Goal: Task Accomplishment & Management: Use online tool/utility

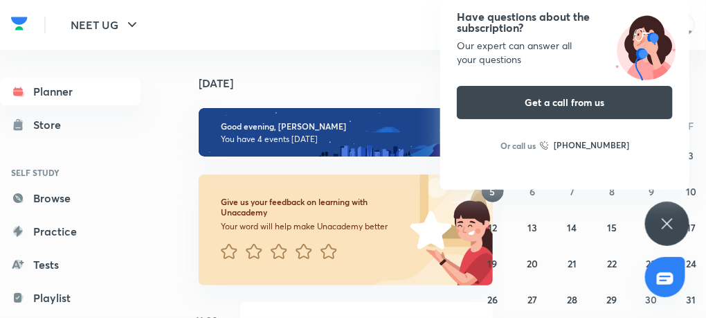
click at [663, 217] on icon at bounding box center [667, 223] width 17 height 17
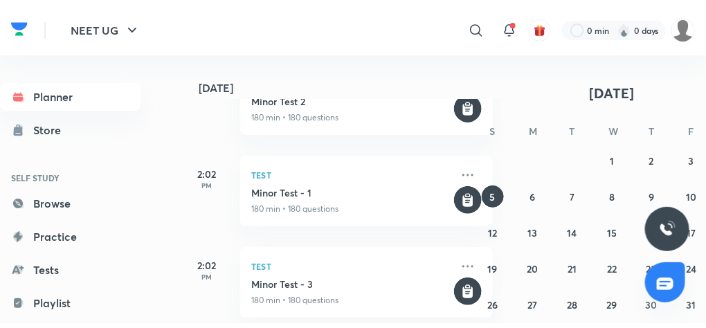
scroll to position [371, 0]
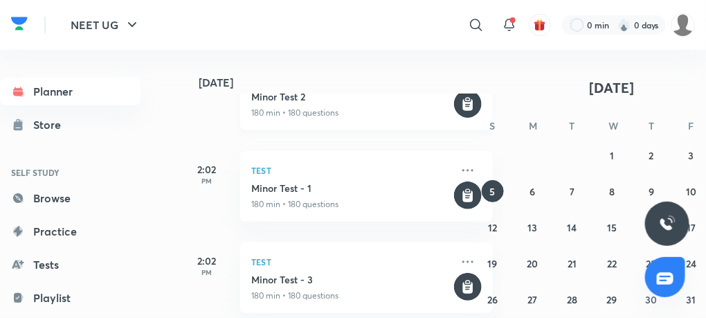
click at [303, 108] on p "180 min • 180 questions" at bounding box center [351, 113] width 200 height 12
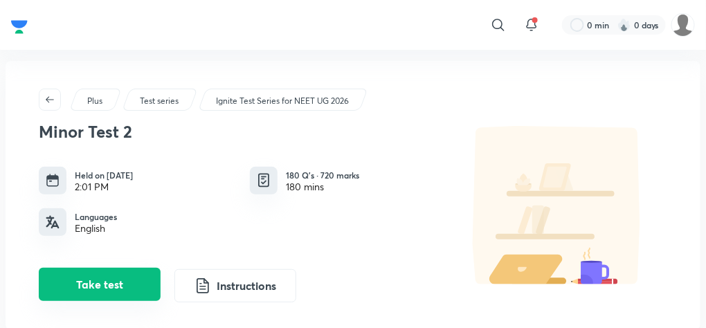
click at [125, 288] on button "Take test" at bounding box center [100, 284] width 122 height 33
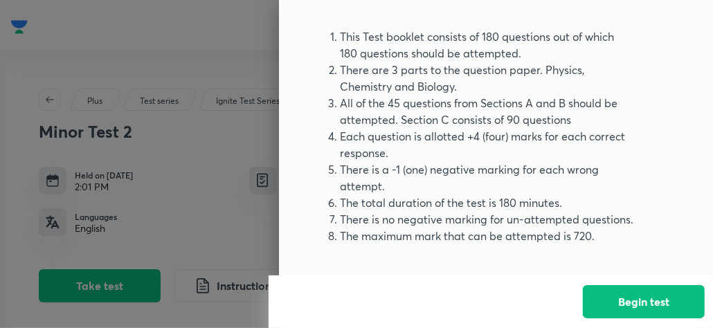
scroll to position [84, 0]
click at [635, 293] on button "Begin test" at bounding box center [644, 300] width 122 height 33
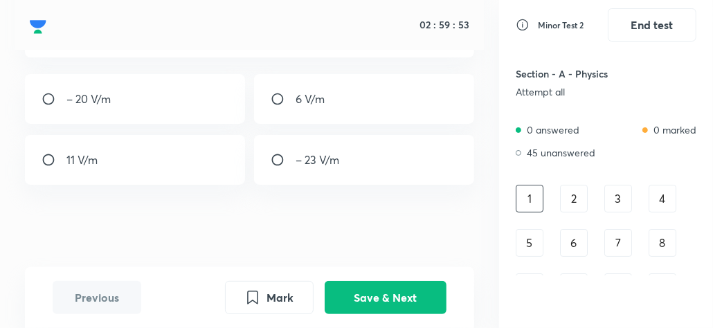
scroll to position [0, 0]
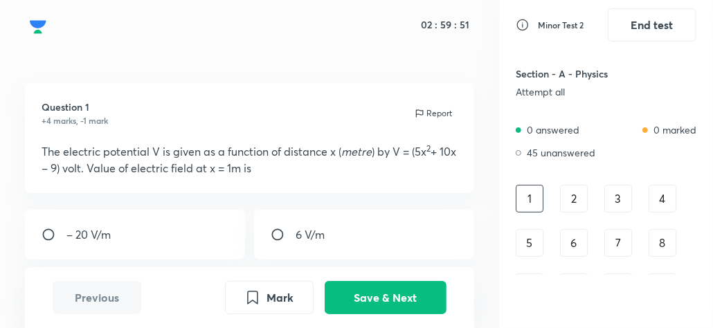
click at [67, 19] on div "02 : 59 : 51" at bounding box center [249, 25] width 469 height 50
click at [46, 26] on div "02 : 59 : 50" at bounding box center [249, 25] width 469 height 50
click at [29, 26] on div "02 : 59 : 49" at bounding box center [249, 25] width 469 height 50
click at [568, 63] on div "Section - A - Physics Attempt all" at bounding box center [606, 82] width 181 height 48
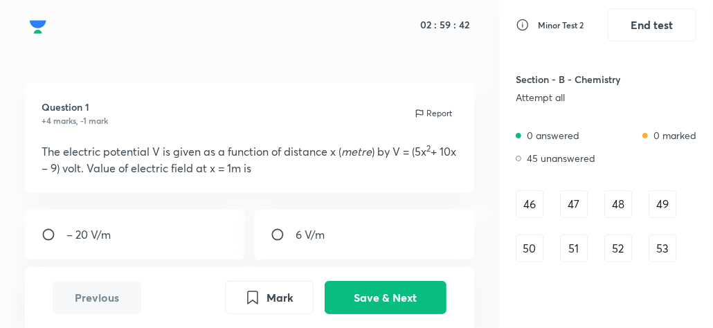
scroll to position [653, 0]
click at [532, 202] on div "46" at bounding box center [530, 204] width 28 height 28
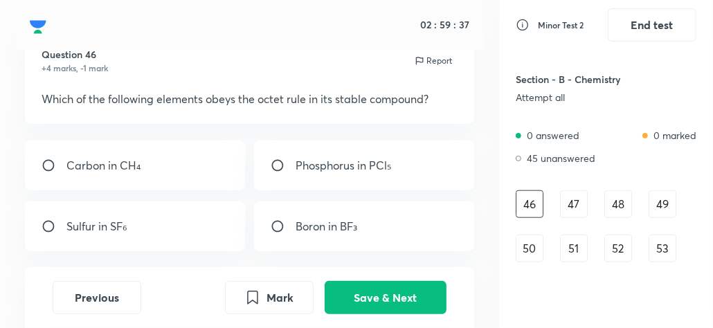
scroll to position [53, 0]
click at [49, 164] on input "radio" at bounding box center [54, 166] width 25 height 14
radio input "true"
click at [45, 226] on input "radio" at bounding box center [54, 226] width 25 height 14
radio input "true"
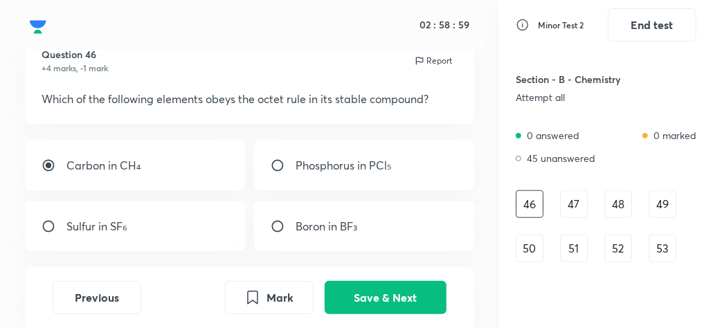
radio input "false"
click at [45, 224] on input "radio" at bounding box center [54, 226] width 25 height 14
radio input "false"
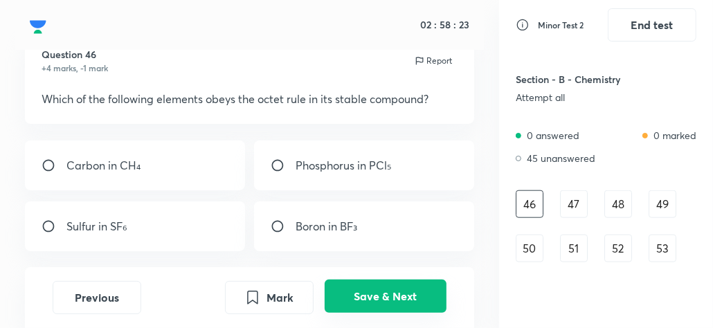
click at [416, 302] on button "Save & Next" at bounding box center [386, 296] width 122 height 33
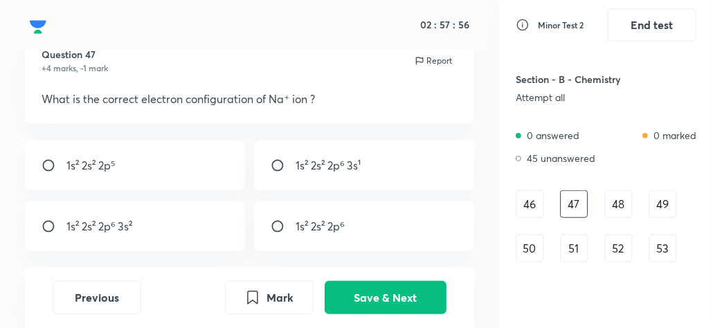
click at [276, 156] on div "1s² 2s² 2p⁶ 3s¹" at bounding box center [364, 166] width 220 height 50
radio input "true"
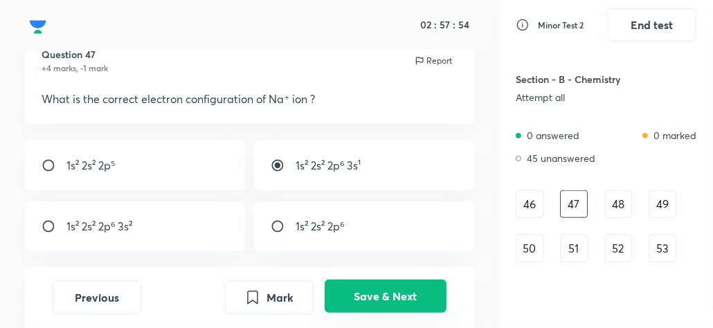
click at [365, 298] on button "Save & Next" at bounding box center [386, 296] width 122 height 33
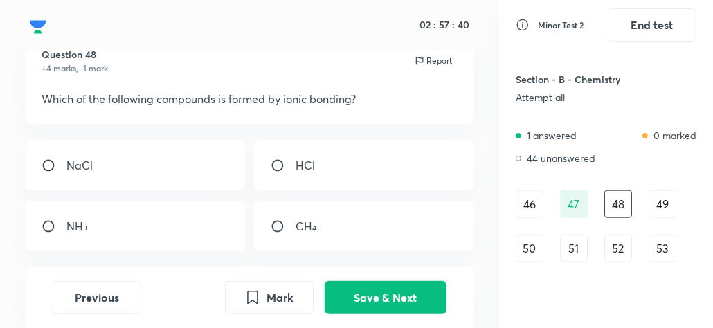
click at [42, 161] on input "radio" at bounding box center [54, 166] width 25 height 14
radio input "true"
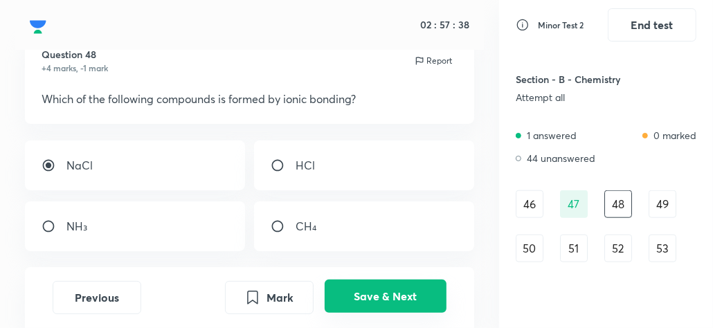
click at [400, 294] on button "Save & Next" at bounding box center [386, 296] width 122 height 33
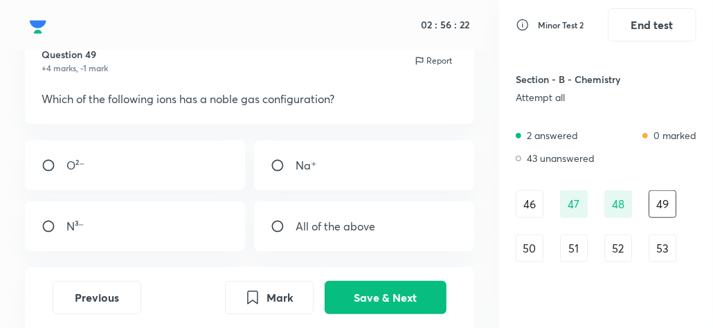
click at [48, 226] on input "radio" at bounding box center [54, 226] width 25 height 14
radio input "true"
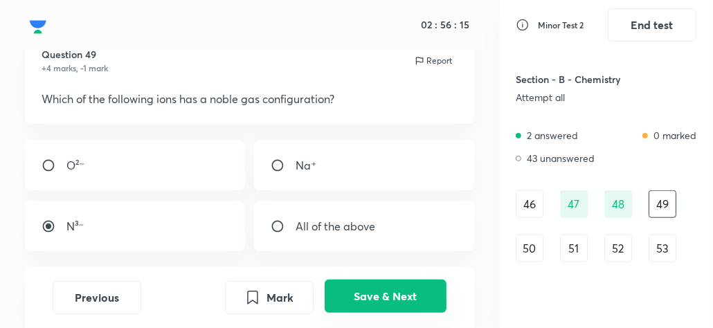
click at [382, 293] on button "Save & Next" at bounding box center [386, 296] width 122 height 33
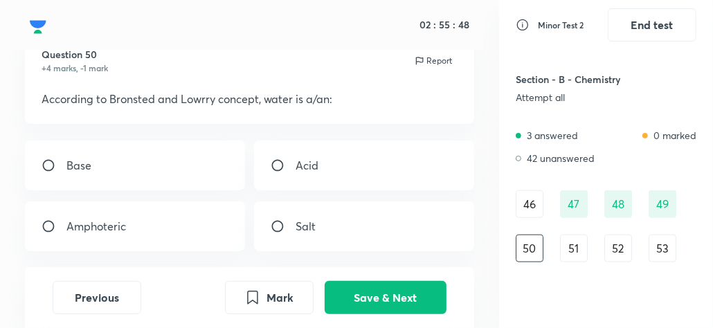
click at [273, 162] on input "radio" at bounding box center [283, 166] width 25 height 14
radio input "true"
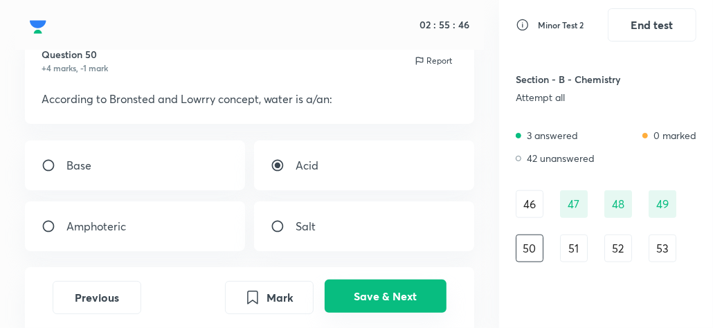
click at [388, 297] on button "Save & Next" at bounding box center [386, 296] width 122 height 33
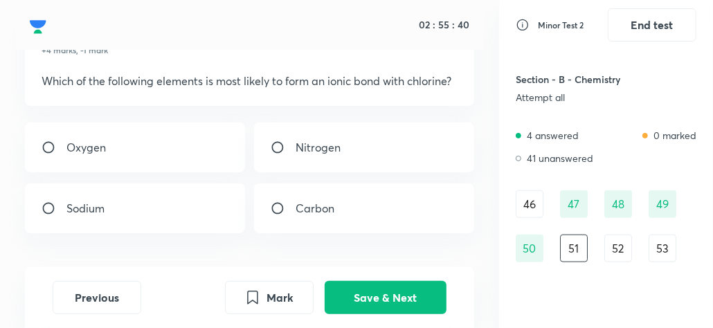
scroll to position [70, 0]
click at [53, 216] on input "radio" at bounding box center [54, 209] width 25 height 14
radio input "true"
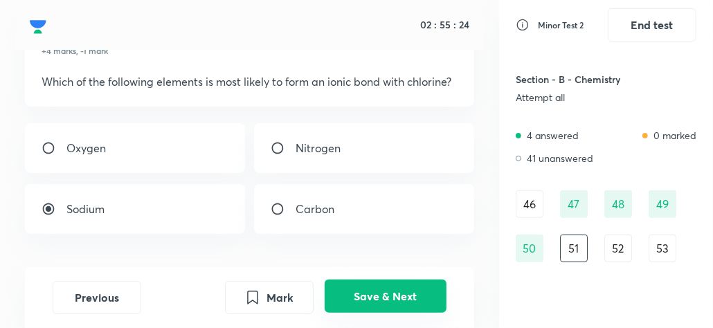
click at [370, 303] on button "Save & Next" at bounding box center [386, 296] width 122 height 33
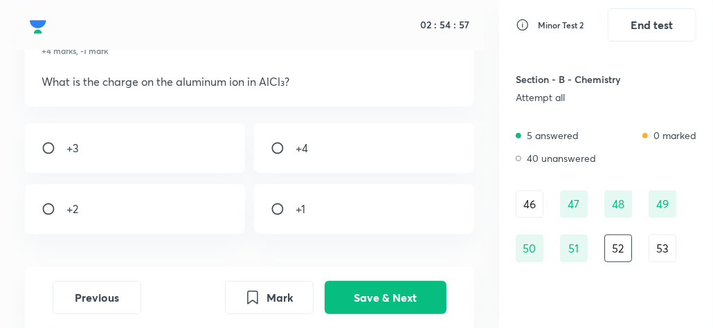
click at [48, 143] on input "radio" at bounding box center [54, 148] width 25 height 14
radio input "true"
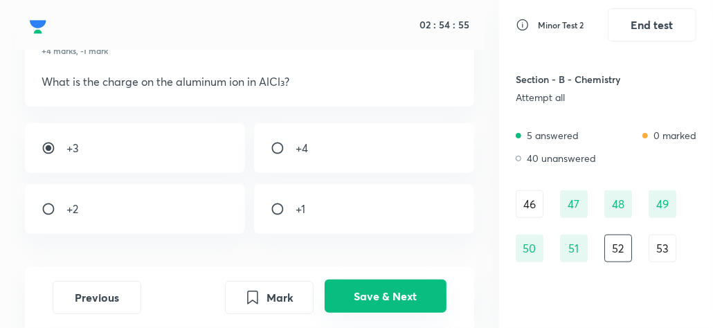
click at [373, 306] on button "Save & Next" at bounding box center [386, 296] width 122 height 33
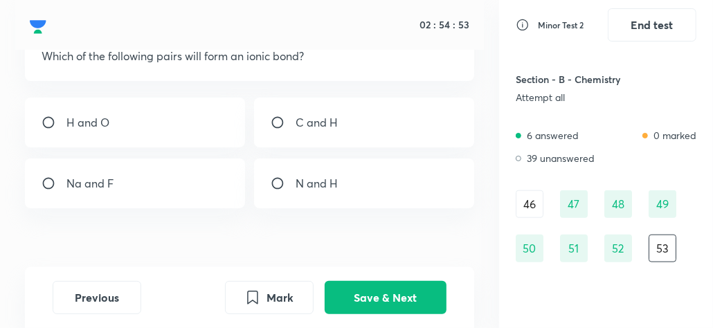
scroll to position [95, 0]
click at [46, 181] on input "radio" at bounding box center [54, 184] width 25 height 14
radio input "true"
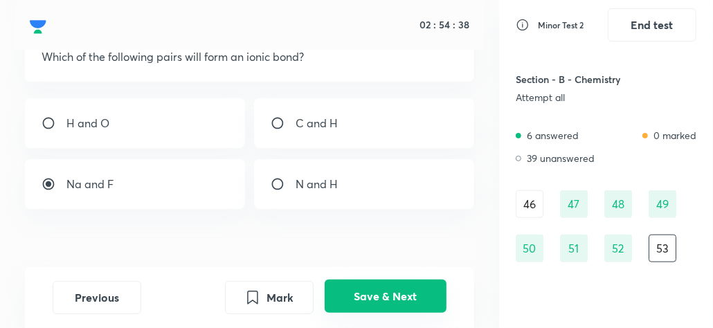
click at [384, 302] on button "Save & Next" at bounding box center [386, 296] width 122 height 33
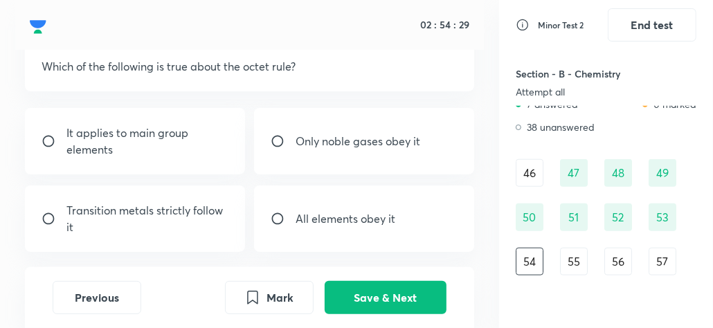
scroll to position [85, 0]
click at [49, 135] on input "radio" at bounding box center [54, 141] width 25 height 14
radio input "true"
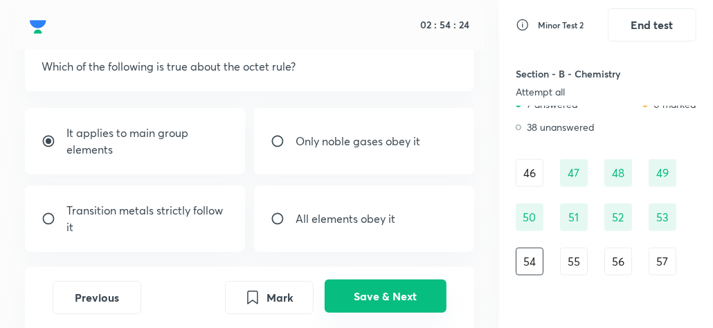
click at [388, 307] on button "Save & Next" at bounding box center [386, 296] width 122 height 33
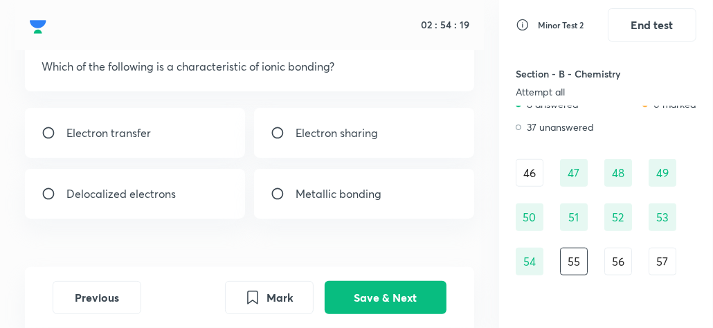
click at [45, 130] on input "radio" at bounding box center [54, 133] width 25 height 14
radio input "true"
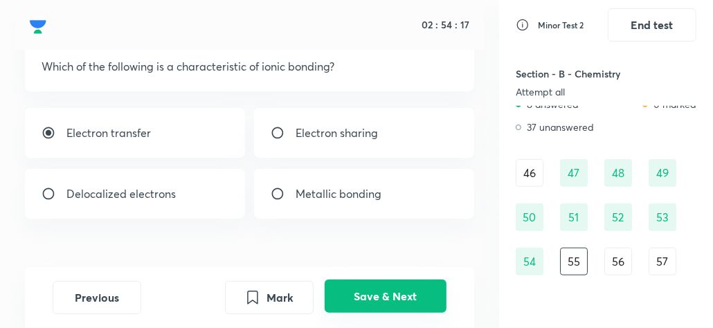
click at [385, 303] on button "Save & Next" at bounding box center [386, 296] width 122 height 33
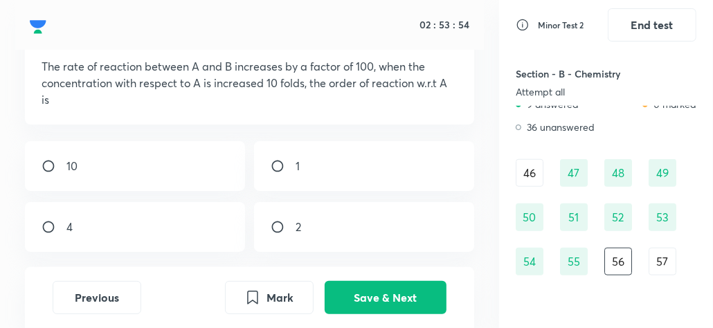
click at [278, 227] on input "radio" at bounding box center [283, 227] width 25 height 14
radio input "true"
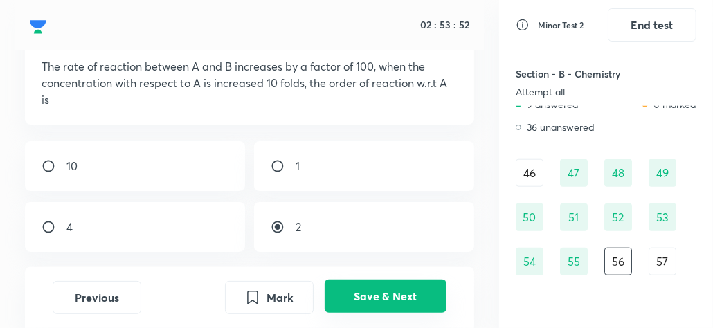
click at [359, 291] on button "Save & Next" at bounding box center [386, 296] width 122 height 33
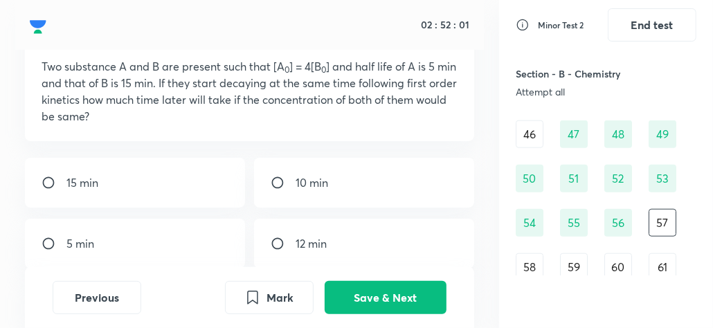
scroll to position [769, 0]
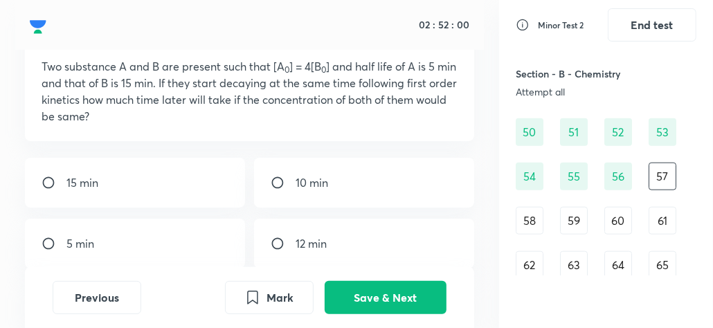
click at [539, 217] on div "58" at bounding box center [530, 221] width 28 height 28
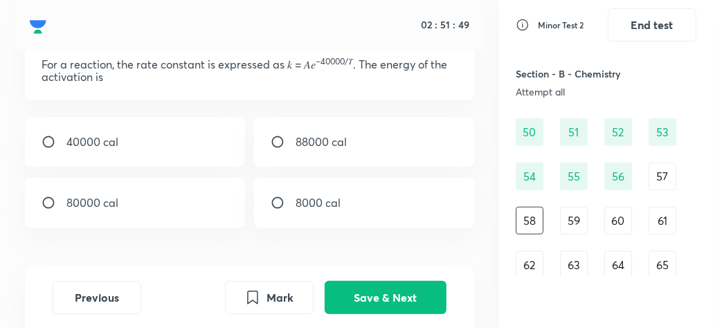
click at [44, 136] on input "radio" at bounding box center [54, 142] width 25 height 14
radio input "true"
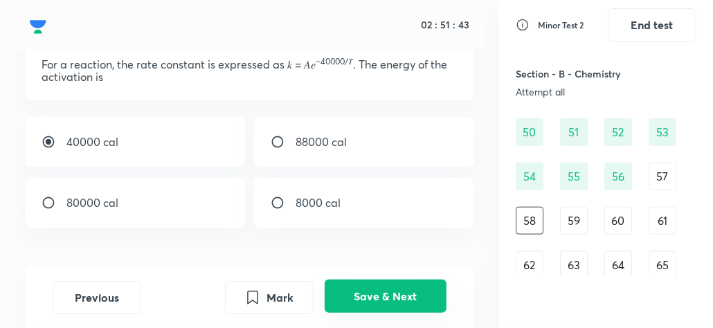
click at [415, 287] on button "Save & Next" at bounding box center [386, 296] width 122 height 33
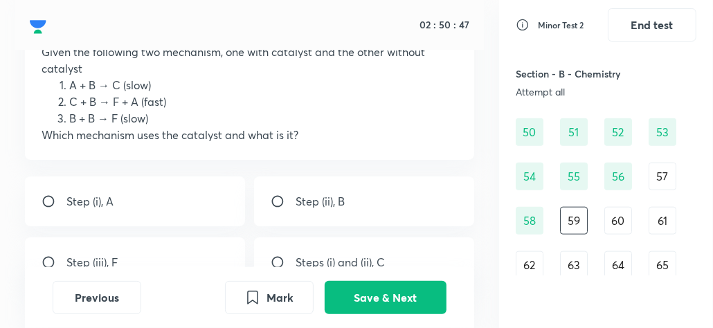
scroll to position [100, 0]
click at [282, 195] on input "radio" at bounding box center [283, 201] width 25 height 14
radio input "true"
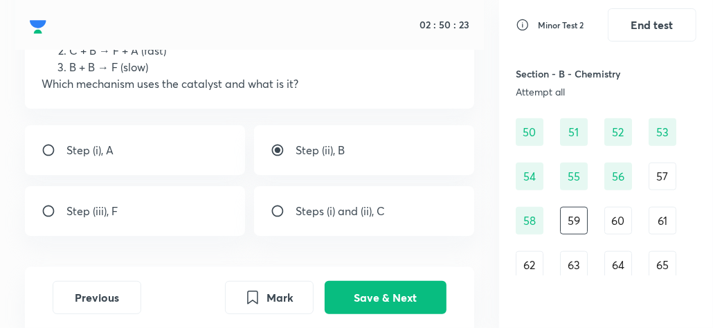
scroll to position [154, 0]
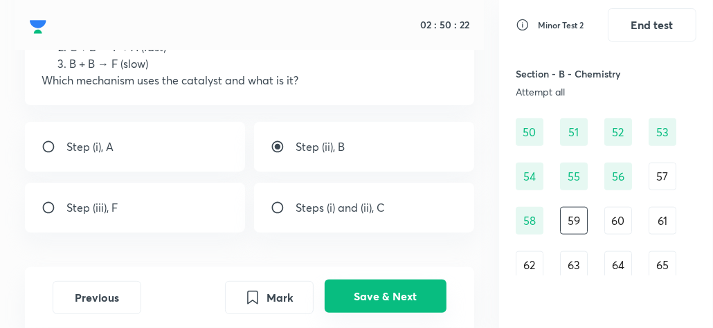
click at [386, 300] on button "Save & Next" at bounding box center [386, 296] width 122 height 33
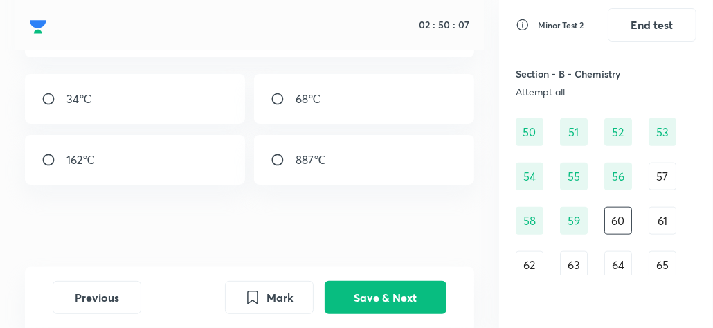
scroll to position [0, 0]
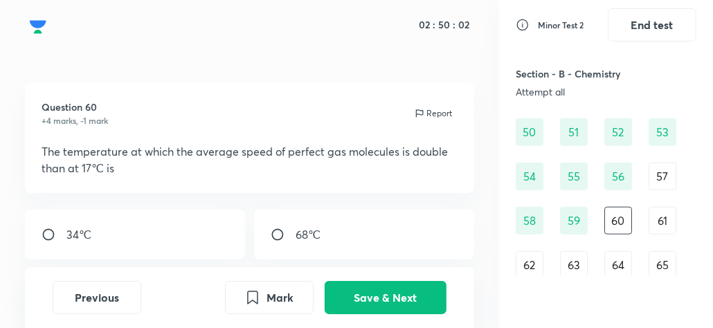
click at [665, 221] on div "61" at bounding box center [663, 221] width 28 height 28
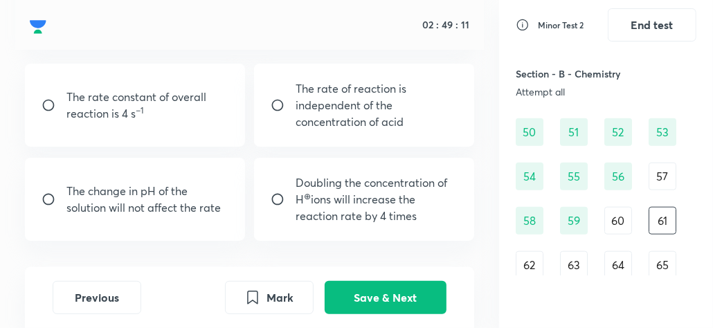
scroll to position [172, 0]
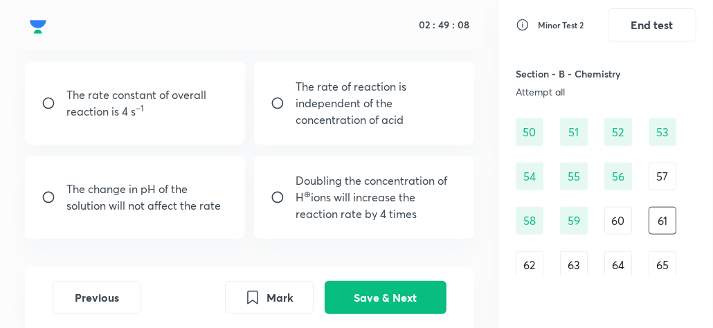
click at [275, 195] on input "radio" at bounding box center [283, 197] width 25 height 14
radio input "true"
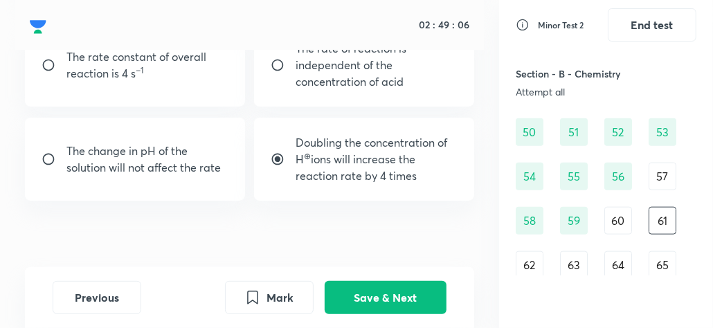
scroll to position [226, 0]
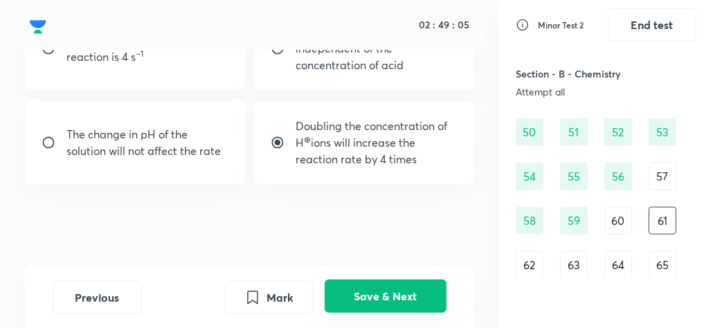
click at [374, 293] on button "Save & Next" at bounding box center [386, 296] width 122 height 33
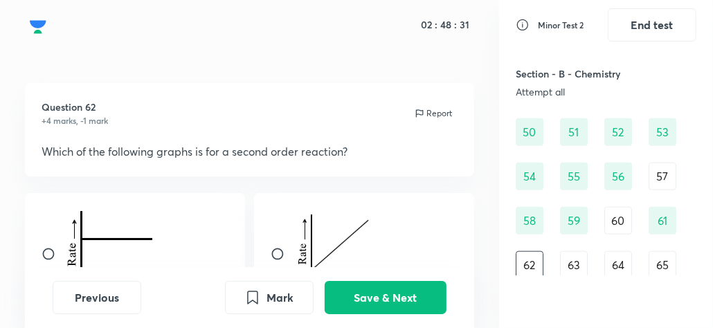
scroll to position [57, 0]
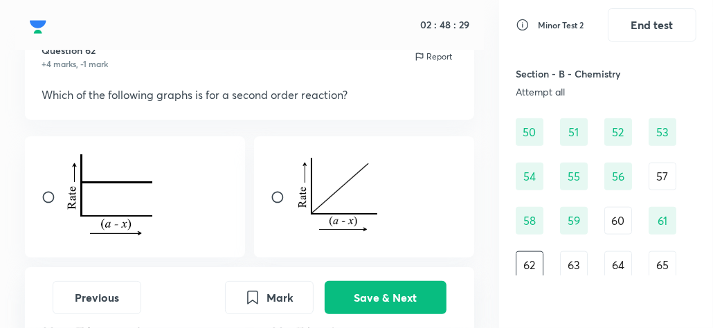
click at [568, 266] on div "63" at bounding box center [574, 265] width 28 height 28
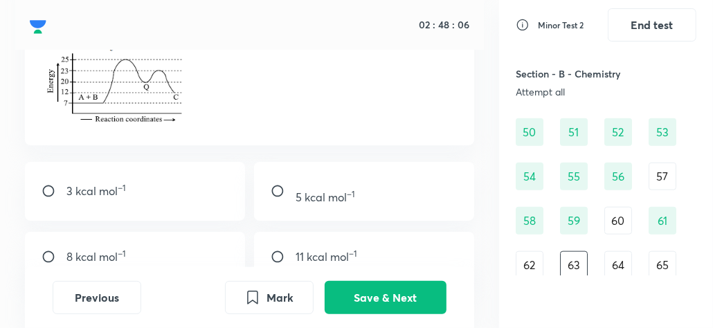
scroll to position [145, 0]
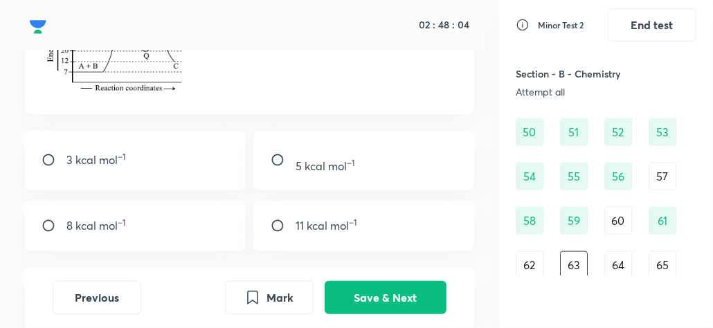
click at [279, 159] on input "radio" at bounding box center [283, 160] width 25 height 14
radio input "true"
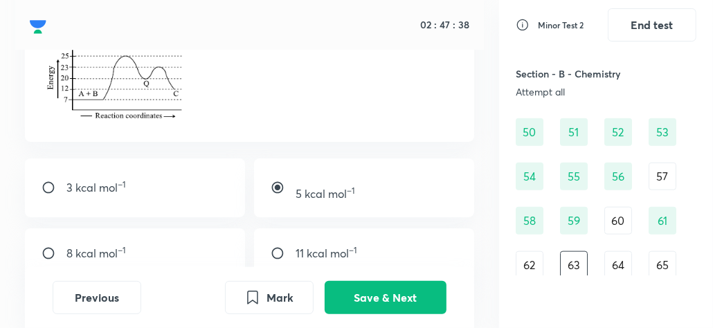
scroll to position [163, 0]
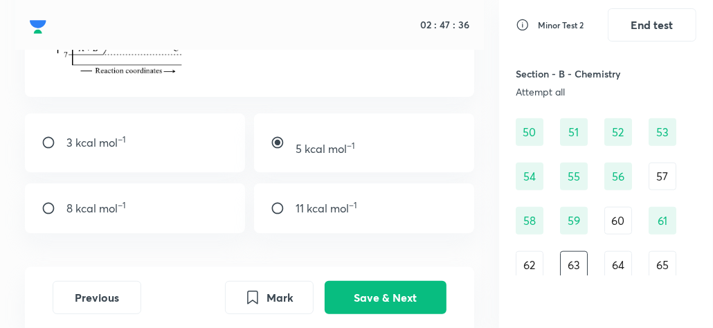
click at [45, 136] on input "radio" at bounding box center [54, 143] width 25 height 14
radio input "true"
radio input "false"
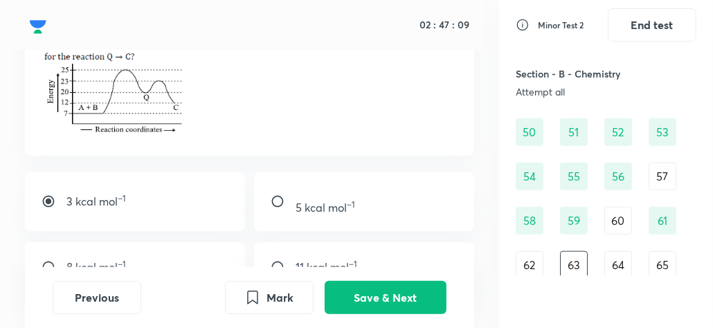
scroll to position [211, 0]
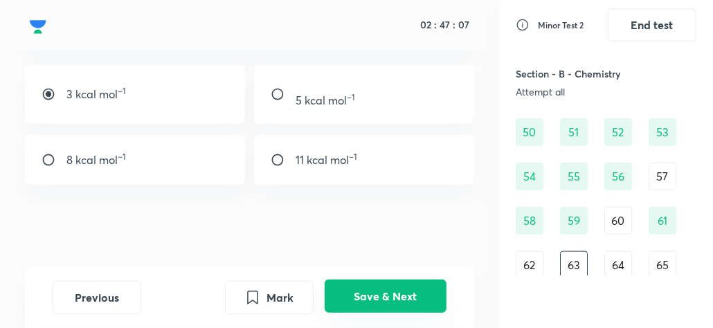
click at [355, 290] on button "Save & Next" at bounding box center [386, 296] width 122 height 33
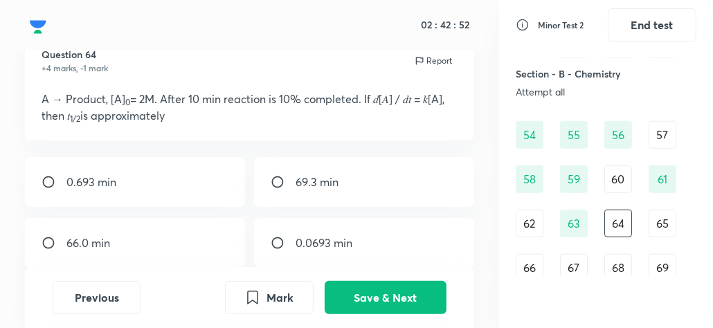
scroll to position [814, 0]
click at [656, 222] on div "65" at bounding box center [663, 221] width 28 height 28
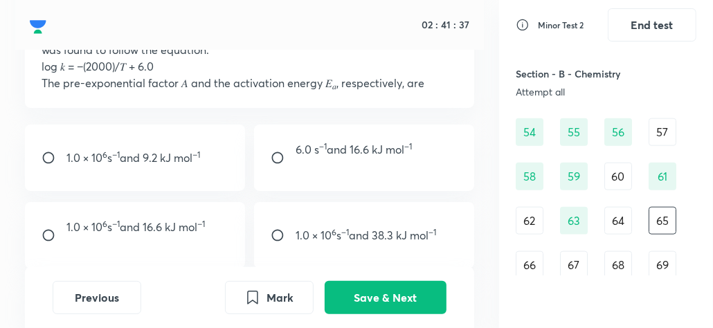
scroll to position [119, 0]
click at [282, 164] on input "radio" at bounding box center [283, 157] width 25 height 14
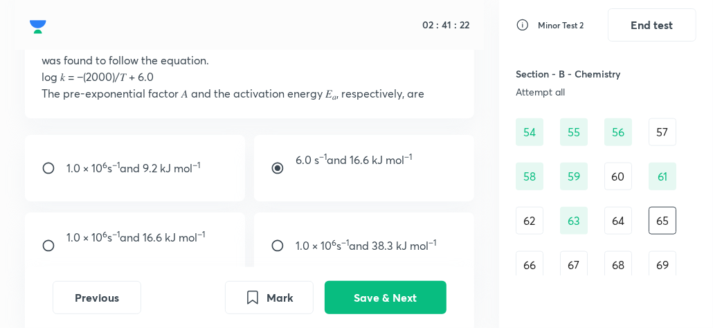
scroll to position [109, 0]
click at [273, 174] on input "radio" at bounding box center [283, 168] width 25 height 14
radio input "false"
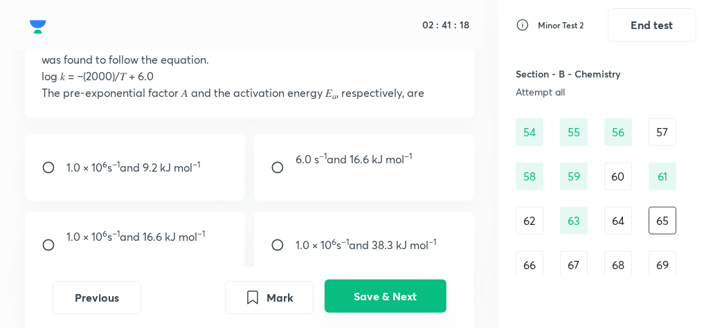
click at [360, 301] on button "Save & Next" at bounding box center [386, 296] width 122 height 33
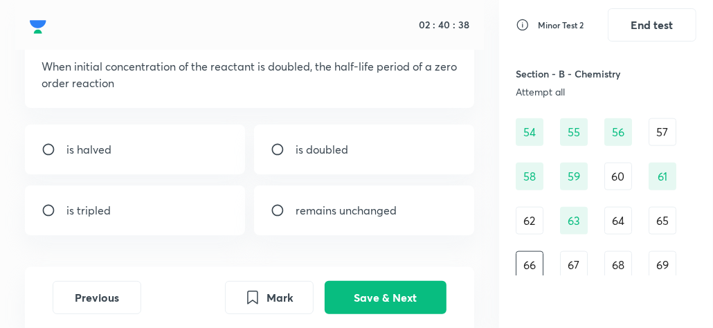
scroll to position [86, 0]
click at [49, 143] on input "radio" at bounding box center [54, 149] width 25 height 14
radio input "true"
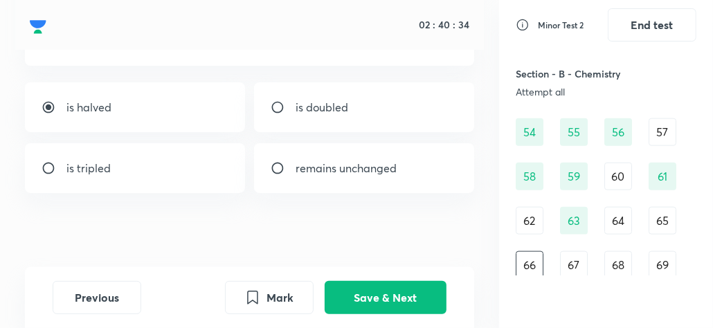
scroll to position [136, 0]
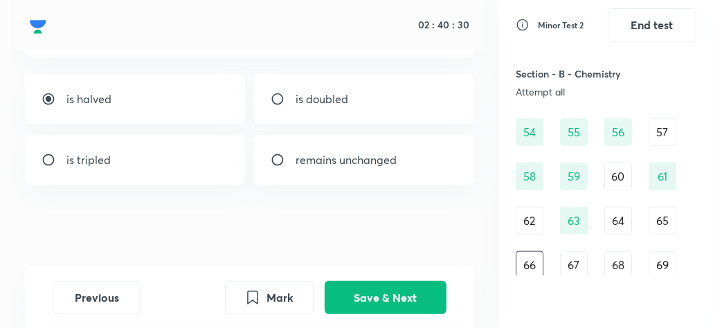
click at [277, 100] on input "radio" at bounding box center [283, 99] width 25 height 14
radio input "true"
radio input "false"
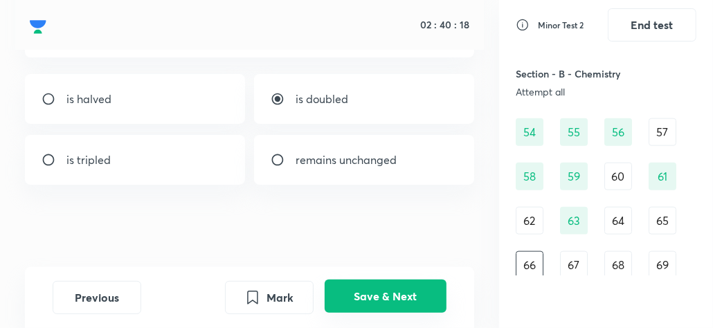
click at [392, 294] on button "Save & Next" at bounding box center [386, 296] width 122 height 33
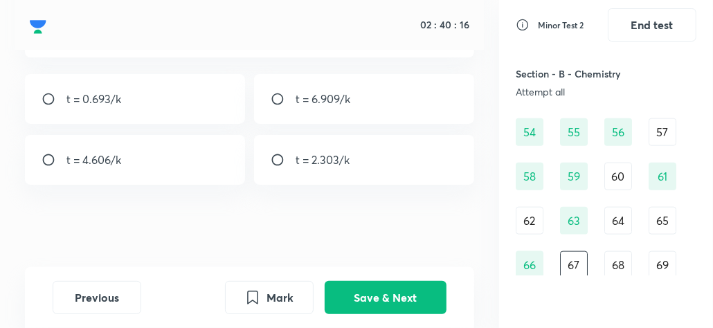
scroll to position [0, 0]
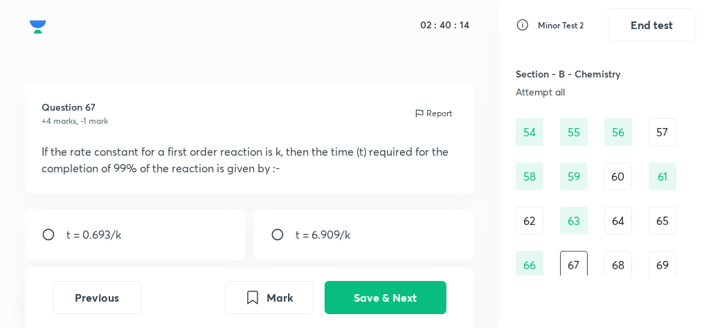
click at [615, 226] on div "64" at bounding box center [618, 221] width 28 height 28
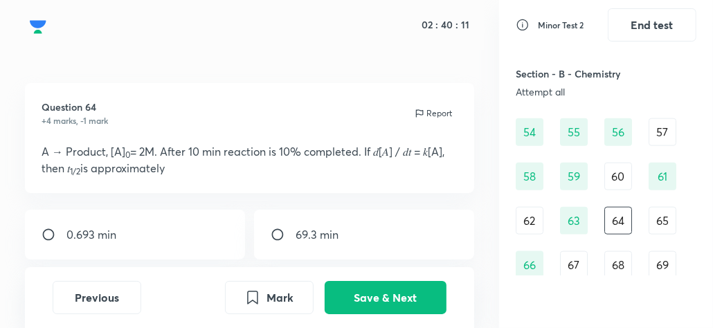
click at [668, 223] on div "65" at bounding box center [663, 221] width 28 height 28
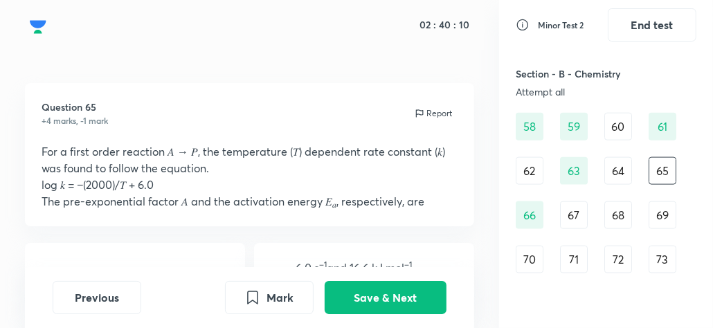
scroll to position [865, 0]
click at [533, 208] on div "66" at bounding box center [530, 214] width 28 height 28
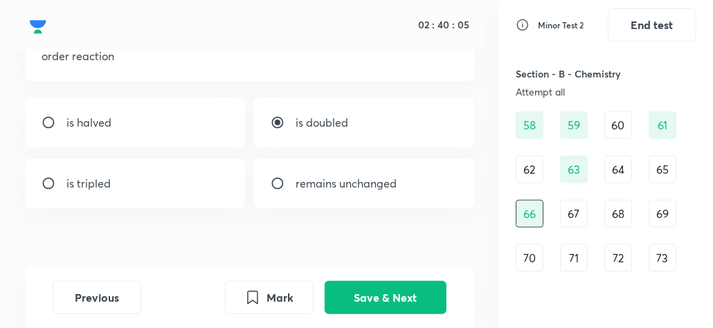
scroll to position [112, 0]
click at [573, 213] on div "67" at bounding box center [574, 214] width 28 height 28
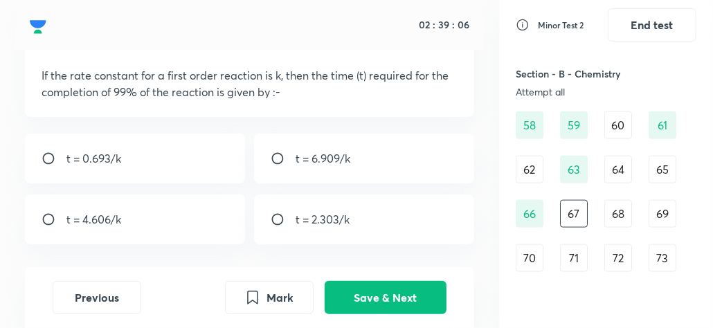
scroll to position [88, 0]
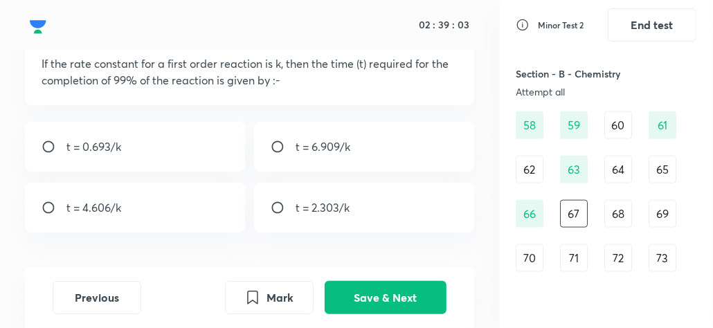
click at [273, 205] on input "radio" at bounding box center [283, 208] width 25 height 14
radio input "true"
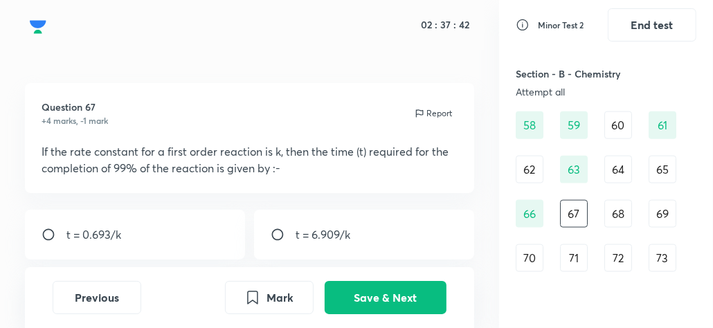
scroll to position [136, 0]
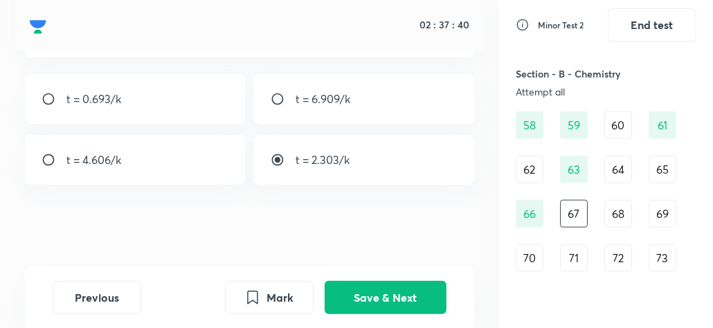
click at [629, 213] on div "68" at bounding box center [618, 214] width 28 height 28
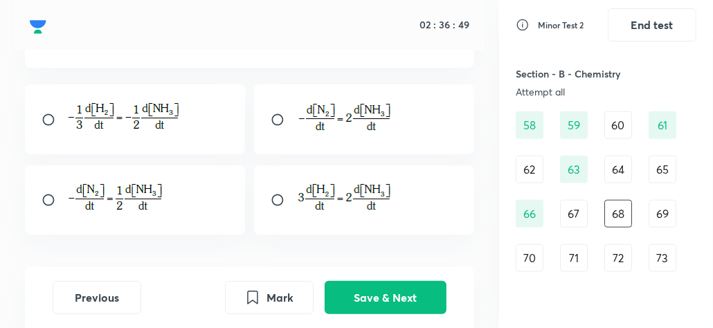
scroll to position [118, 0]
click at [46, 201] on input "radio" at bounding box center [54, 201] width 25 height 14
radio input "true"
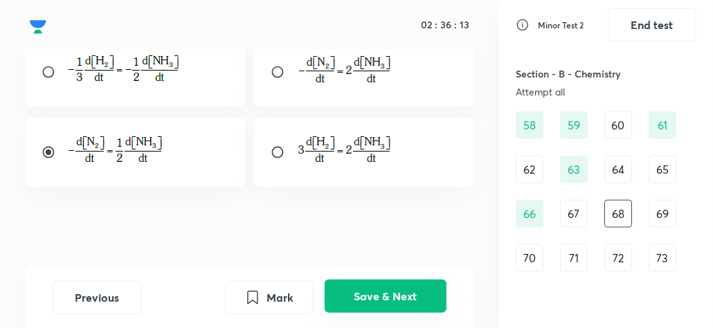
click at [368, 299] on button "Save & Next" at bounding box center [386, 296] width 122 height 33
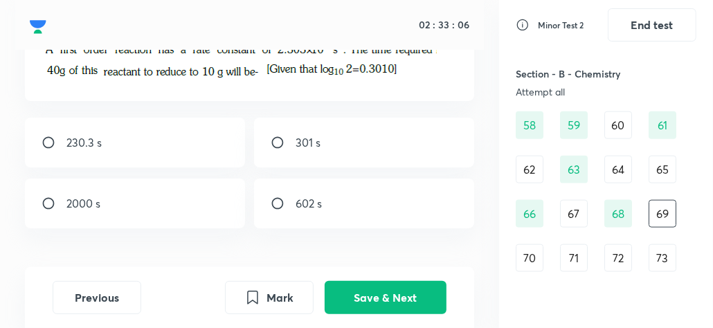
scroll to position [108, 0]
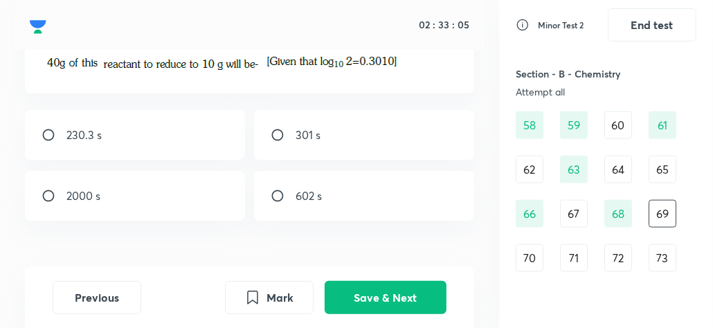
click at [280, 190] on input "radio" at bounding box center [283, 196] width 25 height 14
radio input "true"
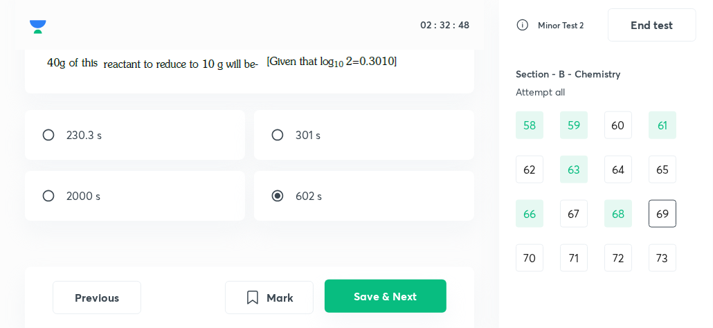
click at [384, 294] on button "Save & Next" at bounding box center [386, 296] width 122 height 33
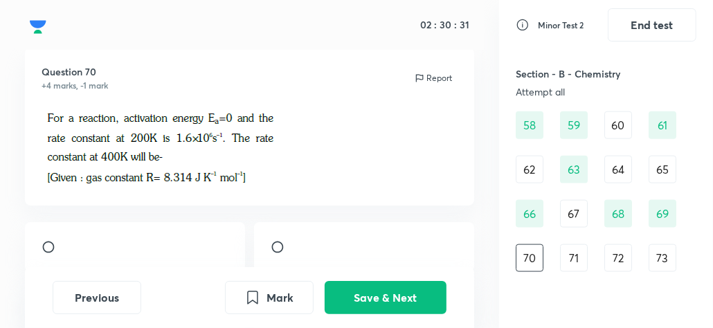
scroll to position [29, 0]
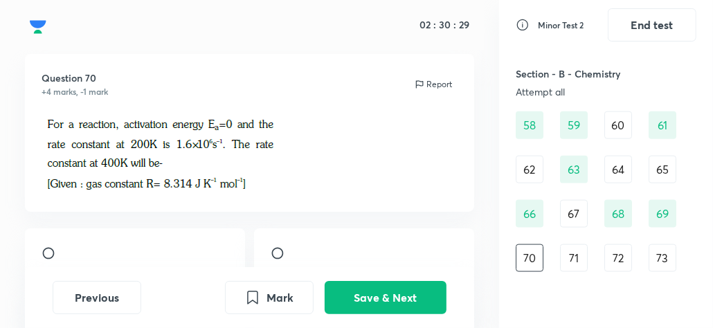
click at [571, 251] on div "71" at bounding box center [574, 258] width 28 height 28
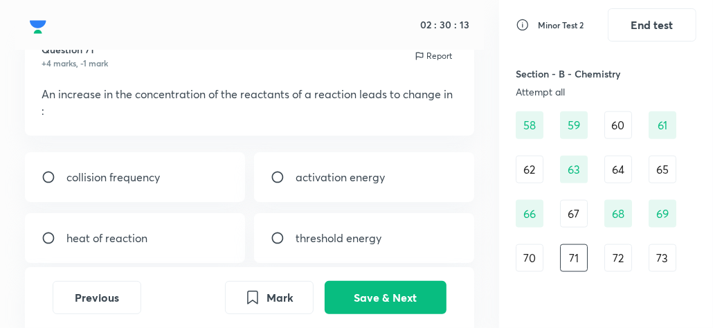
scroll to position [84, 0]
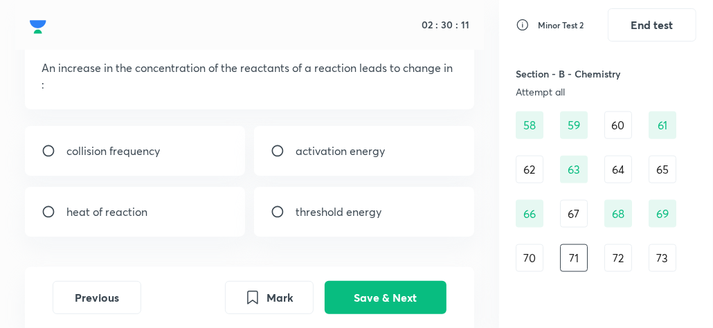
click at [44, 150] on input "radio" at bounding box center [54, 151] width 25 height 14
radio input "true"
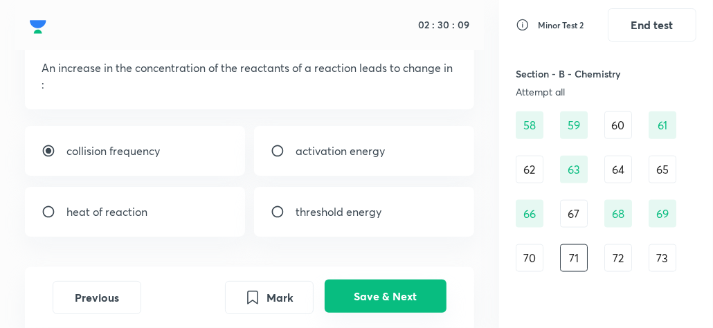
click at [409, 294] on button "Save & Next" at bounding box center [386, 296] width 122 height 33
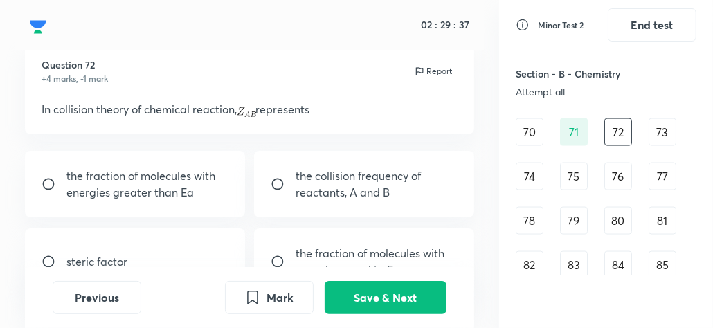
scroll to position [42, 0]
click at [663, 140] on div "73" at bounding box center [663, 132] width 28 height 28
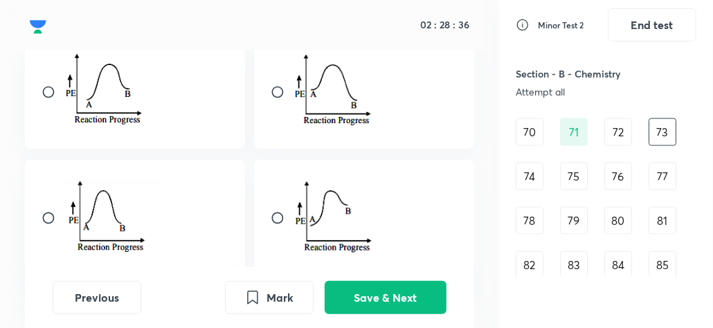
scroll to position [195, 0]
click at [276, 213] on input "radio" at bounding box center [283, 218] width 25 height 14
radio input "true"
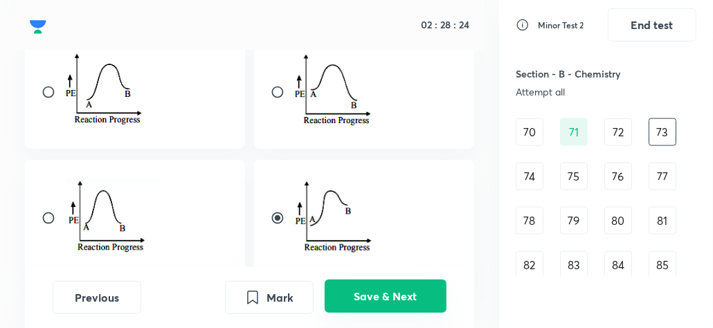
click at [364, 290] on button "Save & Next" at bounding box center [386, 296] width 122 height 33
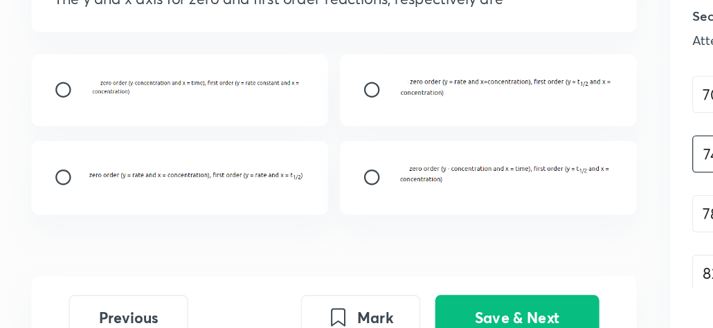
scroll to position [215, 0]
click at [278, 193] on input "radio" at bounding box center [283, 194] width 25 height 14
radio input "true"
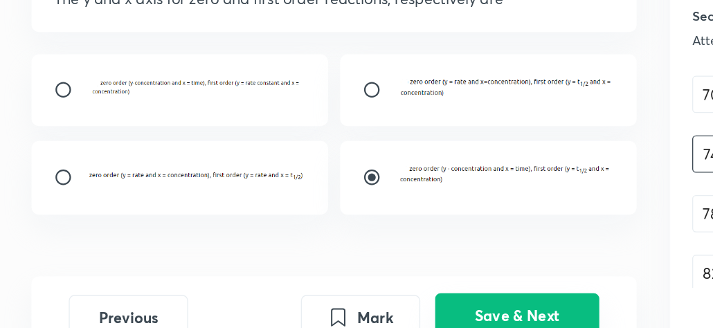
click at [372, 300] on button "Save & Next" at bounding box center [386, 296] width 122 height 33
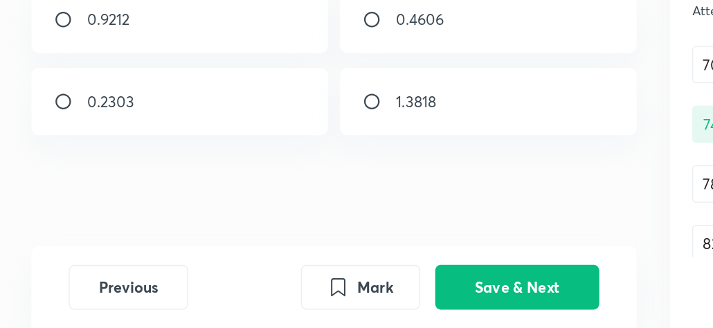
click at [272, 204] on div "Question 75 +4 marks, -1 mark Report For a first order reaction A → Products, i…" at bounding box center [249, 107] width 499 height 321
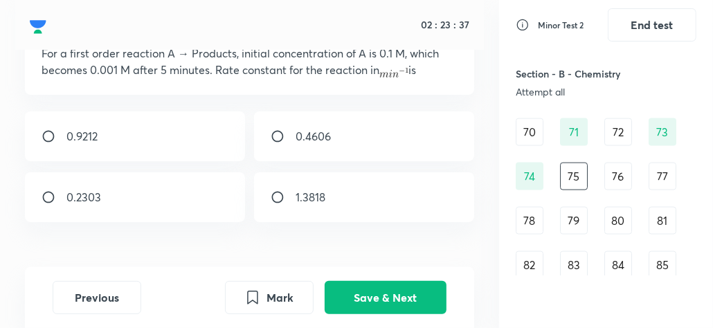
scroll to position [66, 0]
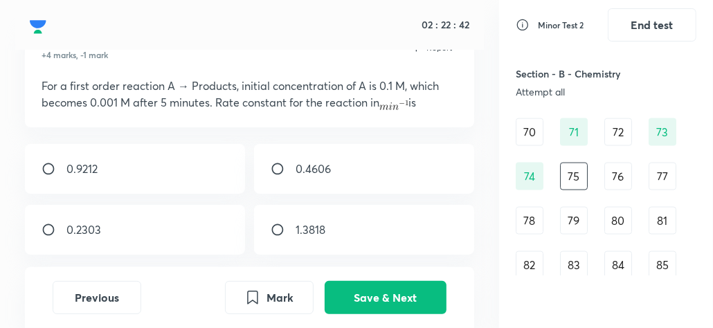
click at [44, 169] on input "radio" at bounding box center [54, 169] width 25 height 14
radio input "true"
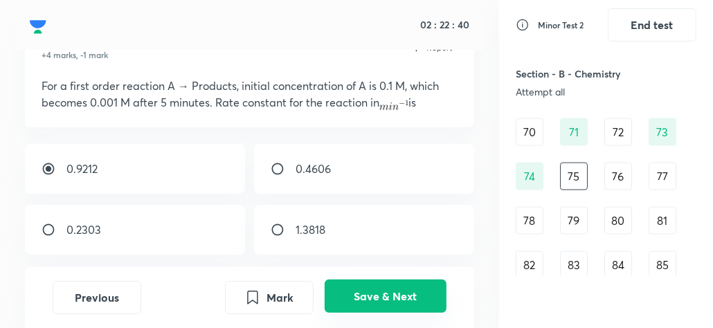
click at [356, 302] on button "Save & Next" at bounding box center [386, 296] width 122 height 33
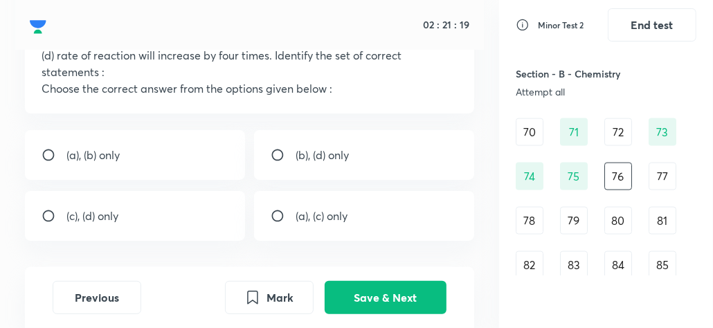
scroll to position [197, 0]
click at [276, 161] on input "radio" at bounding box center [283, 154] width 25 height 14
radio input "true"
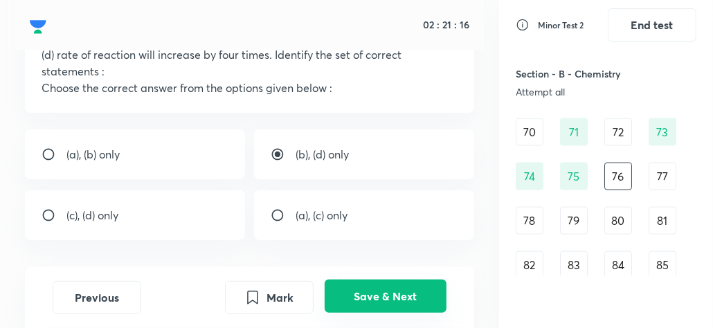
click at [361, 296] on button "Save & Next" at bounding box center [386, 296] width 122 height 33
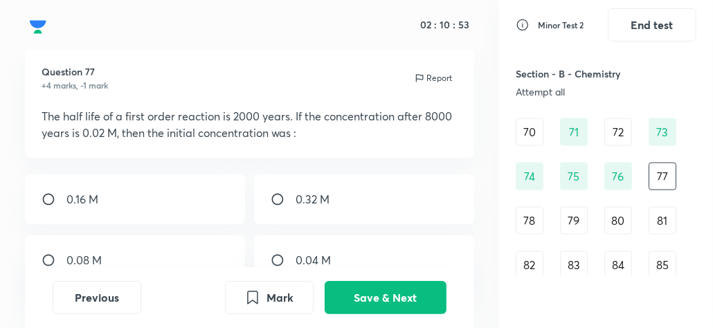
scroll to position [136, 0]
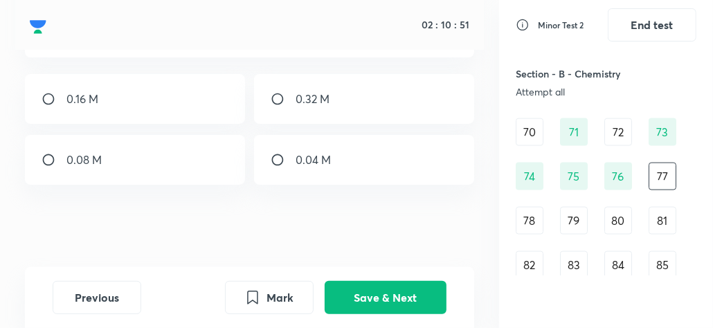
click at [528, 218] on div "78" at bounding box center [530, 221] width 28 height 28
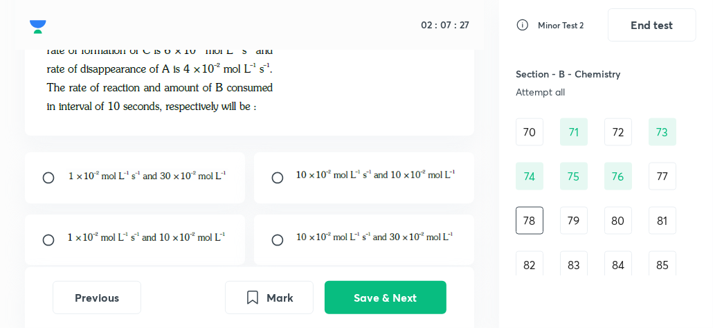
scroll to position [145, 0]
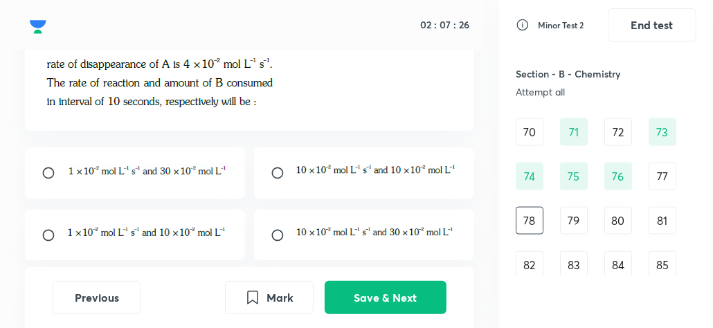
click at [568, 220] on div "79" at bounding box center [574, 221] width 28 height 28
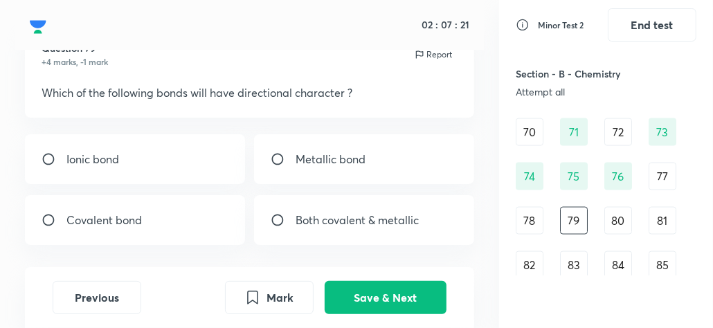
scroll to position [73, 0]
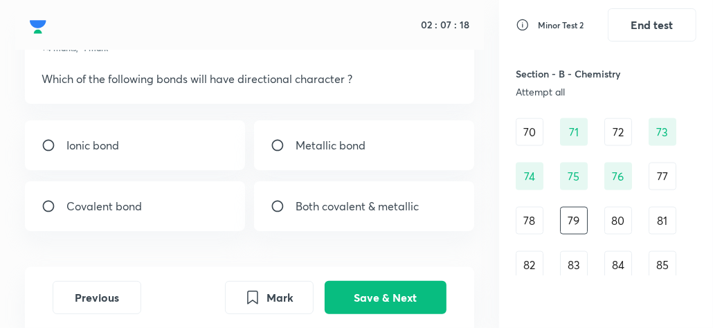
click at [47, 203] on input "radio" at bounding box center [54, 206] width 25 height 14
radio input "true"
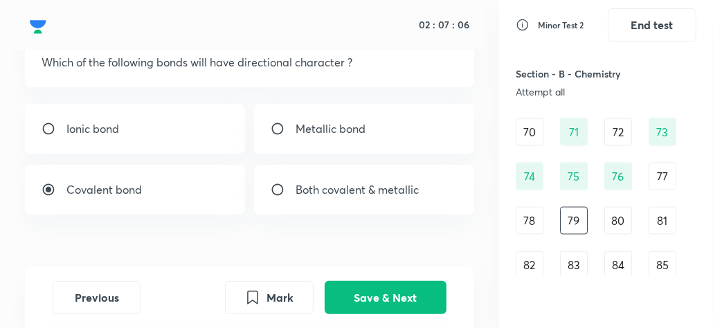
scroll to position [89, 0]
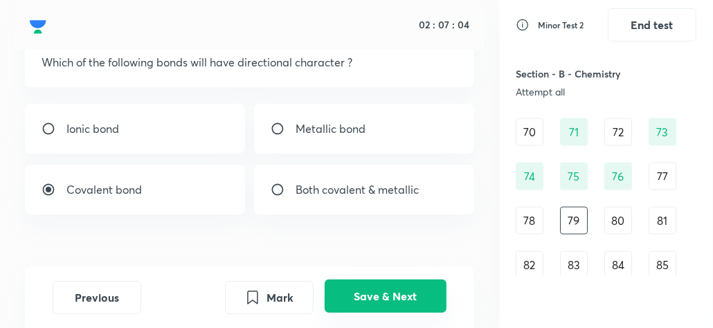
click at [396, 298] on button "Save & Next" at bounding box center [386, 296] width 122 height 33
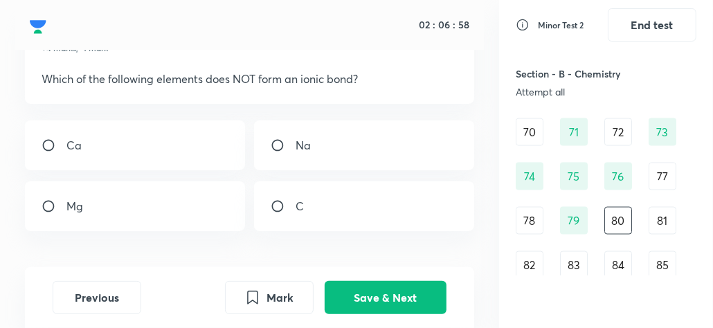
scroll to position [85, 0]
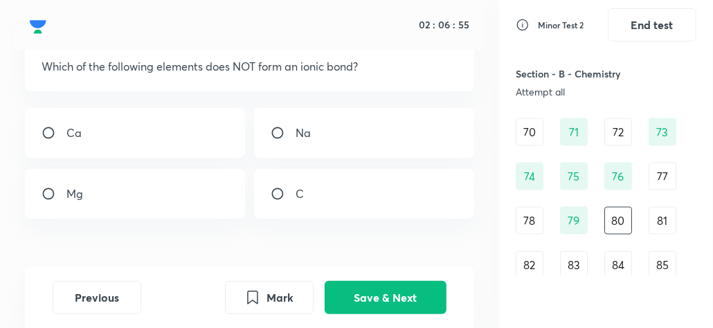
click at [275, 190] on input "radio" at bounding box center [283, 194] width 25 height 14
radio input "true"
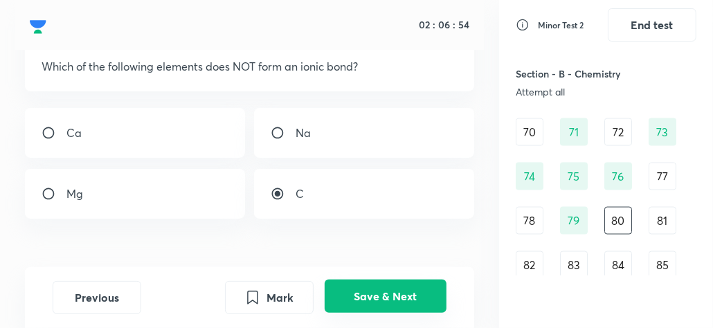
click at [361, 289] on button "Save & Next" at bounding box center [386, 296] width 122 height 33
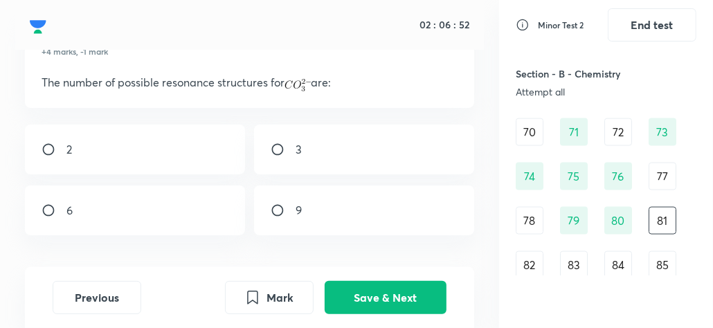
scroll to position [68, 0]
click at [276, 150] on input "radio" at bounding box center [283, 151] width 25 height 14
radio input "true"
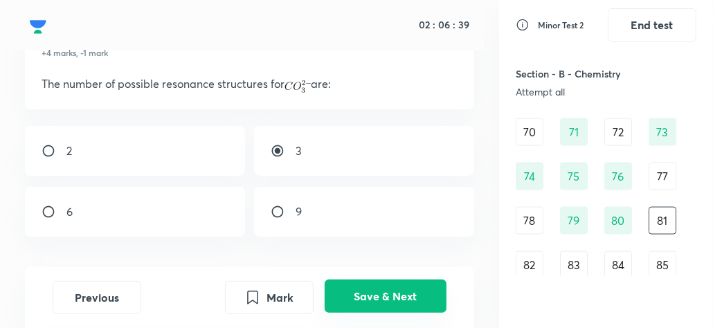
click at [337, 289] on button "Save & Next" at bounding box center [386, 296] width 122 height 33
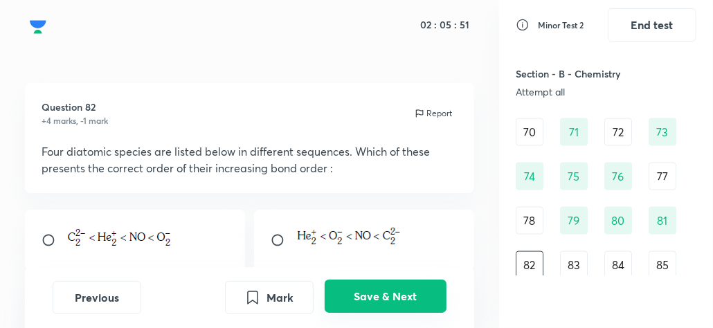
scroll to position [34, 0]
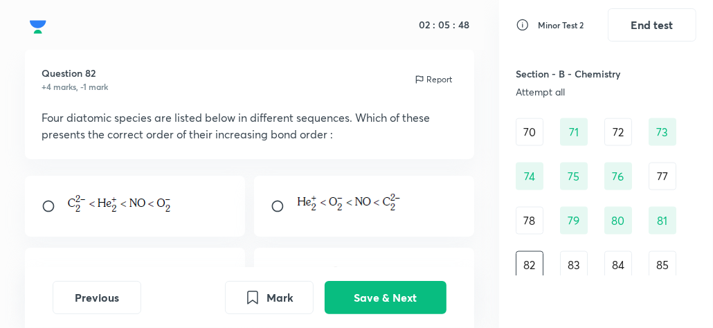
click at [577, 262] on div "83" at bounding box center [574, 265] width 28 height 28
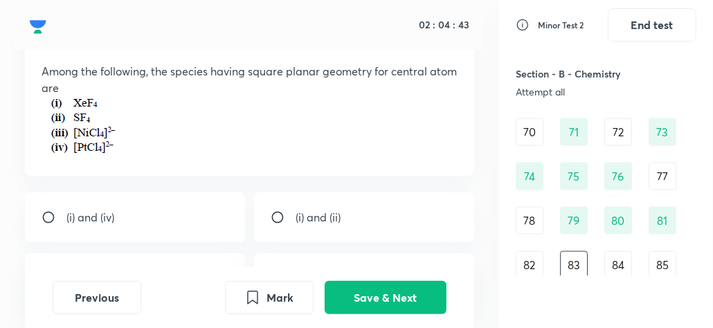
scroll to position [82, 0]
click at [613, 264] on div "84" at bounding box center [618, 265] width 28 height 28
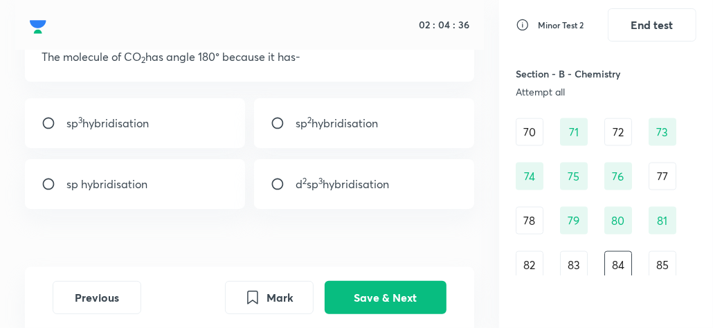
scroll to position [94, 0]
click at [42, 183] on input "radio" at bounding box center [54, 185] width 25 height 14
radio input "true"
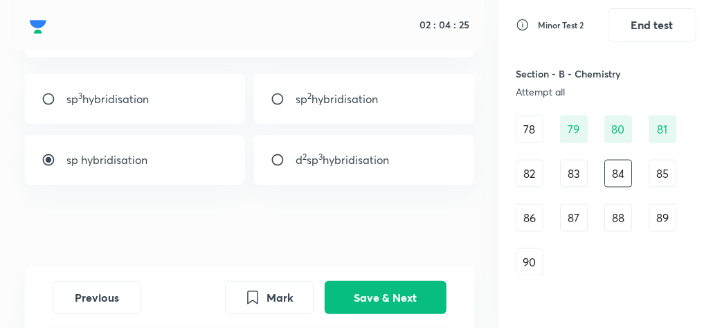
scroll to position [1095, 0]
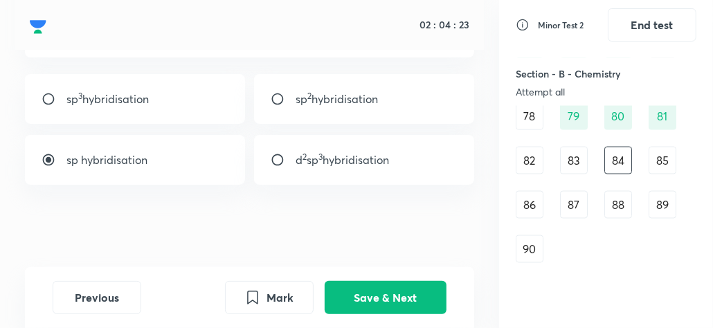
click at [543, 157] on div "82" at bounding box center [530, 161] width 28 height 28
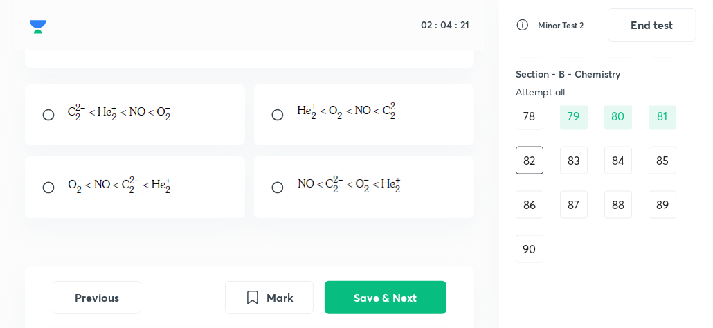
scroll to position [127, 0]
click at [573, 161] on div "83" at bounding box center [574, 161] width 28 height 28
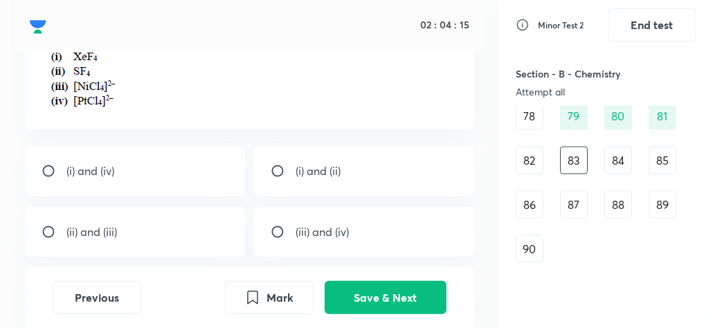
click at [622, 159] on div "84" at bounding box center [618, 161] width 28 height 28
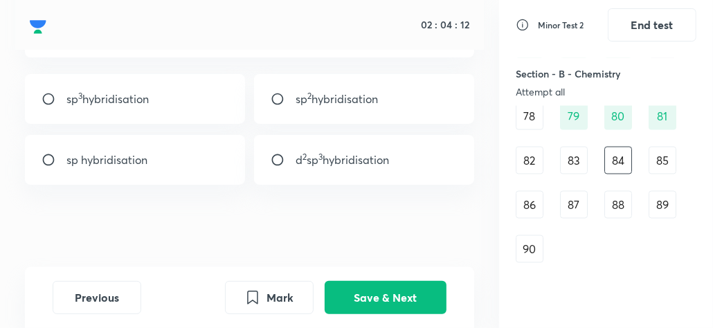
click at [46, 151] on div "sp hybridisation" at bounding box center [135, 160] width 220 height 50
radio input "true"
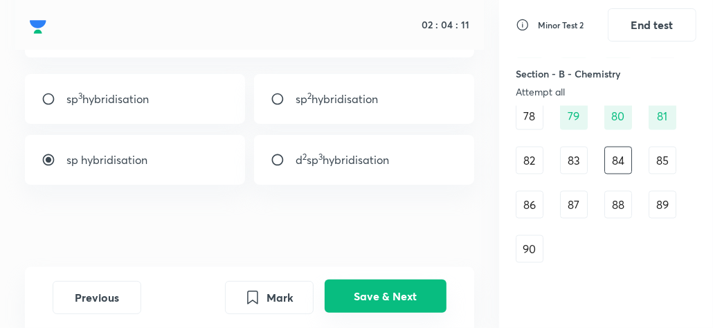
click at [351, 300] on button "Save & Next" at bounding box center [386, 296] width 122 height 33
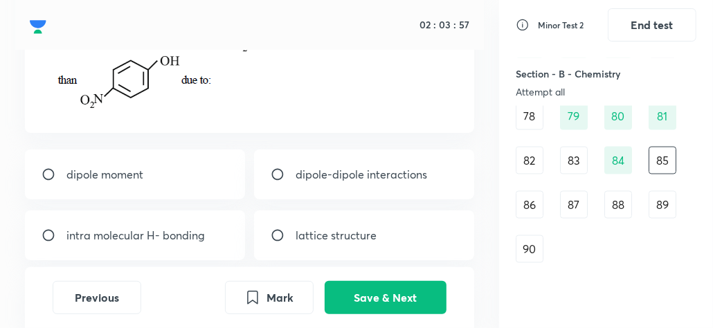
scroll to position [151, 0]
click at [46, 228] on input "radio" at bounding box center [54, 235] width 25 height 14
radio input "true"
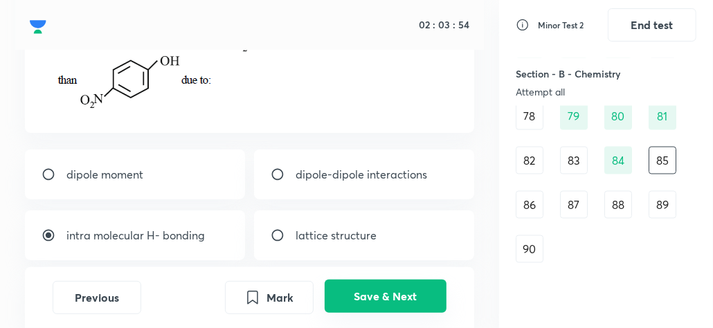
click at [388, 298] on button "Save & Next" at bounding box center [386, 296] width 122 height 33
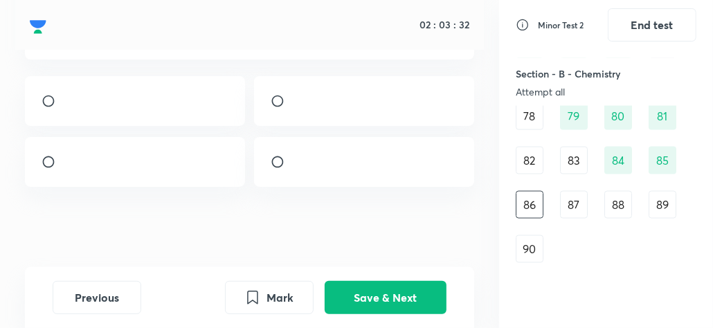
scroll to position [169, 0]
click at [566, 205] on div "87" at bounding box center [574, 205] width 28 height 28
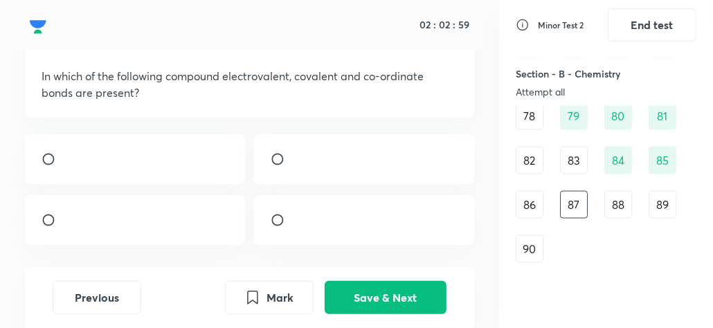
scroll to position [76, 0]
click at [621, 209] on div "88" at bounding box center [618, 205] width 28 height 28
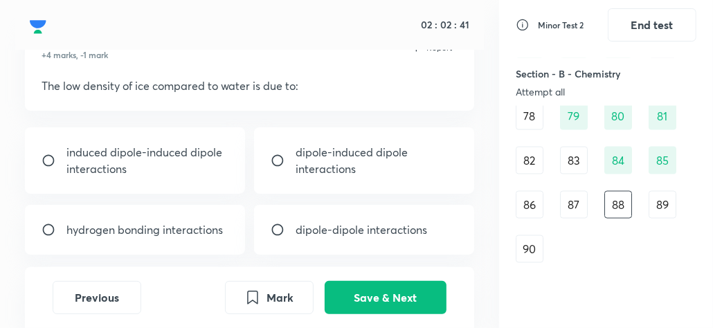
scroll to position [86, 0]
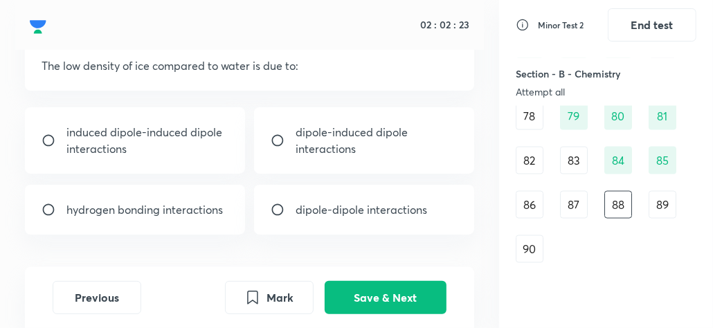
click at [675, 203] on div "89" at bounding box center [663, 205] width 28 height 28
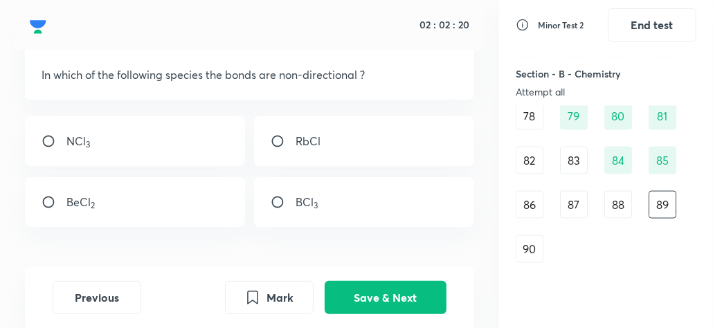
scroll to position [79, 0]
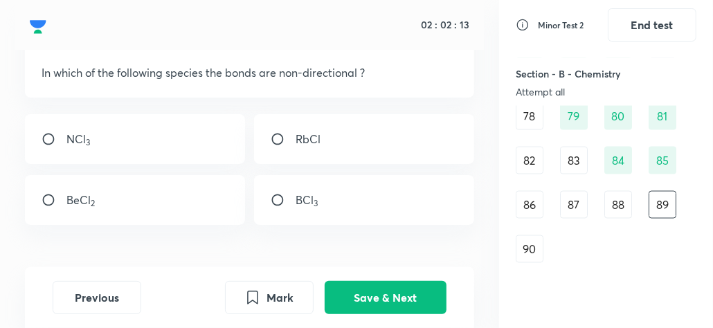
click at [396, 143] on div "RbCl" at bounding box center [364, 139] width 220 height 50
radio input "true"
click at [274, 198] on input "radio" at bounding box center [283, 200] width 25 height 14
radio input "true"
radio input "false"
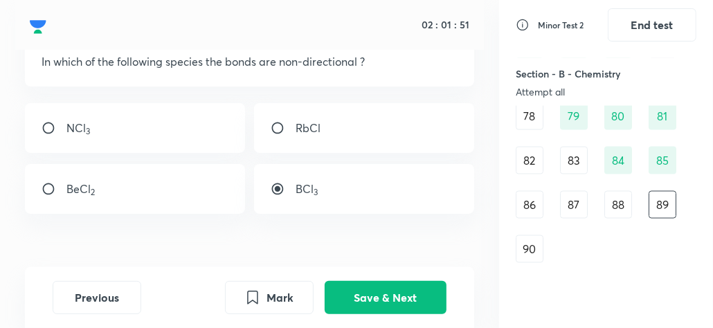
scroll to position [91, 0]
click at [278, 190] on input "radio" at bounding box center [283, 188] width 25 height 14
radio input "false"
click at [534, 246] on div "90" at bounding box center [530, 249] width 28 height 28
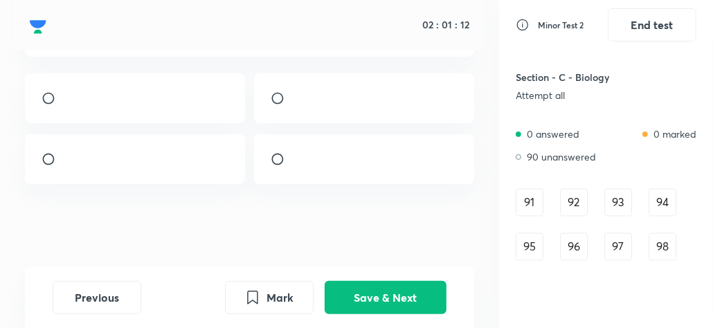
scroll to position [1314, 0]
click at [535, 196] on div "91" at bounding box center [530, 202] width 28 height 28
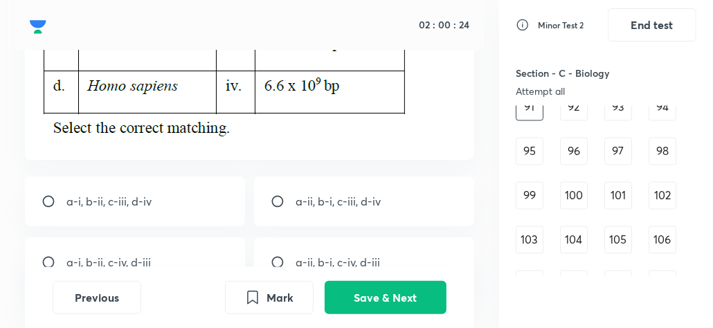
scroll to position [347, 0]
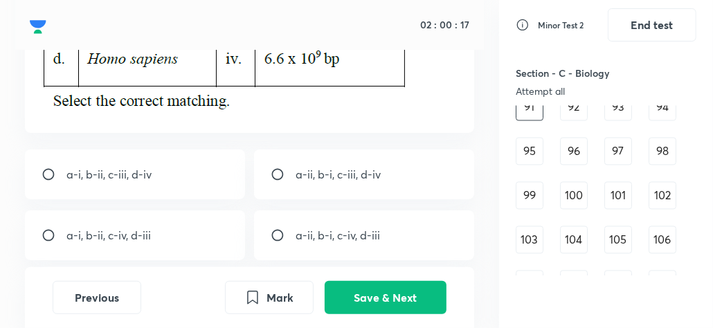
click at [278, 172] on input "radio" at bounding box center [283, 175] width 25 height 14
radio input "true"
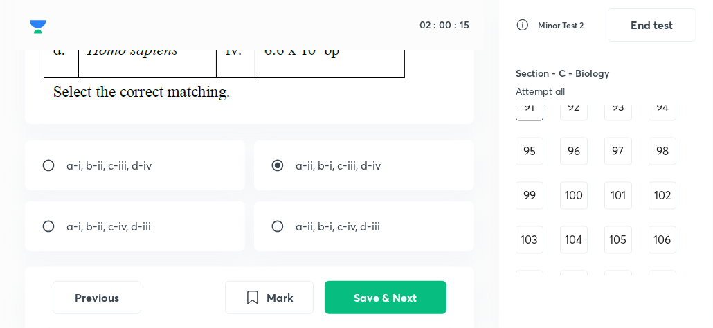
scroll to position [355, 0]
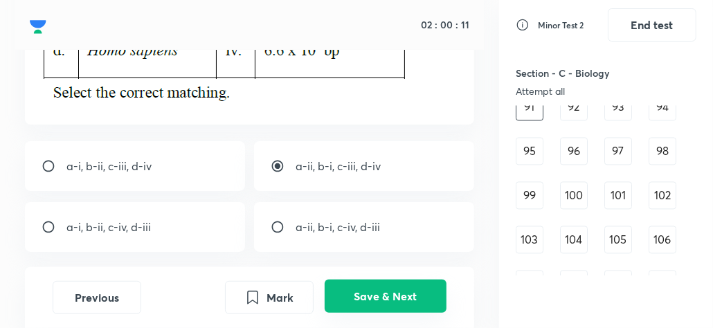
click at [376, 287] on button "Save & Next" at bounding box center [386, 296] width 122 height 33
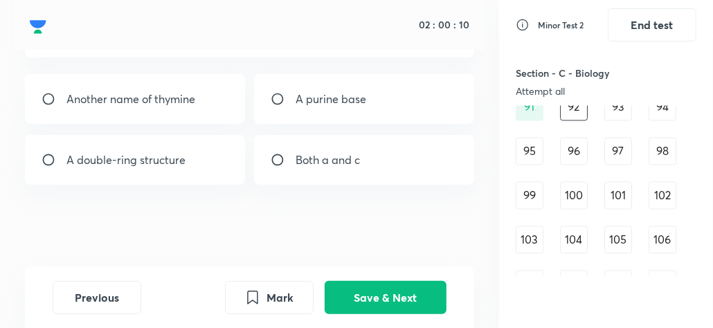
scroll to position [62, 0]
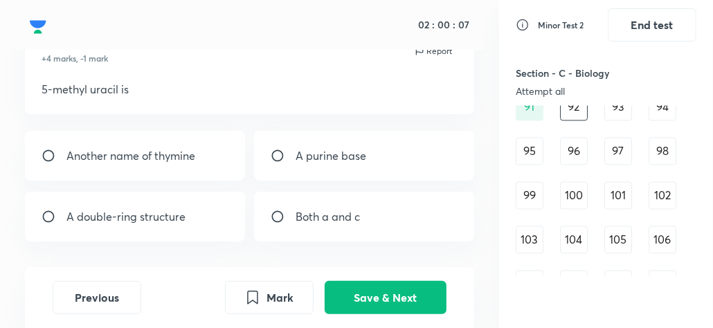
click at [45, 152] on input "radio" at bounding box center [54, 156] width 25 height 14
radio input "true"
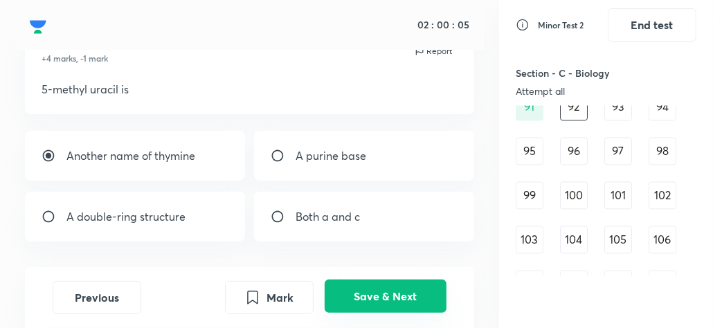
click at [398, 294] on button "Save & Next" at bounding box center [386, 296] width 122 height 33
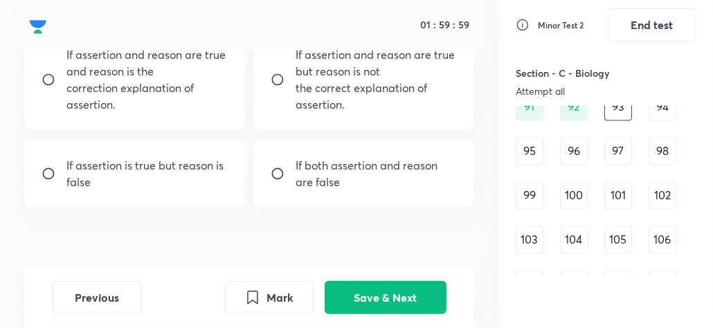
scroll to position [213, 0]
click at [280, 173] on input "radio" at bounding box center [283, 174] width 25 height 14
radio input "true"
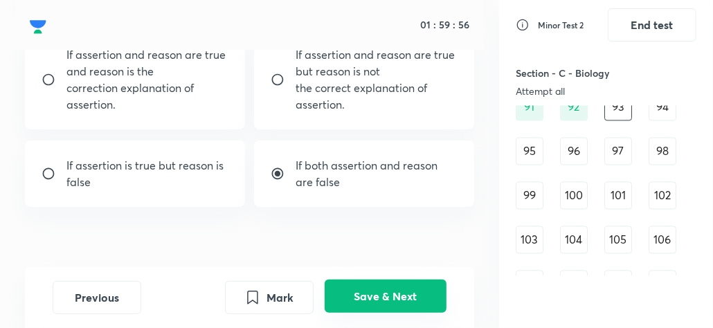
click at [397, 298] on button "Save & Next" at bounding box center [386, 296] width 122 height 33
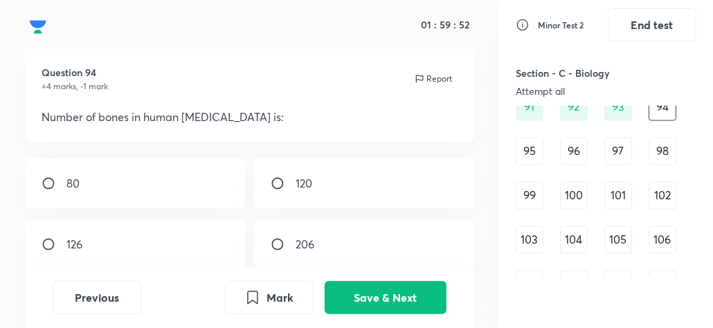
scroll to position [59, 0]
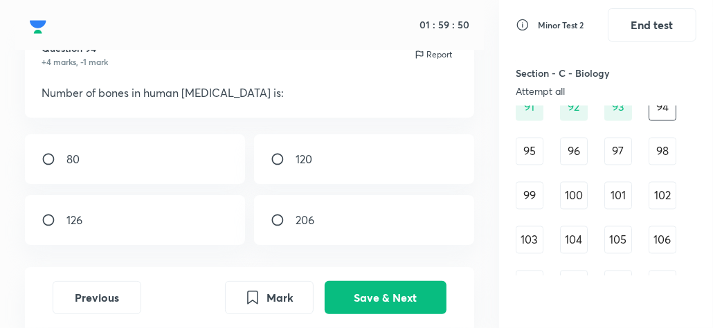
drag, startPoint x: 42, startPoint y: 155, endPoint x: 290, endPoint y: 197, distance: 251.4
click at [290, 197] on div "80 120 ﻿126 206" at bounding box center [249, 189] width 449 height 111
click at [44, 215] on input "radio" at bounding box center [54, 220] width 25 height 14
radio input "true"
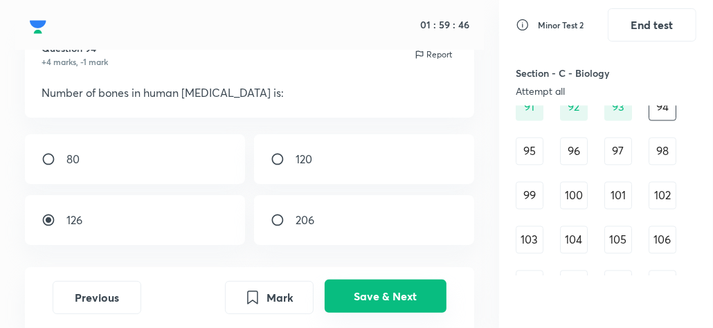
click at [355, 293] on button "Save & Next" at bounding box center [386, 296] width 122 height 33
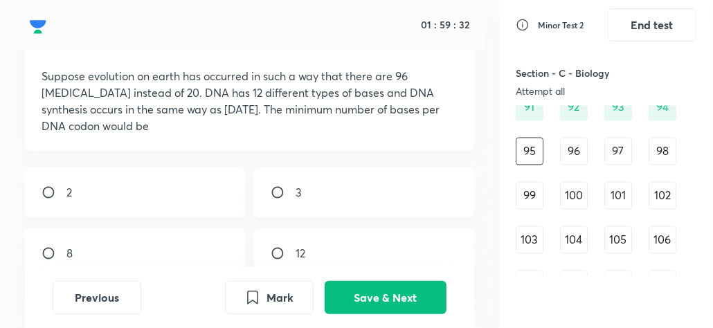
scroll to position [113, 0]
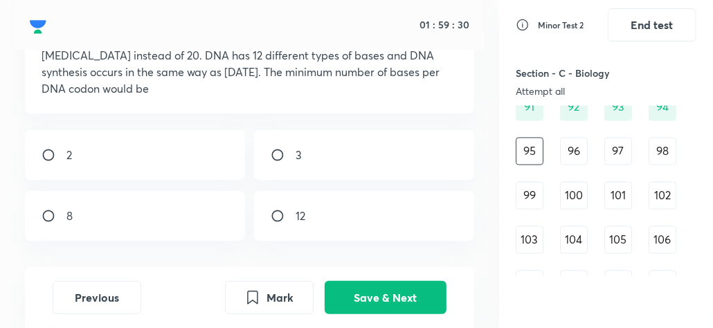
click at [42, 155] on input "radio" at bounding box center [54, 155] width 25 height 14
radio input "true"
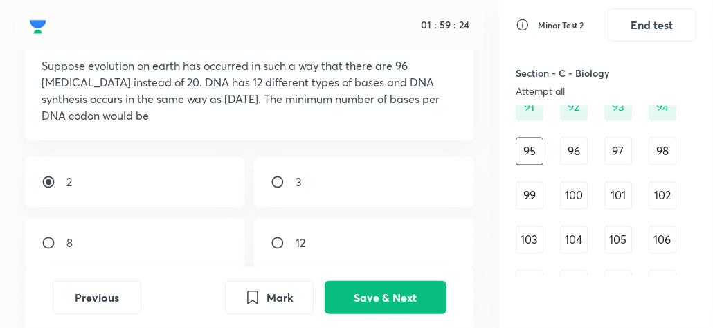
scroll to position [90, 0]
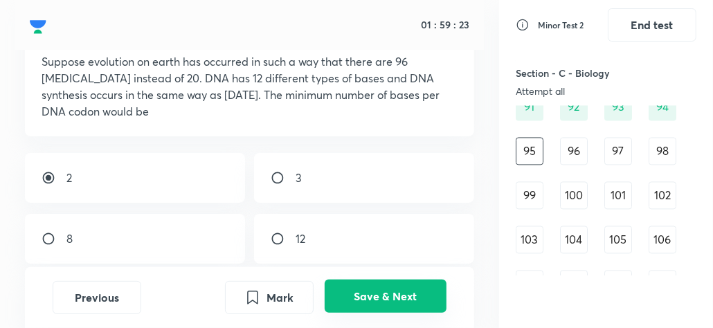
click at [395, 296] on button "Save & Next" at bounding box center [386, 296] width 122 height 33
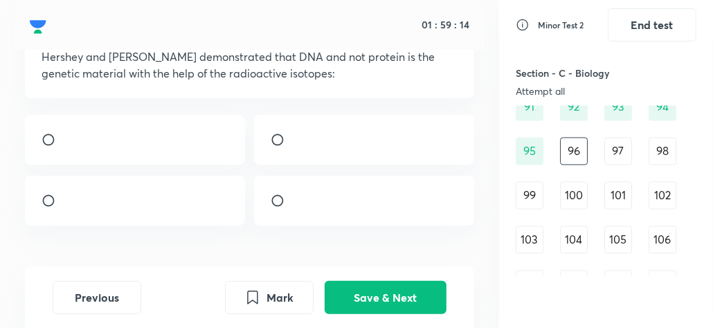
scroll to position [96, 0]
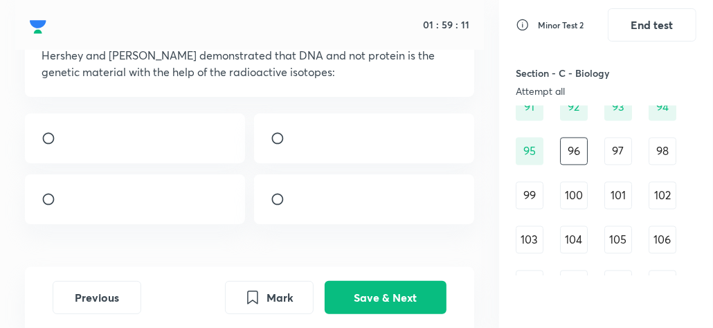
click at [279, 206] on input "radio" at bounding box center [283, 199] width 25 height 14
radio input "true"
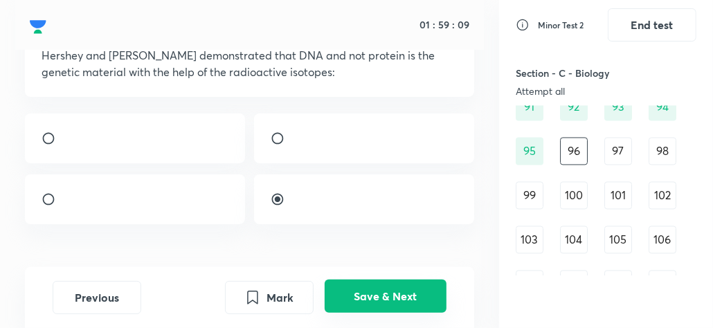
click at [407, 281] on button "Save & Next" at bounding box center [386, 296] width 122 height 33
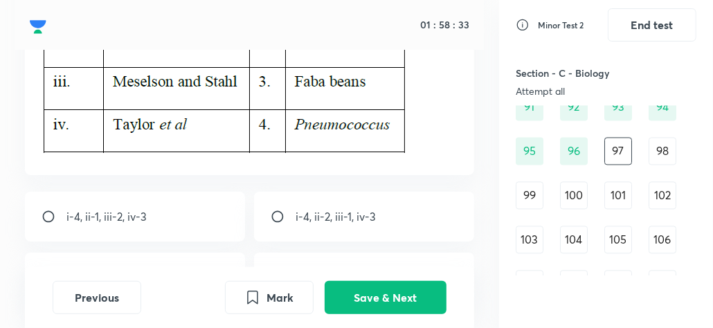
scroll to position [303, 0]
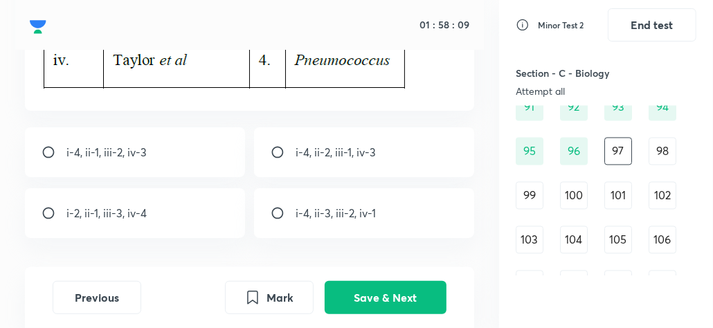
click at [274, 150] on input "radio" at bounding box center [283, 152] width 25 height 14
radio input "true"
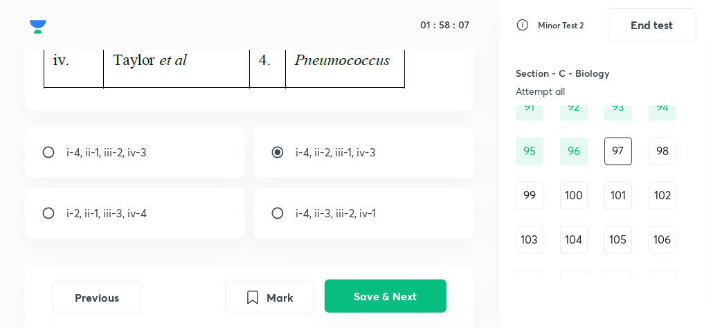
click at [382, 300] on button "Save & Next" at bounding box center [386, 296] width 122 height 33
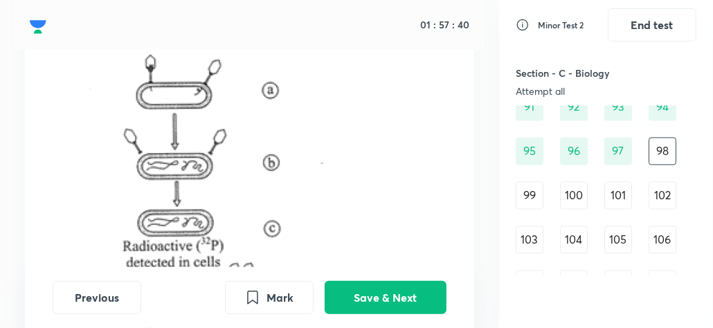
scroll to position [524, 0]
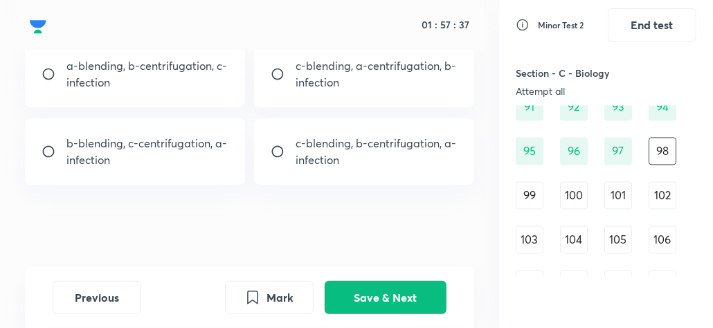
click at [45, 143] on div "b-blending, c-centrifugation, a-infection" at bounding box center [135, 151] width 220 height 66
radio input "true"
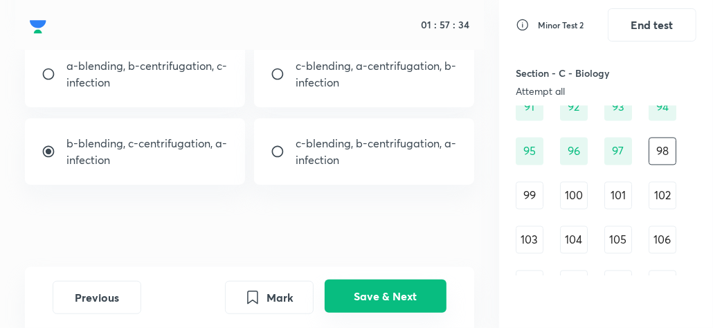
click at [383, 291] on button "Save & Next" at bounding box center [386, 296] width 122 height 33
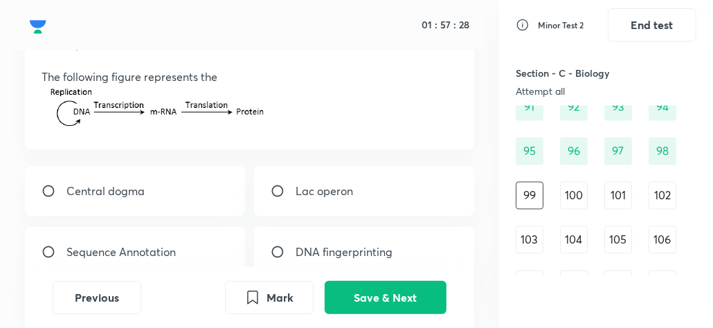
scroll to position [109, 0]
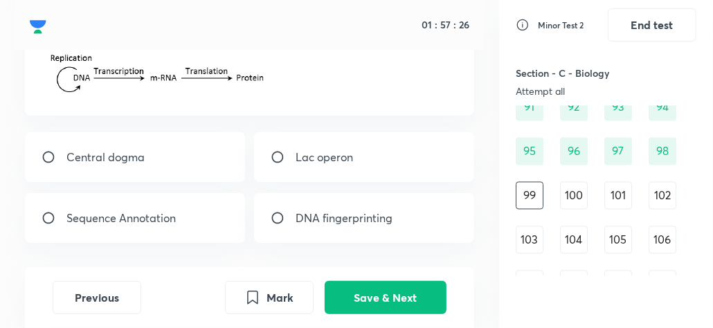
drag, startPoint x: 44, startPoint y: 153, endPoint x: 260, endPoint y: 192, distance: 220.3
click at [260, 192] on div "Central dogma Lac operon Sequence Annotation DNA fingerprinting" at bounding box center [249, 187] width 449 height 111
click at [47, 153] on input "radio" at bounding box center [54, 157] width 25 height 14
radio input "true"
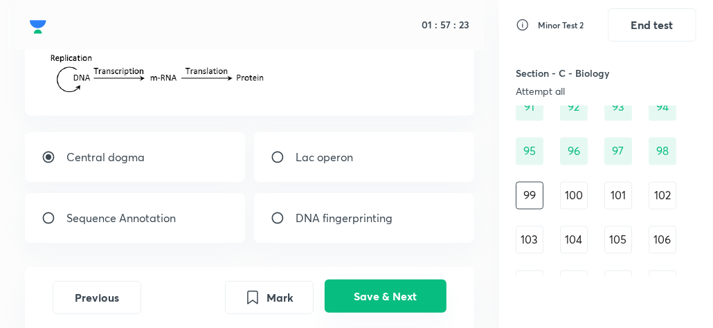
click at [368, 291] on button "Save & Next" at bounding box center [386, 296] width 122 height 33
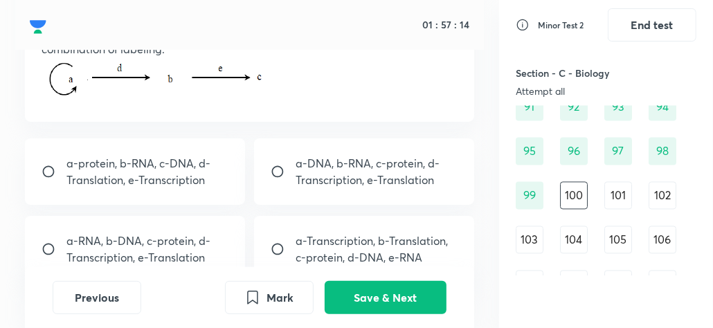
scroll to position [133, 0]
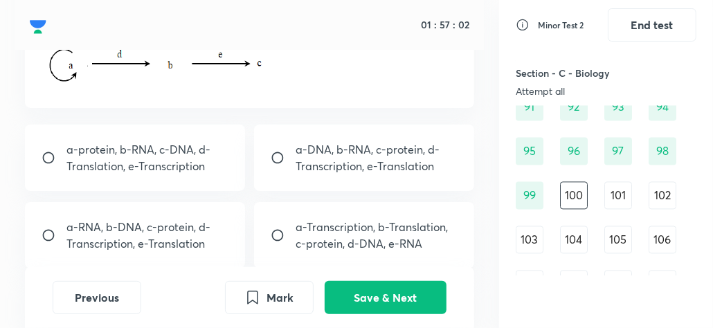
click at [271, 151] on input "radio" at bounding box center [283, 158] width 25 height 14
click at [278, 152] on input "radio" at bounding box center [283, 158] width 25 height 14
radio input "true"
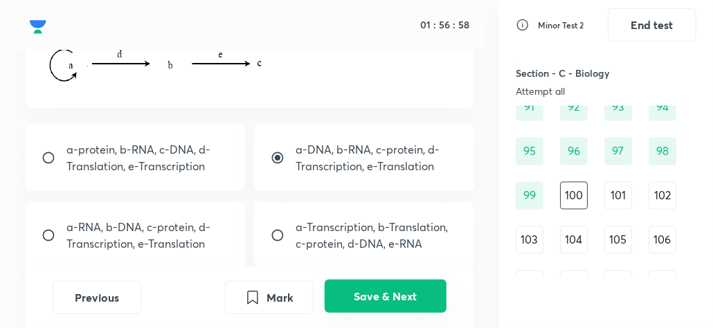
click at [414, 298] on button "Save & Next" at bounding box center [386, 296] width 122 height 33
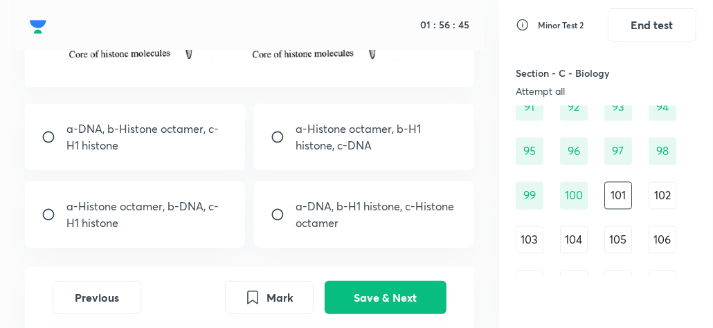
scroll to position [258, 0]
click at [276, 132] on input "radio" at bounding box center [283, 136] width 25 height 14
radio input "true"
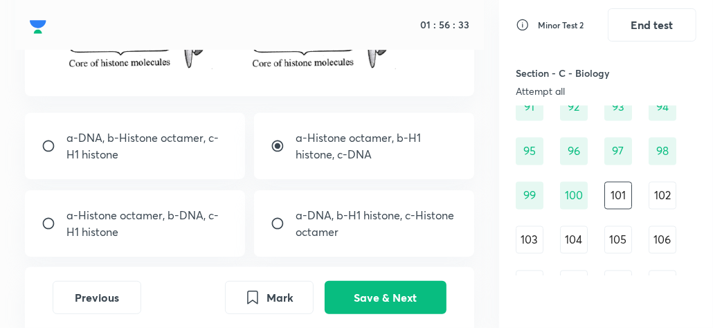
scroll to position [307, 0]
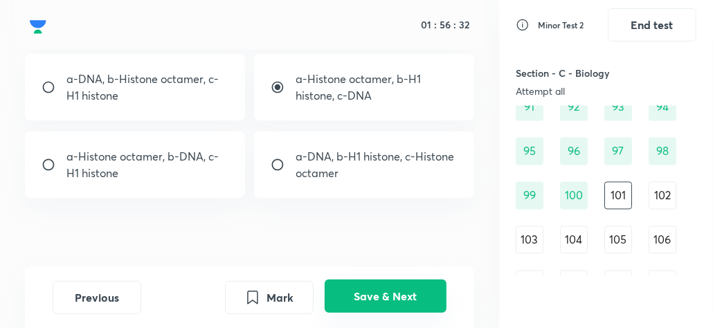
click at [362, 283] on button "Save & Next" at bounding box center [386, 296] width 122 height 33
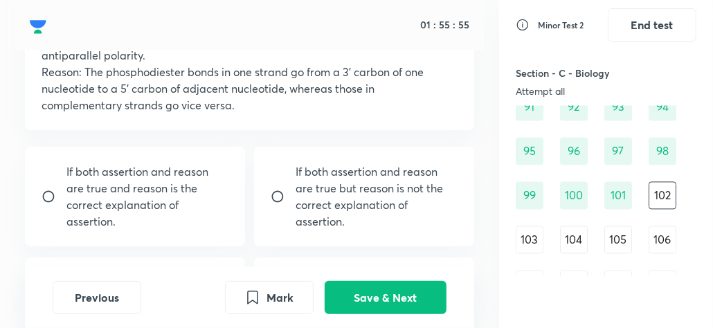
scroll to position [114, 0]
click at [42, 189] on input "radio" at bounding box center [54, 196] width 25 height 14
radio input "true"
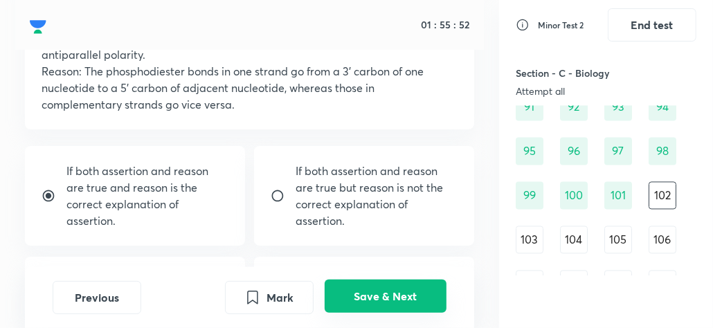
click at [385, 291] on button "Save & Next" at bounding box center [386, 296] width 122 height 33
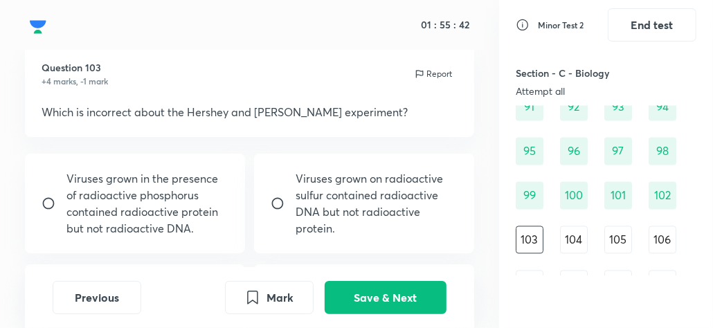
scroll to position [65, 0]
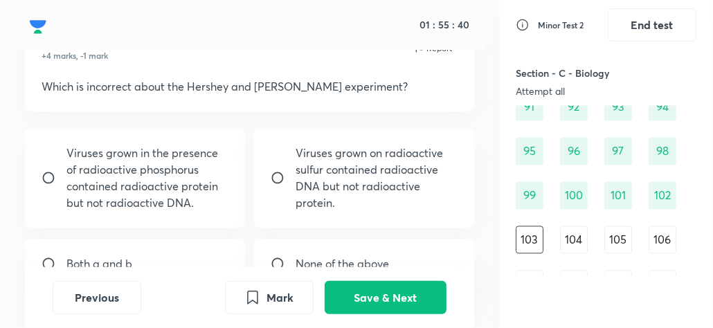
click at [50, 174] on input "radio" at bounding box center [54, 178] width 25 height 14
radio input "true"
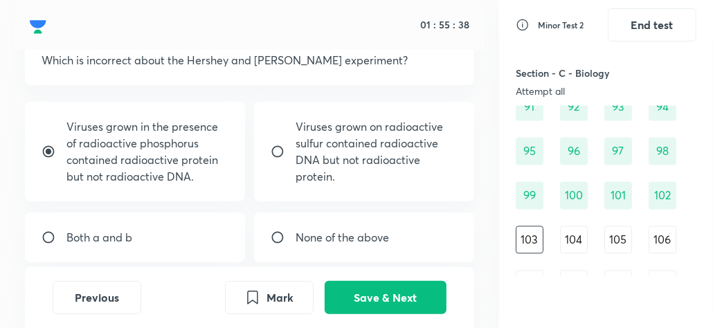
scroll to position [98, 0]
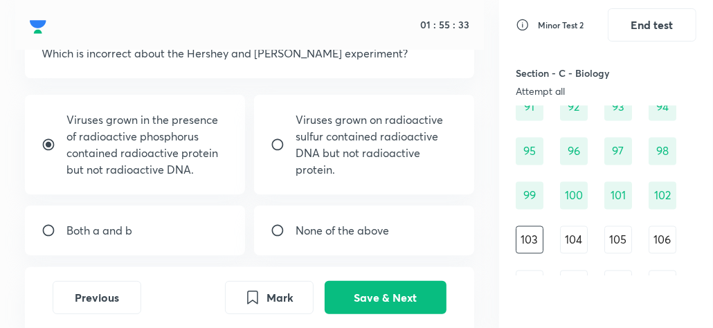
click at [48, 227] on input "radio" at bounding box center [54, 231] width 25 height 14
radio input "true"
radio input "false"
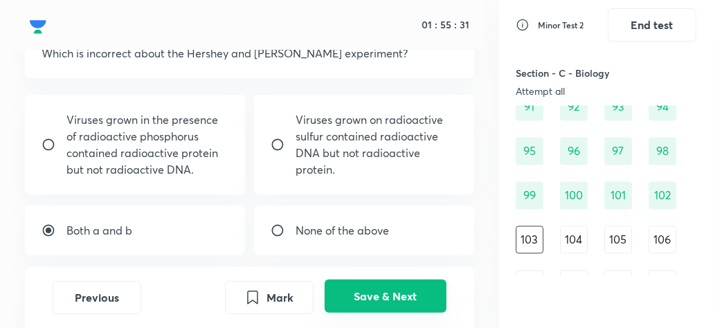
click at [355, 285] on button "Save & Next" at bounding box center [386, 296] width 122 height 33
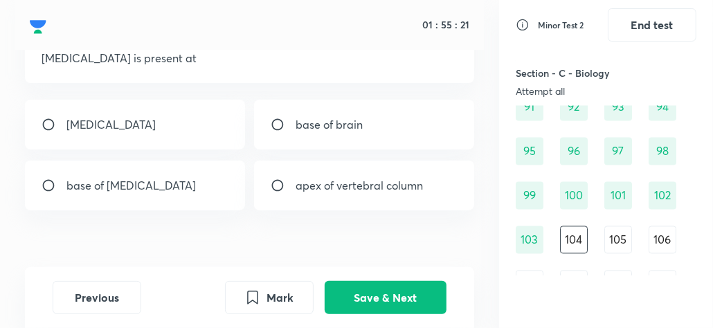
scroll to position [94, 0]
click at [55, 120] on input "radio" at bounding box center [54, 124] width 25 height 14
radio input "true"
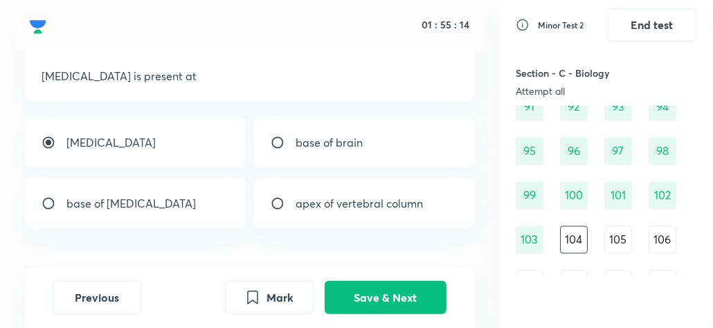
scroll to position [75, 0]
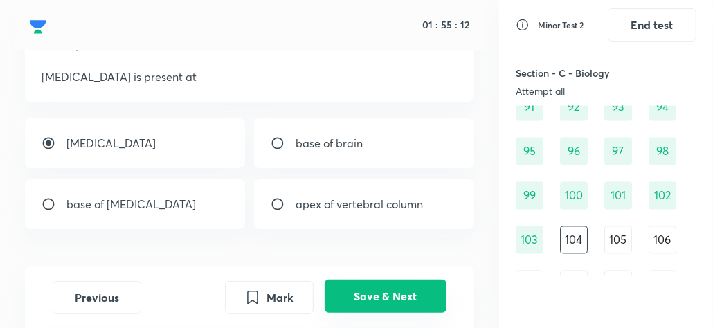
click at [419, 287] on button "Save & Next" at bounding box center [386, 296] width 122 height 33
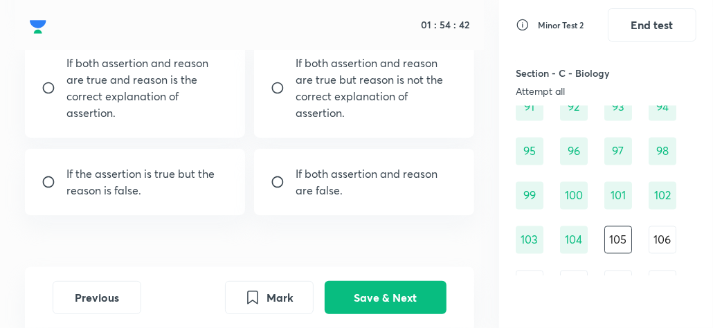
scroll to position [236, 0]
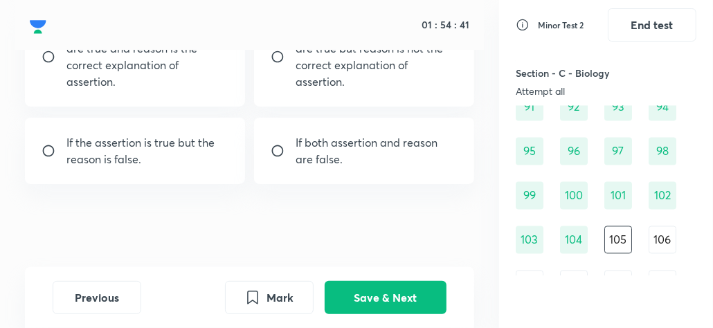
click at [278, 144] on input "radio" at bounding box center [283, 151] width 25 height 14
radio input "true"
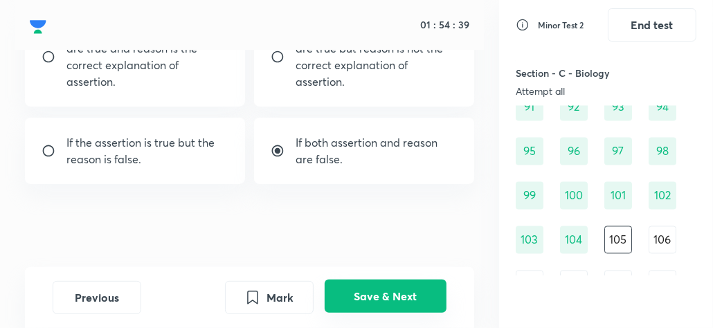
click at [393, 294] on button "Save & Next" at bounding box center [386, 296] width 122 height 33
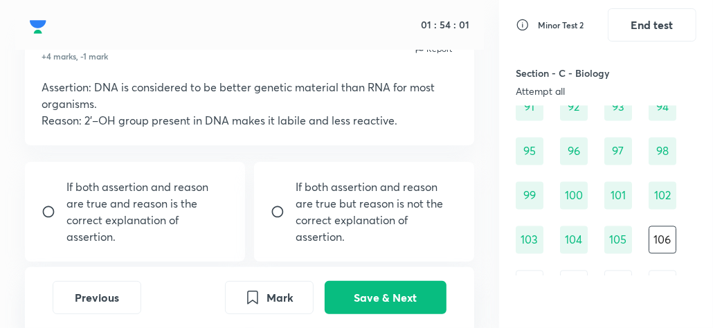
scroll to position [166, 0]
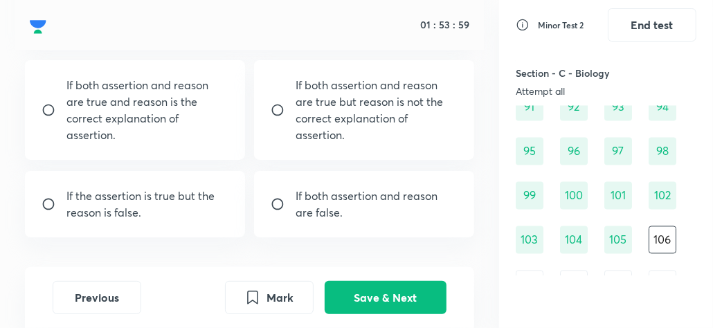
click at [48, 200] on input "radio" at bounding box center [54, 204] width 25 height 14
radio input "true"
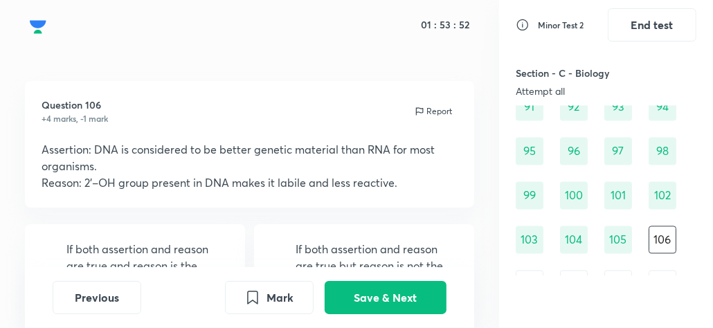
scroll to position [39, 0]
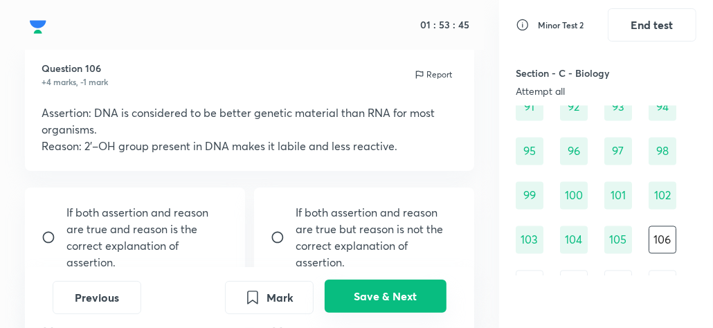
click at [404, 297] on button "Save & Next" at bounding box center [386, 296] width 122 height 33
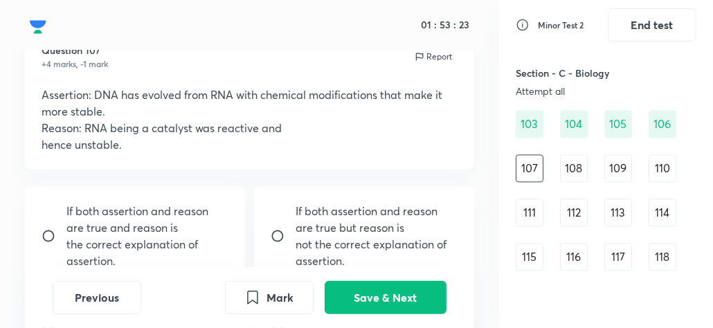
scroll to position [90, 0]
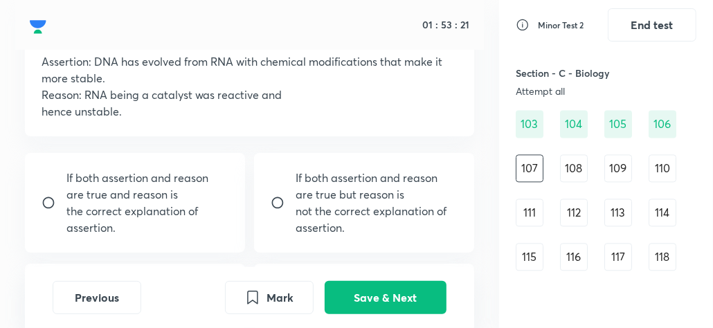
click at [277, 200] on input "radio" at bounding box center [283, 203] width 25 height 14
radio input "true"
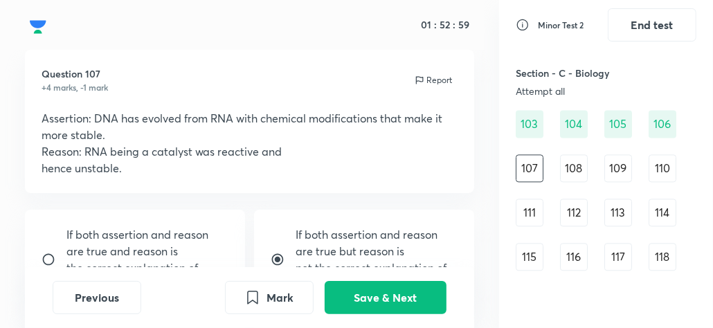
click at [48, 253] on input "radio" at bounding box center [54, 260] width 25 height 14
radio input "true"
radio input "false"
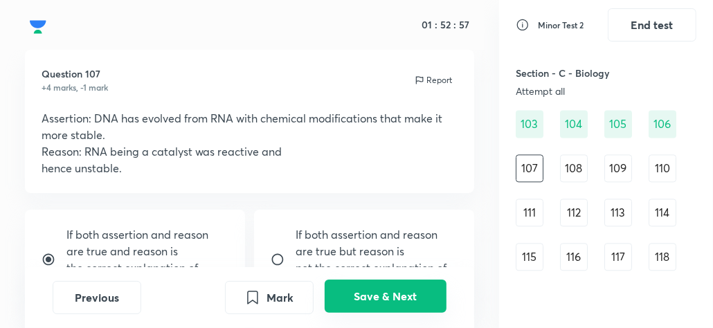
click at [418, 305] on button "Save & Next" at bounding box center [386, 296] width 122 height 33
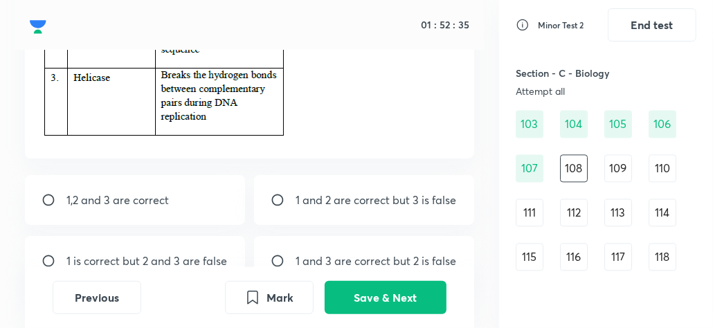
scroll to position [238, 0]
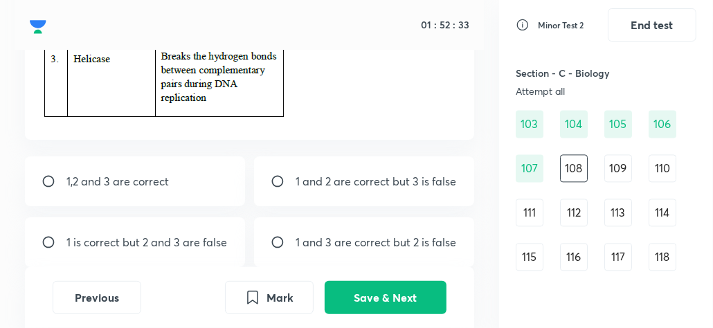
click at [273, 177] on input "radio" at bounding box center [283, 181] width 25 height 14
radio input "true"
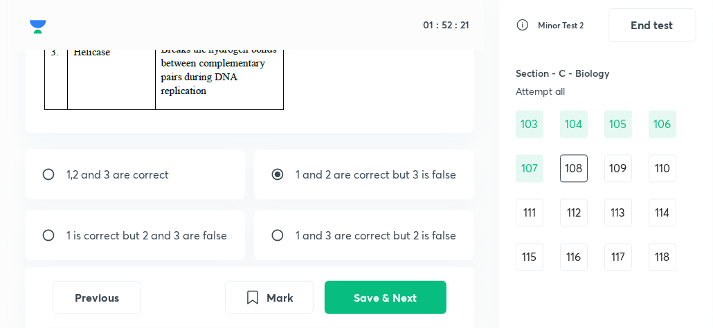
scroll to position [282, 0]
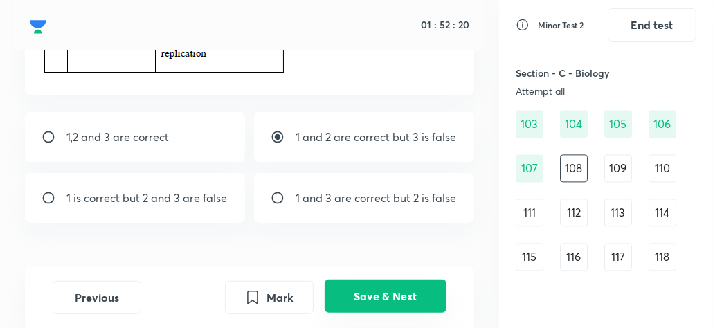
click at [373, 287] on button "Save & Next" at bounding box center [386, 296] width 122 height 33
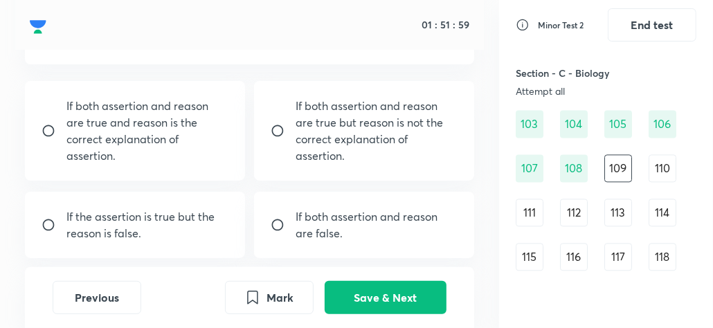
scroll to position [145, 0]
click at [55, 223] on input "radio" at bounding box center [54, 225] width 25 height 14
radio input "true"
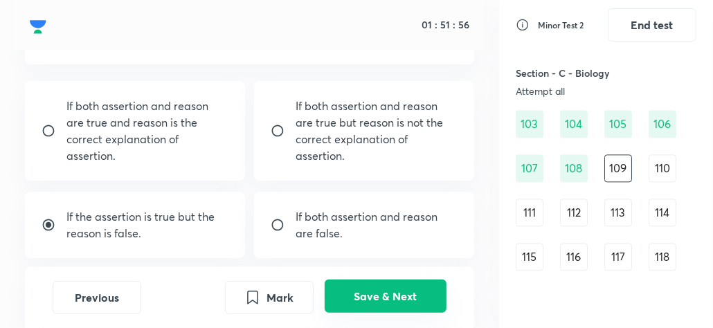
click at [402, 308] on button "Save & Next" at bounding box center [386, 296] width 122 height 33
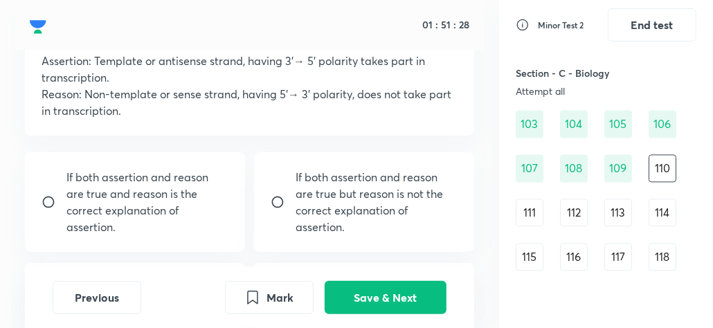
scroll to position [91, 0]
click at [272, 195] on input "radio" at bounding box center [283, 202] width 25 height 14
radio input "true"
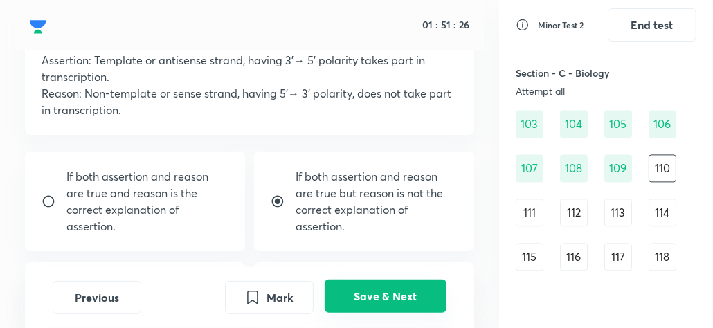
click at [411, 302] on button "Save & Next" at bounding box center [386, 296] width 122 height 33
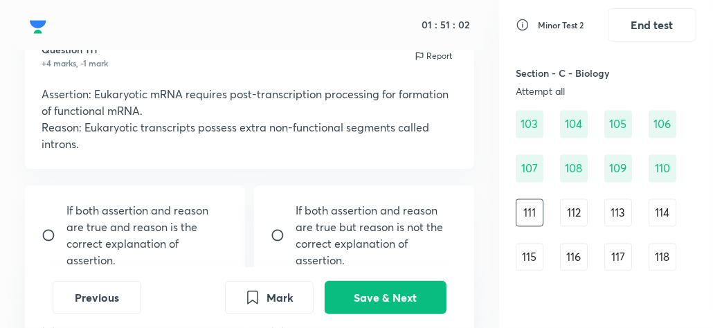
scroll to position [85, 0]
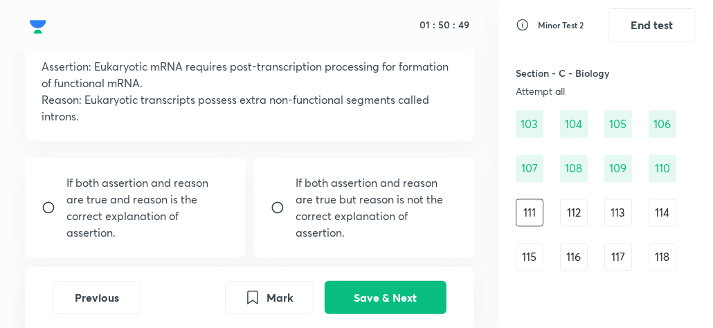
drag, startPoint x: 45, startPoint y: 206, endPoint x: 206, endPoint y: 231, distance: 163.3
click at [206, 231] on div "If both assertion and reason are true and reason is the correct explanation of …" at bounding box center [135, 208] width 220 height 100
radio input "true"
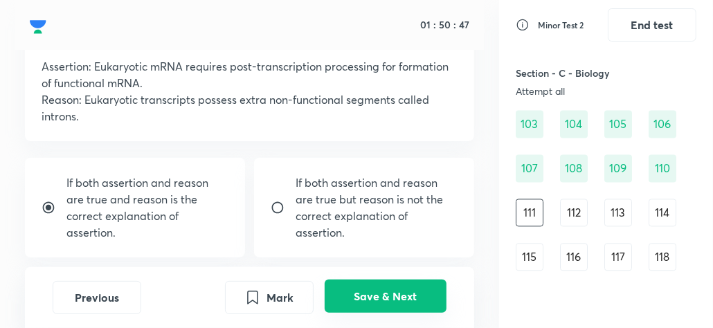
click at [395, 296] on button "Save & Next" at bounding box center [386, 296] width 122 height 33
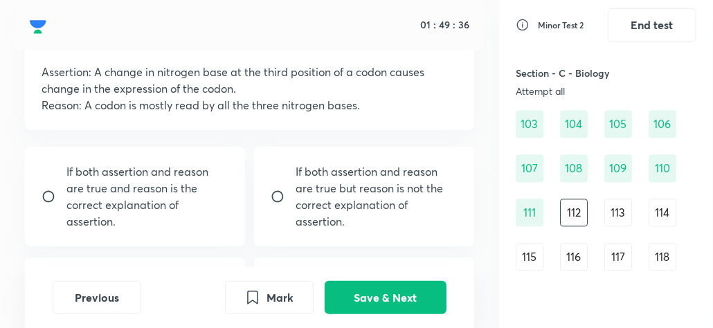
scroll to position [80, 0]
click at [278, 191] on input "radio" at bounding box center [283, 196] width 25 height 14
radio input "true"
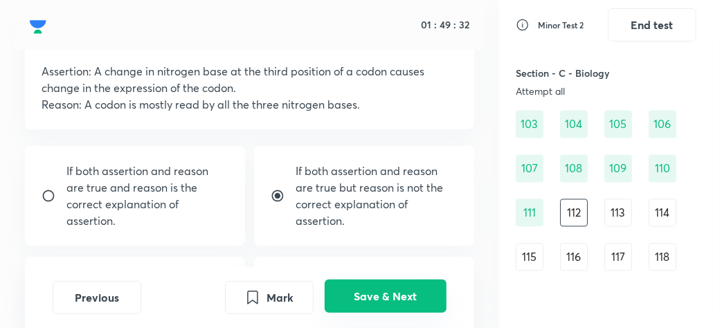
click at [388, 290] on button "Save & Next" at bounding box center [386, 296] width 122 height 33
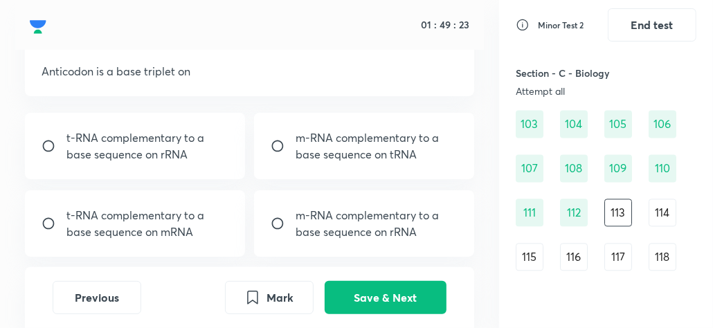
click at [51, 222] on input "radio" at bounding box center [54, 224] width 25 height 14
radio input "true"
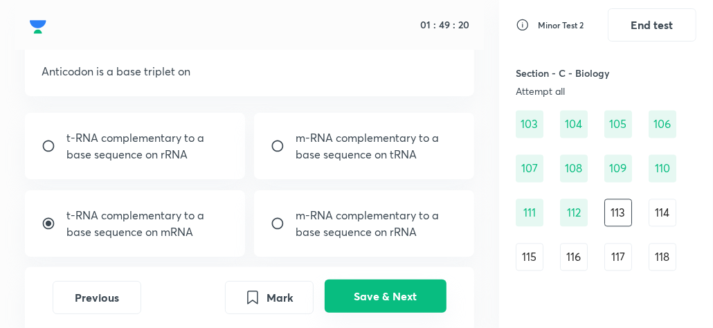
click at [377, 305] on button "Save & Next" at bounding box center [386, 296] width 122 height 33
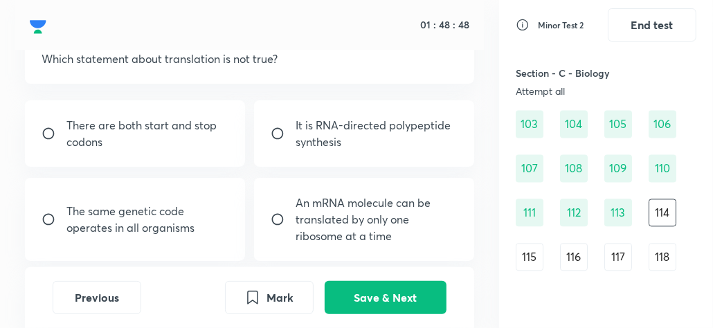
scroll to position [93, 0]
click at [278, 131] on input "radio" at bounding box center [283, 134] width 25 height 14
radio input "true"
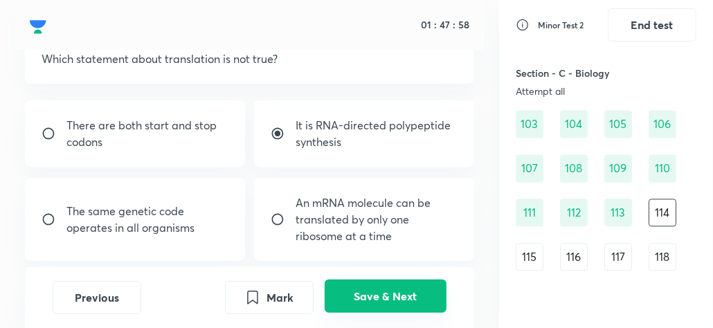
click at [422, 292] on button "Save & Next" at bounding box center [386, 296] width 122 height 33
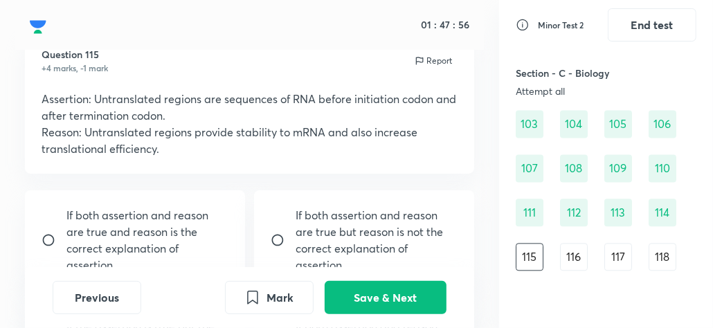
scroll to position [71, 0]
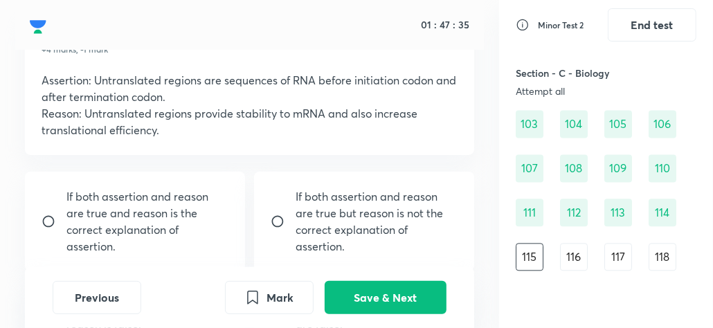
click at [47, 218] on input "radio" at bounding box center [54, 222] width 25 height 14
radio input "true"
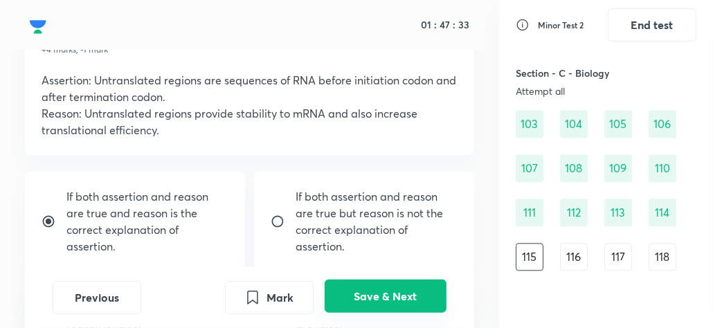
click at [388, 287] on button "Save & Next" at bounding box center [386, 296] width 122 height 33
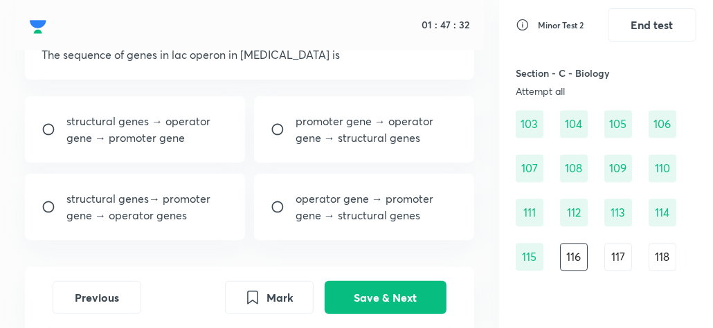
scroll to position [96, 0]
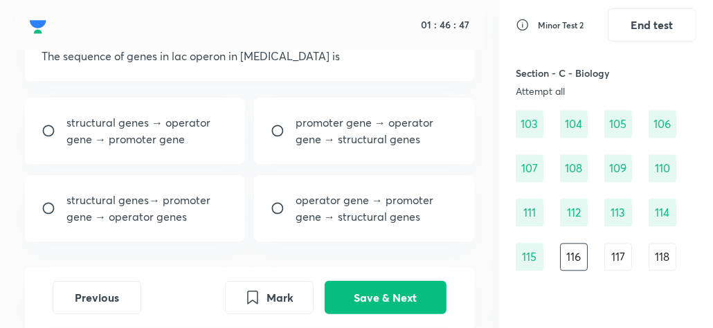
click at [46, 129] on input "radio" at bounding box center [54, 131] width 25 height 14
radio input "true"
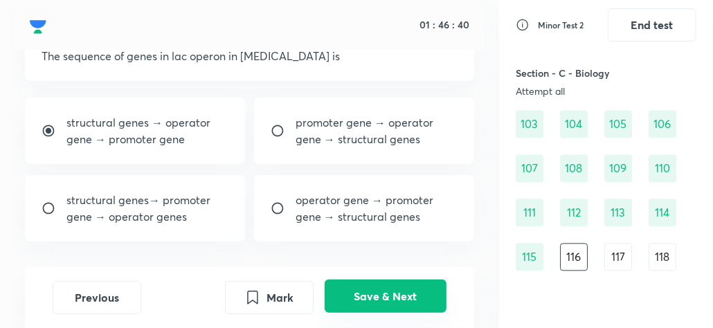
click at [373, 302] on button "Save & Next" at bounding box center [386, 296] width 122 height 33
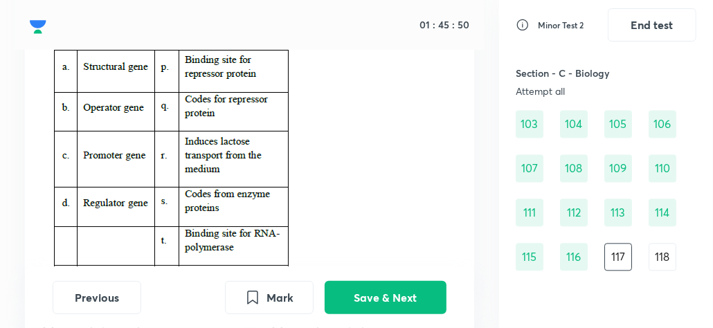
scroll to position [131, 0]
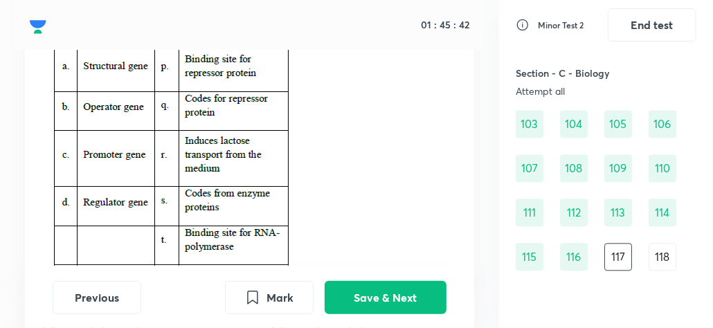
click at [355, 179] on p at bounding box center [250, 159] width 416 height 226
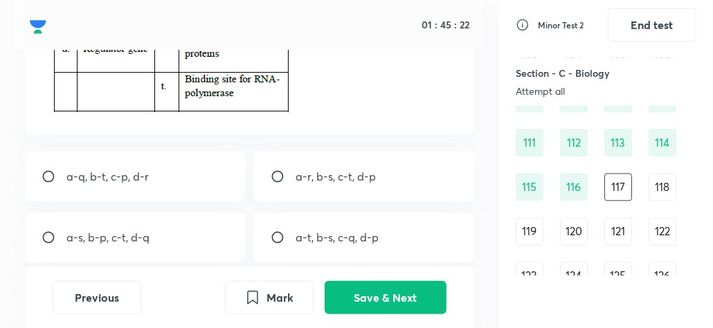
scroll to position [1599, 0]
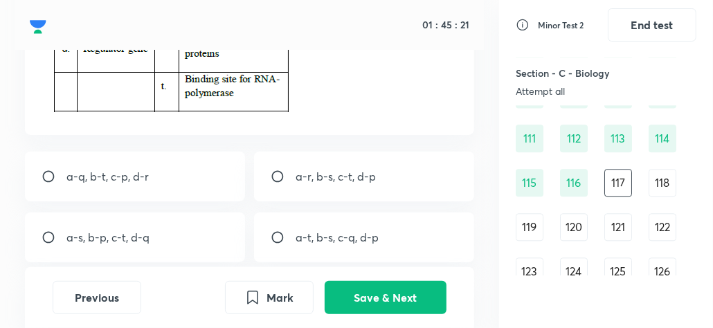
click at [660, 191] on div "118" at bounding box center [663, 183] width 28 height 28
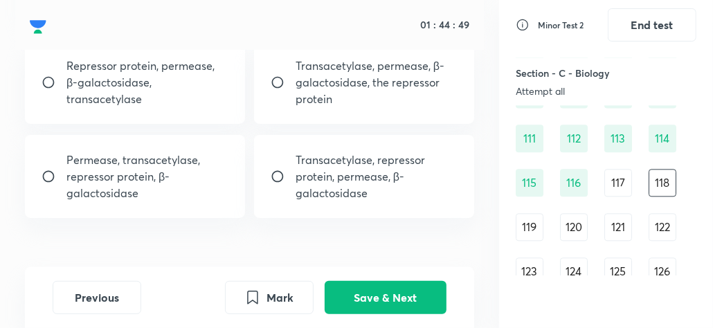
scroll to position [155, 0]
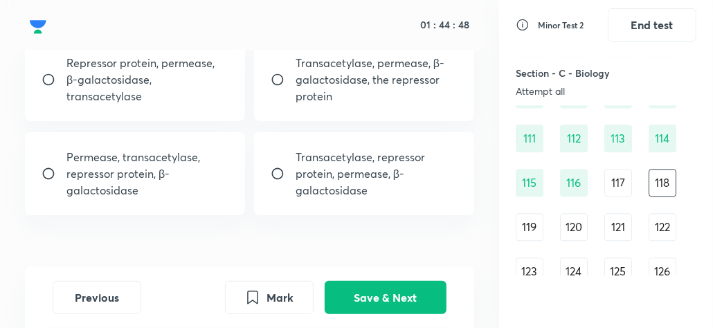
click at [282, 174] on input "radio" at bounding box center [283, 174] width 25 height 14
radio input "true"
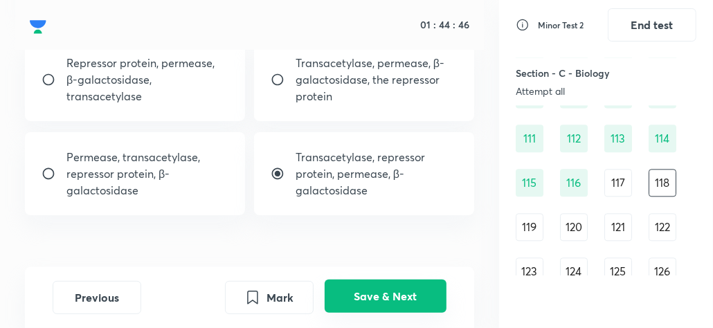
click at [402, 287] on button "Save & Next" at bounding box center [386, 296] width 122 height 33
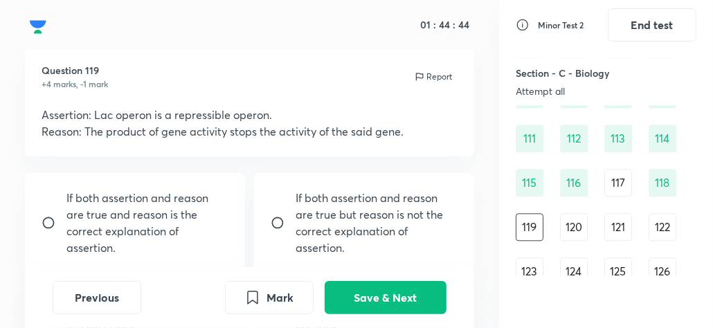
scroll to position [36, 0]
click at [571, 231] on div "120" at bounding box center [574, 227] width 28 height 28
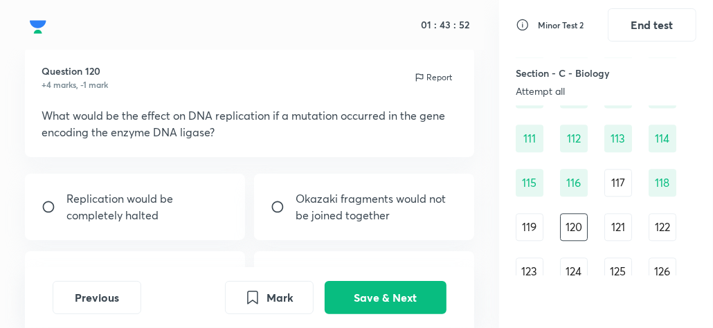
scroll to position [93, 0]
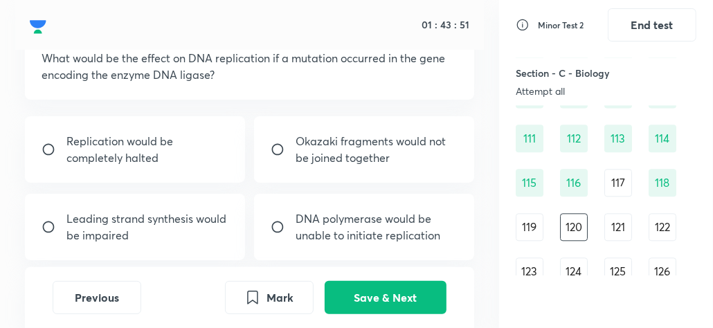
click at [277, 150] on input "radio" at bounding box center [283, 150] width 25 height 14
radio input "true"
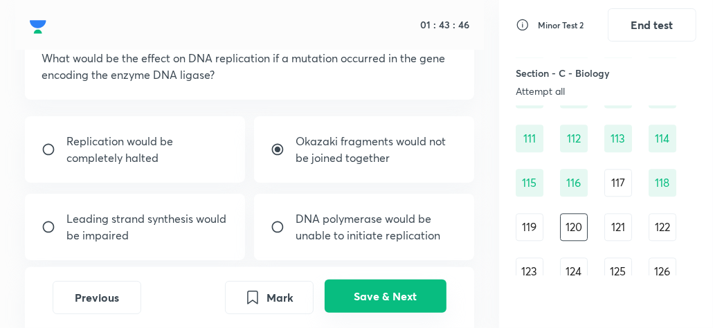
click at [404, 309] on button "Save & Next" at bounding box center [386, 296] width 122 height 33
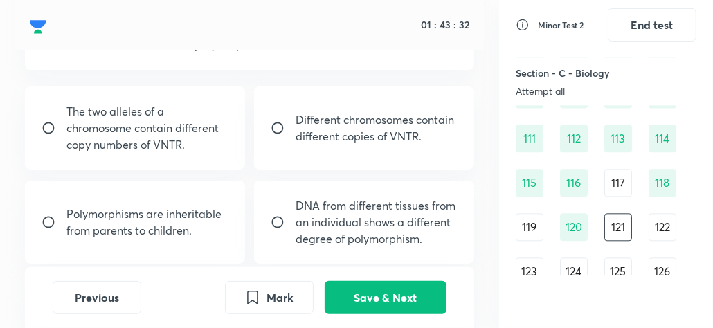
scroll to position [109, 0]
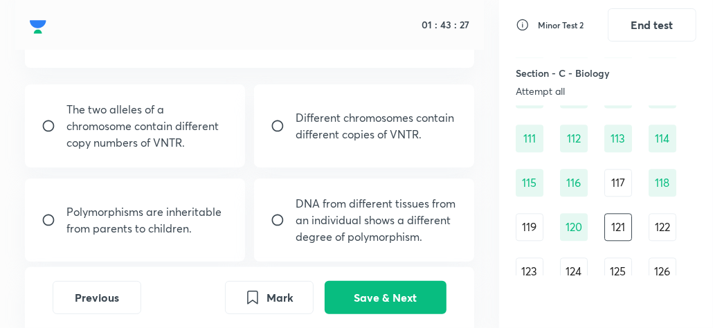
click at [278, 219] on input "radio" at bounding box center [283, 220] width 25 height 14
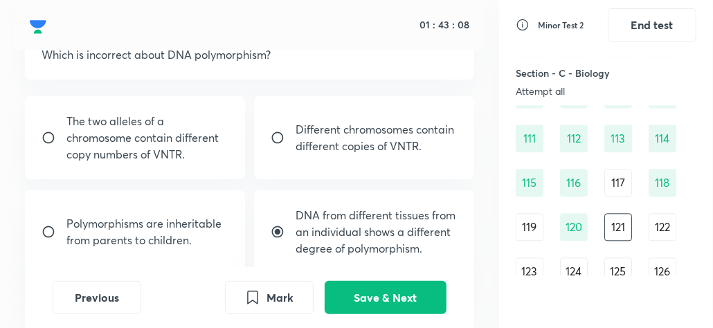
scroll to position [97, 0]
click at [273, 230] on input "radio" at bounding box center [283, 232] width 25 height 14
radio input "false"
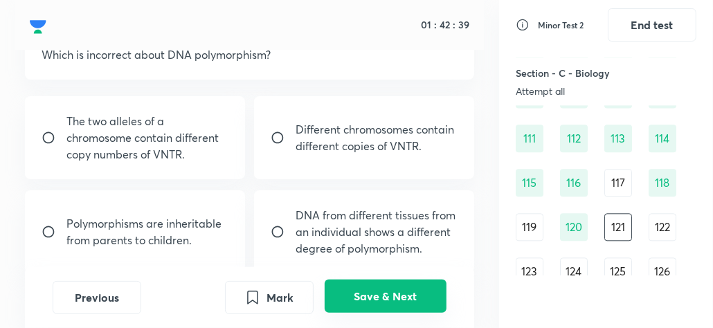
click at [412, 300] on button "Save & Next" at bounding box center [386, 296] width 122 height 33
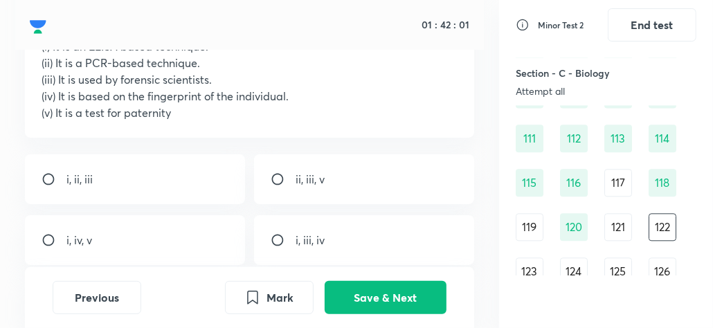
scroll to position [121, 0]
click at [273, 174] on input "radio" at bounding box center [283, 180] width 25 height 14
radio input "true"
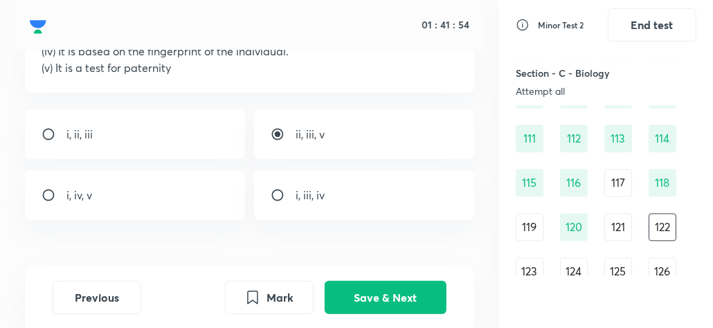
scroll to position [149, 0]
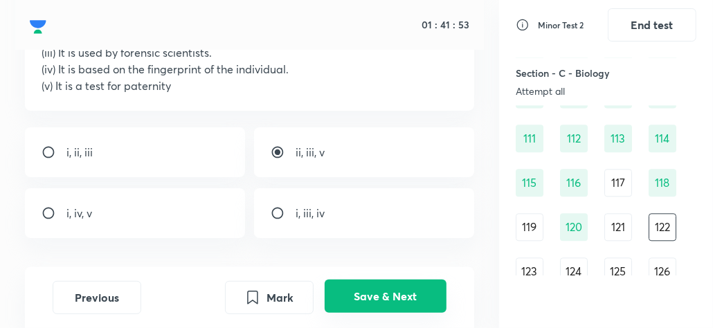
click at [379, 294] on button "Save & Next" at bounding box center [386, 296] width 122 height 33
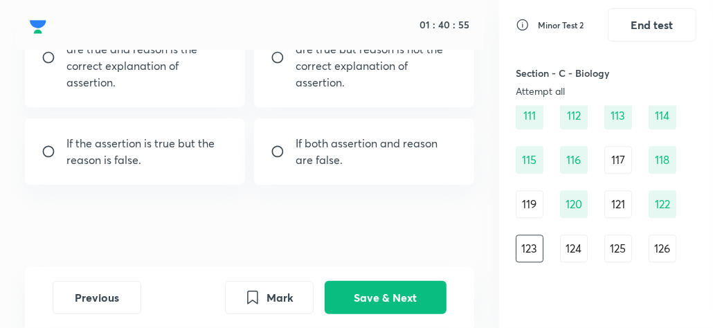
scroll to position [1622, 0]
click at [581, 249] on div "124" at bounding box center [574, 248] width 28 height 28
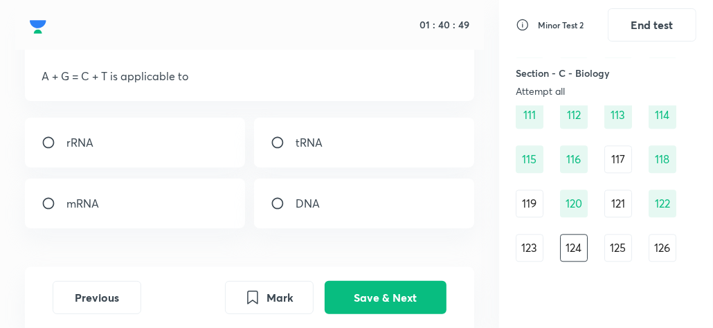
scroll to position [75, 0]
click at [277, 199] on input "radio" at bounding box center [283, 204] width 25 height 14
radio input "true"
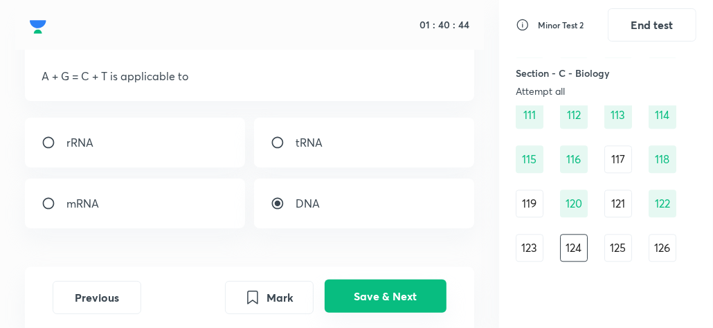
click at [384, 285] on button "Save & Next" at bounding box center [386, 296] width 122 height 33
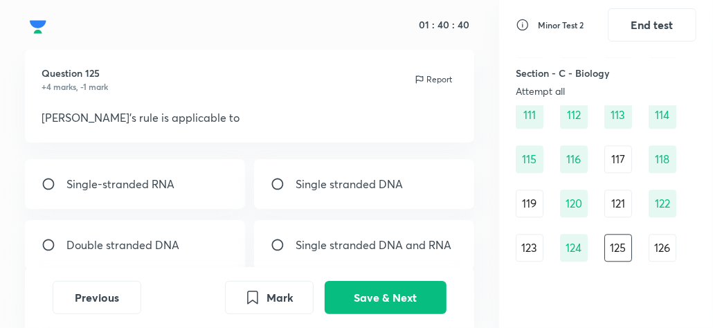
scroll to position [52, 0]
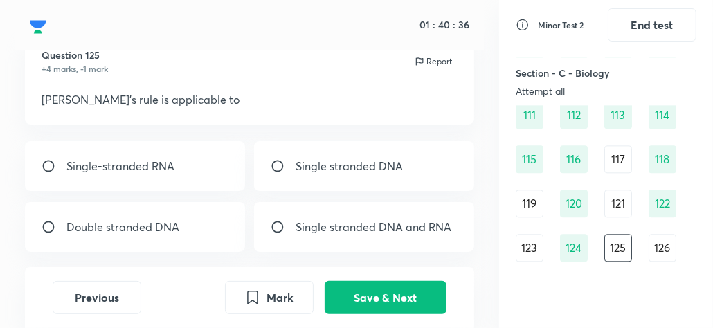
click at [49, 226] on input "radio" at bounding box center [54, 227] width 25 height 14
radio input "true"
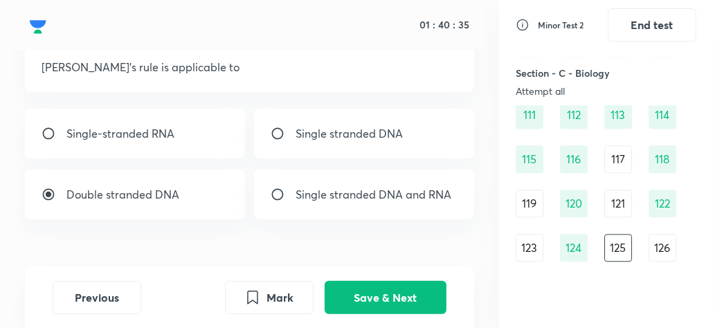
scroll to position [85, 0]
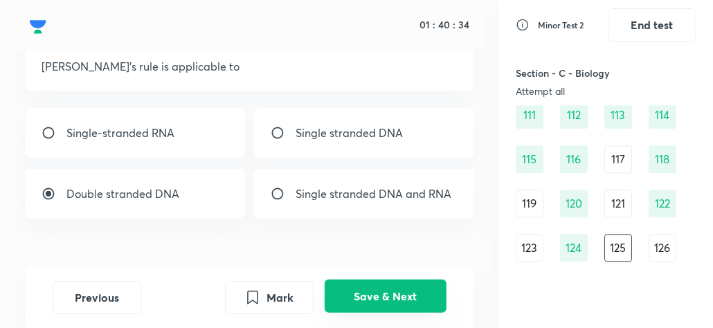
click at [350, 285] on button "Save & Next" at bounding box center [386, 296] width 122 height 33
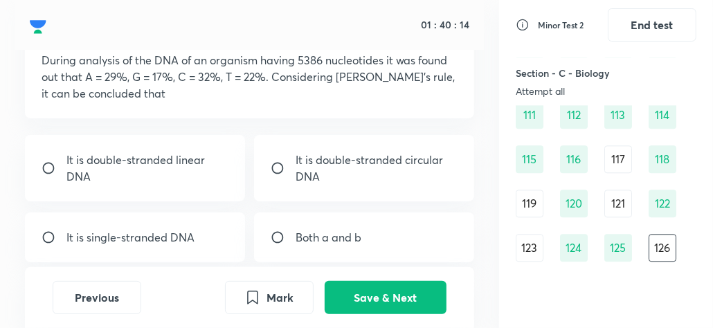
scroll to position [117, 0]
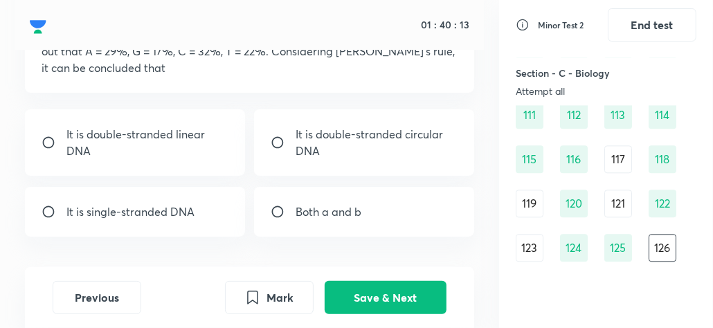
click at [51, 209] on input "radio" at bounding box center [54, 212] width 25 height 14
radio input "true"
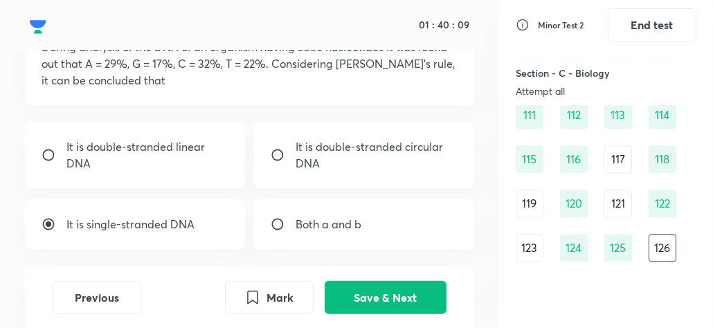
scroll to position [89, 0]
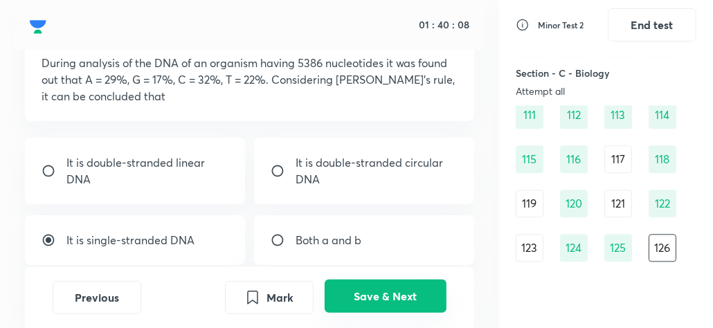
click at [386, 289] on button "Save & Next" at bounding box center [386, 296] width 122 height 33
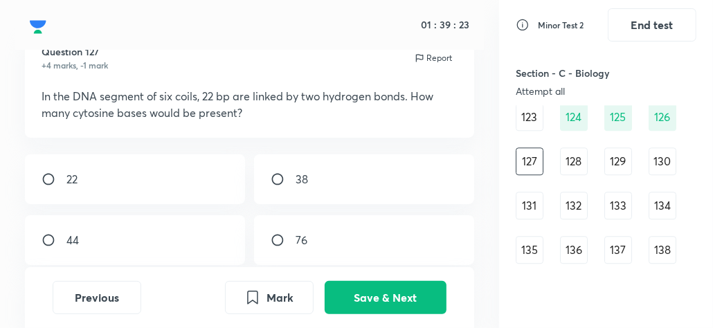
scroll to position [1749, 0]
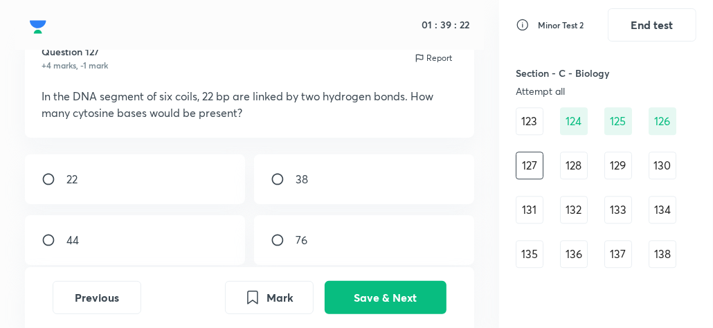
click at [571, 162] on div "128" at bounding box center [574, 166] width 28 height 28
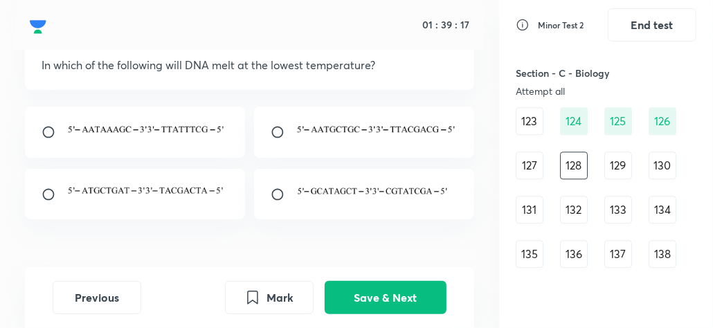
scroll to position [89, 0]
click at [48, 125] on input "radio" at bounding box center [54, 130] width 25 height 14
radio input "true"
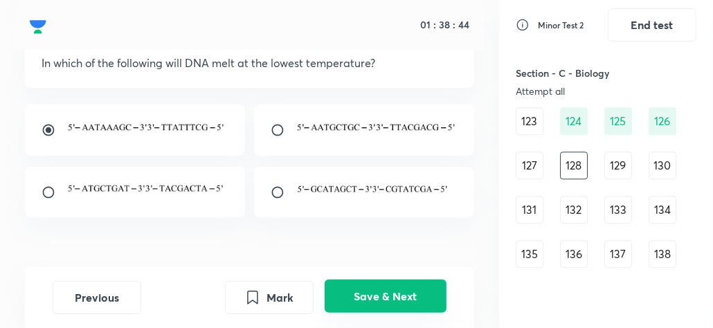
click at [373, 298] on button "Save & Next" at bounding box center [386, 296] width 122 height 33
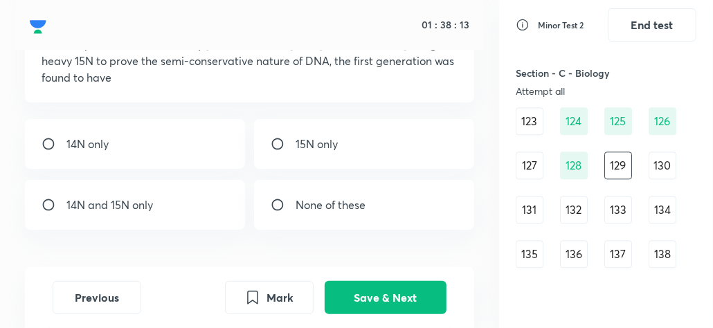
scroll to position [116, 0]
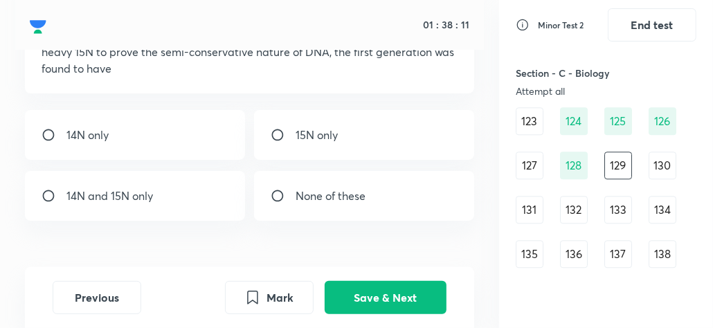
click at [280, 128] on input "radio" at bounding box center [283, 135] width 25 height 14
radio input "true"
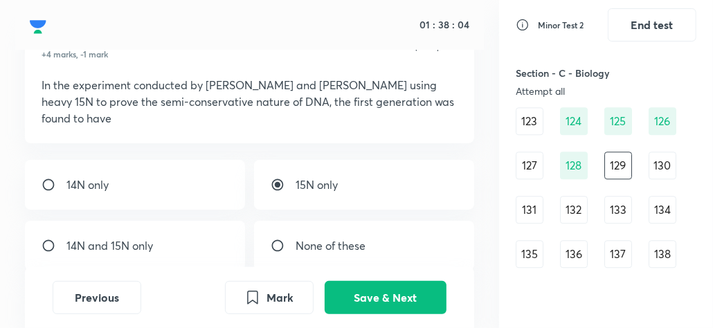
scroll to position [72, 0]
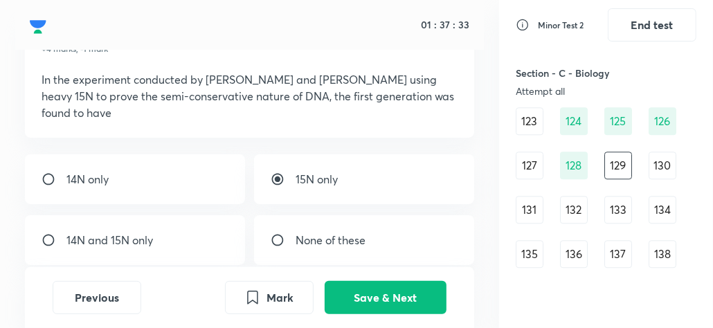
click at [48, 233] on input "radio" at bounding box center [54, 240] width 25 height 14
radio input "true"
radio input "false"
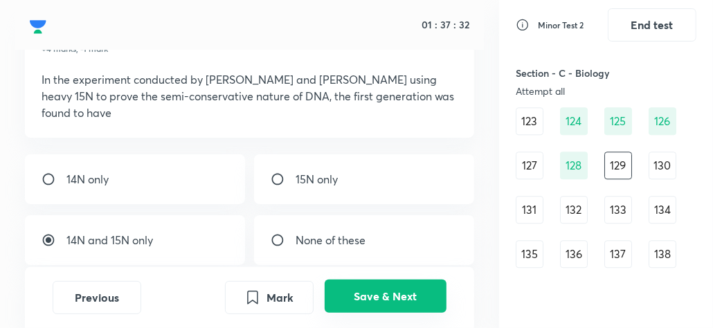
click at [382, 291] on button "Save & Next" at bounding box center [386, 296] width 122 height 33
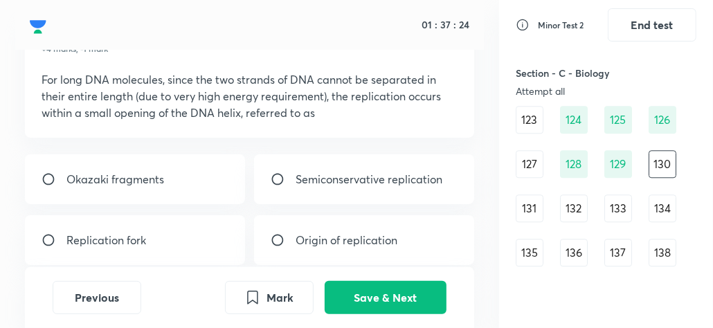
scroll to position [1750, 0]
click at [51, 233] on input "radio" at bounding box center [54, 240] width 25 height 14
radio input "true"
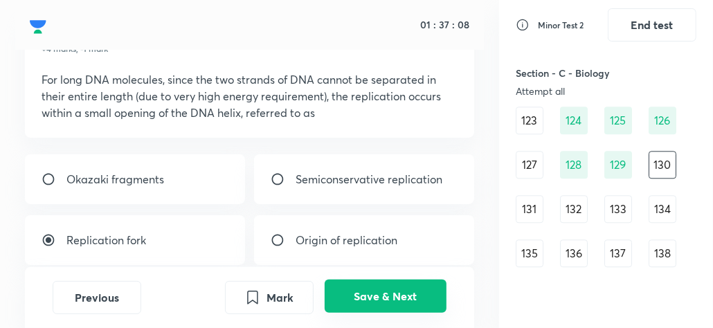
click at [356, 296] on button "Save & Next" at bounding box center [386, 296] width 122 height 33
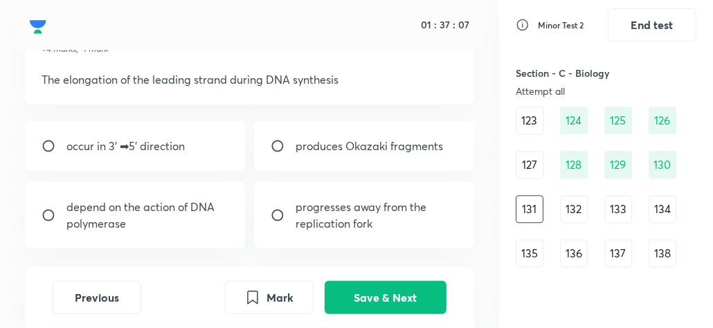
scroll to position [53, 0]
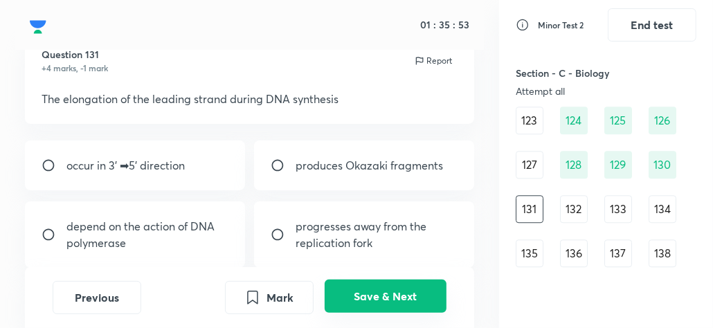
click at [386, 297] on button "Save & Next" at bounding box center [386, 296] width 122 height 33
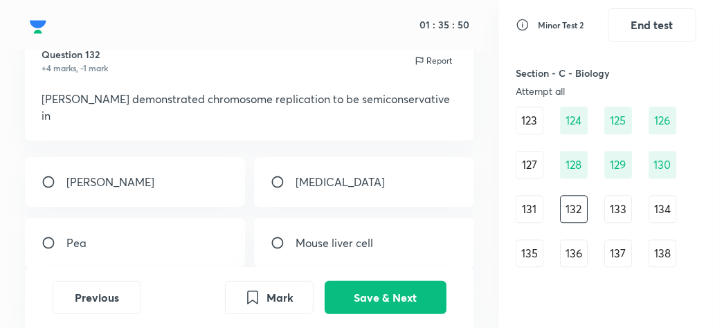
click at [532, 210] on div "131" at bounding box center [530, 209] width 28 height 28
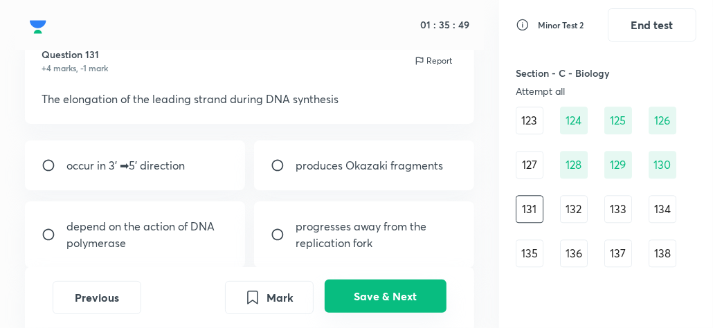
click at [397, 289] on button "Save & Next" at bounding box center [386, 296] width 122 height 33
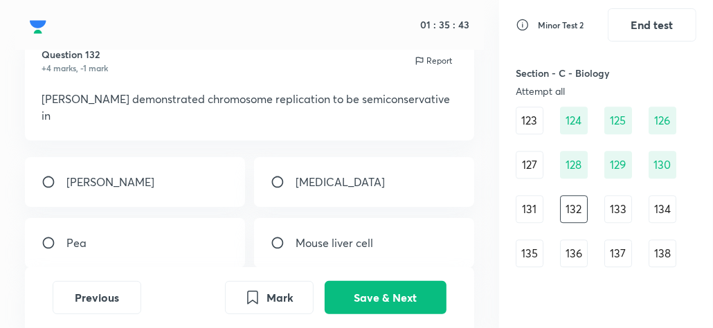
click at [46, 175] on input "radio" at bounding box center [54, 182] width 25 height 14
radio input "true"
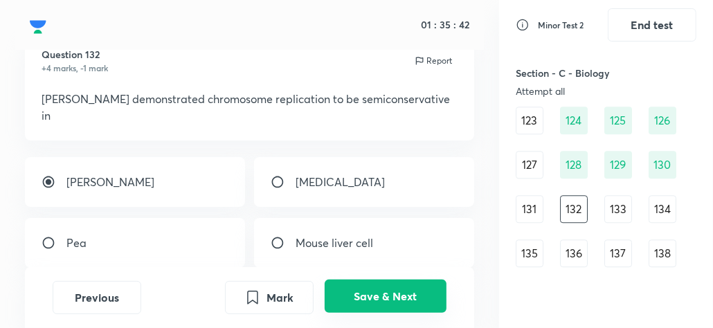
click at [418, 287] on button "Save & Next" at bounding box center [386, 296] width 122 height 33
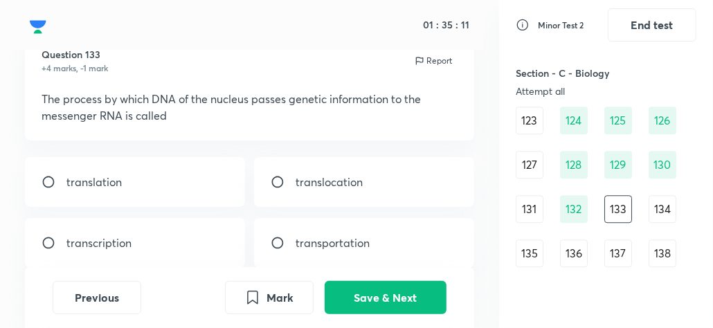
click at [44, 240] on input "radio" at bounding box center [54, 243] width 25 height 14
radio input "true"
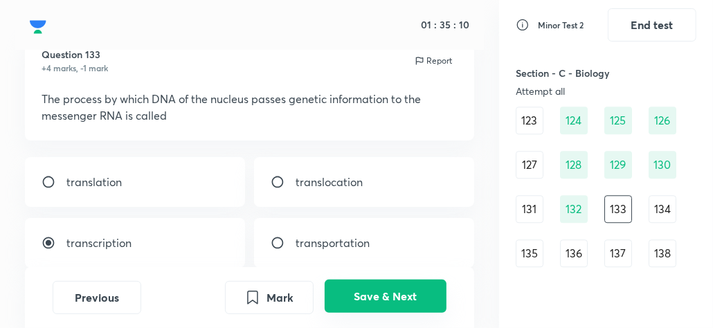
click at [415, 294] on button "Save & Next" at bounding box center [386, 296] width 122 height 33
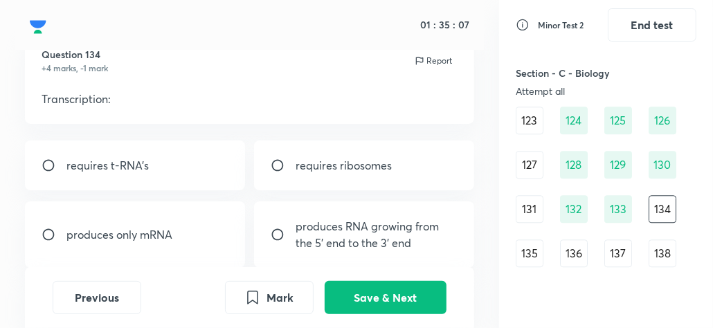
scroll to position [67, 0]
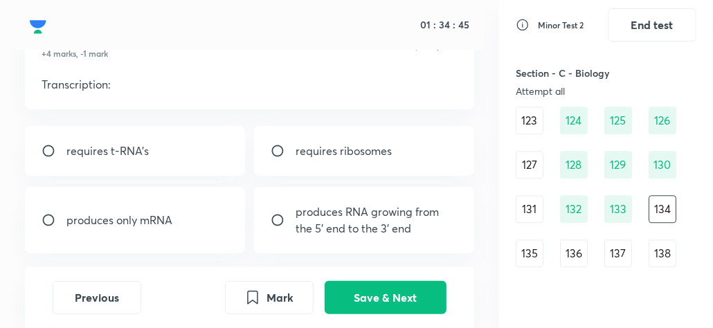
click at [273, 215] on input "radio" at bounding box center [283, 220] width 25 height 14
radio input "true"
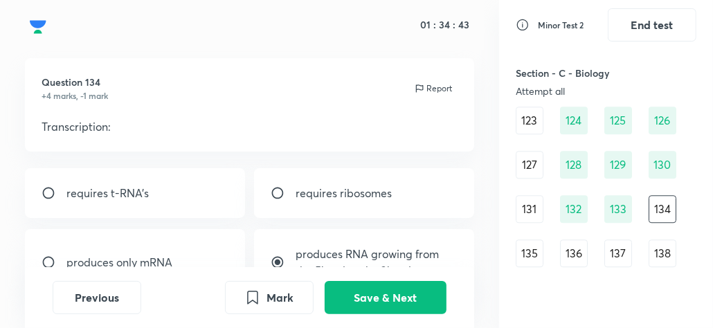
scroll to position [31, 0]
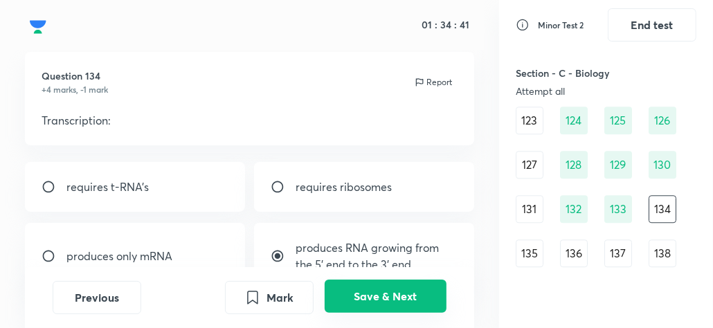
click at [363, 297] on button "Save & Next" at bounding box center [386, 296] width 122 height 33
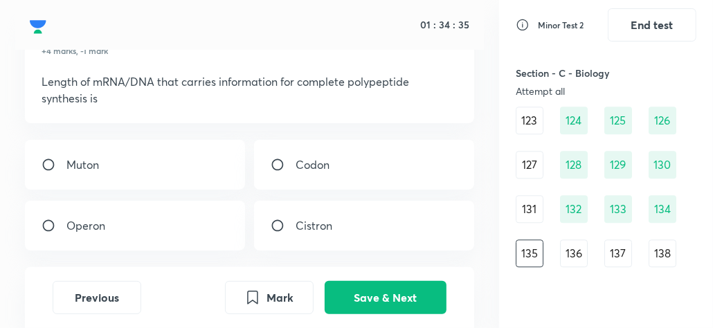
scroll to position [71, 0]
click at [53, 219] on input "radio" at bounding box center [54, 225] width 25 height 14
radio input "true"
click at [278, 220] on input "radio" at bounding box center [283, 225] width 25 height 14
radio input "true"
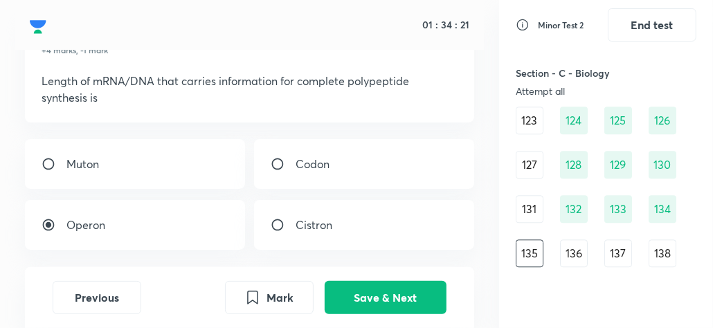
radio input "false"
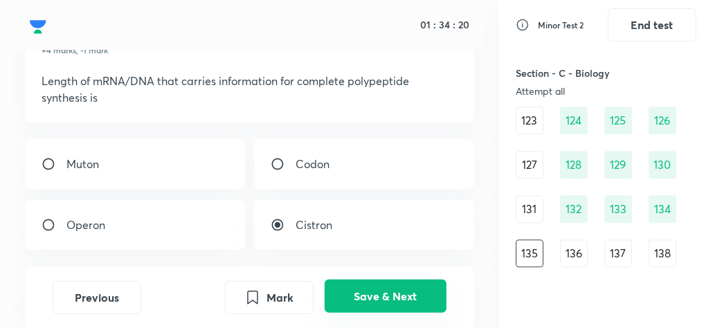
click at [373, 296] on button "Save & Next" at bounding box center [386, 296] width 122 height 33
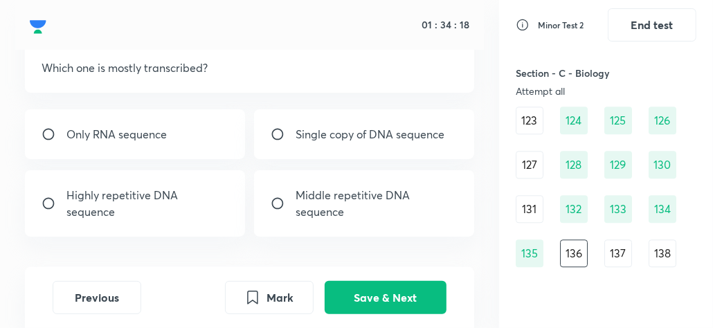
scroll to position [84, 0]
click at [619, 257] on div "137" at bounding box center [618, 254] width 28 height 28
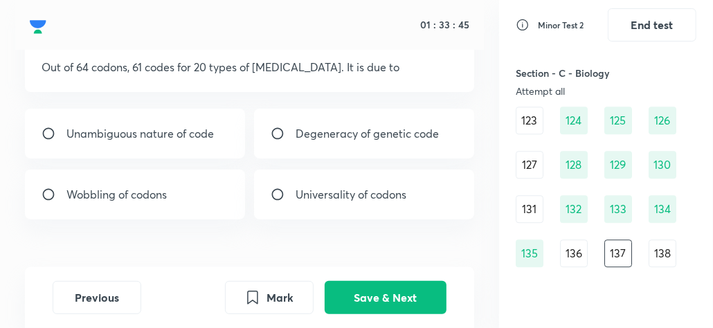
click at [277, 129] on input "radio" at bounding box center [283, 134] width 25 height 14
radio input "true"
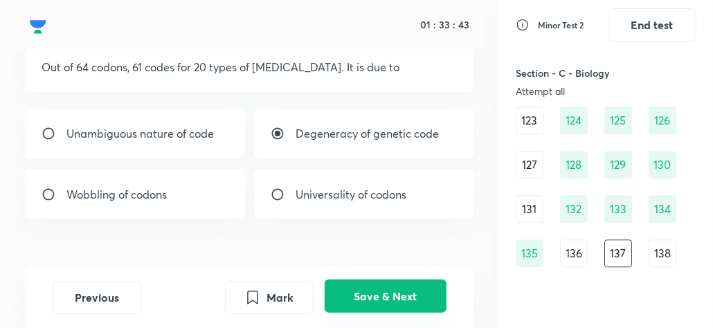
click at [372, 291] on button "Save & Next" at bounding box center [386, 296] width 122 height 33
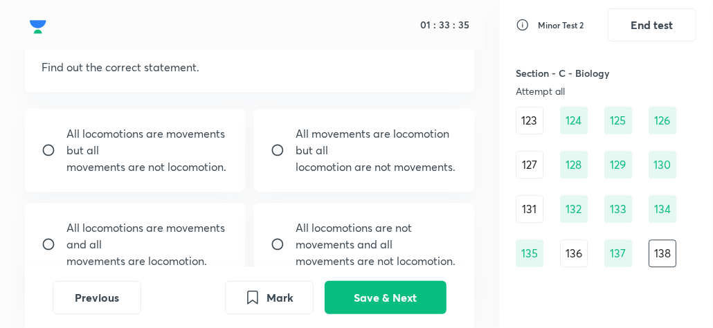
click at [51, 148] on input "radio" at bounding box center [54, 150] width 25 height 14
radio input "true"
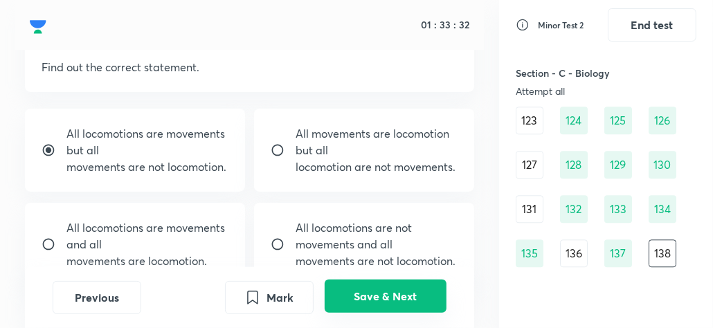
click at [413, 302] on button "Save & Next" at bounding box center [386, 296] width 122 height 33
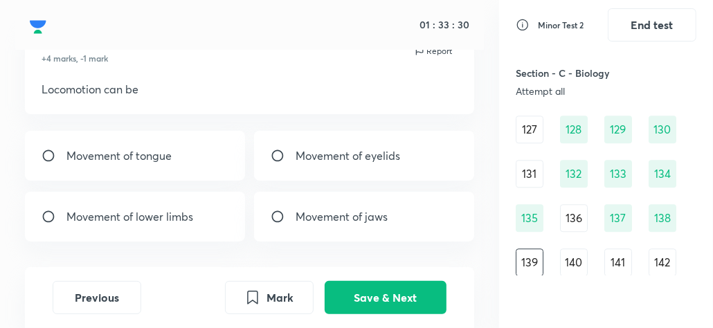
scroll to position [71, 0]
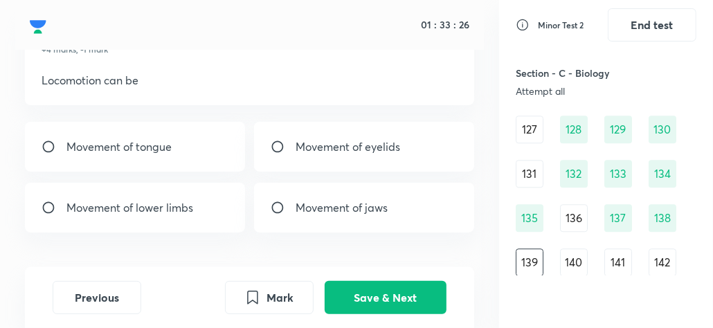
click at [42, 204] on input "radio" at bounding box center [54, 208] width 25 height 14
radio input "true"
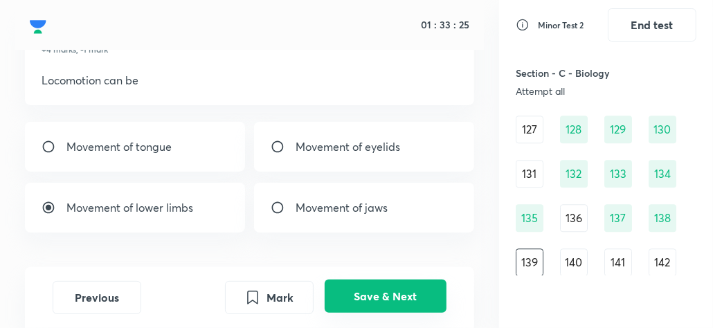
click at [350, 303] on button "Save & Next" at bounding box center [386, 296] width 122 height 33
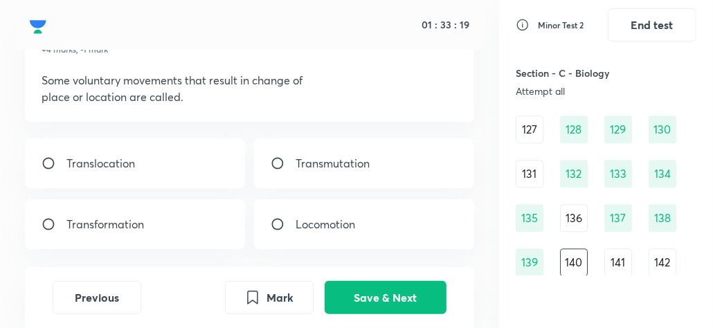
click at [278, 223] on input "radio" at bounding box center [283, 224] width 25 height 14
radio input "true"
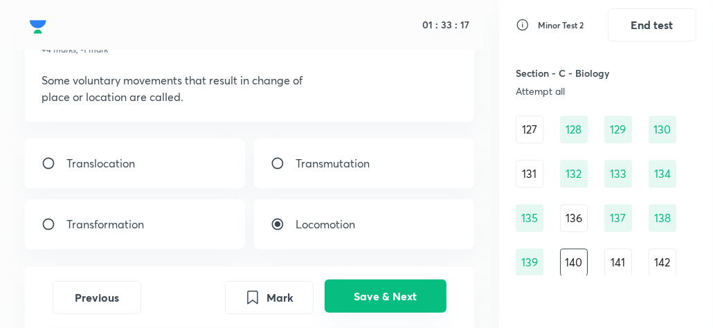
click at [370, 305] on button "Save & Next" at bounding box center [386, 296] width 122 height 33
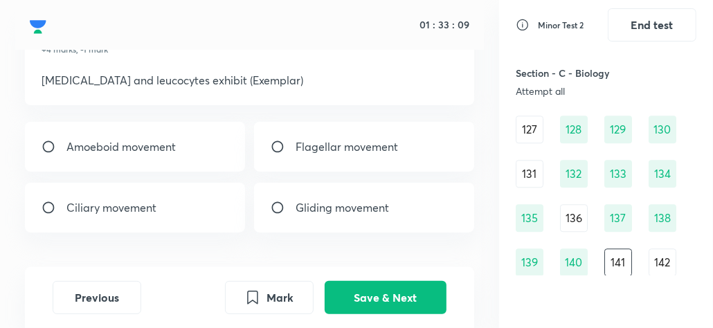
click at [48, 141] on input "radio" at bounding box center [54, 147] width 25 height 14
radio input "true"
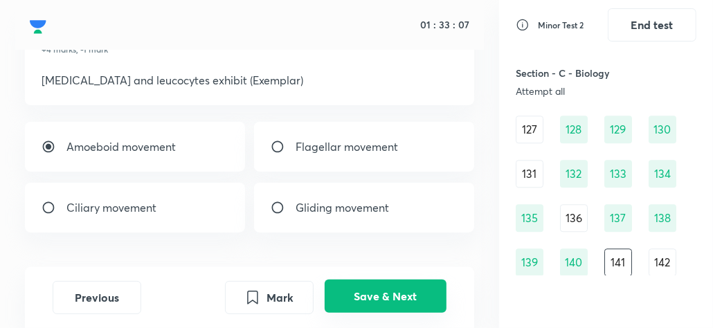
click at [357, 305] on button "Save & Next" at bounding box center [386, 296] width 122 height 33
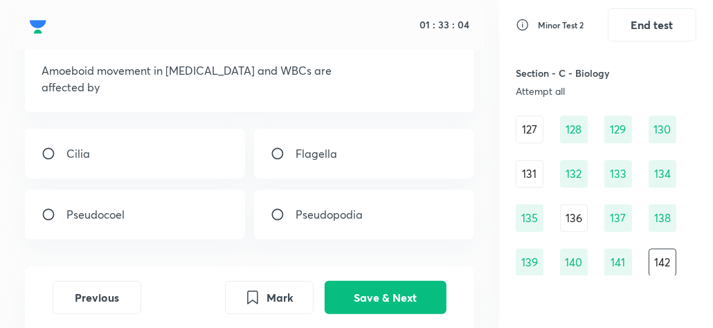
scroll to position [82, 0]
click at [51, 207] on input "radio" at bounding box center [54, 214] width 25 height 14
radio input "true"
click at [276, 213] on input "radio" at bounding box center [283, 214] width 25 height 14
radio input "true"
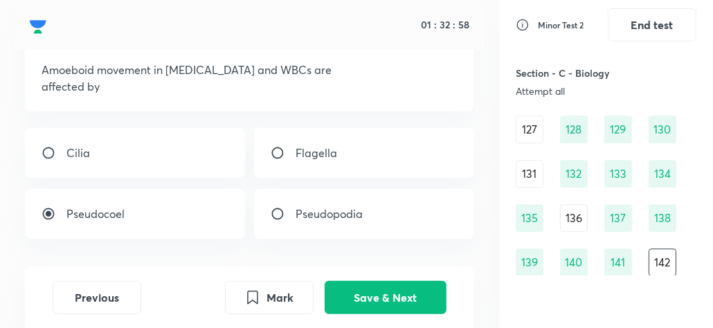
radio input "false"
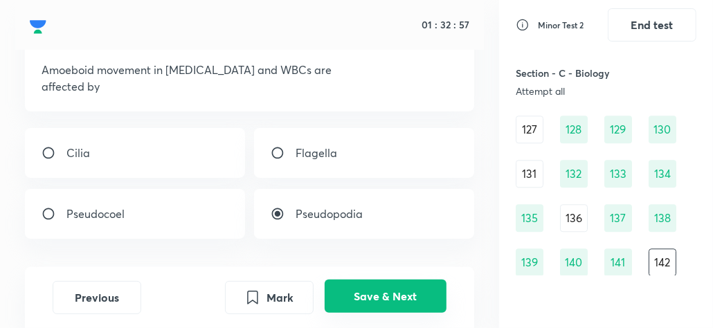
click at [374, 293] on button "Save & Next" at bounding box center [386, 296] width 122 height 33
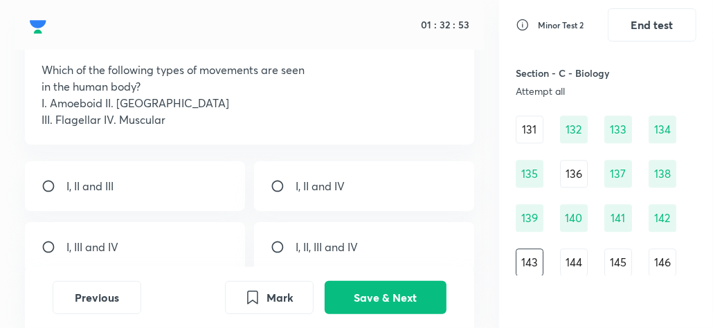
scroll to position [105, 0]
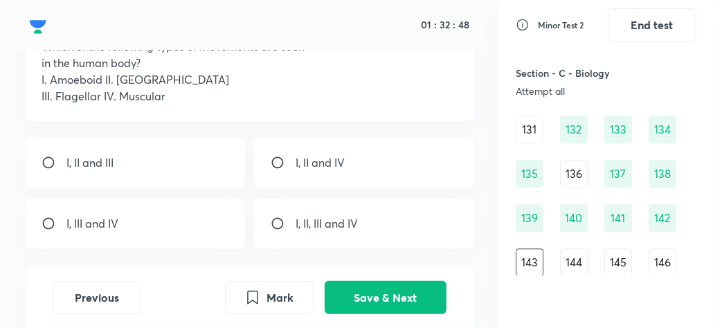
click at [278, 218] on input "radio" at bounding box center [283, 224] width 25 height 14
radio input "true"
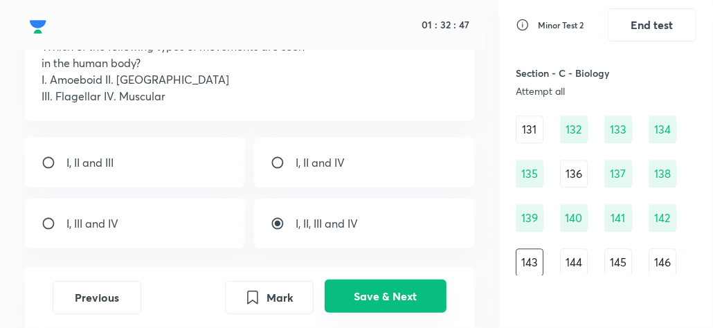
click at [400, 306] on button "Save & Next" at bounding box center [386, 296] width 122 height 33
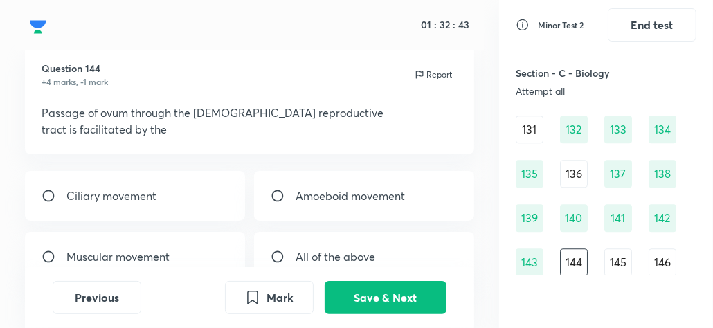
scroll to position [68, 0]
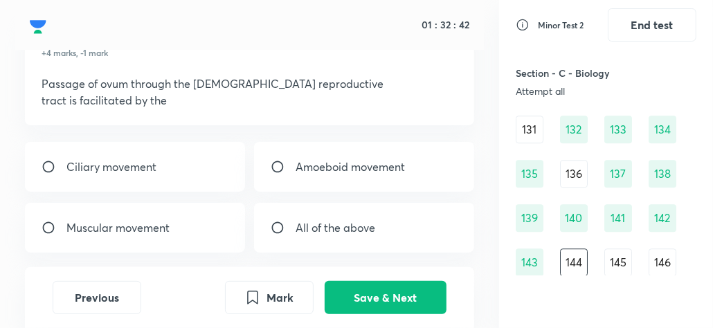
click at [49, 163] on input "radio" at bounding box center [54, 167] width 25 height 14
radio input "true"
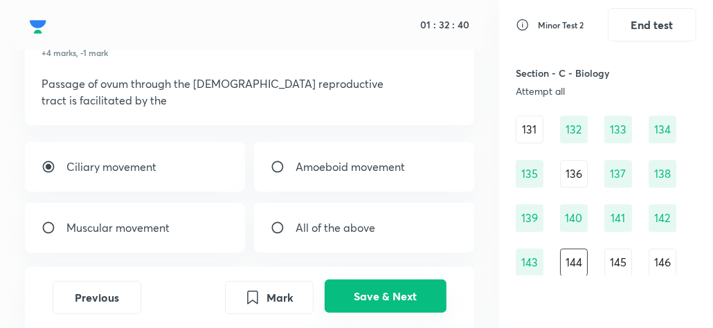
click at [350, 287] on button "Save & Next" at bounding box center [386, 296] width 122 height 33
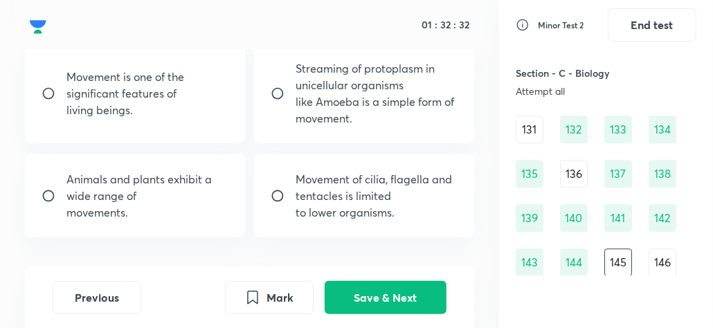
scroll to position [152, 0]
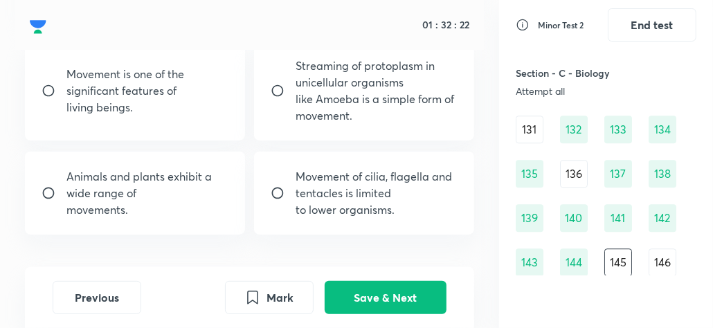
click at [278, 188] on input "radio" at bounding box center [283, 193] width 25 height 14
radio input "true"
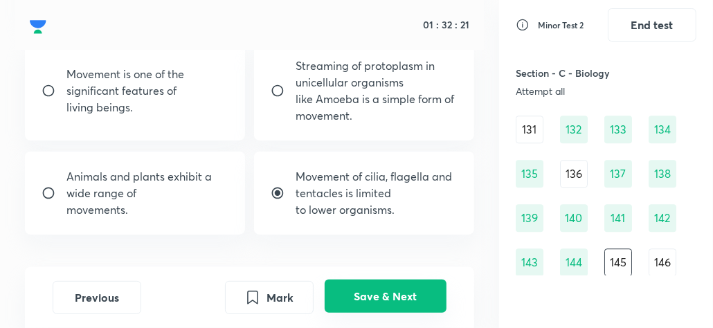
click at [386, 294] on button "Save & Next" at bounding box center [386, 296] width 122 height 33
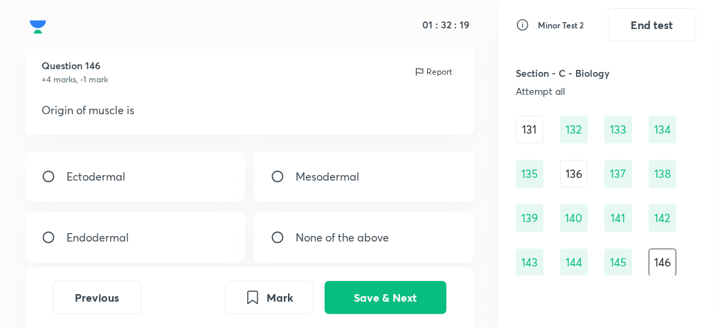
scroll to position [40, 0]
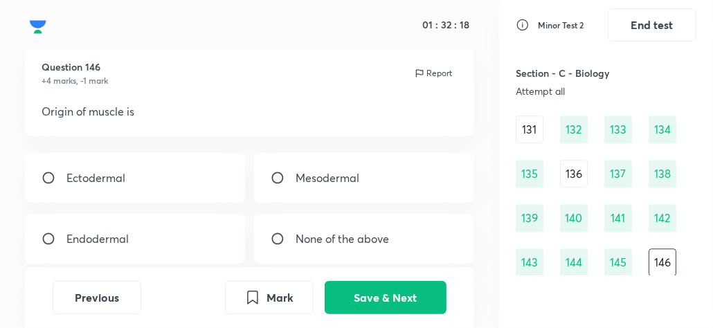
click at [276, 175] on input "radio" at bounding box center [283, 178] width 25 height 14
radio input "true"
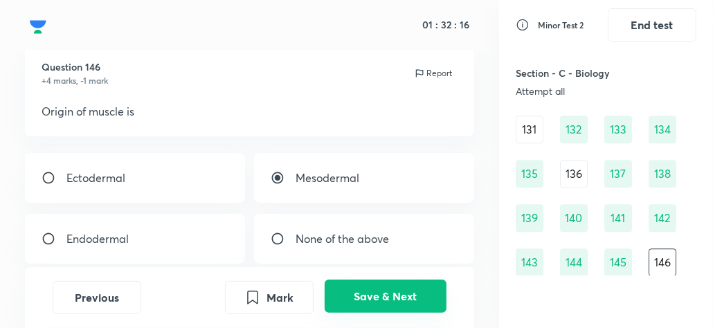
click at [355, 292] on button "Save & Next" at bounding box center [386, 296] width 122 height 33
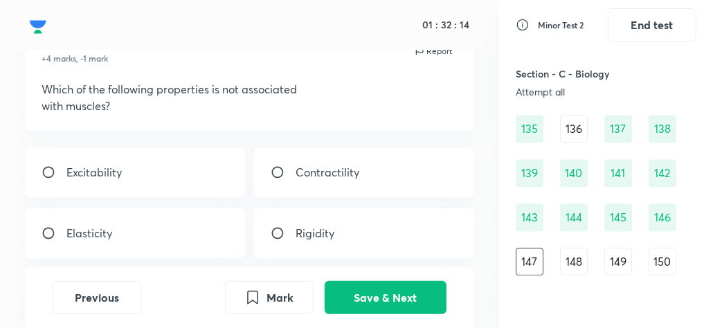
scroll to position [62, 0]
click at [282, 229] on input "radio" at bounding box center [283, 234] width 25 height 14
radio input "true"
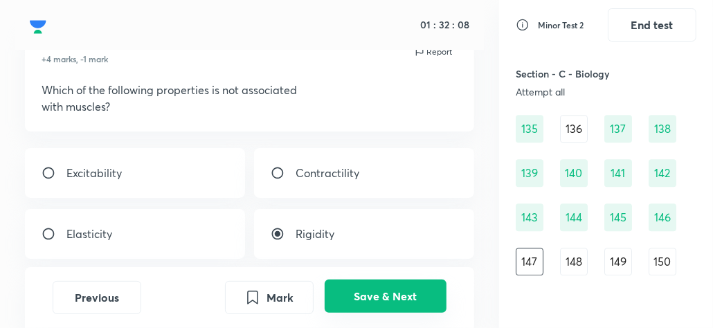
click at [386, 307] on button "Save & Next" at bounding box center [386, 296] width 122 height 33
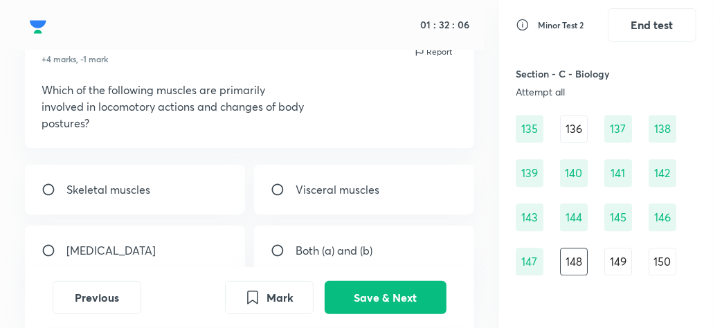
scroll to position [75, 0]
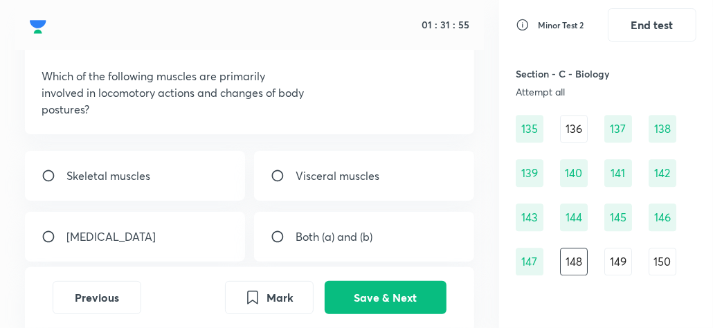
click at [44, 172] on input "radio" at bounding box center [54, 176] width 25 height 14
radio input "true"
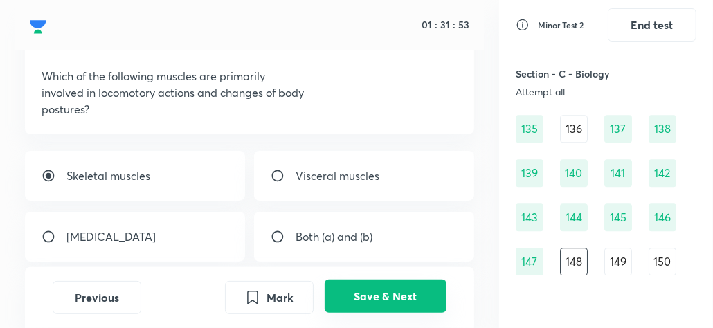
click at [367, 292] on button "Save & Next" at bounding box center [386, 296] width 122 height 33
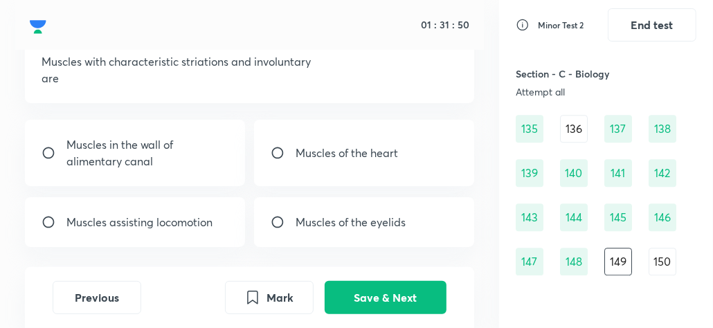
scroll to position [91, 0]
click at [279, 151] on input "radio" at bounding box center [283, 152] width 25 height 14
radio input "true"
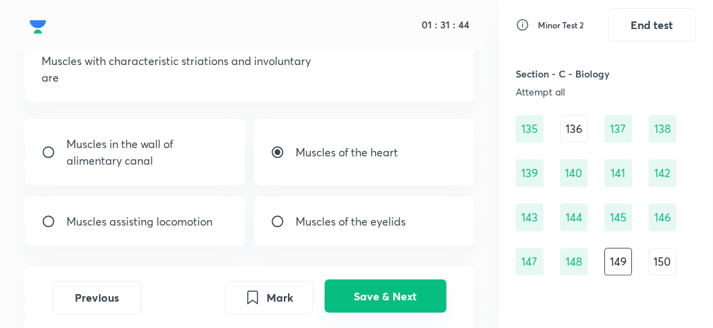
click at [375, 291] on button "Save & Next" at bounding box center [386, 296] width 122 height 33
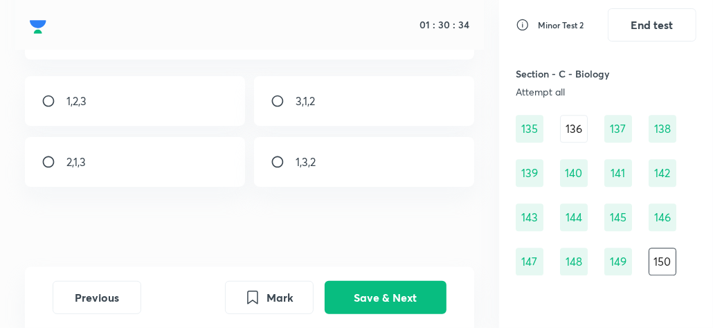
scroll to position [271, 0]
click at [46, 96] on input "radio" at bounding box center [54, 98] width 25 height 14
radio input "true"
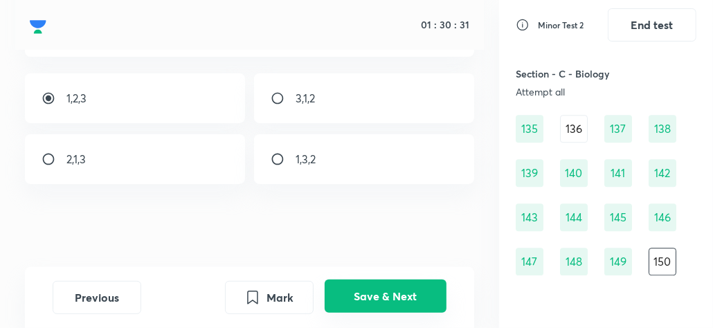
click at [373, 306] on button "Save & Next" at bounding box center [386, 296] width 122 height 33
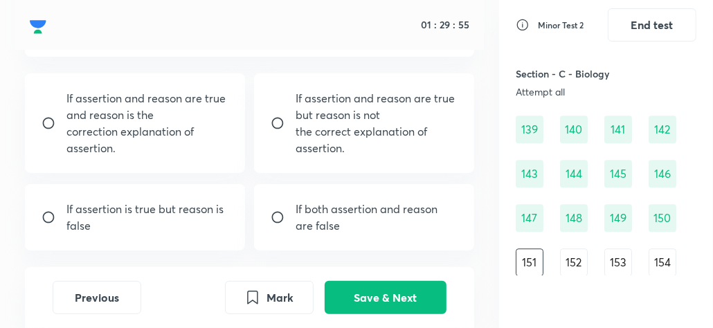
scroll to position [204, 0]
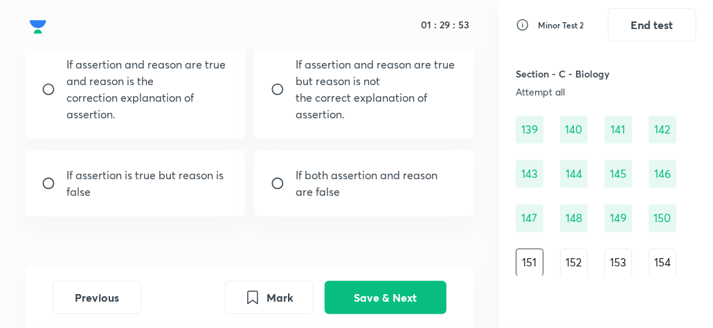
click at [48, 176] on div "If assertion is true but reason is false" at bounding box center [135, 183] width 220 height 66
radio input "true"
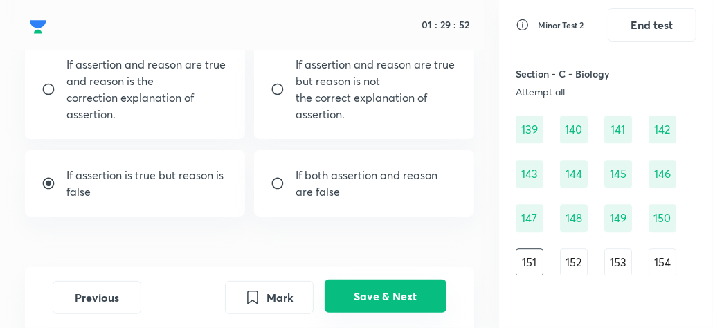
click at [410, 300] on button "Save & Next" at bounding box center [386, 296] width 122 height 33
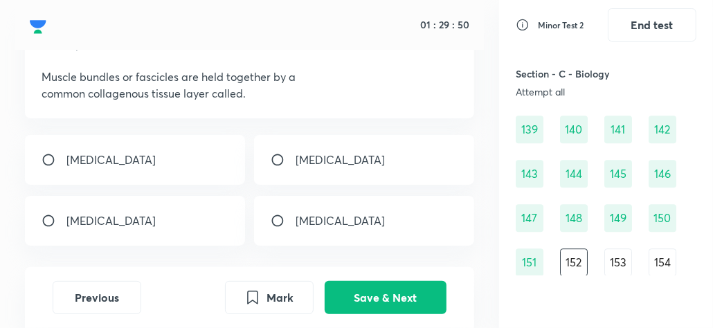
scroll to position [75, 0]
click at [48, 161] on input "radio" at bounding box center [54, 159] width 25 height 14
radio input "true"
click at [48, 219] on input "radio" at bounding box center [54, 220] width 25 height 14
radio input "true"
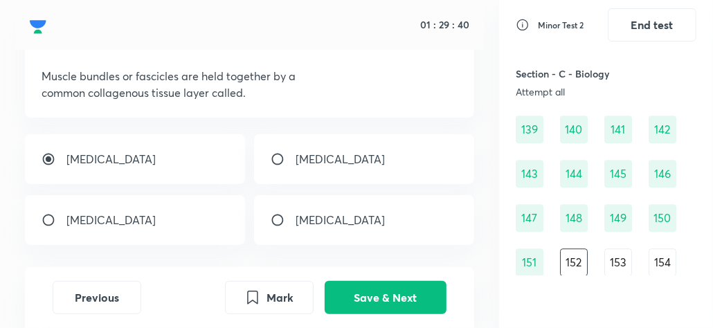
radio input "false"
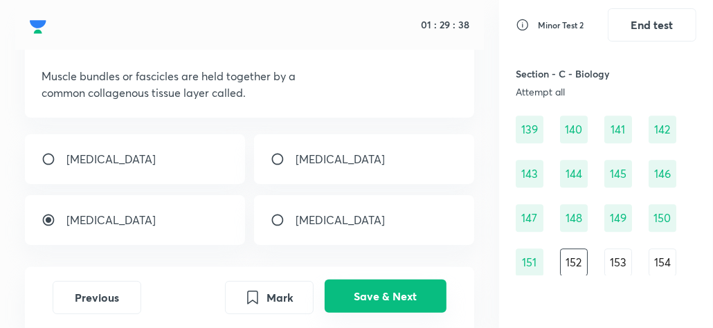
click at [364, 296] on button "Save & Next" at bounding box center [386, 296] width 122 height 33
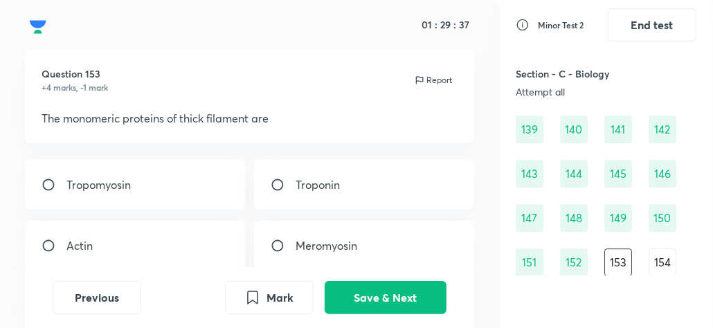
scroll to position [61, 0]
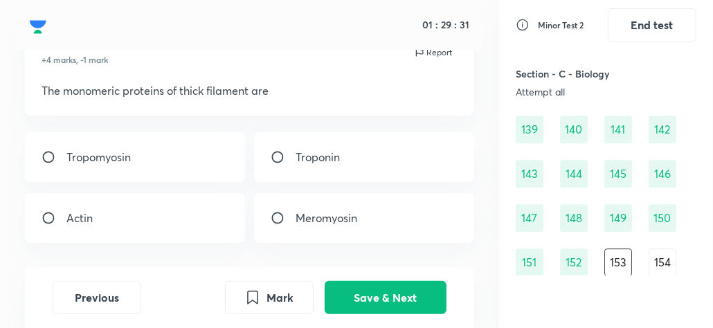
click at [281, 212] on input "radio" at bounding box center [283, 218] width 25 height 14
radio input "true"
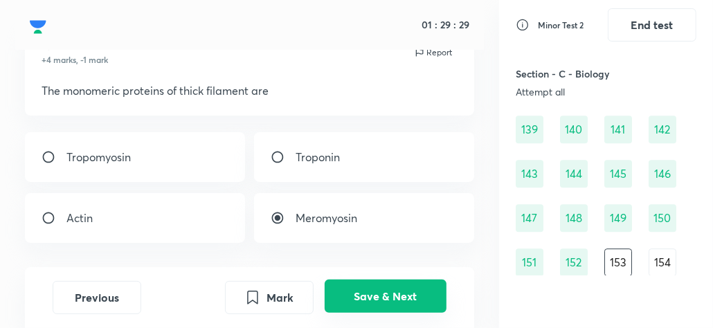
click at [384, 287] on button "Save & Next" at bounding box center [386, 296] width 122 height 33
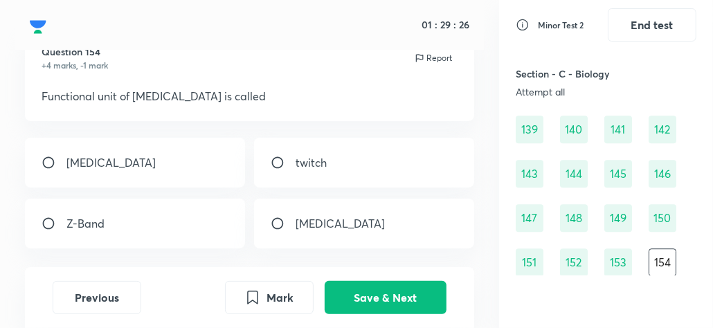
scroll to position [54, 0]
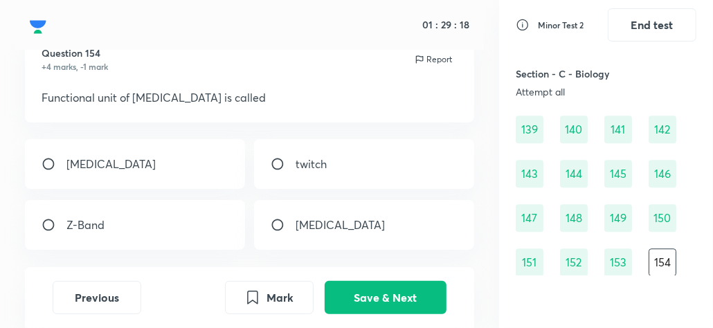
click at [44, 159] on input "radio" at bounding box center [54, 164] width 25 height 14
radio input "true"
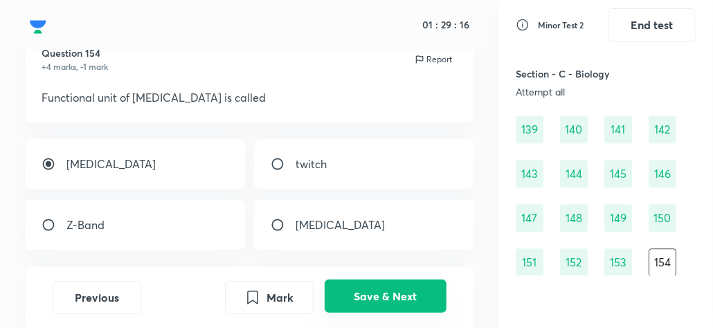
click at [365, 291] on button "Save & Next" at bounding box center [386, 296] width 122 height 33
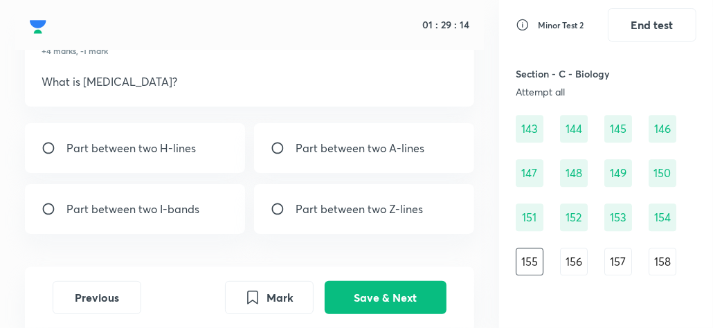
scroll to position [71, 0]
click at [275, 204] on input "radio" at bounding box center [283, 208] width 25 height 14
radio input "true"
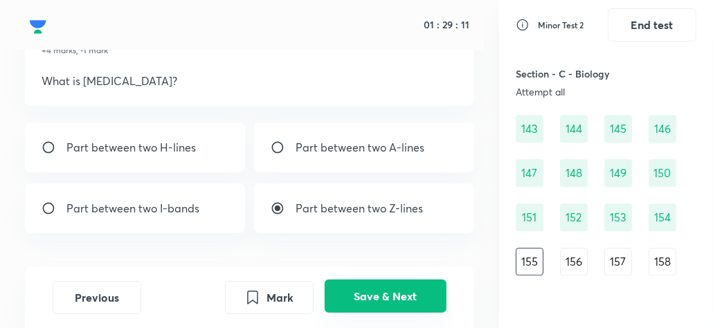
click at [346, 294] on button "Save & Next" at bounding box center [386, 296] width 122 height 33
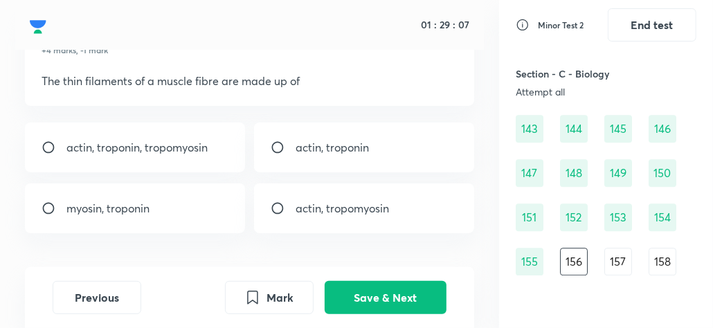
click at [46, 145] on input "radio" at bounding box center [54, 148] width 25 height 14
radio input "true"
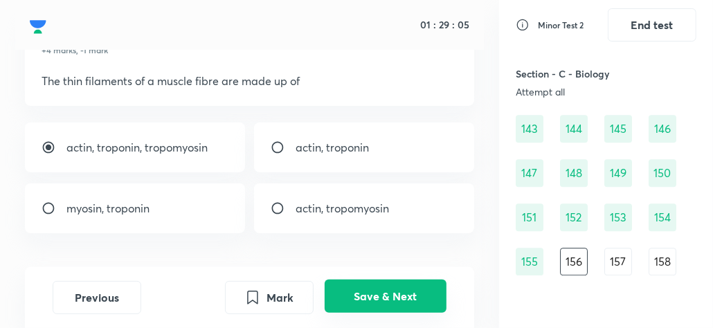
click at [355, 291] on button "Save & Next" at bounding box center [386, 296] width 122 height 33
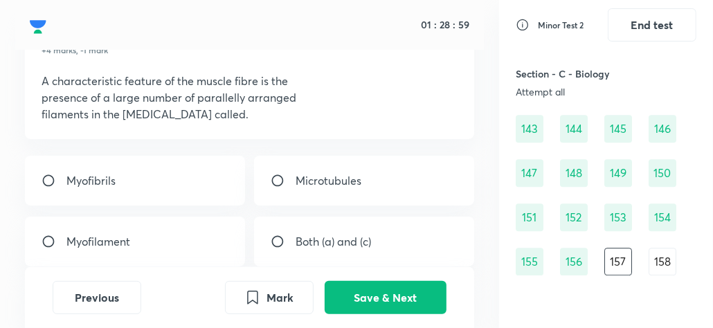
scroll to position [76, 0]
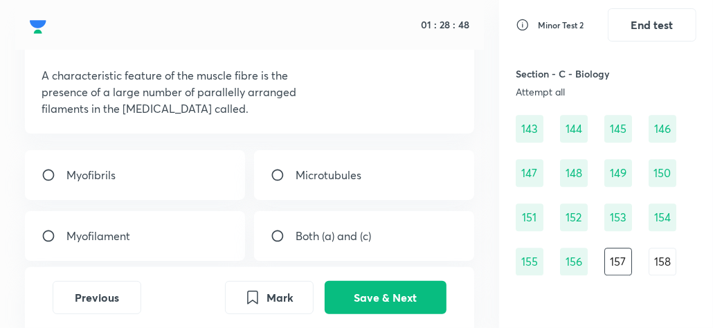
click at [181, 173] on div "Myofibrils" at bounding box center [135, 175] width 220 height 50
radio input "true"
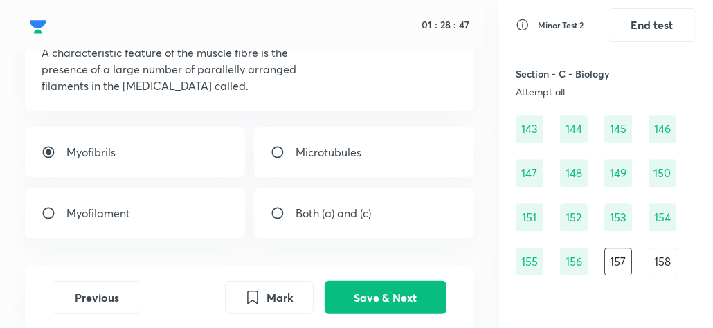
scroll to position [103, 0]
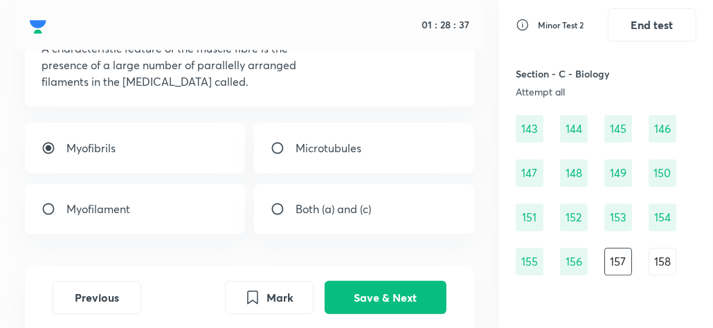
click at [278, 205] on input "radio" at bounding box center [283, 209] width 25 height 14
radio input "true"
radio input "false"
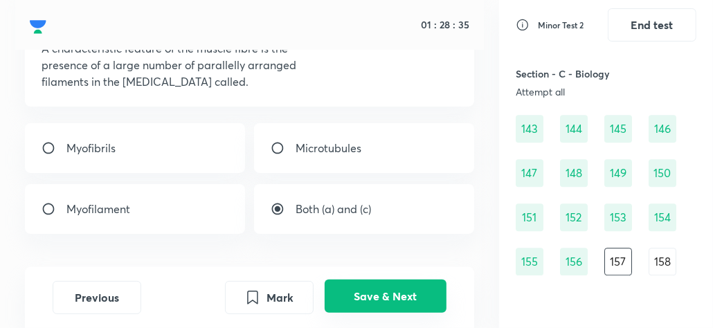
click at [368, 300] on button "Save & Next" at bounding box center [386, 296] width 122 height 33
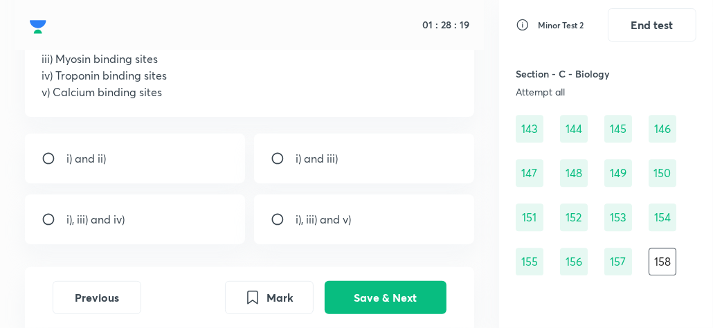
scroll to position [165, 0]
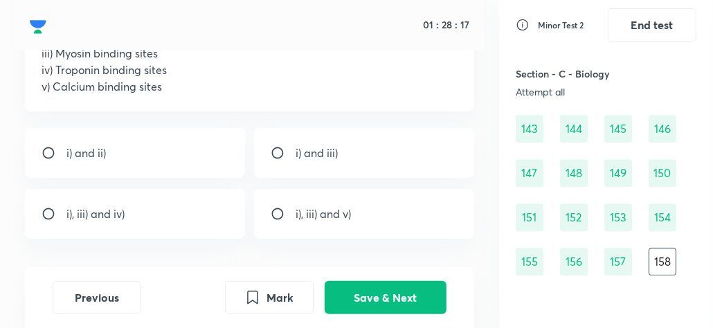
click at [50, 146] on input "radio" at bounding box center [54, 153] width 25 height 14
radio input "true"
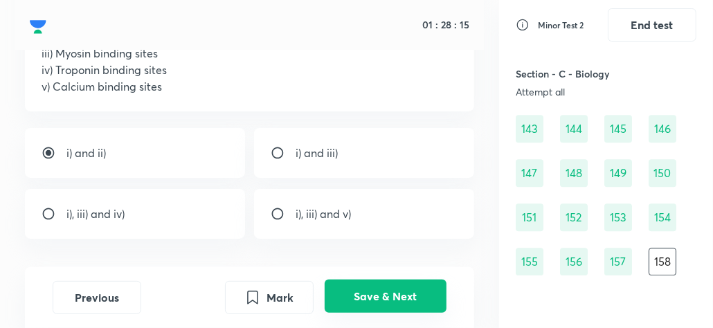
click at [357, 291] on button "Save & Next" at bounding box center [386, 296] width 122 height 33
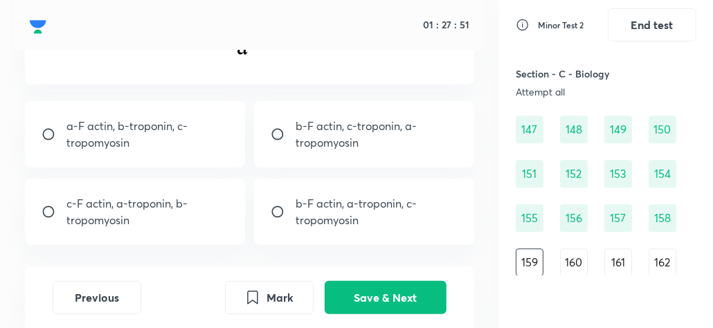
scroll to position [311, 0]
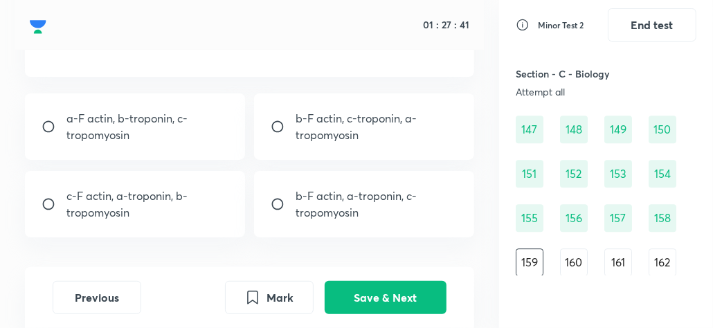
click at [166, 204] on p "c-F actin, a-troponin, b-tropomyosin" at bounding box center [147, 204] width 162 height 33
radio input "true"
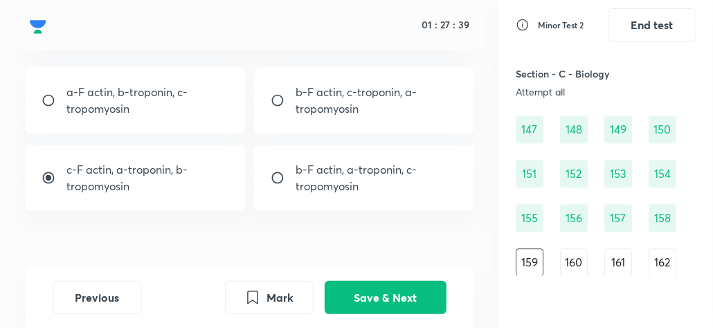
scroll to position [364, 0]
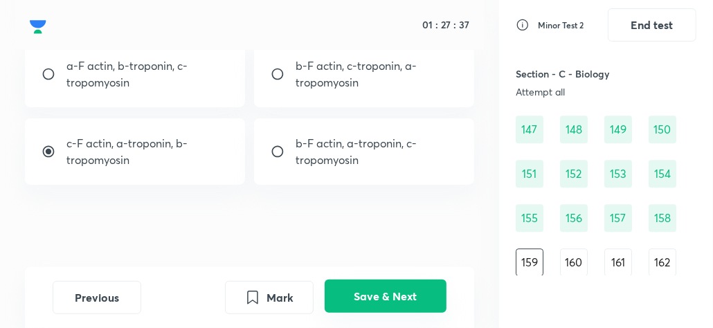
click at [368, 296] on button "Save & Next" at bounding box center [386, 296] width 122 height 33
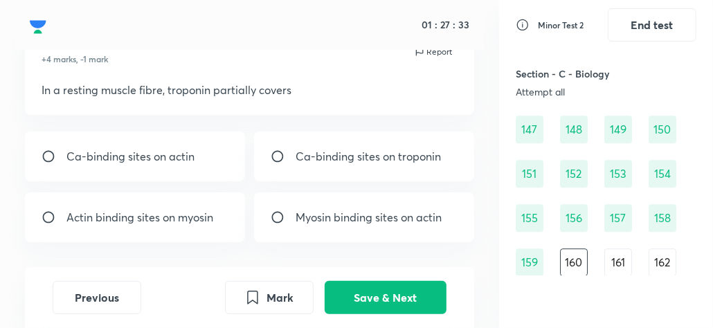
scroll to position [66, 0]
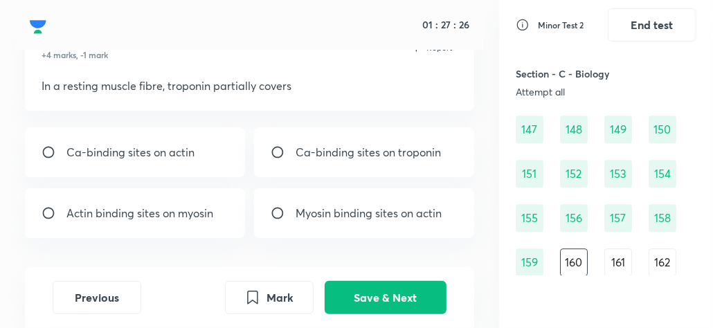
click at [279, 208] on input "radio" at bounding box center [283, 213] width 25 height 14
radio input "true"
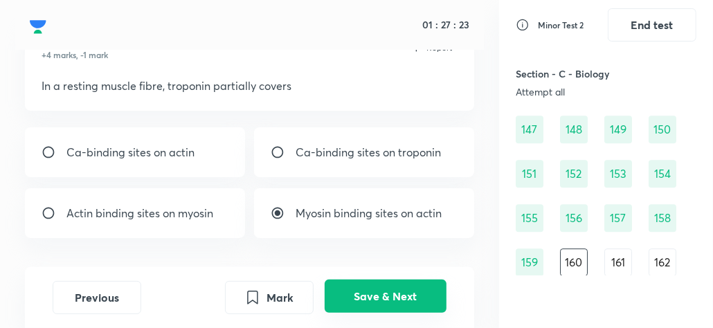
click at [375, 294] on button "Save & Next" at bounding box center [386, 296] width 122 height 33
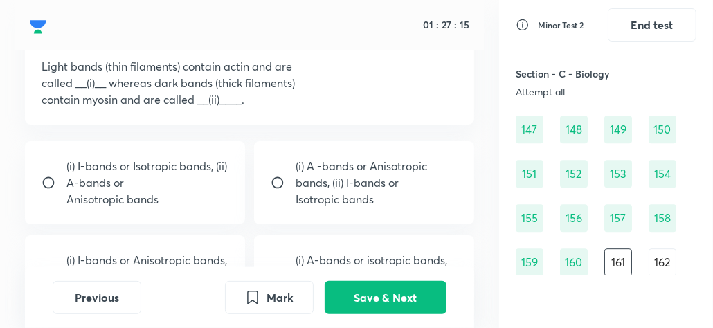
scroll to position [86, 0]
click at [168, 169] on p "(i) I-bands or Isotropic bands, (ii) A-bands or" at bounding box center [147, 173] width 162 height 33
radio input "true"
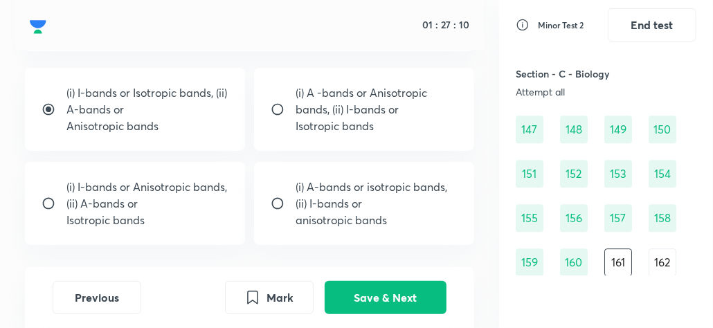
scroll to position [159, 0]
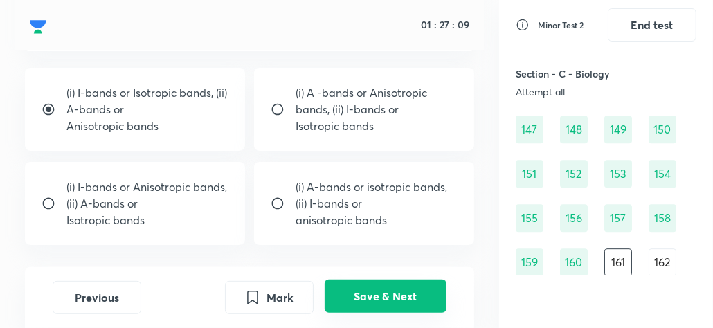
click at [379, 287] on button "Save & Next" at bounding box center [386, 296] width 122 height 33
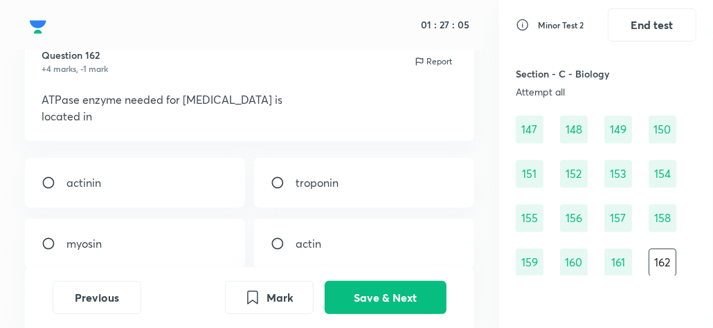
scroll to position [66, 0]
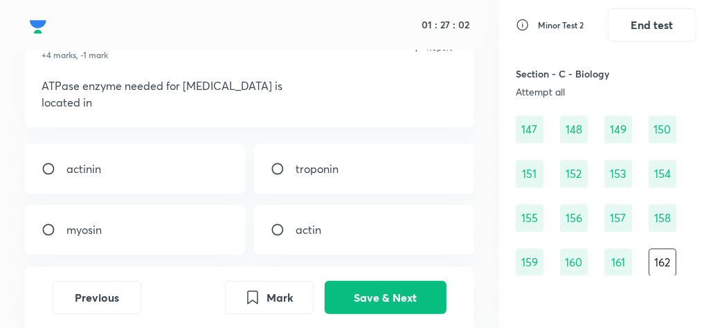
click at [45, 225] on input "radio" at bounding box center [54, 230] width 25 height 14
radio input "true"
click at [367, 280] on div "Previous Mark Save & Next" at bounding box center [249, 297] width 449 height 61
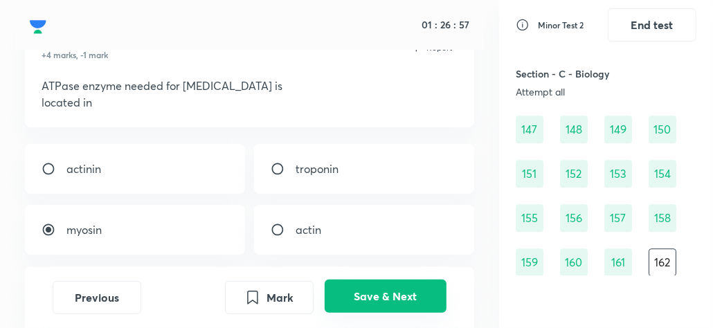
click at [387, 291] on button "Save & Next" at bounding box center [386, 296] width 122 height 33
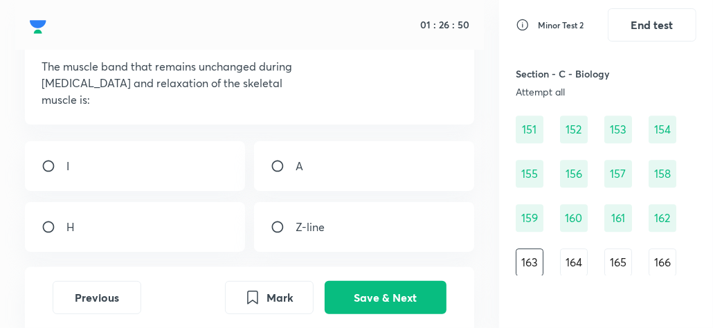
scroll to position [107, 0]
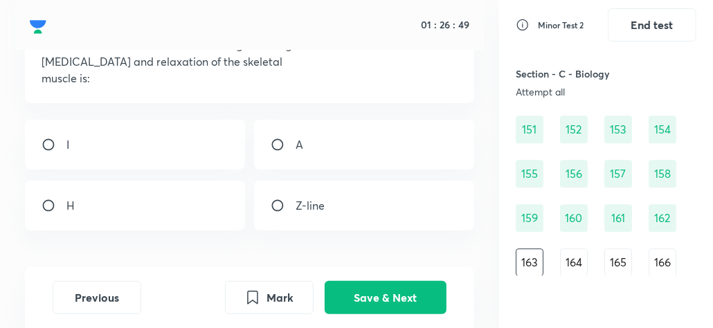
click at [272, 140] on input "radio" at bounding box center [283, 145] width 25 height 14
radio input "true"
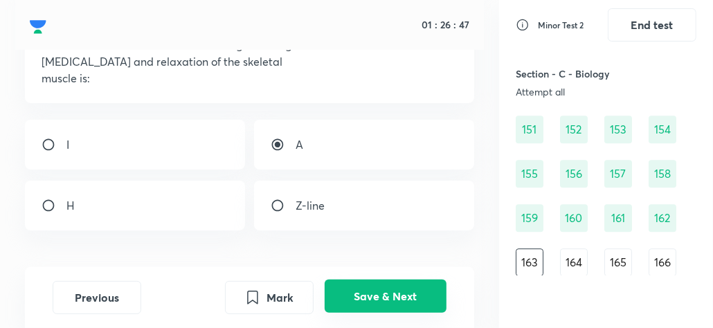
click at [385, 294] on button "Save & Next" at bounding box center [386, 296] width 122 height 33
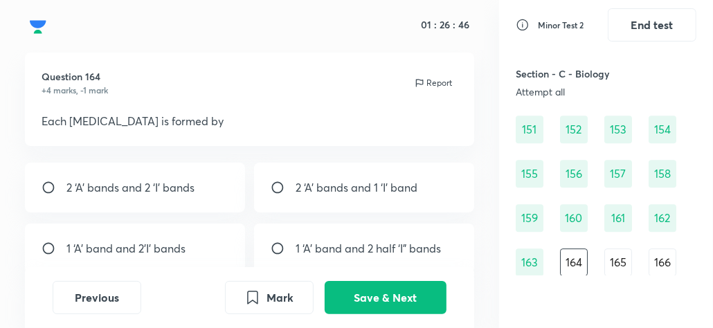
scroll to position [30, 0]
click at [279, 244] on input "radio" at bounding box center [283, 249] width 25 height 14
radio input "true"
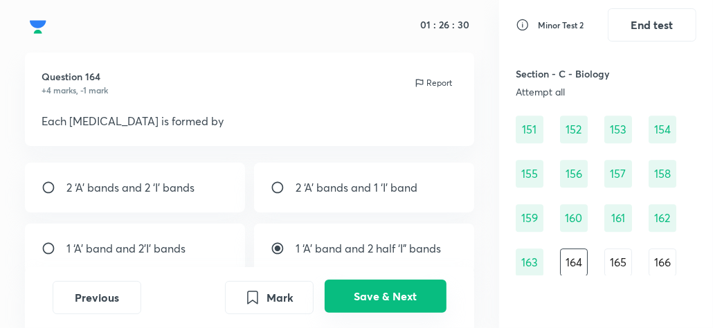
click at [373, 294] on button "Save & Next" at bounding box center [386, 296] width 122 height 33
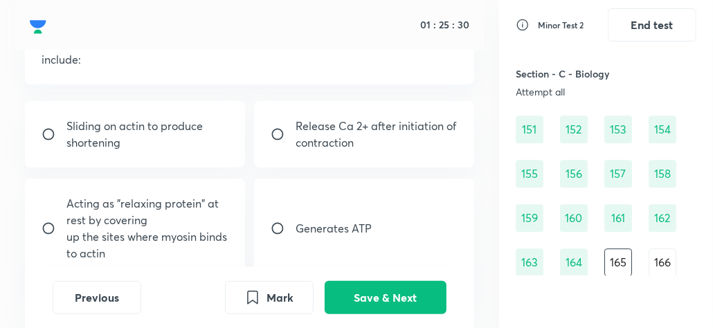
scroll to position [108, 0]
click at [46, 130] on input "radio" at bounding box center [54, 135] width 25 height 14
radio input "true"
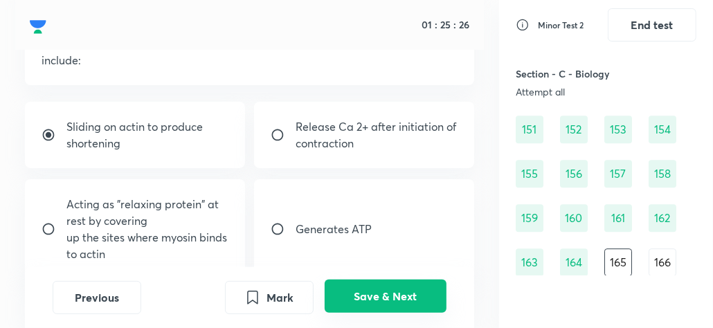
click at [359, 289] on button "Save & Next" at bounding box center [386, 296] width 122 height 33
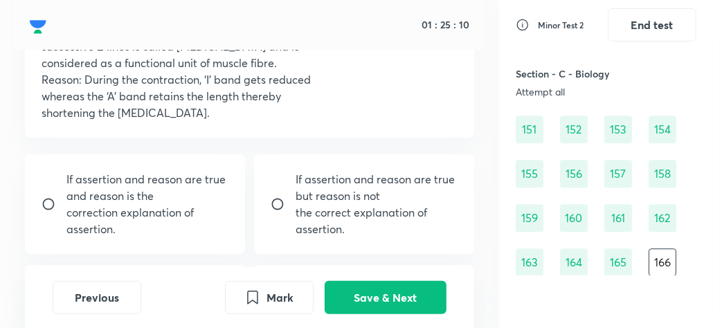
scroll to position [125, 0]
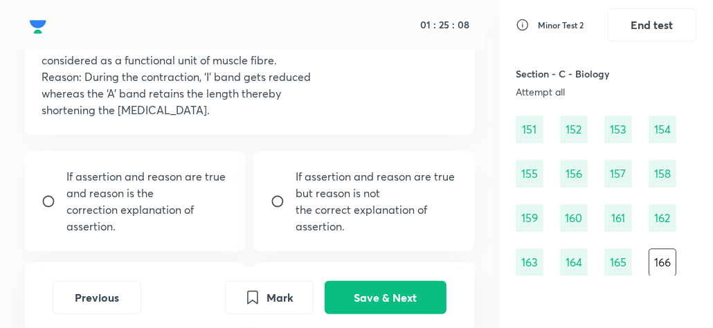
click at [285, 192] on div "If assertion and reason are true but reason is not the correct explanation of a…" at bounding box center [364, 202] width 220 height 100
radio input "true"
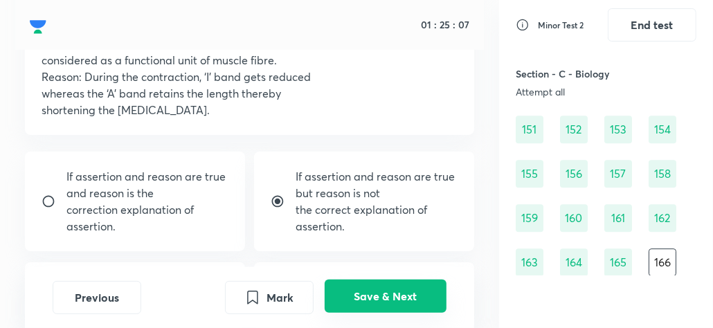
click at [365, 288] on button "Save & Next" at bounding box center [386, 296] width 122 height 33
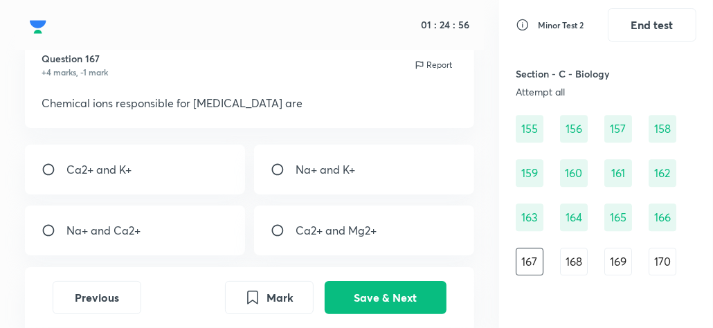
scroll to position [62, 0]
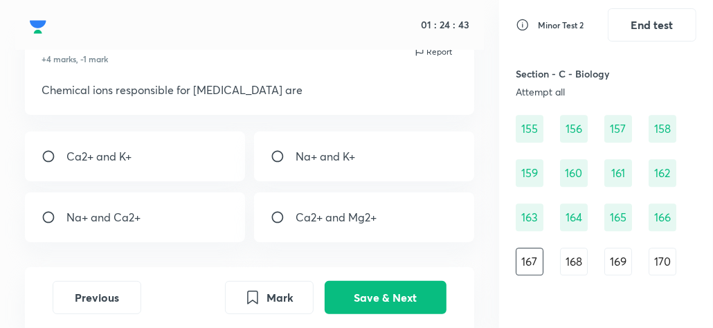
click at [47, 214] on input "radio" at bounding box center [54, 217] width 25 height 14
radio input "true"
click at [273, 219] on input "radio" at bounding box center [283, 217] width 25 height 14
radio input "true"
radio input "false"
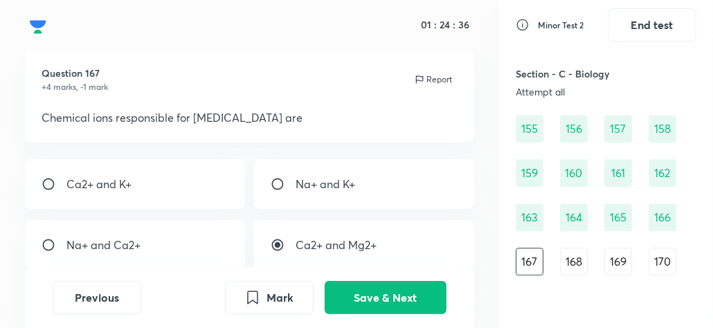
scroll to position [33, 0]
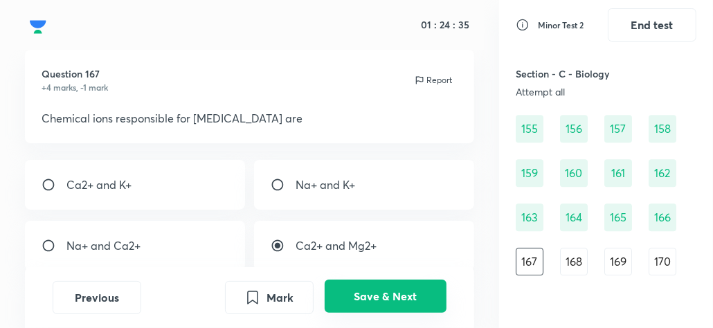
click at [376, 293] on button "Save & Next" at bounding box center [386, 296] width 122 height 33
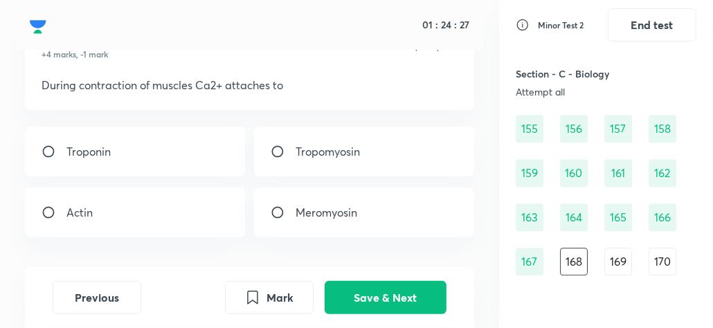
scroll to position [67, 0]
click at [49, 146] on input "radio" at bounding box center [54, 151] width 25 height 14
radio input "true"
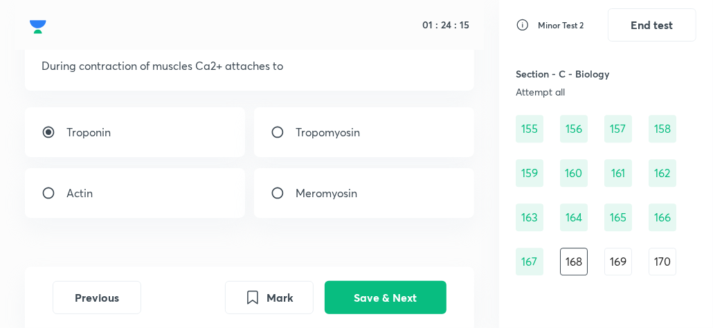
scroll to position [89, 0]
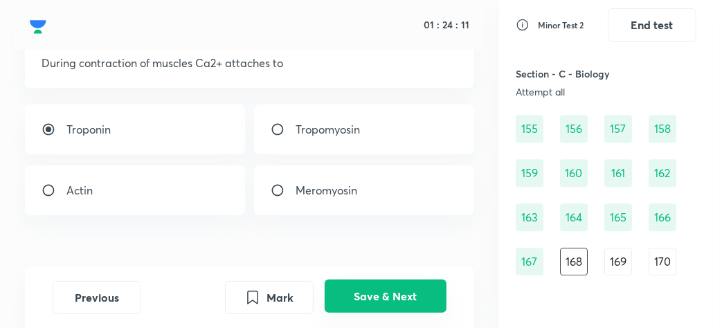
click at [358, 294] on button "Save & Next" at bounding box center [386, 296] width 122 height 33
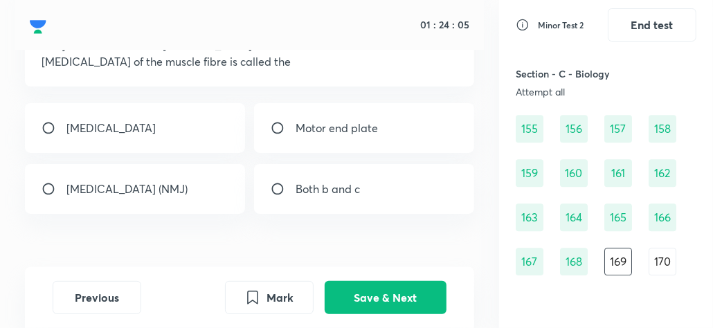
scroll to position [107, 0]
click at [49, 190] on input "radio" at bounding box center [54, 188] width 25 height 14
radio input "true"
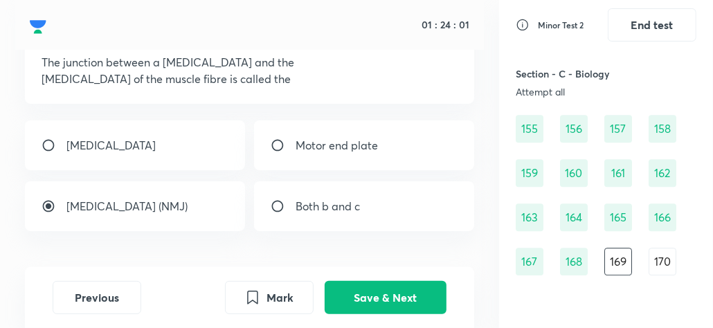
scroll to position [89, 0]
click at [275, 204] on input "radio" at bounding box center [283, 207] width 25 height 14
radio input "true"
radio input "false"
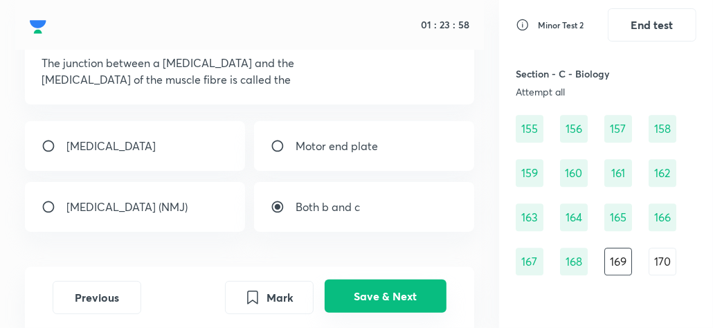
click at [363, 291] on button "Save & Next" at bounding box center [386, 296] width 122 height 33
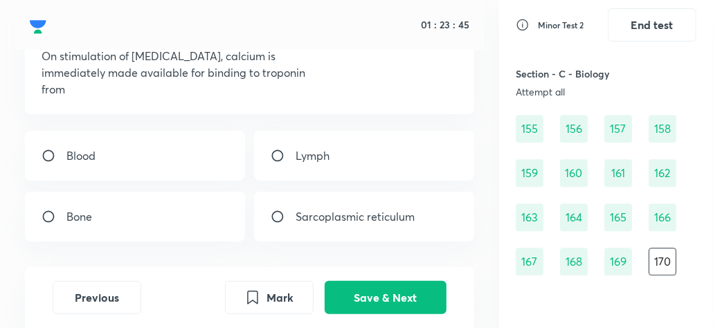
scroll to position [99, 0]
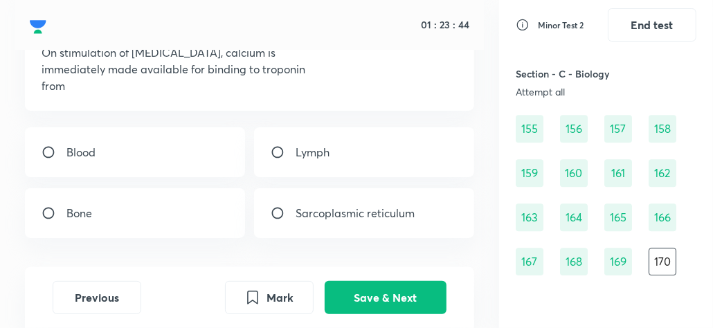
click at [271, 208] on input "radio" at bounding box center [283, 213] width 25 height 14
radio input "true"
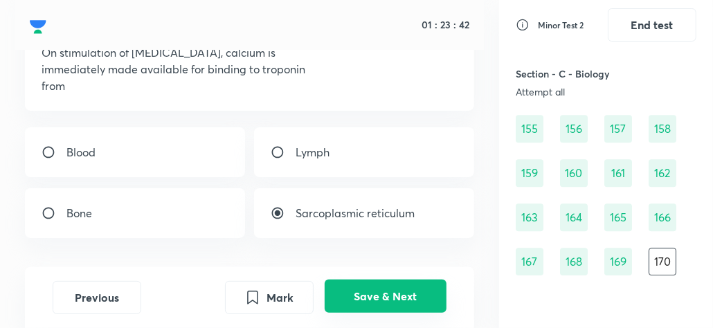
click at [376, 301] on button "Save & Next" at bounding box center [386, 296] width 122 height 33
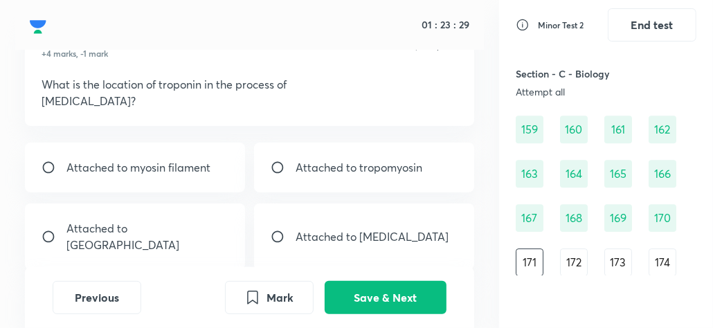
scroll to position [71, 0]
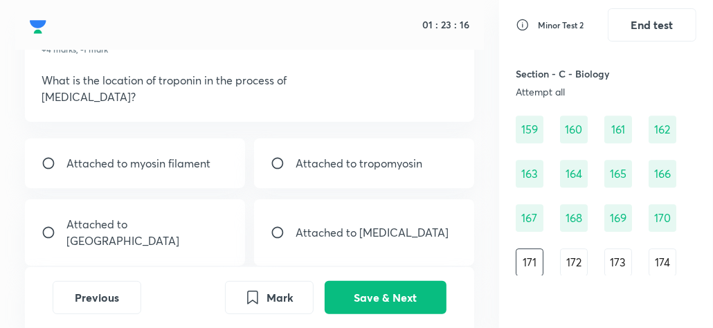
click at [276, 161] on input "radio" at bounding box center [283, 163] width 25 height 14
radio input "true"
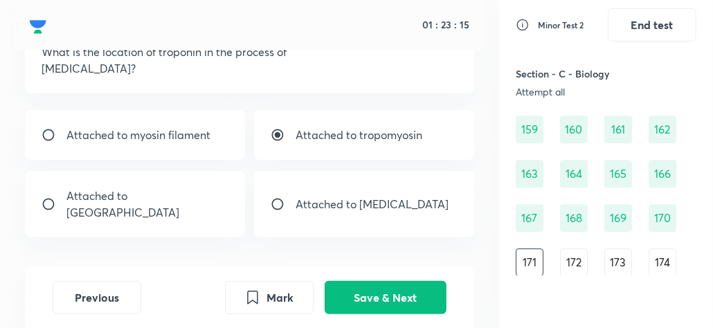
scroll to position [100, 0]
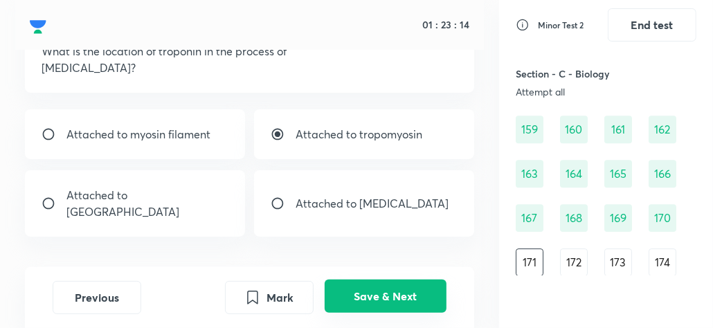
click at [357, 284] on button "Save & Next" at bounding box center [386, 296] width 122 height 33
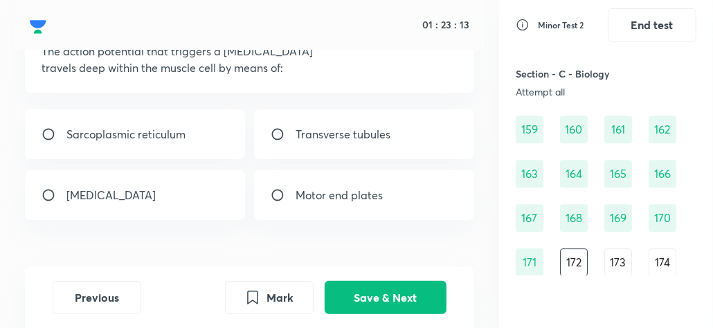
scroll to position [56, 0]
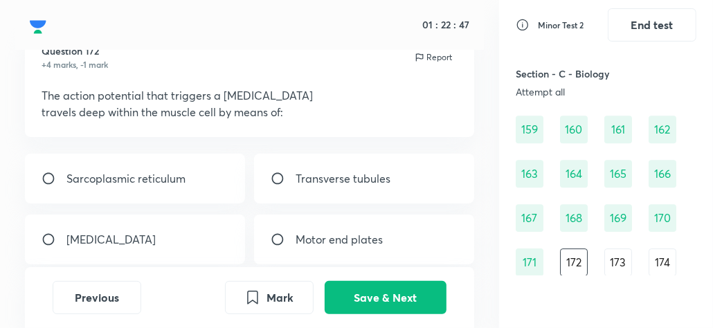
click at [272, 174] on input "radio" at bounding box center [283, 179] width 25 height 14
radio input "true"
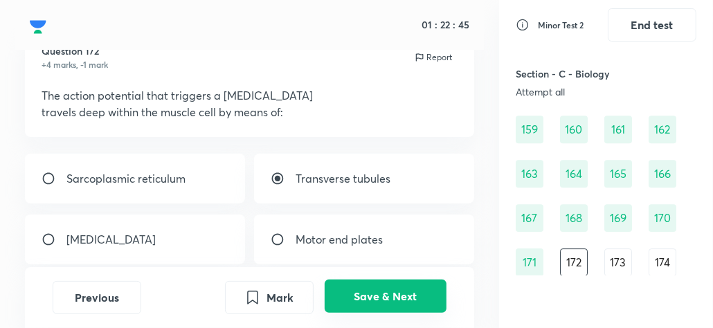
click at [388, 294] on button "Save & Next" at bounding box center [386, 296] width 122 height 33
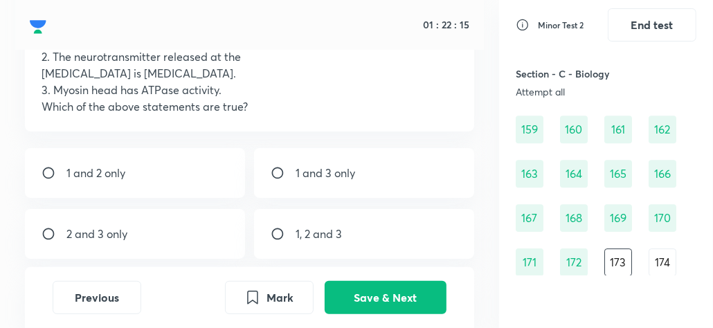
scroll to position [141, 0]
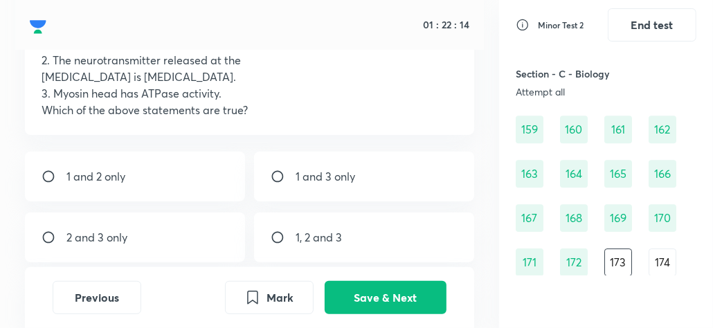
click at [273, 237] on input "radio" at bounding box center [283, 238] width 25 height 14
radio input "true"
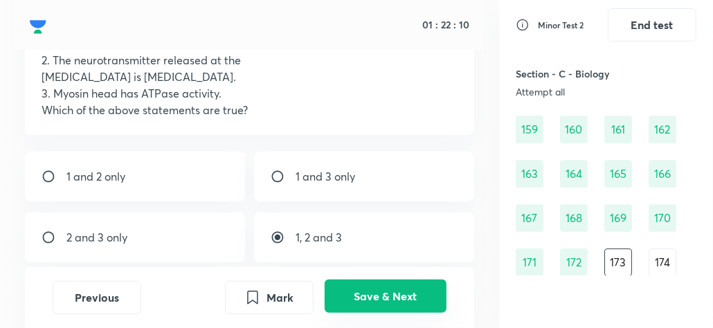
click at [406, 294] on button "Save & Next" at bounding box center [386, 296] width 122 height 33
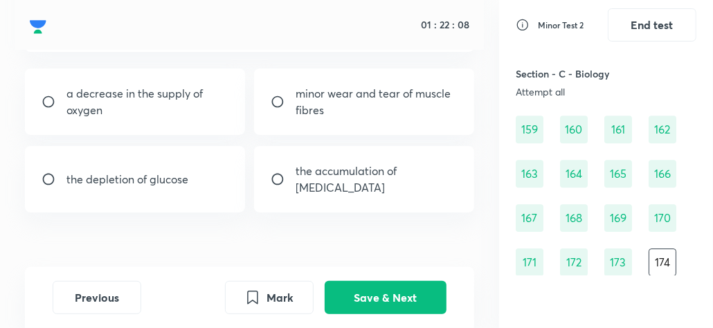
click at [582, 174] on div "164" at bounding box center [574, 174] width 28 height 28
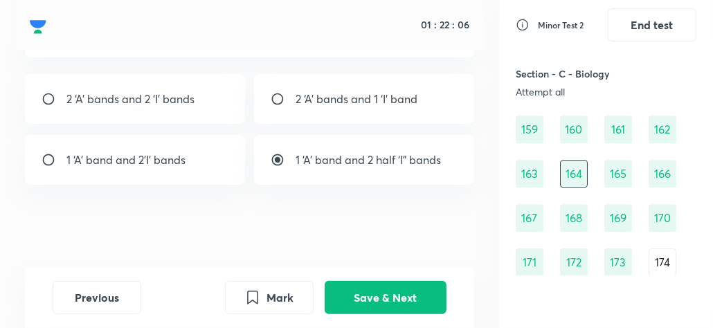
click at [628, 179] on div "165" at bounding box center [618, 174] width 28 height 28
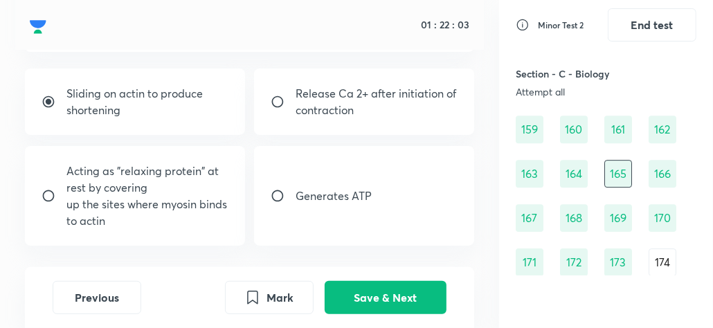
click at [665, 173] on div "166" at bounding box center [663, 174] width 28 height 28
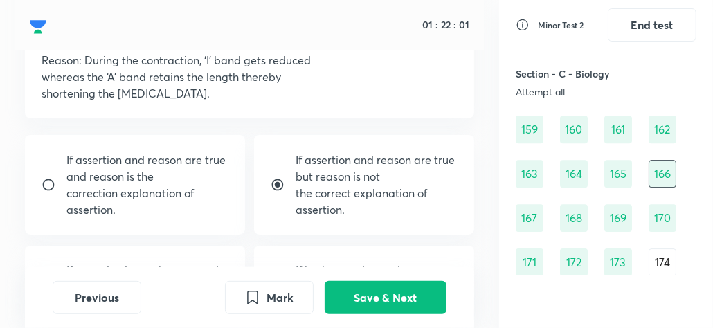
click at [535, 211] on div "167" at bounding box center [530, 218] width 28 height 28
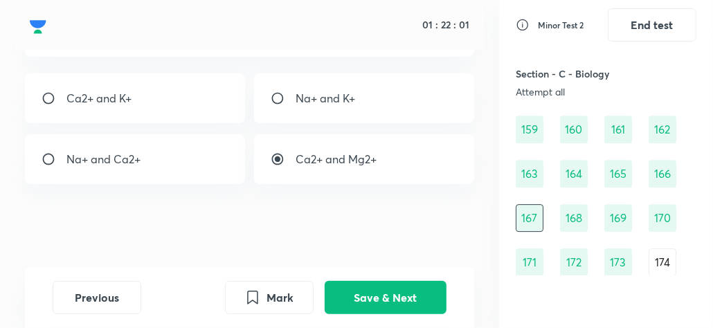
scroll to position [119, 0]
click at [566, 217] on div "168" at bounding box center [574, 218] width 28 height 28
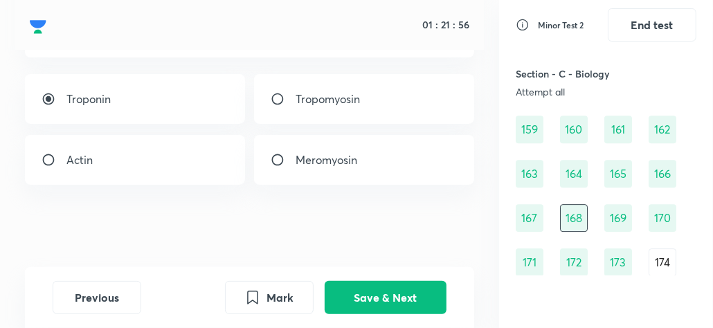
click at [616, 215] on div "169" at bounding box center [618, 218] width 28 height 28
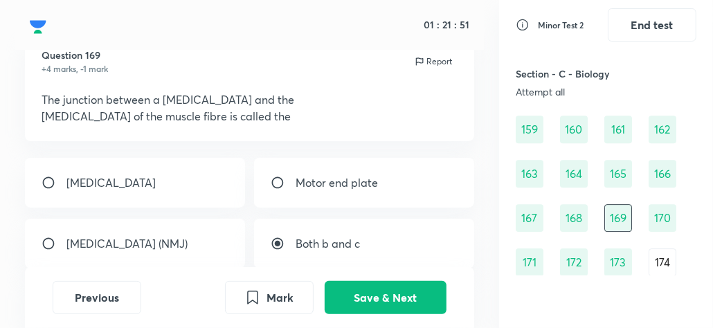
scroll to position [71, 0]
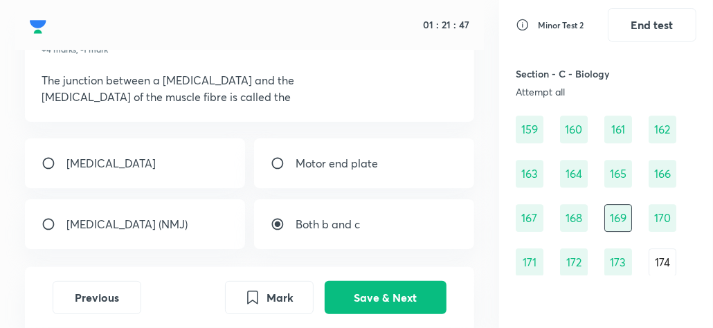
click at [48, 219] on input "radio" at bounding box center [54, 224] width 25 height 14
radio input "true"
click at [276, 222] on input "radio" at bounding box center [283, 224] width 25 height 14
radio input "true"
radio input "false"
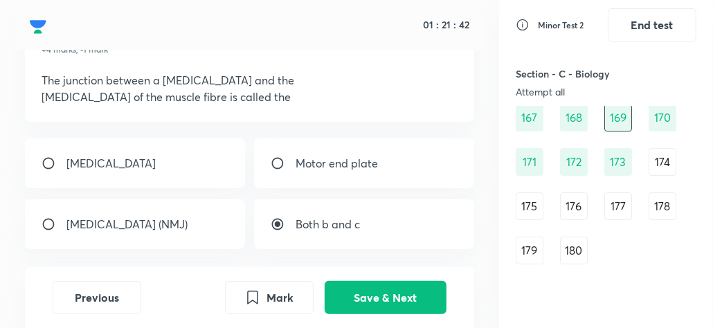
scroll to position [2247, 0]
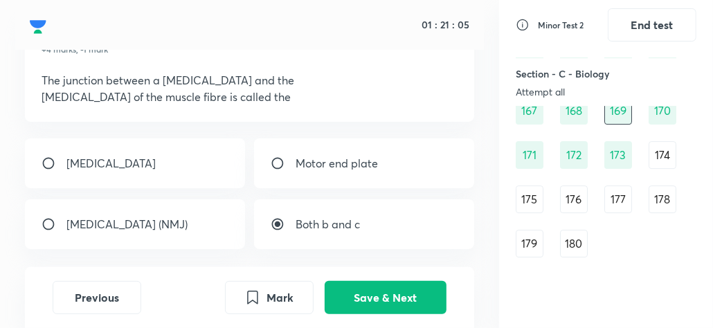
click at [655, 151] on div "174" at bounding box center [663, 155] width 28 height 28
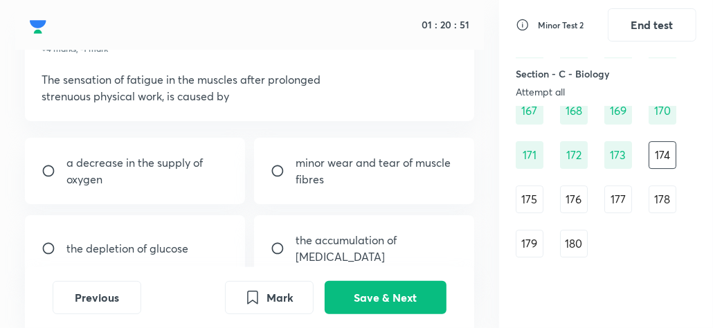
scroll to position [85, 0]
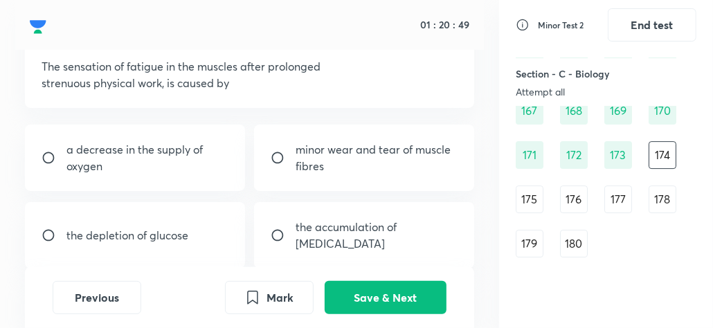
click at [50, 152] on input "radio" at bounding box center [54, 158] width 25 height 14
radio input "true"
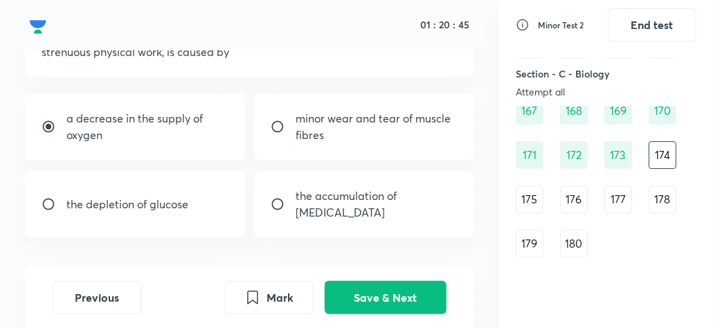
scroll to position [95, 0]
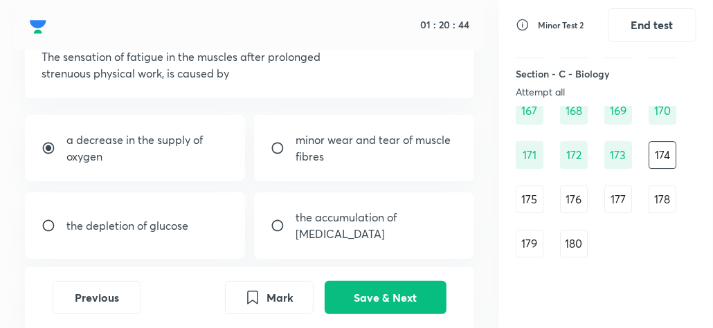
click at [280, 219] on input "radio" at bounding box center [283, 226] width 25 height 14
radio input "true"
radio input "false"
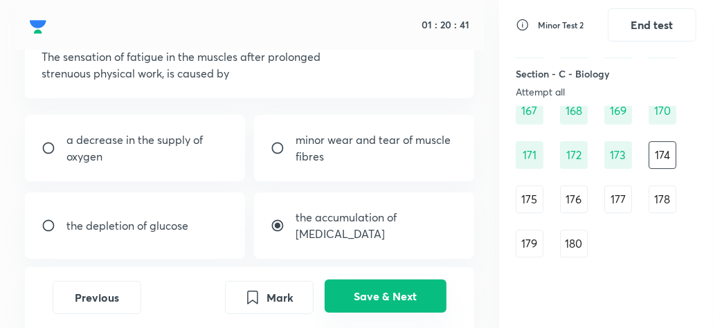
click at [393, 303] on button "Save & Next" at bounding box center [386, 296] width 122 height 33
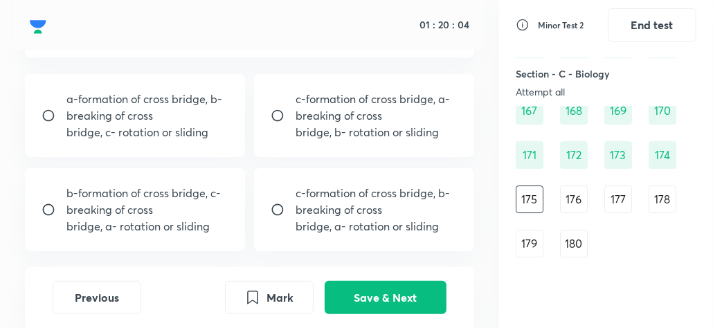
scroll to position [343, 0]
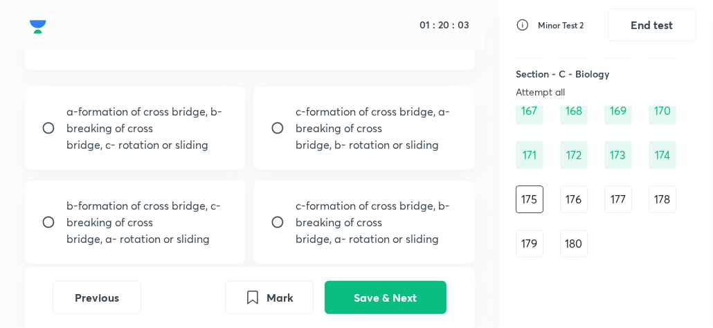
click at [50, 217] on input "radio" at bounding box center [54, 222] width 25 height 14
radio input "true"
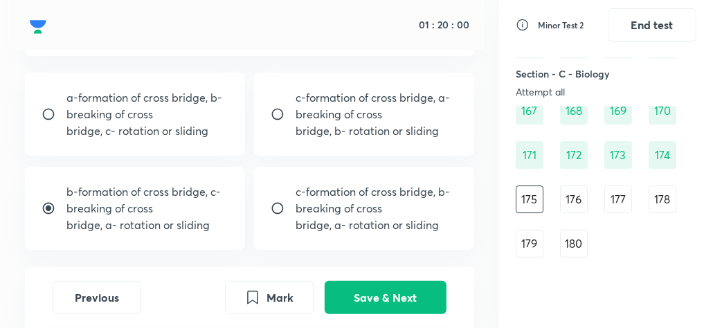
scroll to position [361, 0]
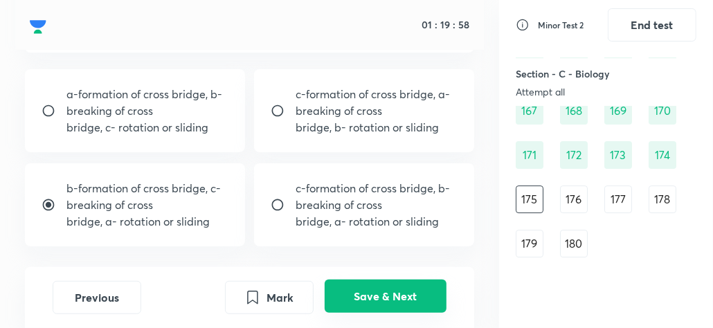
click at [362, 291] on button "Save & Next" at bounding box center [386, 296] width 122 height 33
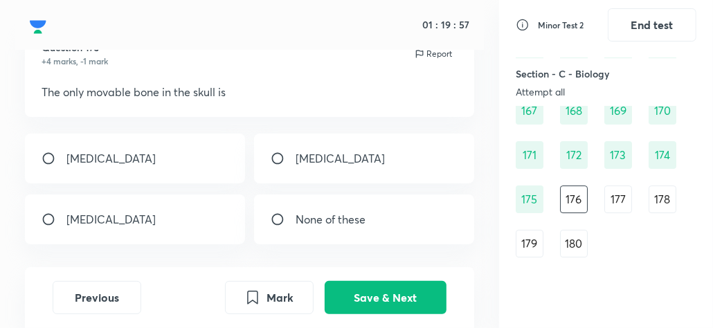
scroll to position [57, 0]
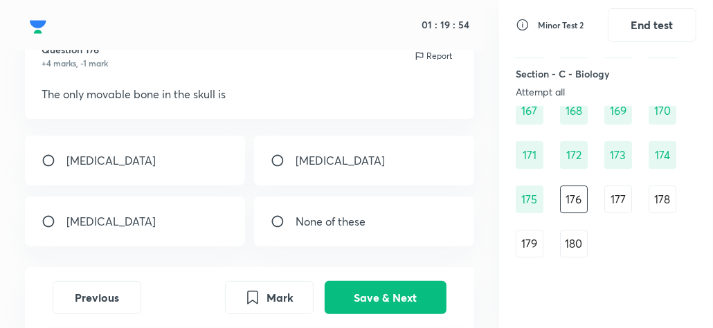
click at [52, 161] on input "radio" at bounding box center [54, 161] width 25 height 14
radio input "true"
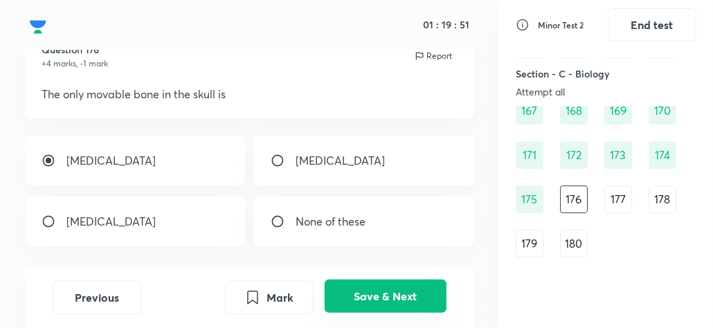
click at [347, 298] on button "Save & Next" at bounding box center [386, 296] width 122 height 33
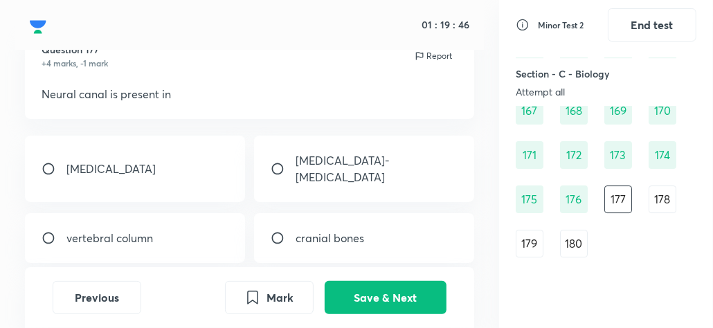
click at [46, 231] on input "radio" at bounding box center [54, 238] width 25 height 14
radio input "true"
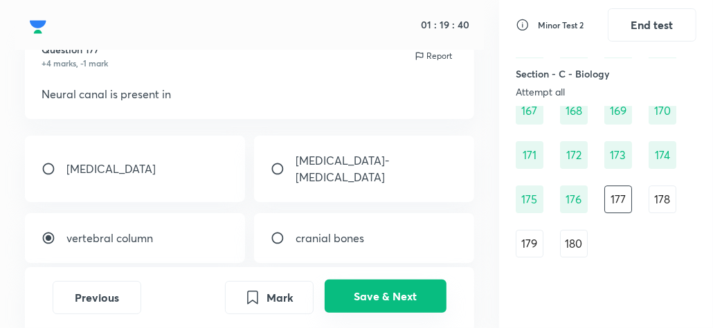
click at [378, 291] on button "Save & Next" at bounding box center [386, 296] width 122 height 33
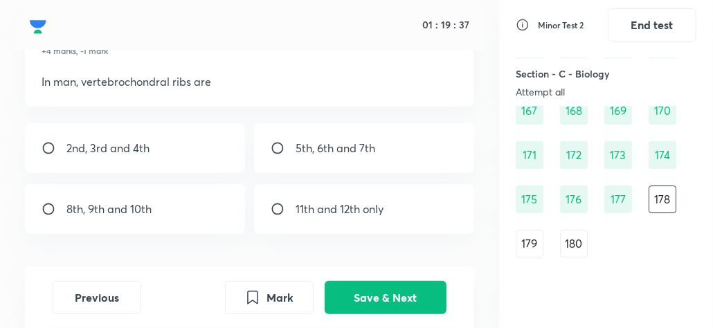
scroll to position [70, 0]
click at [42, 208] on input "radio" at bounding box center [54, 209] width 25 height 14
radio input "true"
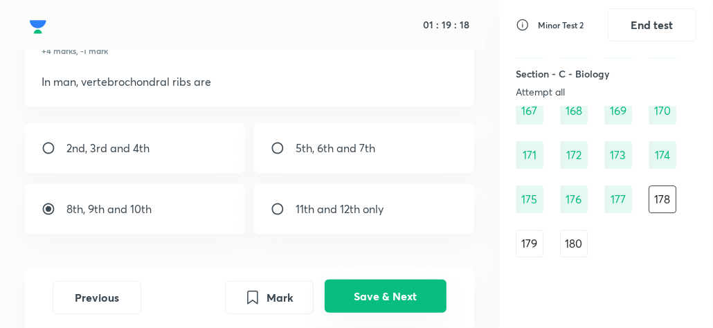
click at [373, 294] on button "Save & Next" at bounding box center [386, 296] width 122 height 33
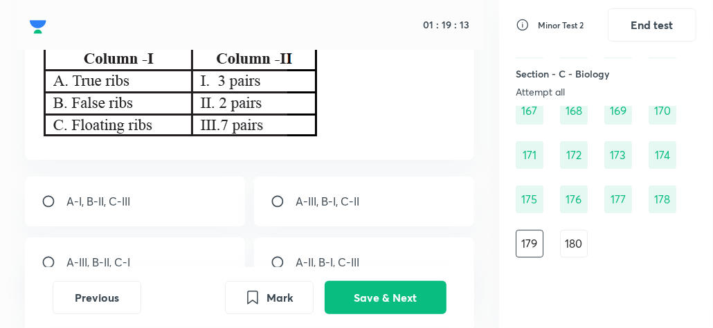
scroll to position [130, 0]
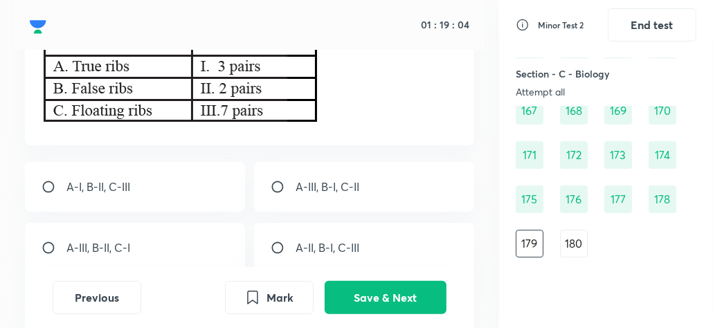
click at [278, 186] on input "radio" at bounding box center [283, 187] width 25 height 14
radio input "true"
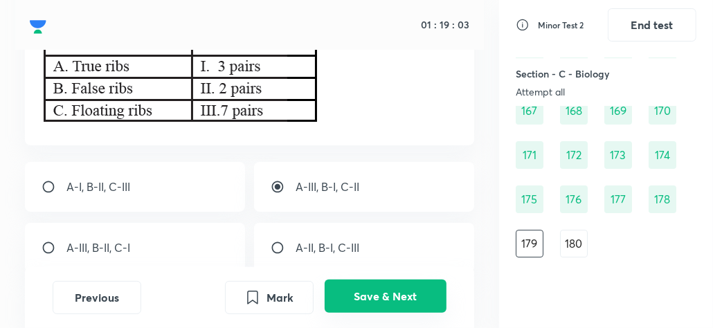
click at [387, 307] on button "Save & Next" at bounding box center [386, 296] width 122 height 33
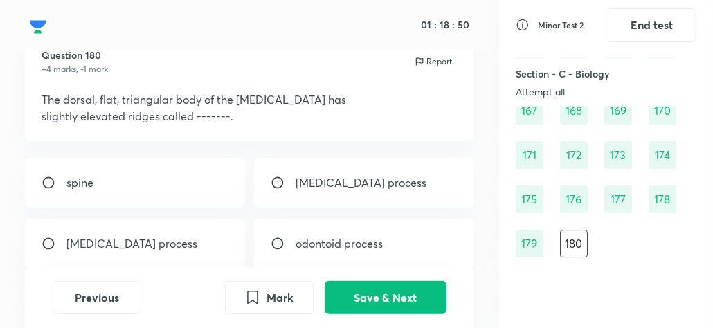
scroll to position [54, 0]
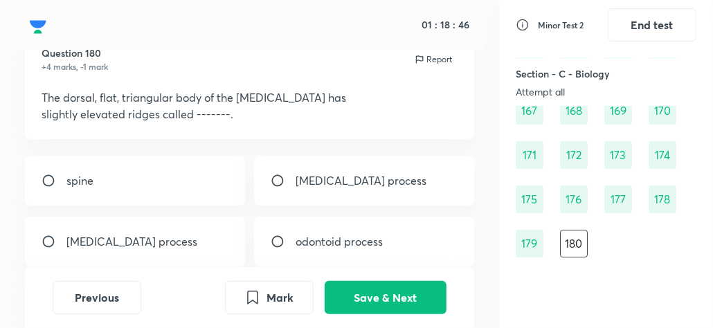
click at [284, 181] on input "radio" at bounding box center [283, 181] width 25 height 14
radio input "true"
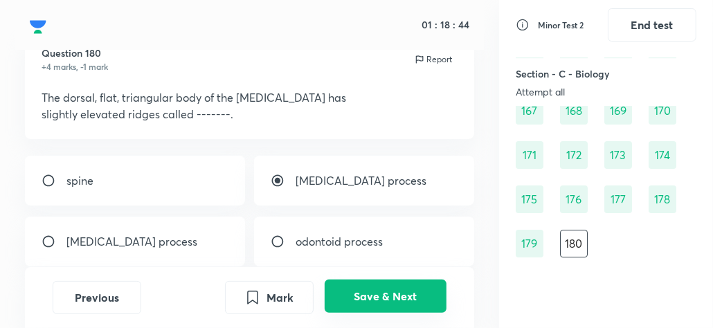
click at [360, 296] on button "Save & Next" at bounding box center [386, 296] width 122 height 33
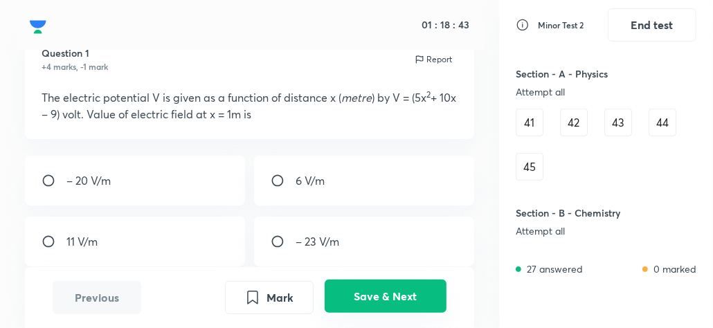
scroll to position [0, 0]
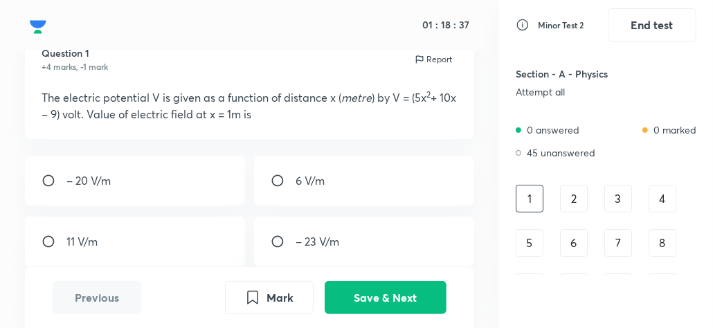
click at [569, 197] on div "2" at bounding box center [574, 199] width 28 height 28
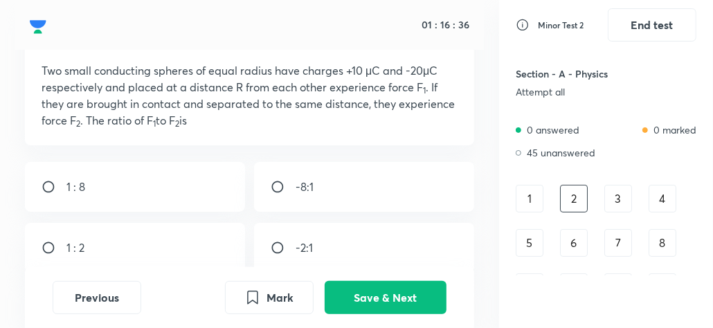
scroll to position [103, 0]
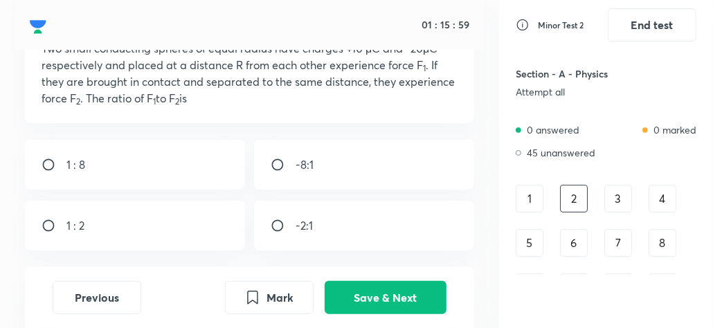
click at [282, 164] on input "radio" at bounding box center [283, 165] width 25 height 14
radio input "true"
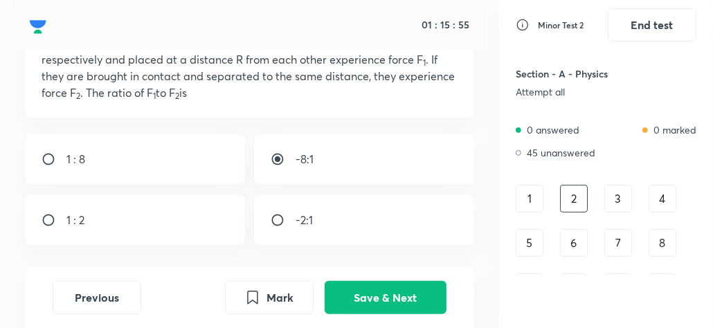
scroll to position [139, 0]
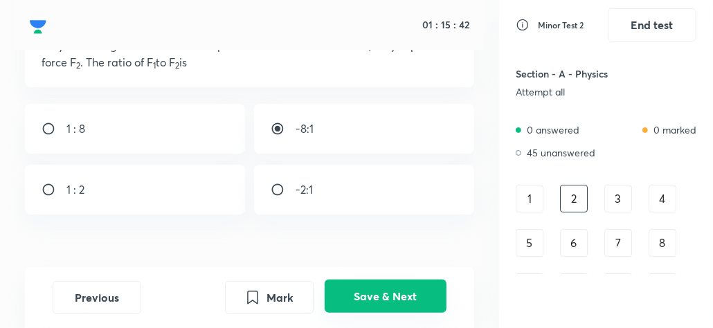
click at [411, 303] on button "Save & Next" at bounding box center [386, 296] width 122 height 33
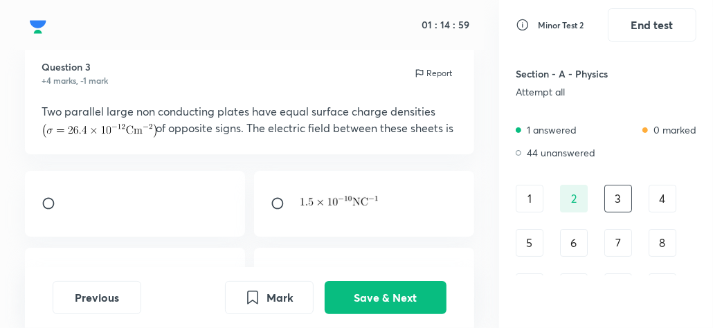
scroll to position [60, 0]
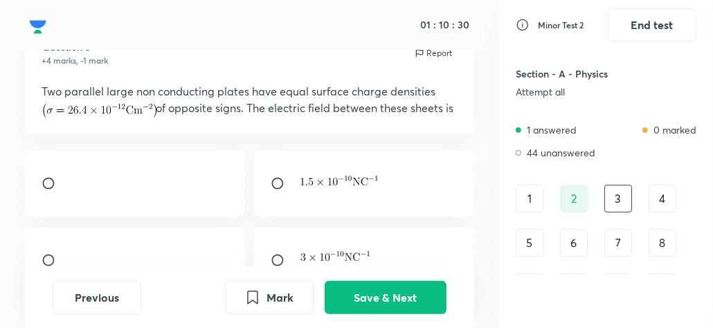
click at [667, 203] on div "4" at bounding box center [663, 199] width 28 height 28
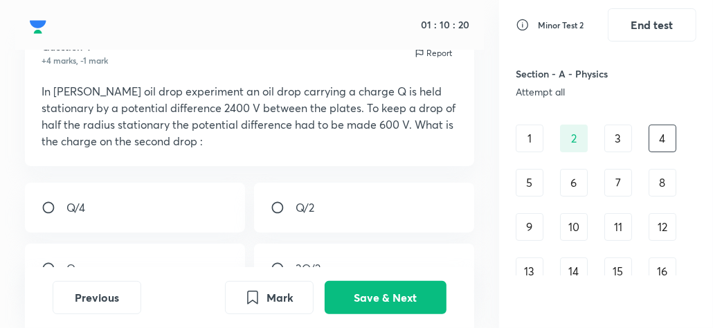
click at [531, 182] on div "5" at bounding box center [530, 183] width 28 height 28
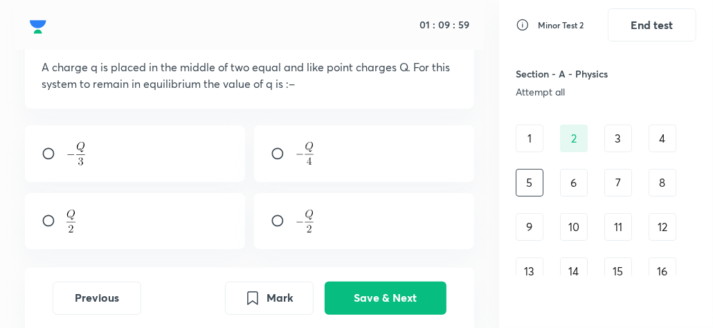
scroll to position [87, 0]
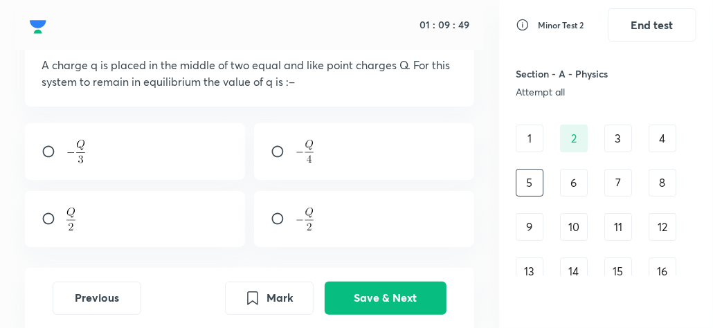
click at [51, 217] on input "radio" at bounding box center [54, 219] width 25 height 14
radio input "true"
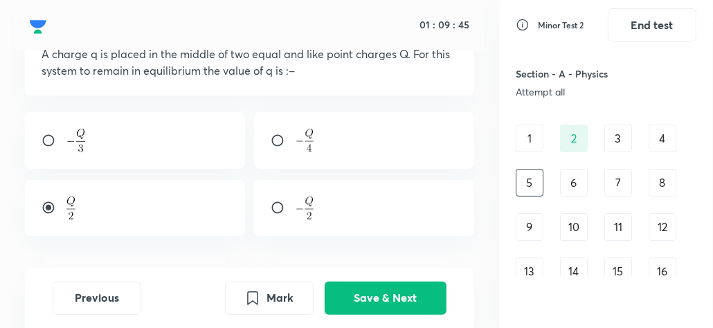
scroll to position [91, 0]
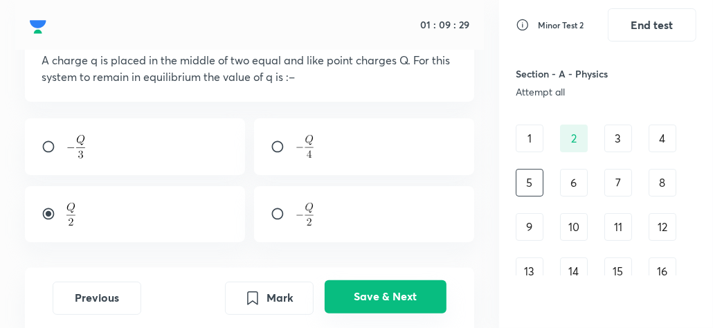
click at [371, 296] on button "Save & Next" at bounding box center [386, 296] width 122 height 33
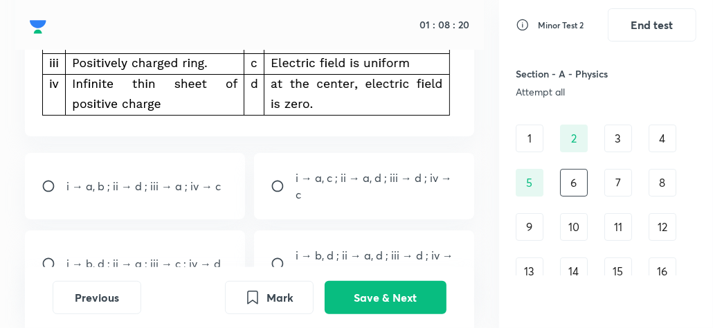
scroll to position [228, 0]
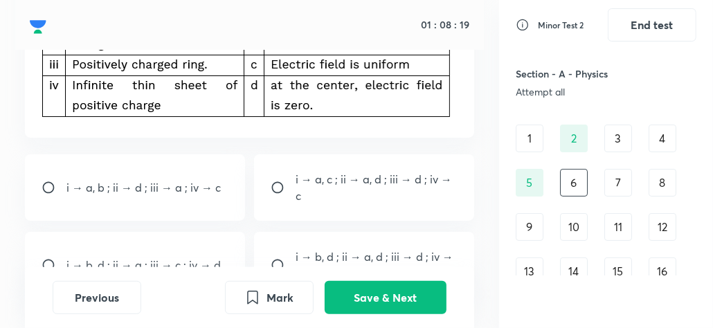
click at [624, 190] on div "7" at bounding box center [618, 183] width 28 height 28
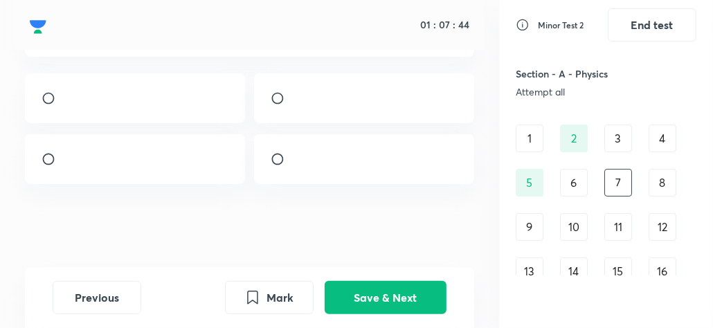
scroll to position [120, 0]
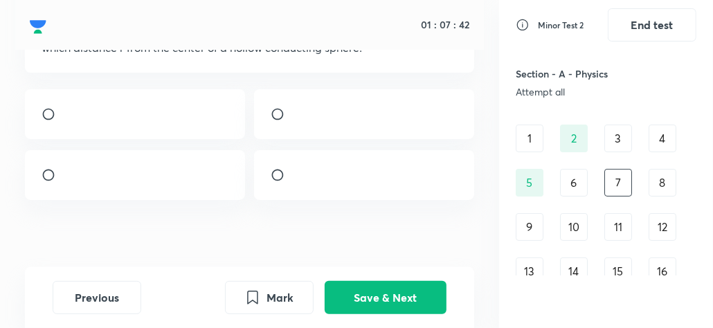
click at [656, 185] on div "8" at bounding box center [663, 183] width 28 height 28
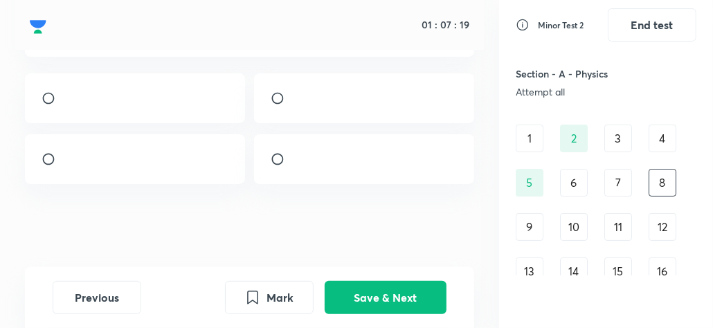
scroll to position [154, 0]
click at [531, 228] on div "9" at bounding box center [530, 227] width 28 height 28
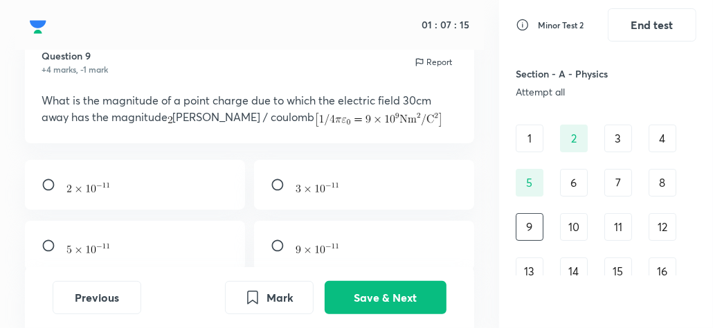
scroll to position [46, 0]
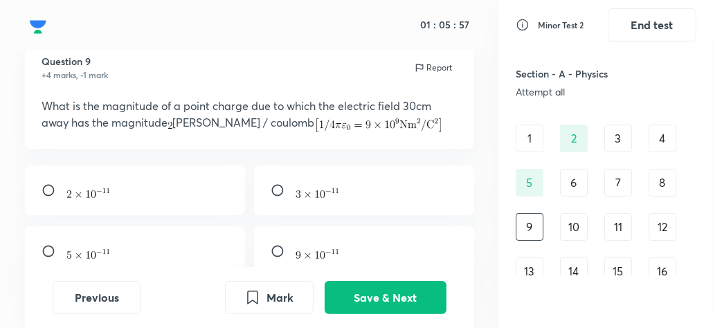
click at [47, 192] on input "radio" at bounding box center [54, 190] width 25 height 14
radio input "true"
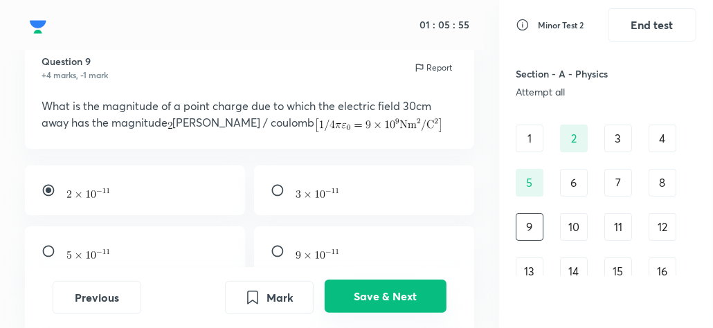
click at [345, 289] on button "Save & Next" at bounding box center [386, 296] width 122 height 33
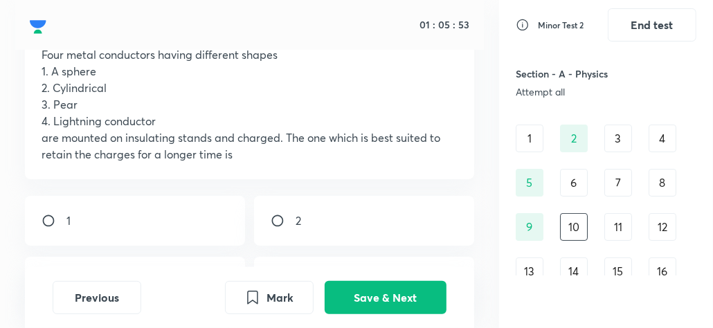
scroll to position [98, 0]
click at [617, 235] on div "11" at bounding box center [618, 227] width 28 height 28
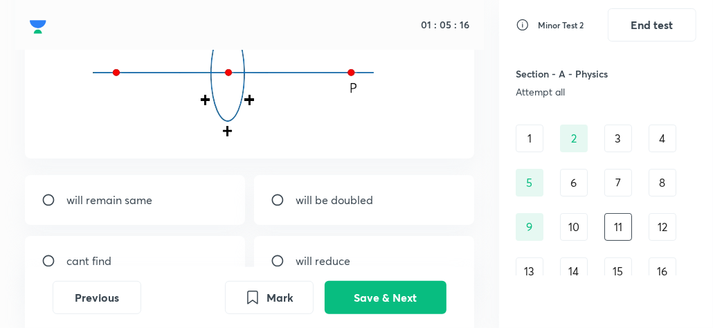
scroll to position [240, 0]
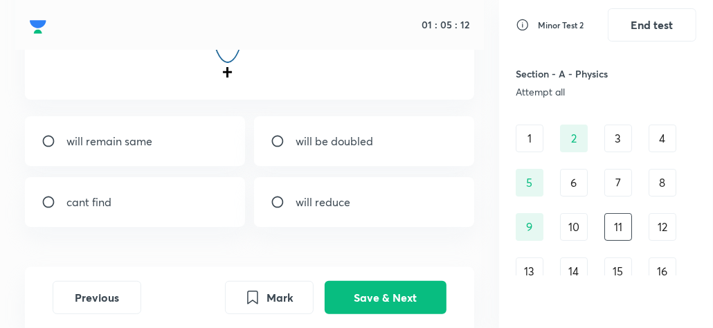
click at [658, 227] on div "12" at bounding box center [663, 227] width 28 height 28
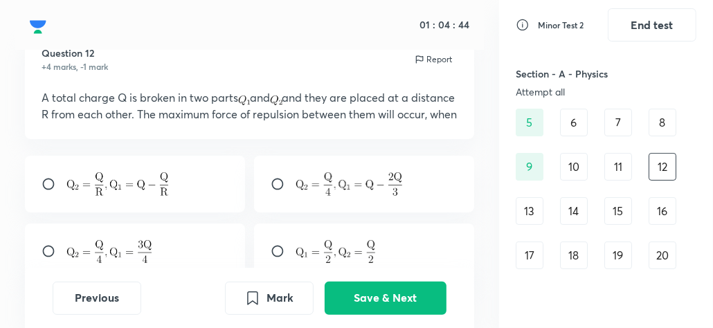
scroll to position [125, 0]
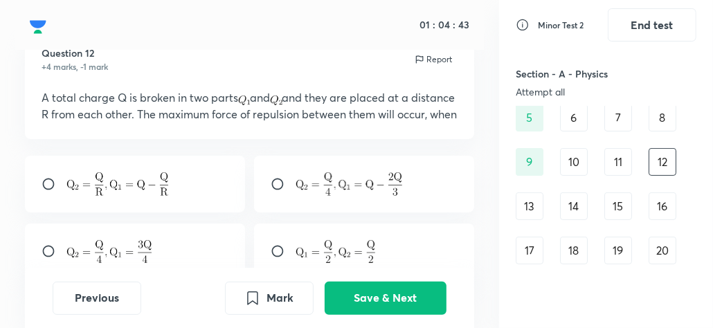
click at [541, 197] on div "13" at bounding box center [530, 206] width 28 height 28
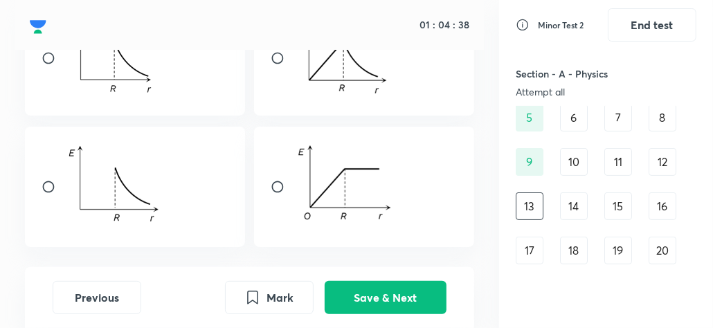
scroll to position [222, 0]
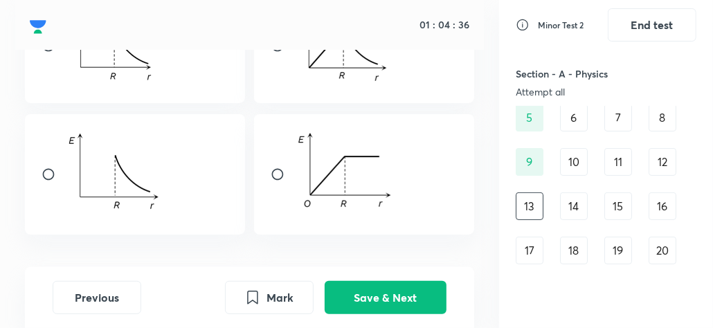
click at [576, 202] on div "14" at bounding box center [574, 206] width 28 height 28
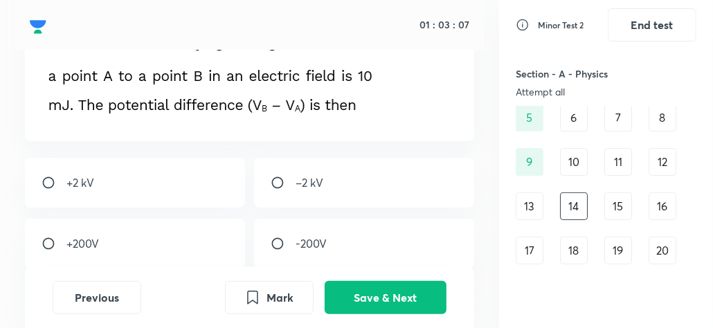
scroll to position [116, 0]
click at [53, 179] on input "radio" at bounding box center [54, 183] width 25 height 14
radio input "true"
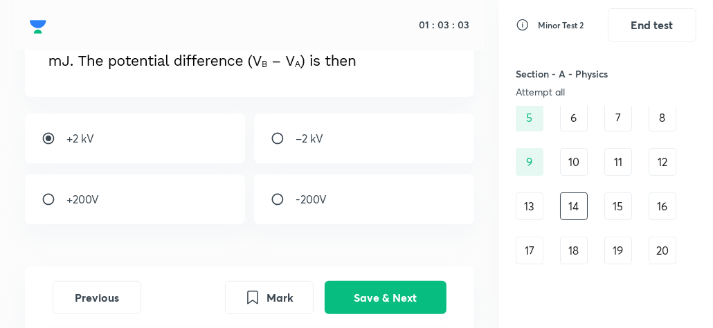
scroll to position [167, 0]
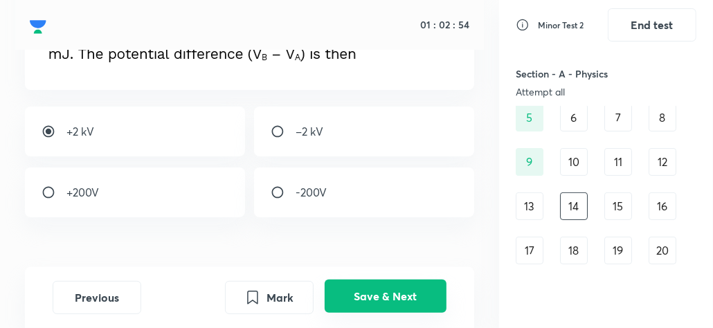
click at [366, 303] on button "Save & Next" at bounding box center [386, 296] width 122 height 33
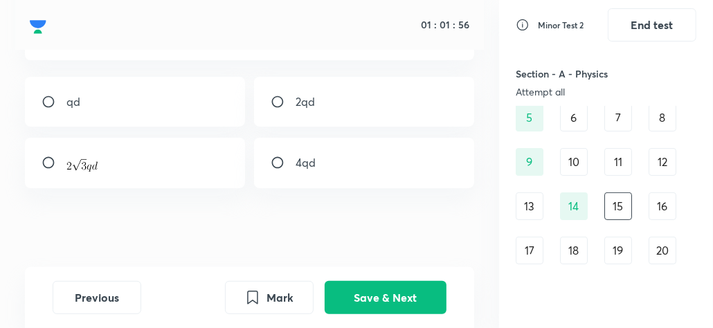
scroll to position [153, 0]
click at [656, 202] on div "16" at bounding box center [663, 206] width 28 height 28
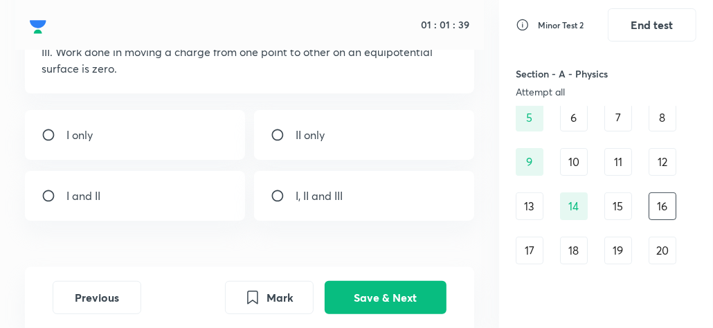
scroll to position [154, 0]
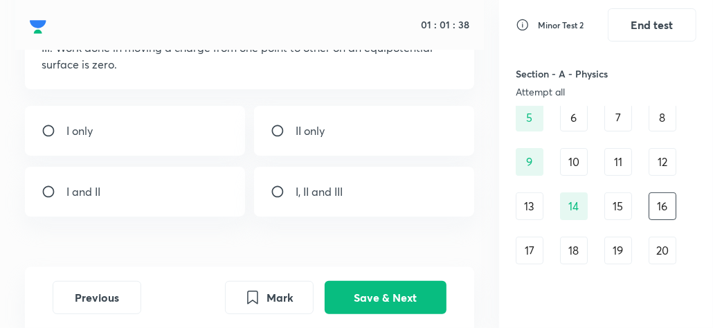
click at [279, 185] on input "radio" at bounding box center [283, 192] width 25 height 14
radio input "true"
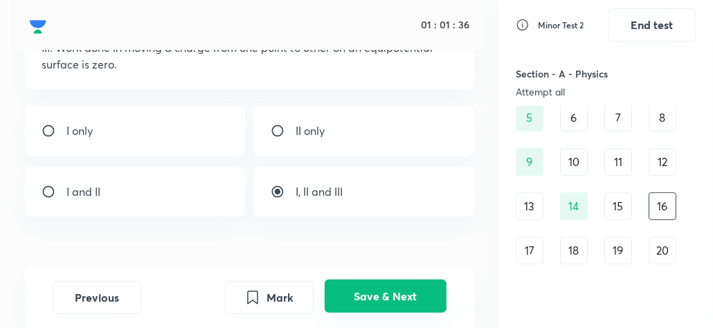
click at [394, 298] on button "Save & Next" at bounding box center [386, 296] width 122 height 33
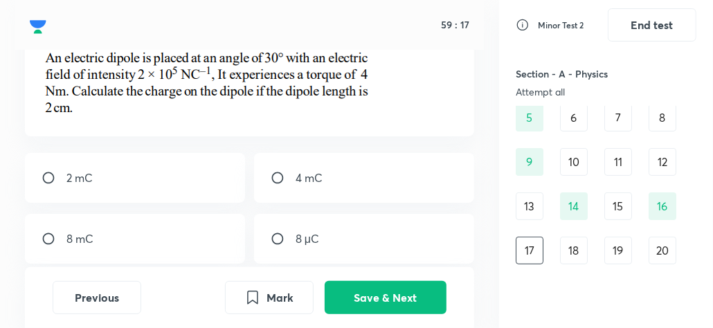
scroll to position [100, 0]
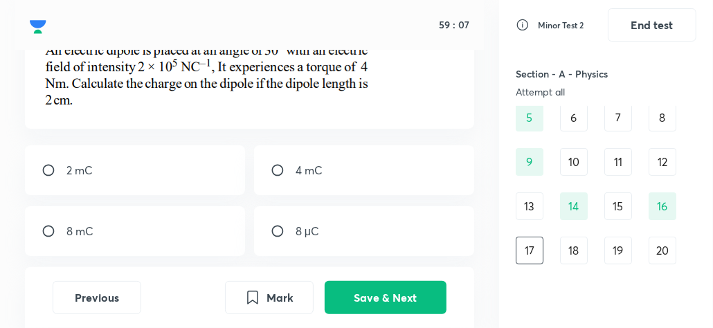
click at [46, 170] on input "radio" at bounding box center [54, 170] width 25 height 14
radio input "true"
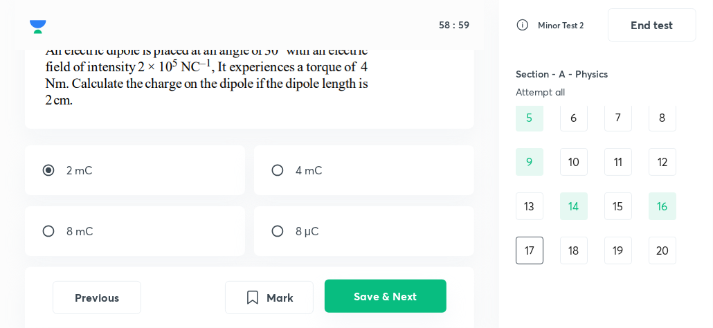
click at [359, 290] on button "Save & Next" at bounding box center [386, 296] width 122 height 33
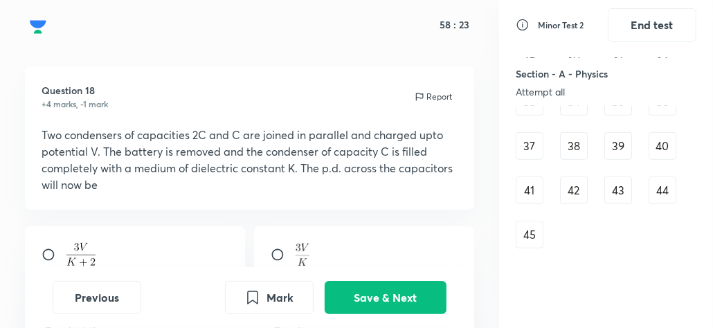
scroll to position [459, 0]
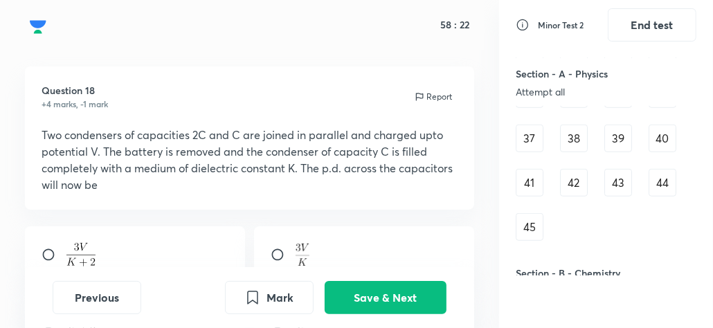
click at [530, 223] on div "45" at bounding box center [530, 227] width 28 height 28
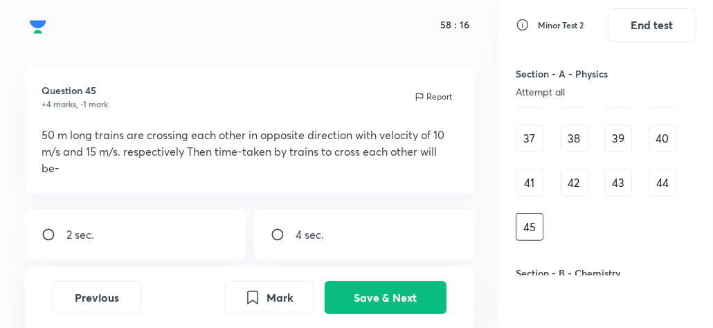
click at [665, 187] on div "44" at bounding box center [663, 183] width 28 height 28
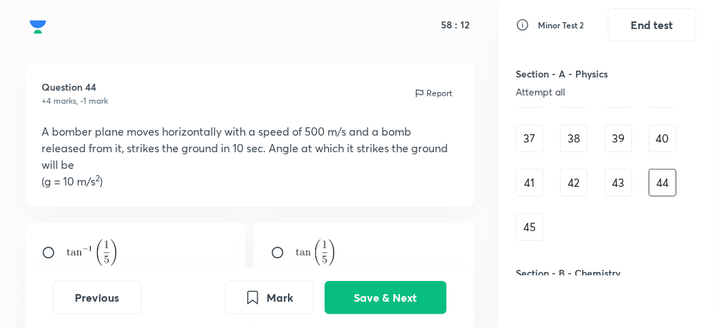
scroll to position [20, 0]
click at [613, 191] on div "43" at bounding box center [618, 183] width 28 height 28
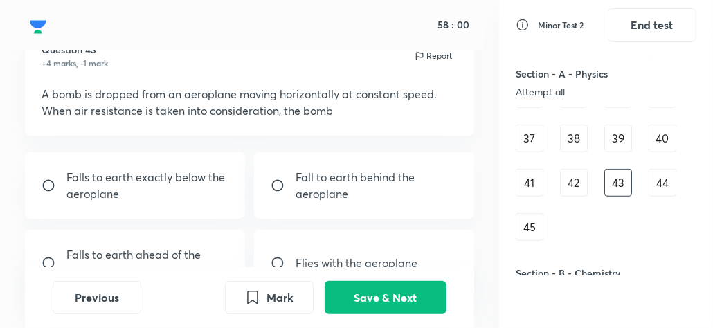
scroll to position [76, 0]
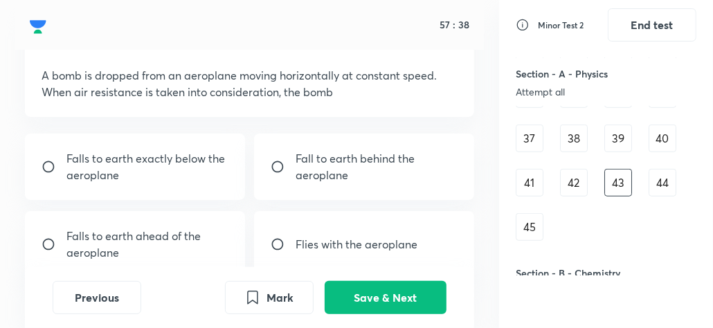
click at [275, 160] on input "radio" at bounding box center [283, 167] width 25 height 14
radio input "true"
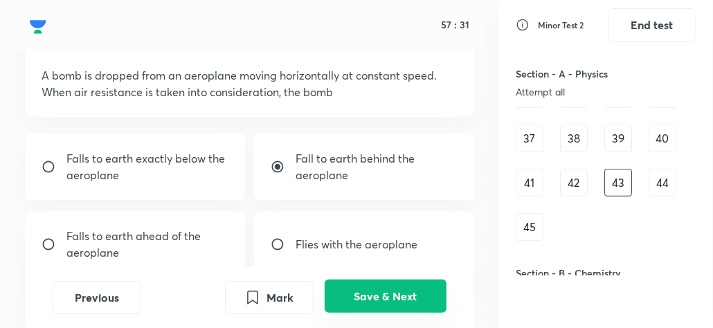
click at [364, 303] on button "Save & Next" at bounding box center [386, 296] width 122 height 33
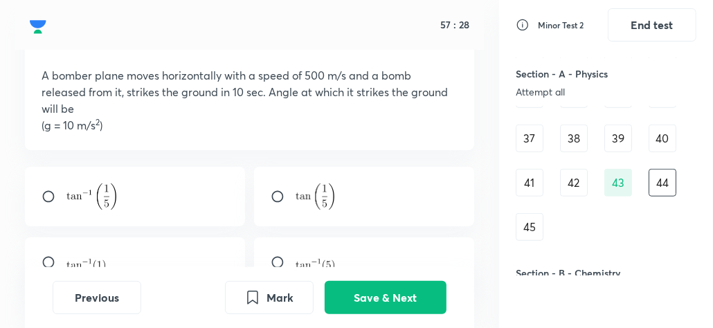
click at [573, 183] on div "42" at bounding box center [574, 183] width 28 height 28
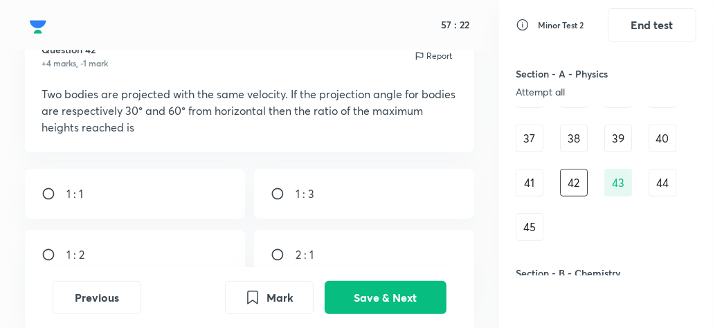
scroll to position [57, 0]
click at [524, 186] on div "41" at bounding box center [530, 183] width 28 height 28
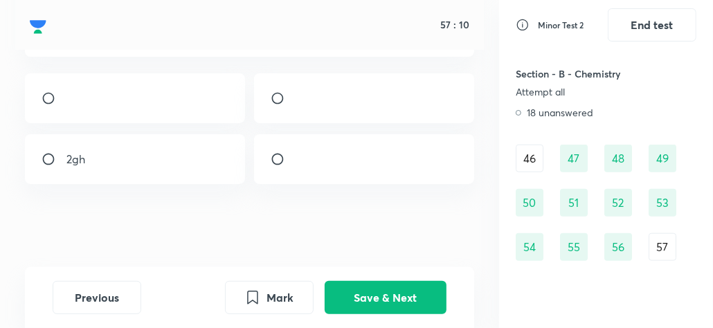
scroll to position [700, 0]
click at [525, 147] on div "46" at bounding box center [530, 157] width 28 height 28
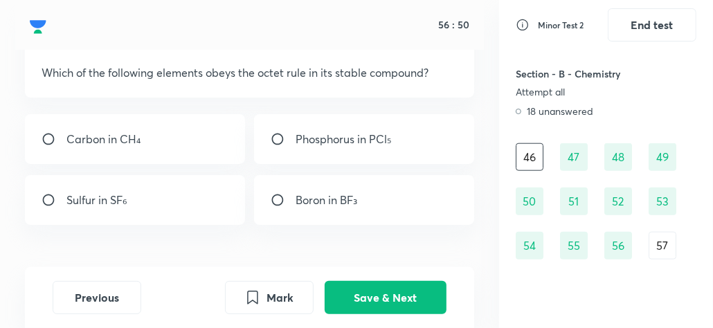
scroll to position [102, 0]
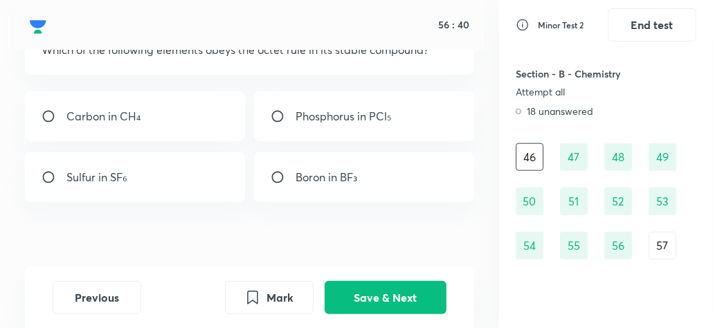
click at [52, 118] on input "radio" at bounding box center [54, 116] width 25 height 14
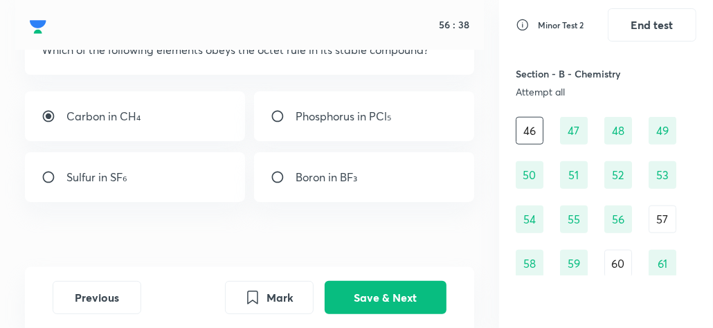
scroll to position [726, 0]
click at [45, 116] on input "radio" at bounding box center [54, 116] width 25 height 14
radio input "false"
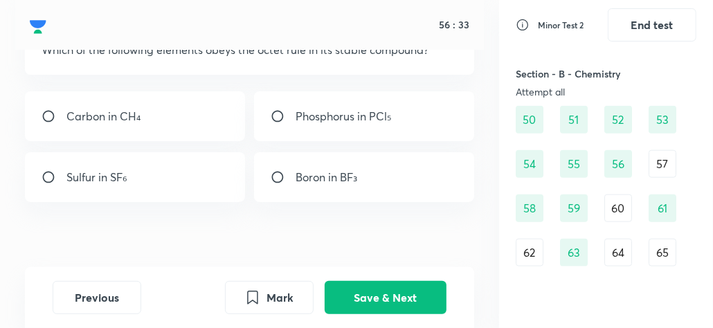
scroll to position [783, 0]
click at [667, 165] on div "57" at bounding box center [663, 163] width 28 height 28
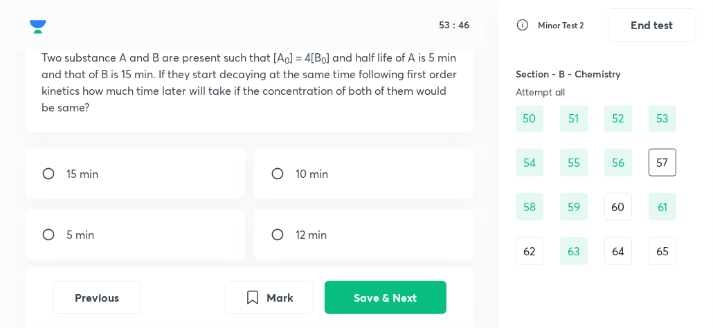
scroll to position [95, 0]
click at [622, 208] on div "60" at bounding box center [618, 207] width 28 height 28
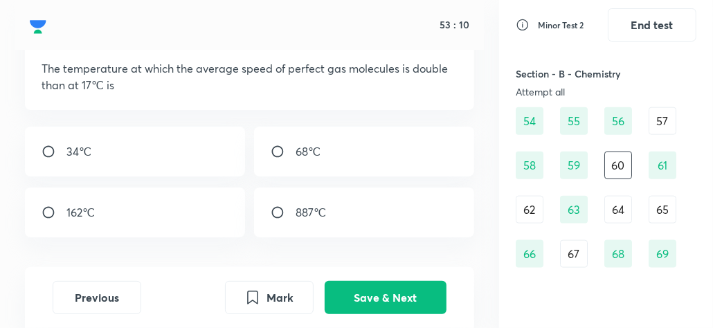
scroll to position [825, 0]
click at [527, 213] on div "62" at bounding box center [530, 209] width 28 height 28
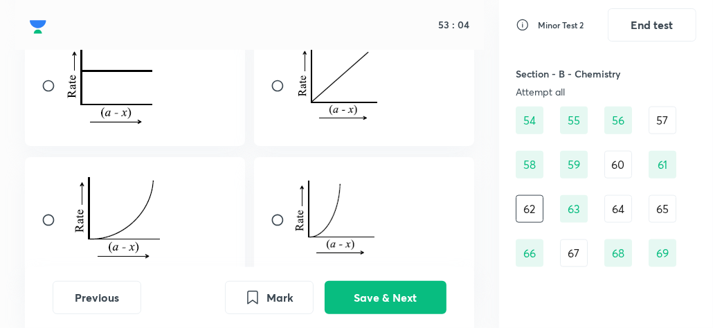
scroll to position [168, 0]
click at [614, 202] on div "64" at bounding box center [618, 209] width 28 height 28
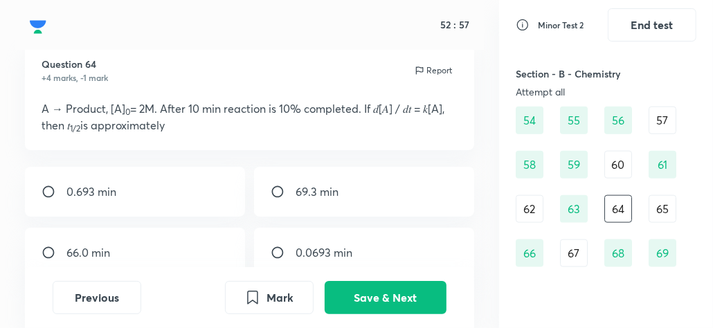
scroll to position [38, 0]
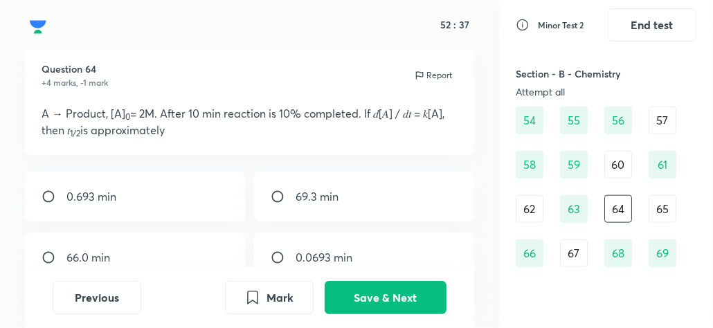
click at [639, 58] on div "Section - B - Chemistry Attempt all" at bounding box center [606, 82] width 181 height 48
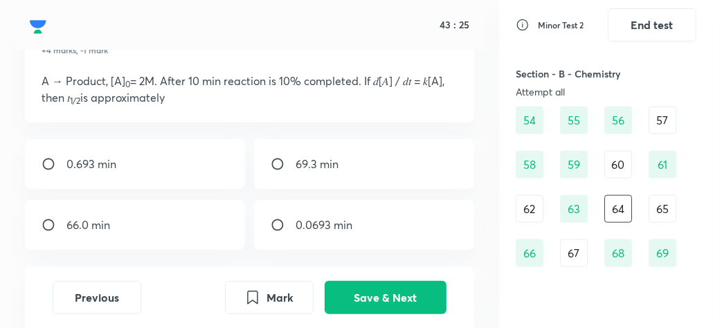
scroll to position [77, 0]
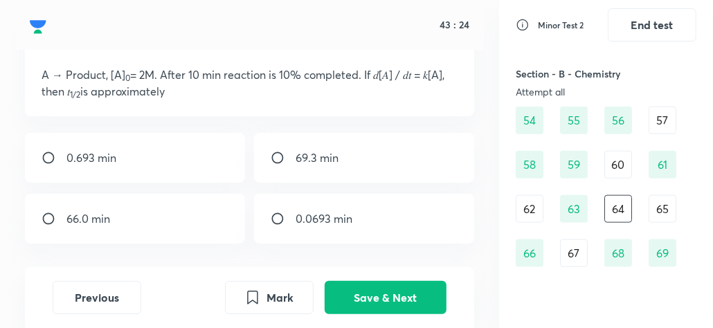
click at [659, 203] on div "65" at bounding box center [663, 209] width 28 height 28
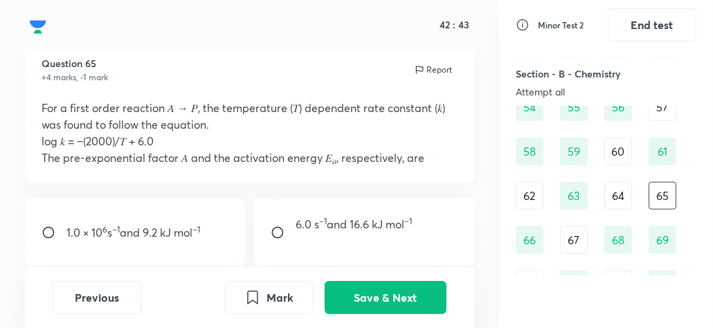
scroll to position [873, 0]
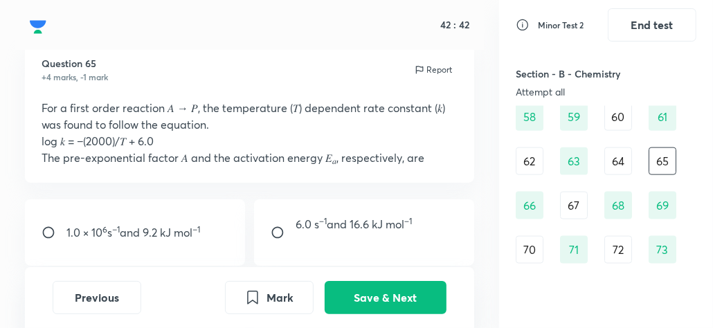
click at [567, 201] on div "67" at bounding box center [574, 206] width 28 height 28
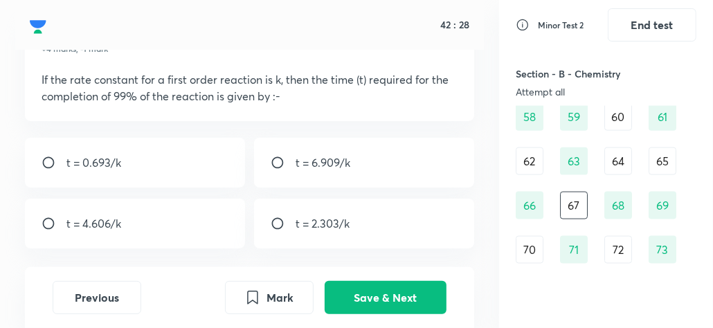
scroll to position [73, 0]
click at [277, 214] on div "t = 2.303/k" at bounding box center [364, 223] width 220 height 50
radio input "true"
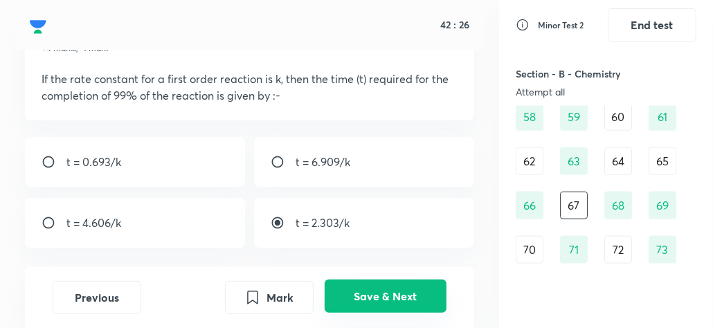
click at [387, 294] on button "Save & Next" at bounding box center [386, 296] width 122 height 33
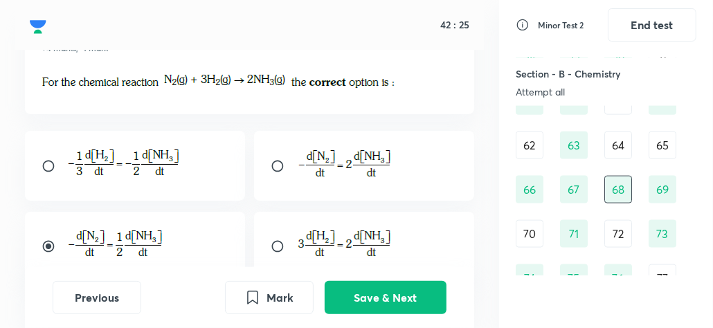
scroll to position [892, 0]
click at [530, 224] on div "70" at bounding box center [530, 231] width 28 height 28
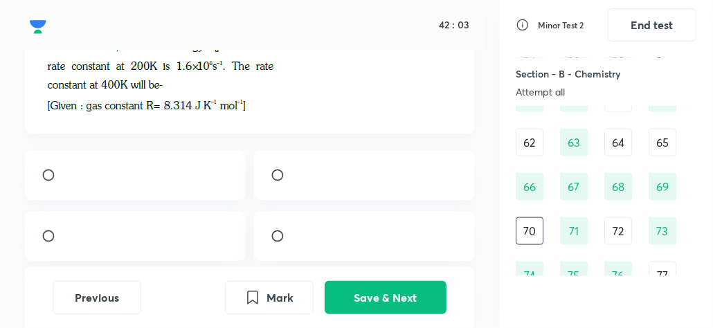
scroll to position [109, 0]
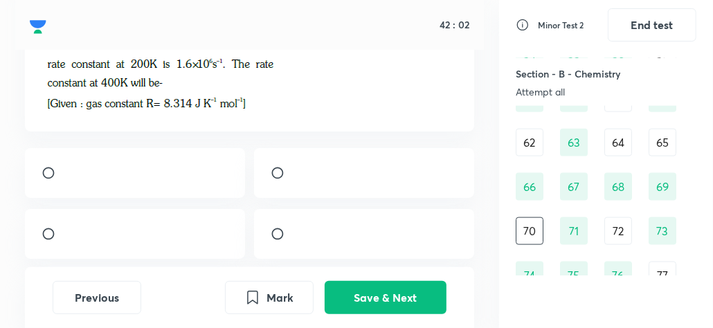
click at [613, 222] on div "72" at bounding box center [618, 231] width 28 height 28
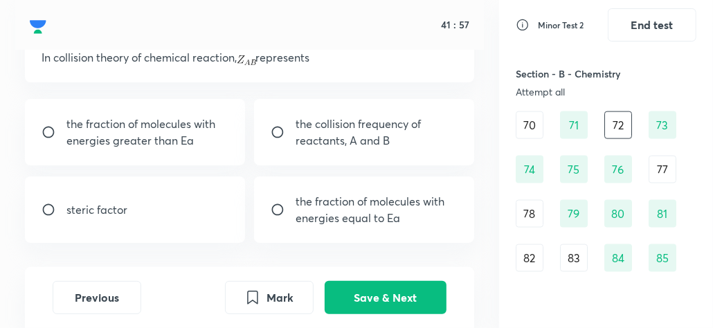
scroll to position [1000, 0]
click at [661, 163] on div "77" at bounding box center [663, 168] width 28 height 28
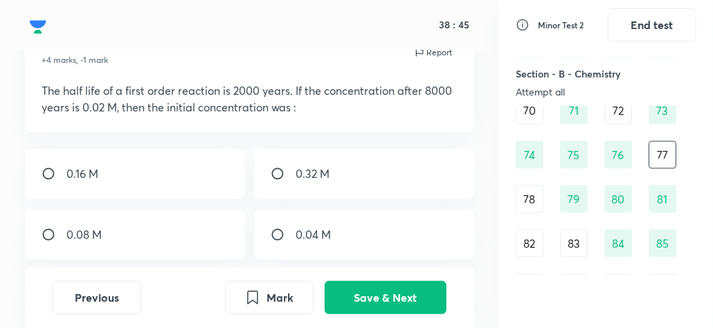
scroll to position [1050, 0]
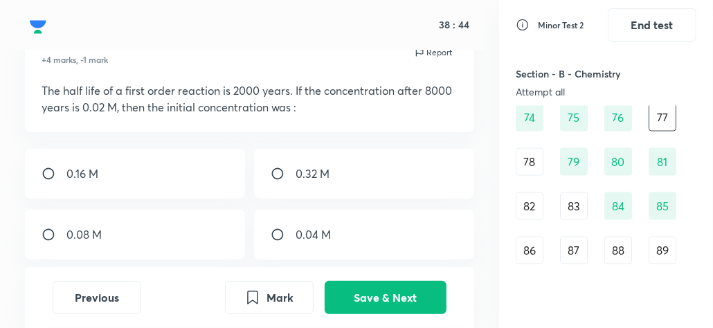
click at [526, 155] on div "78" at bounding box center [530, 162] width 28 height 28
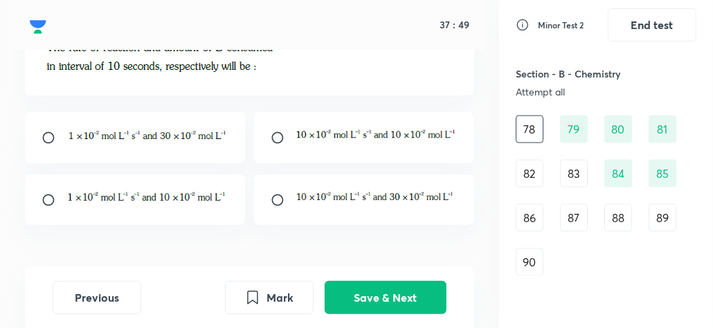
scroll to position [1084, 0]
click at [537, 166] on div "82" at bounding box center [530, 173] width 28 height 28
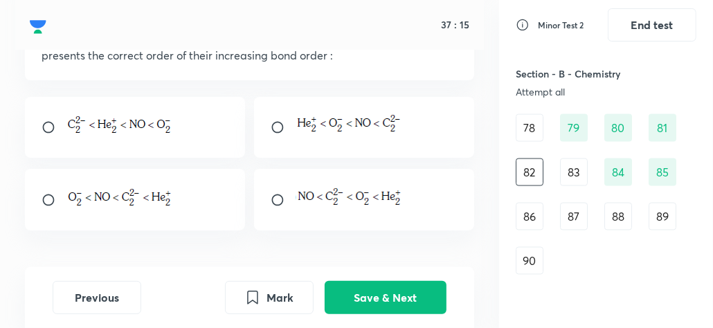
scroll to position [116, 0]
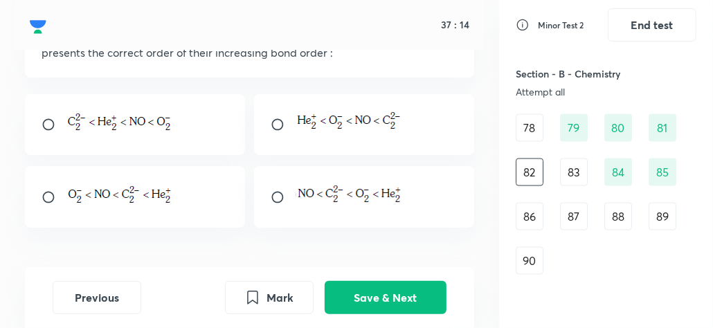
click at [581, 172] on div "83" at bounding box center [574, 173] width 28 height 28
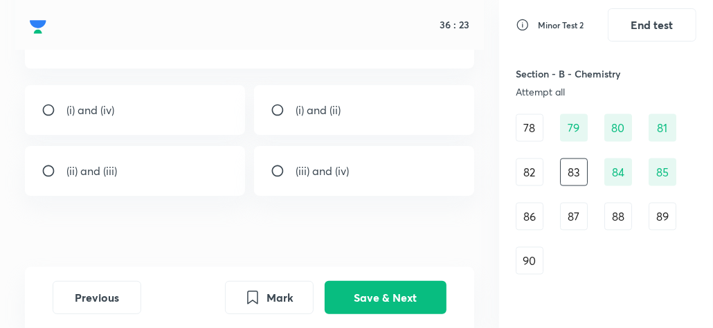
scroll to position [188, 0]
click at [536, 213] on div "86" at bounding box center [530, 217] width 28 height 28
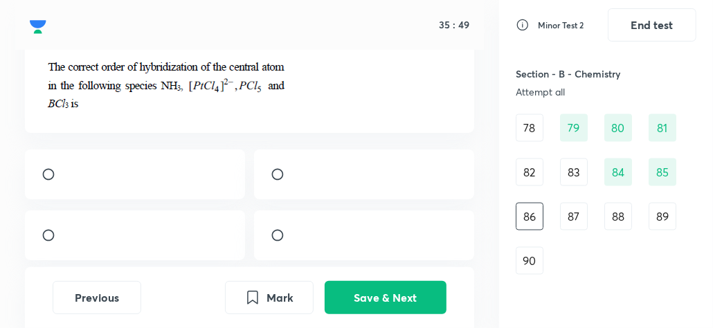
scroll to position [71, 0]
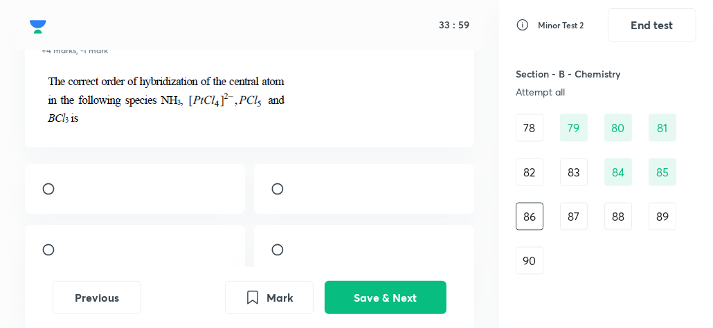
click at [281, 190] on input "radio" at bounding box center [283, 189] width 25 height 14
radio input "true"
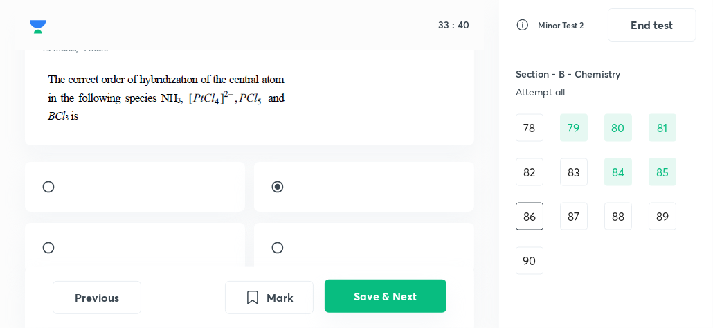
click at [386, 303] on button "Save & Next" at bounding box center [386, 296] width 122 height 33
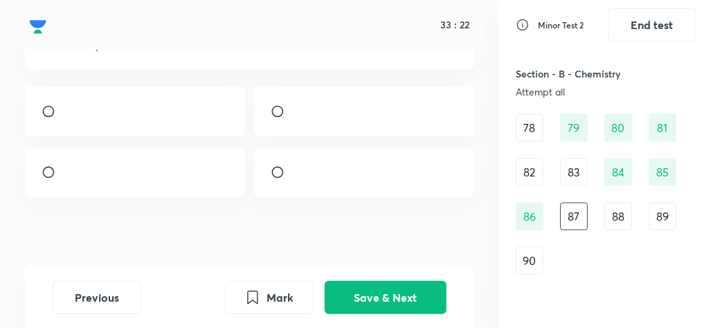
scroll to position [125, 0]
click at [620, 221] on div "88" at bounding box center [618, 217] width 28 height 28
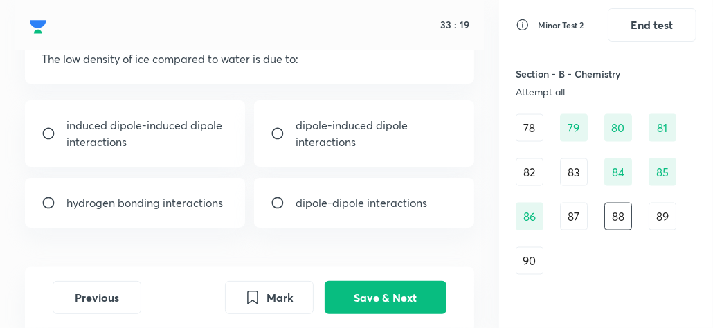
scroll to position [87, 0]
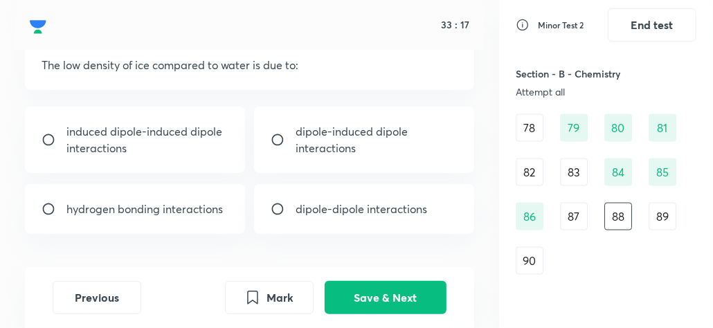
click at [660, 212] on div "89" at bounding box center [663, 217] width 28 height 28
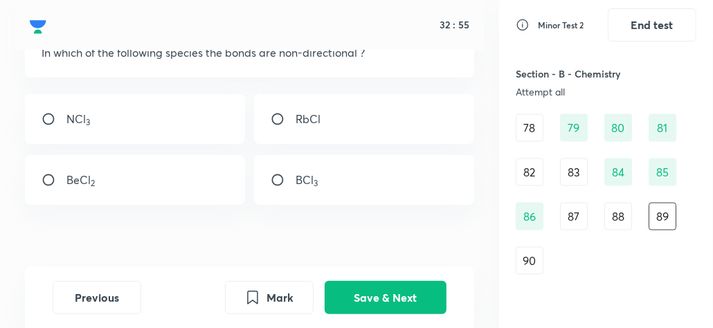
scroll to position [91, 0]
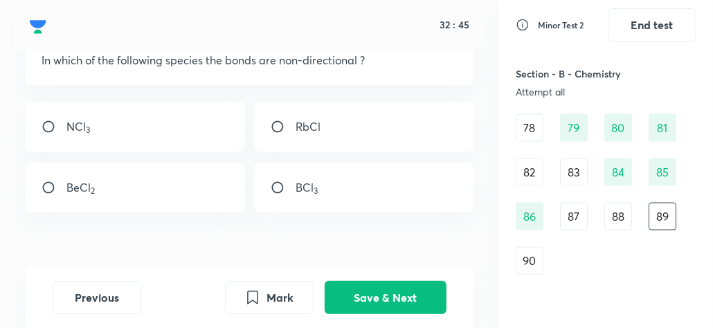
click at [46, 185] on input "radio" at bounding box center [54, 188] width 25 height 14
radio input "true"
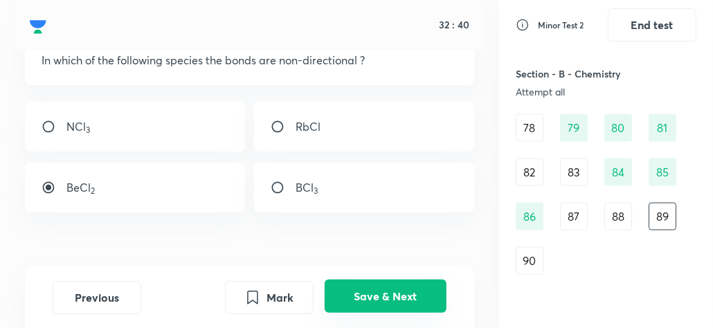
click at [397, 288] on button "Save & Next" at bounding box center [386, 296] width 122 height 33
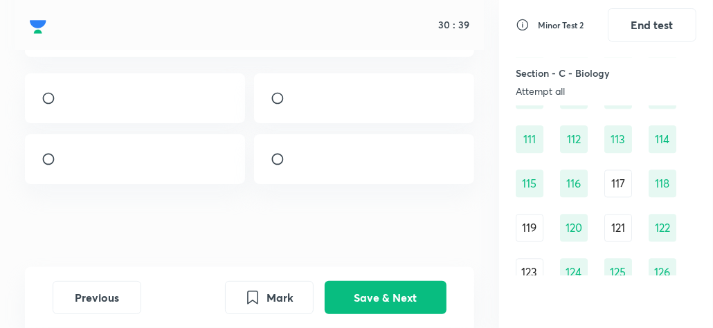
scroll to position [1605, 0]
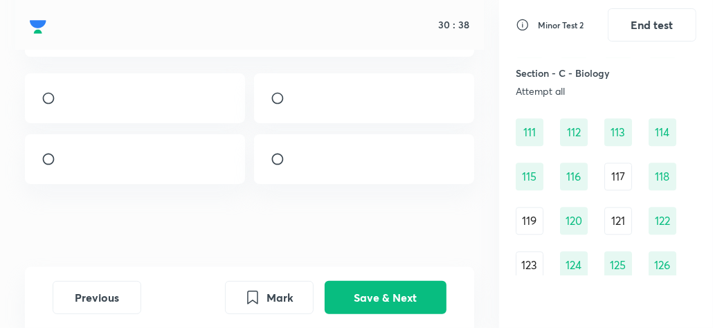
click at [608, 171] on div "117" at bounding box center [618, 177] width 28 height 28
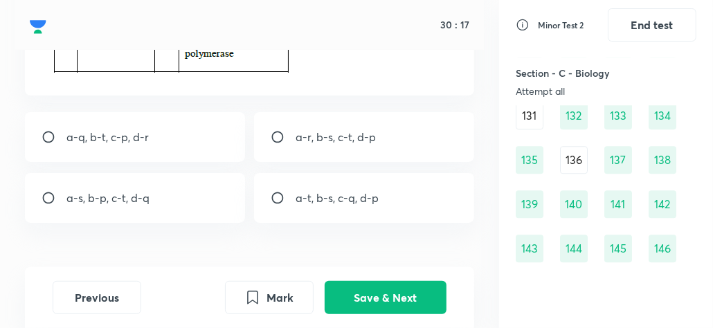
scroll to position [355, 0]
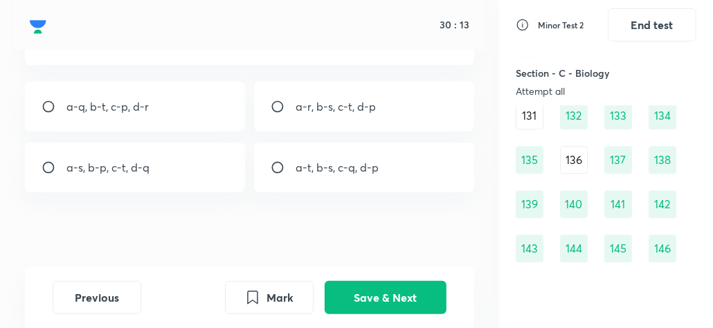
click at [45, 170] on input "radio" at bounding box center [54, 168] width 25 height 14
radio input "true"
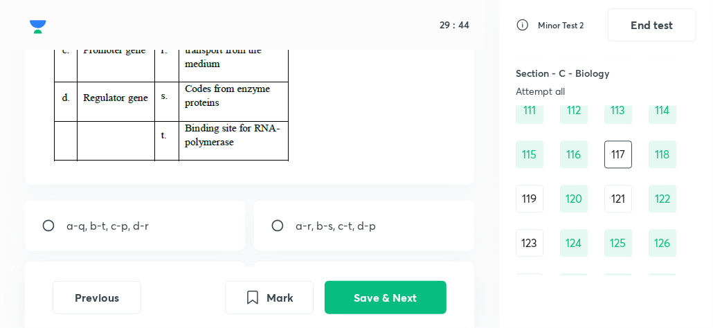
scroll to position [235, 0]
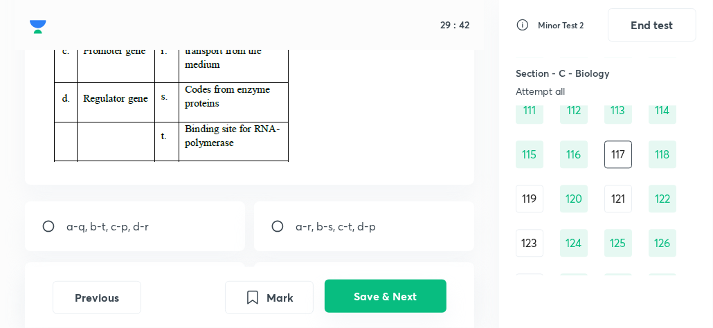
click at [365, 291] on button "Save & Next" at bounding box center [386, 296] width 122 height 33
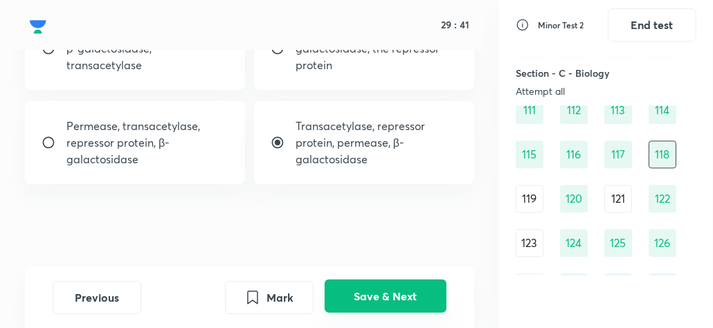
scroll to position [186, 0]
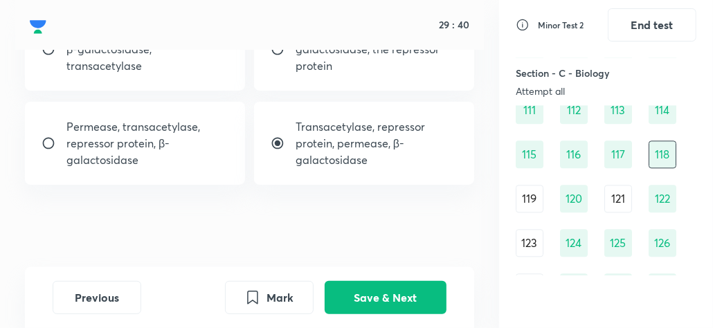
click at [543, 200] on div "119" at bounding box center [530, 199] width 28 height 28
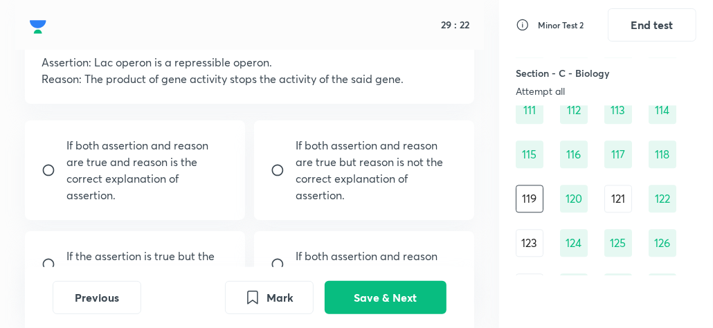
scroll to position [91, 0]
click at [39, 163] on div "If both assertion and reason are true and reason is the correct explanation of …" at bounding box center [135, 169] width 220 height 100
radio input "true"
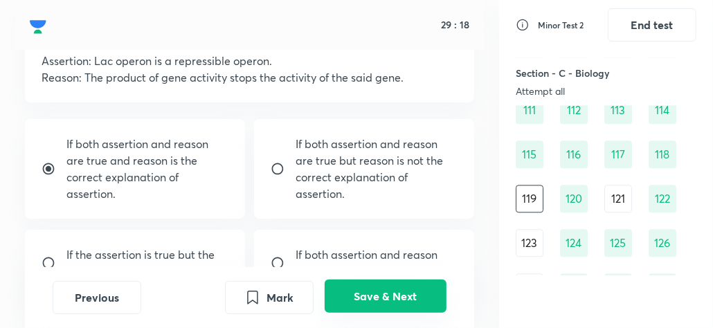
click at [384, 289] on button "Save & Next" at bounding box center [386, 296] width 122 height 33
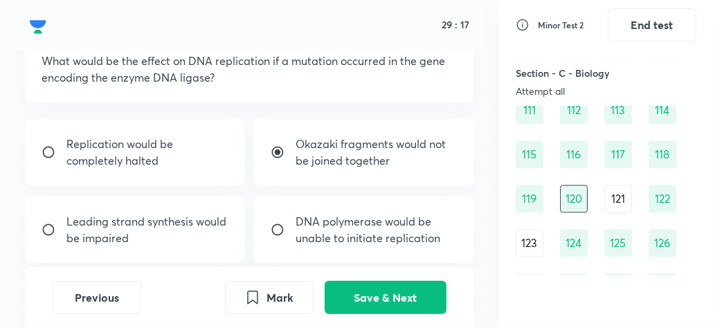
click at [613, 201] on div "121" at bounding box center [618, 199] width 28 height 28
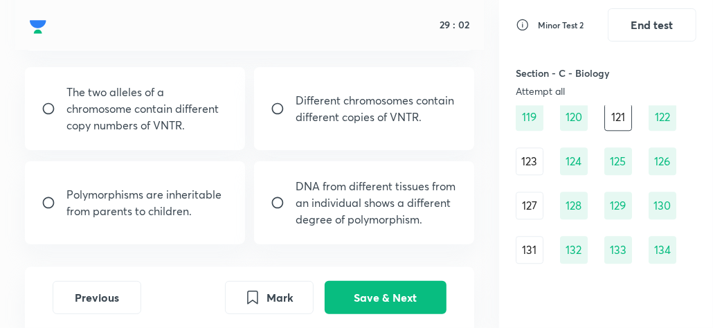
scroll to position [1710, 0]
click at [537, 153] on div "123" at bounding box center [530, 160] width 28 height 28
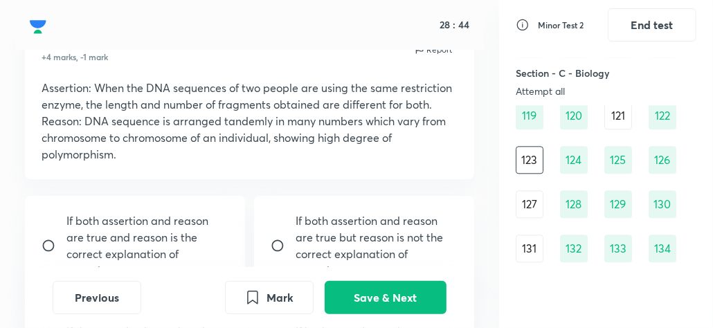
scroll to position [1740, 0]
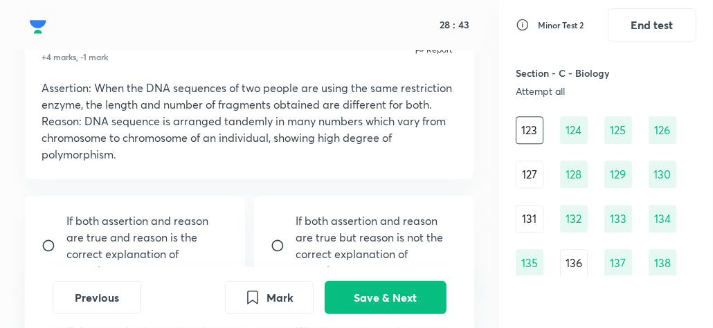
click at [537, 171] on div "127" at bounding box center [530, 175] width 28 height 28
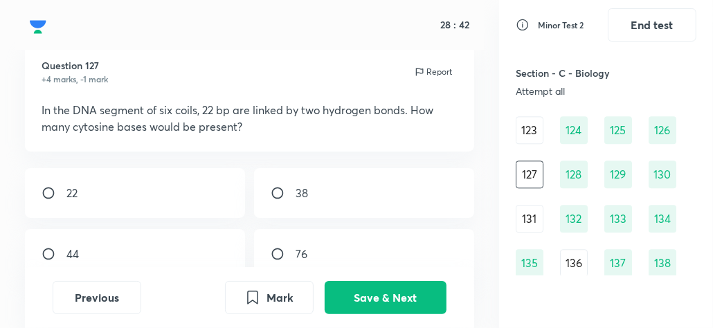
scroll to position [40, 0]
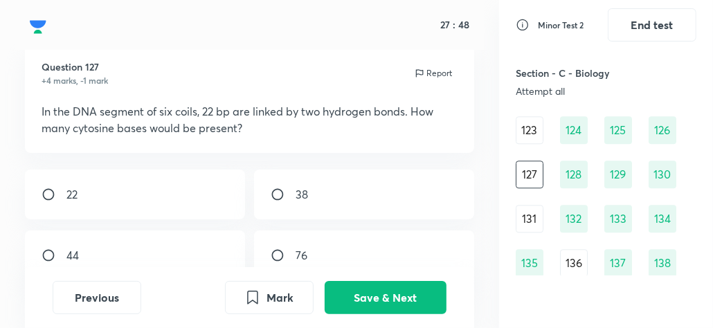
click at [530, 213] on div "131" at bounding box center [530, 219] width 28 height 28
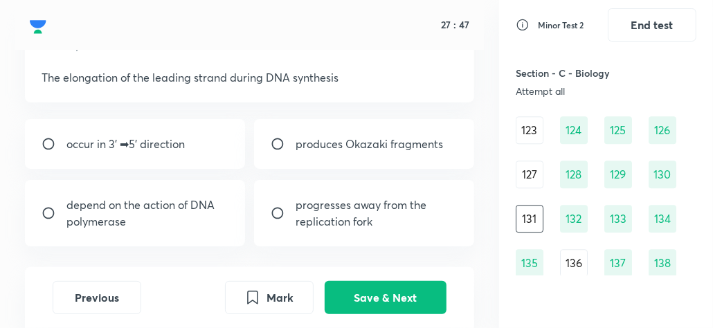
scroll to position [75, 0]
click at [273, 210] on input "radio" at bounding box center [283, 213] width 25 height 14
radio input "true"
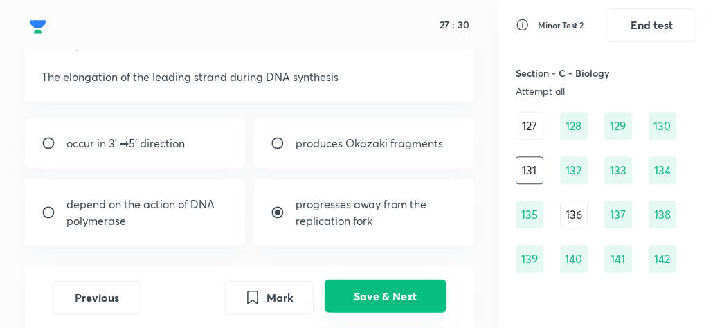
click at [402, 301] on button "Save & Next" at bounding box center [386, 296] width 122 height 33
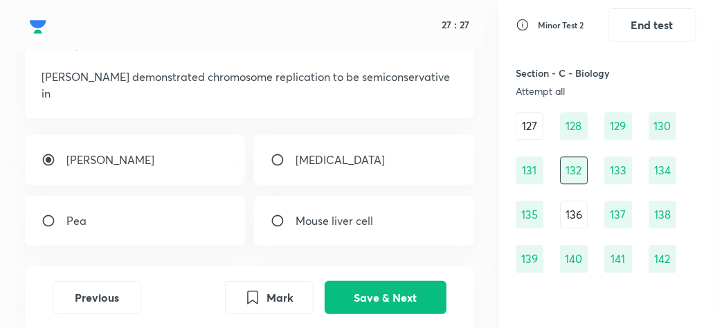
click at [576, 206] on div "136" at bounding box center [574, 215] width 28 height 28
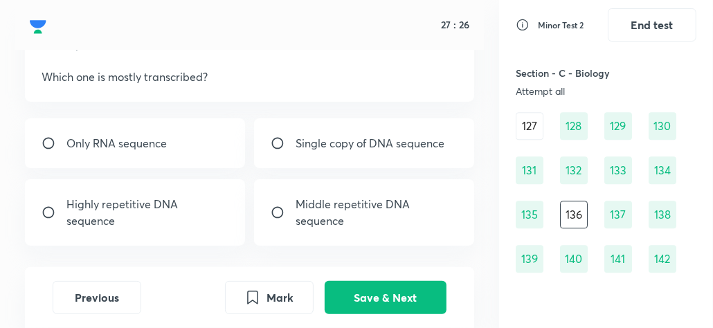
scroll to position [93, 0]
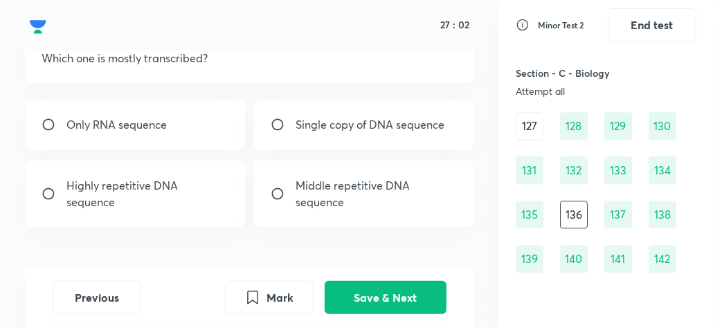
click at [280, 127] on input "radio" at bounding box center [283, 125] width 25 height 14
radio input "true"
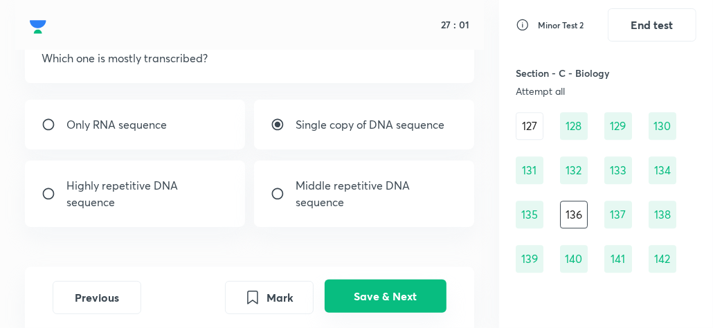
click at [370, 311] on button "Save & Next" at bounding box center [386, 296] width 122 height 33
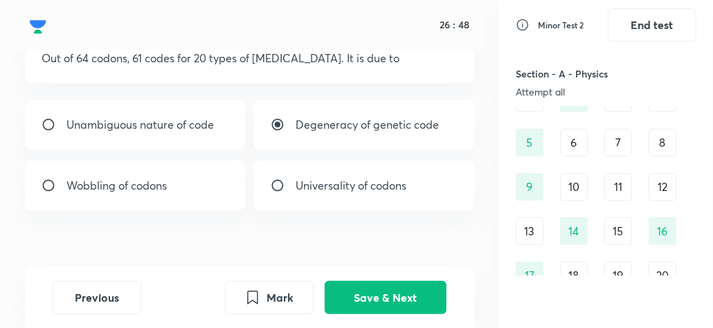
scroll to position [180, 0]
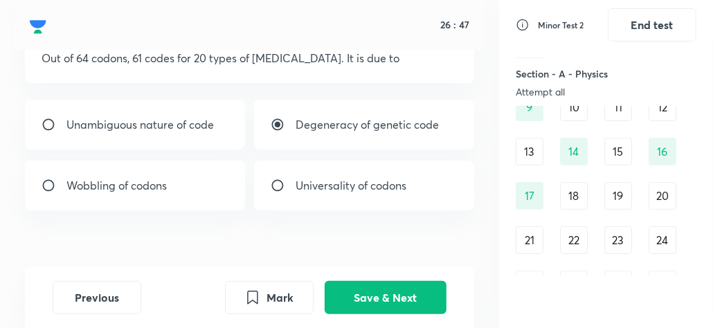
click at [530, 195] on div "17" at bounding box center [530, 196] width 28 height 28
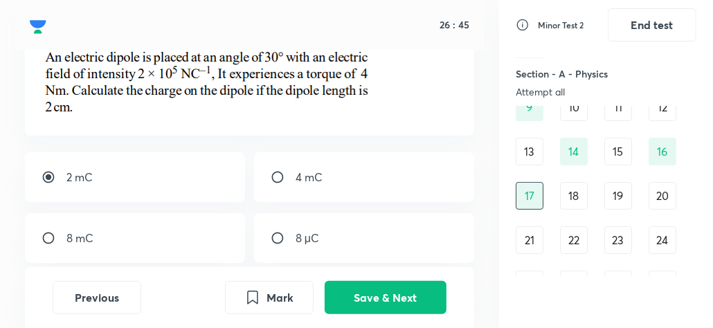
click at [578, 201] on div "18" at bounding box center [574, 196] width 28 height 28
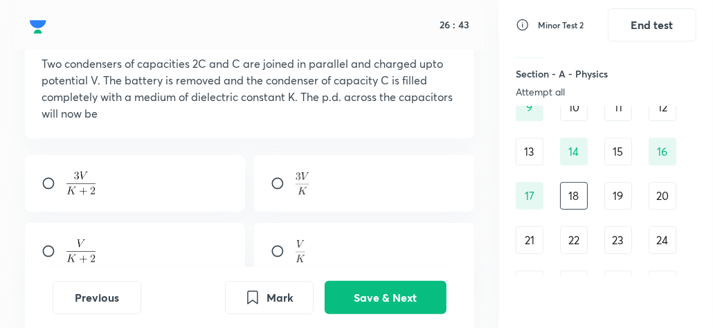
scroll to position [79, 0]
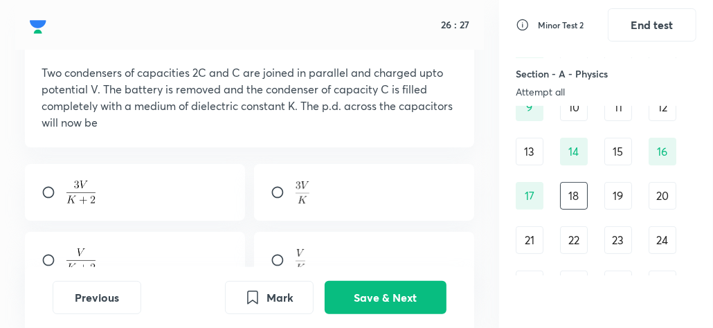
click at [618, 201] on div "19" at bounding box center [618, 196] width 28 height 28
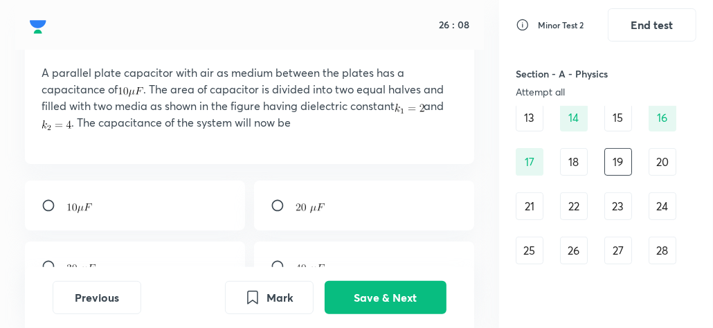
scroll to position [219, 0]
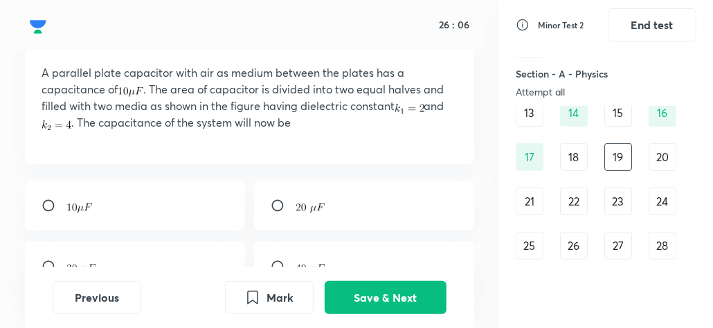
click at [650, 162] on div "20" at bounding box center [663, 157] width 28 height 28
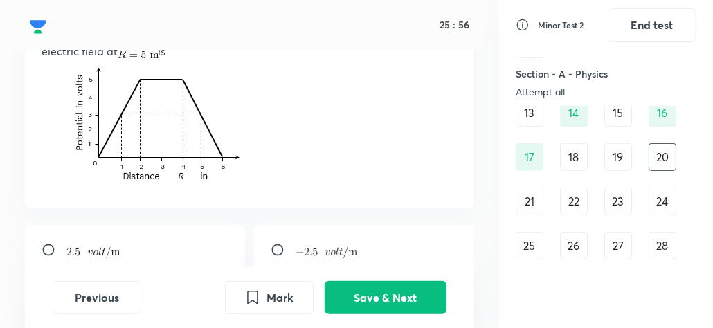
scroll to position [119, 0]
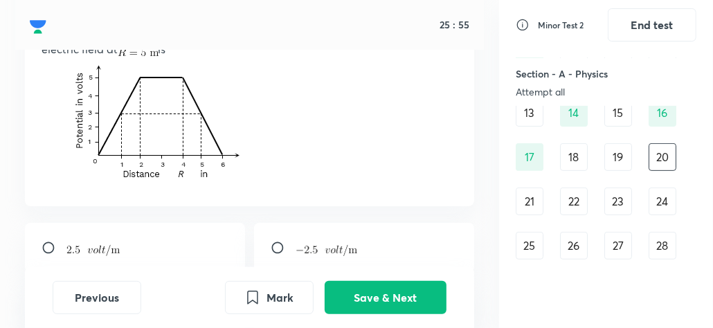
click at [532, 202] on div "21" at bounding box center [530, 202] width 28 height 28
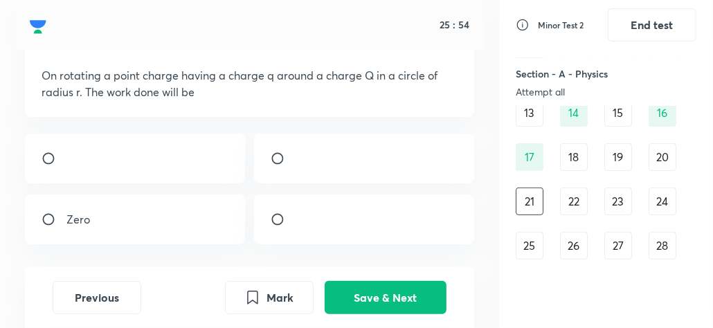
scroll to position [75, 0]
click at [589, 201] on div "1 2 3 4 5 6 7 8 9 10 11 12 13 14 15 16 17 18 19 20 21 22 23 24 25 26 27 28 29 3…" at bounding box center [606, 223] width 181 height 515
click at [569, 200] on div "22" at bounding box center [574, 202] width 28 height 28
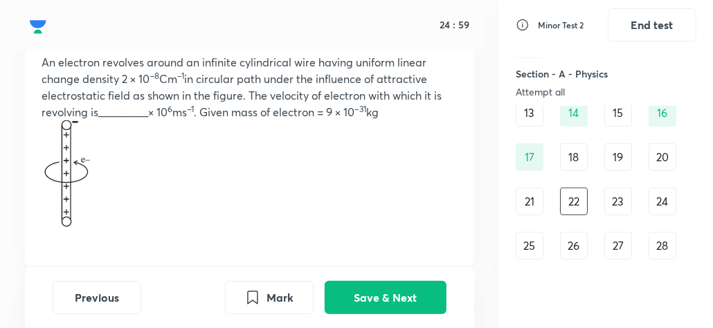
scroll to position [236, 0]
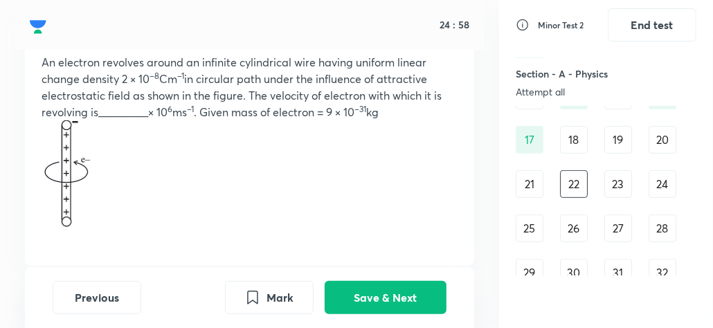
click at [625, 185] on div "23" at bounding box center [618, 184] width 28 height 28
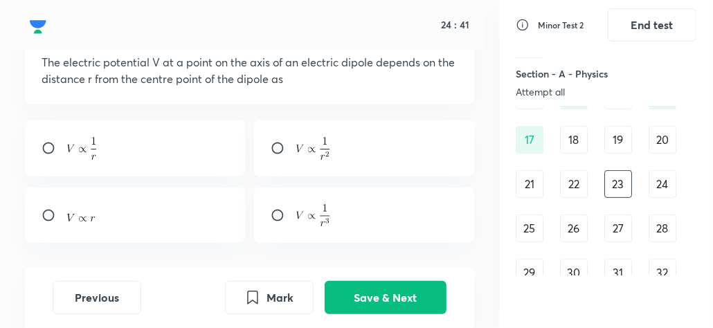
scroll to position [269, 0]
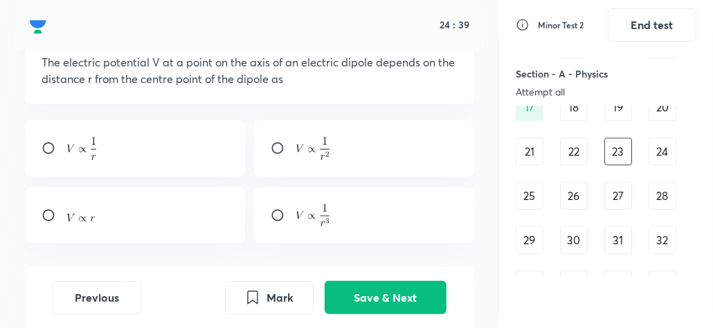
click at [44, 146] on input "radio" at bounding box center [54, 148] width 25 height 14
radio input "true"
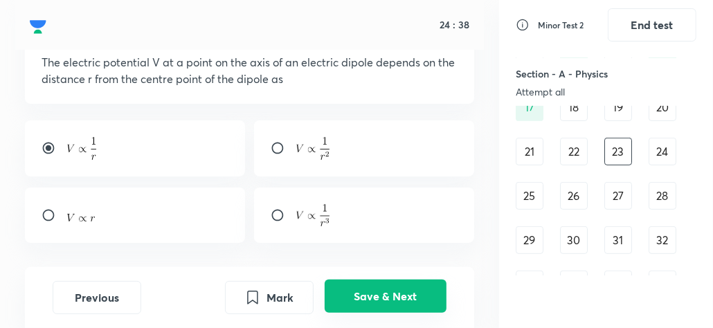
click at [388, 296] on button "Save & Next" at bounding box center [386, 296] width 122 height 33
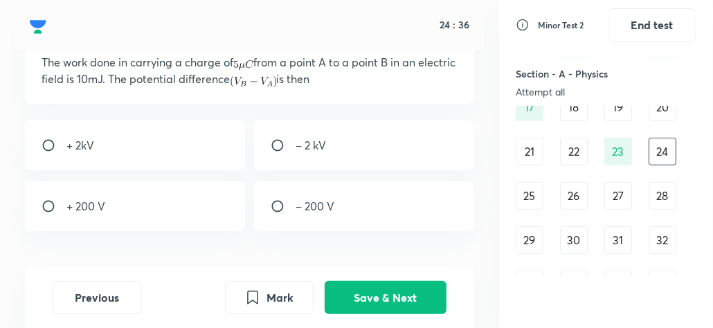
scroll to position [74, 0]
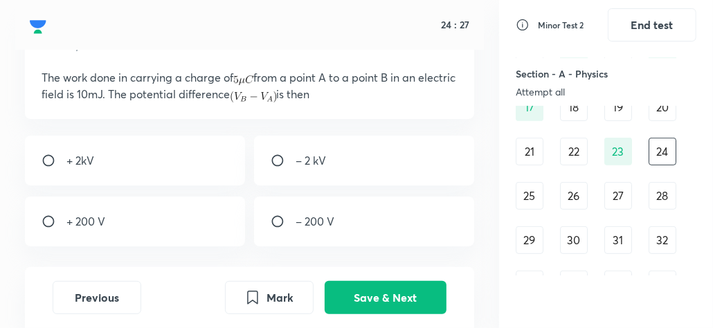
click at [47, 158] on input "radio" at bounding box center [54, 161] width 25 height 14
radio input "true"
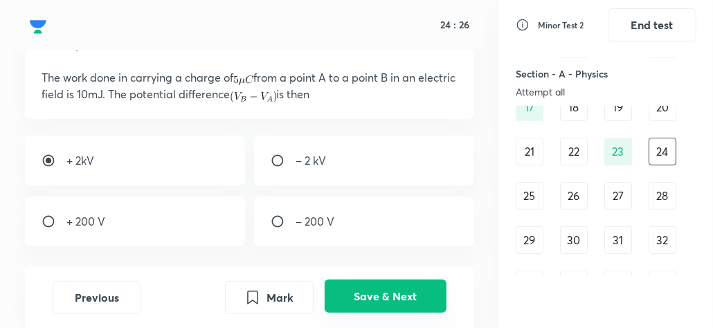
click at [360, 297] on button "Save & Next" at bounding box center [386, 296] width 122 height 33
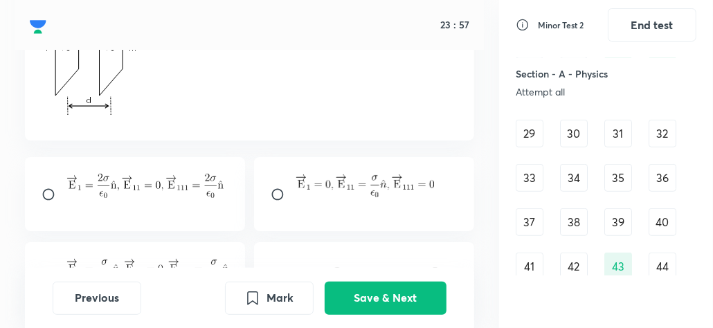
scroll to position [238, 0]
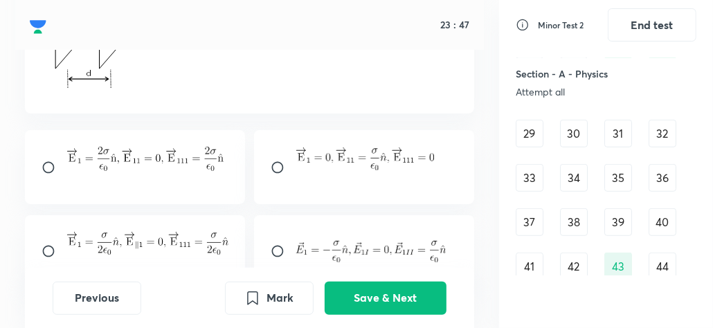
click at [48, 240] on div at bounding box center [135, 251] width 220 height 73
radio input "true"
click at [277, 249] on input "radio" at bounding box center [283, 251] width 25 height 14
radio input "true"
radio input "false"
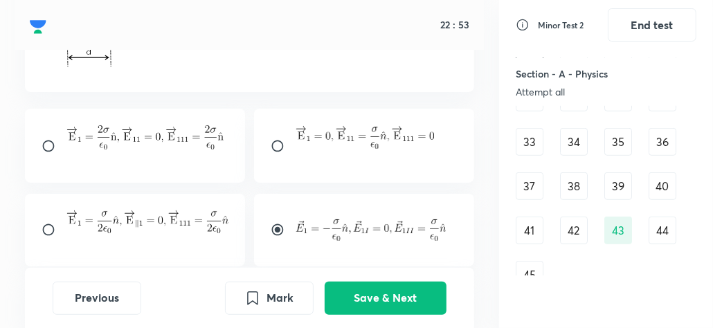
scroll to position [262, 0]
click at [278, 226] on input "radio" at bounding box center [283, 228] width 25 height 14
radio input "false"
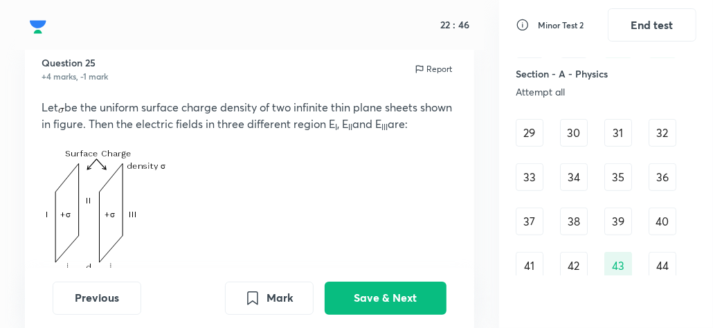
scroll to position [319, 0]
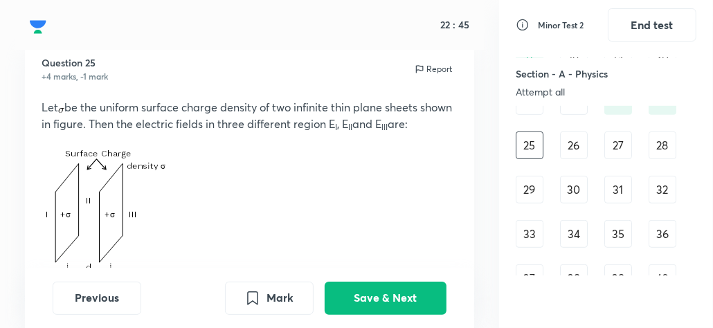
click at [572, 150] on div "26" at bounding box center [574, 146] width 28 height 28
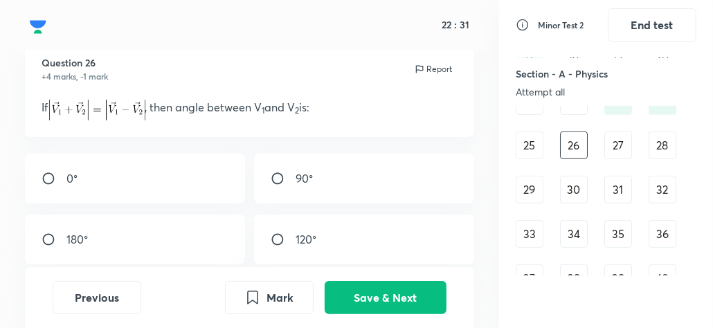
click at [615, 155] on div "27" at bounding box center [618, 146] width 28 height 28
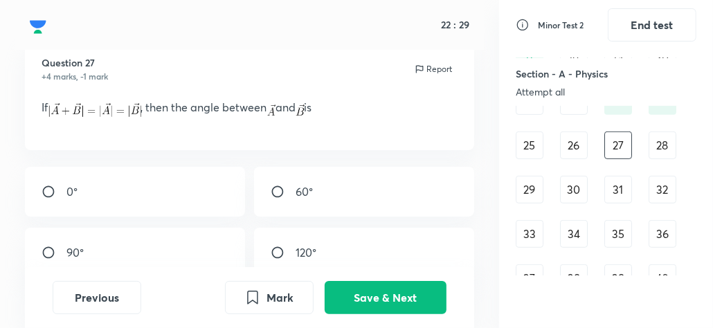
click at [667, 154] on div "28" at bounding box center [663, 146] width 28 height 28
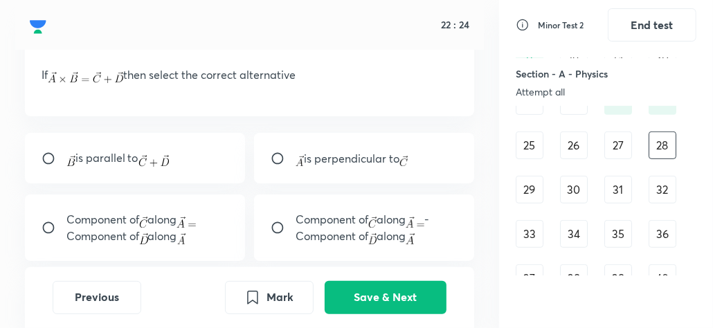
scroll to position [77, 0]
click at [535, 186] on div "29" at bounding box center [530, 190] width 28 height 28
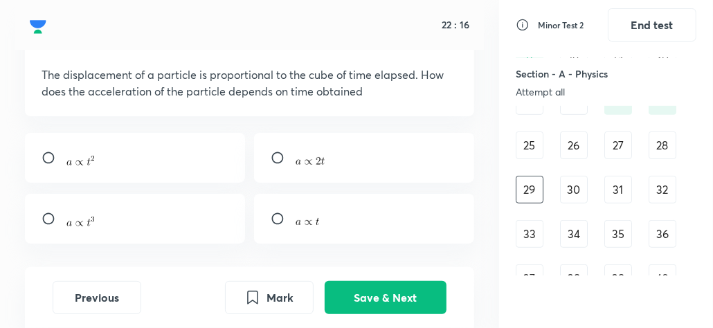
click at [569, 195] on div "30" at bounding box center [574, 190] width 28 height 28
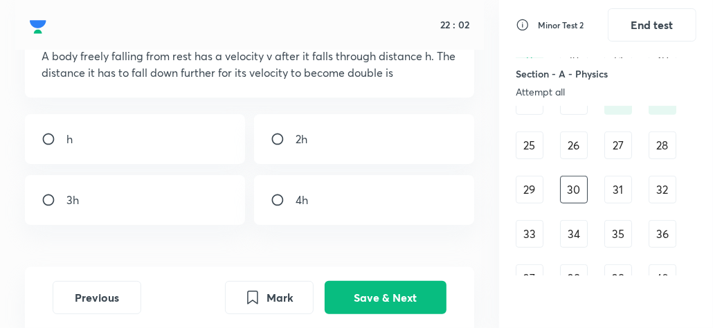
scroll to position [98, 0]
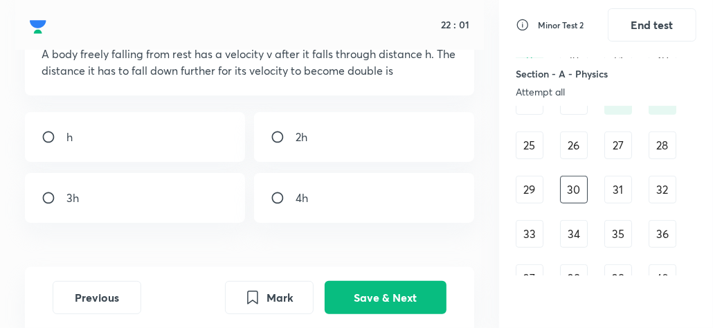
click at [611, 190] on div "31" at bounding box center [618, 190] width 28 height 28
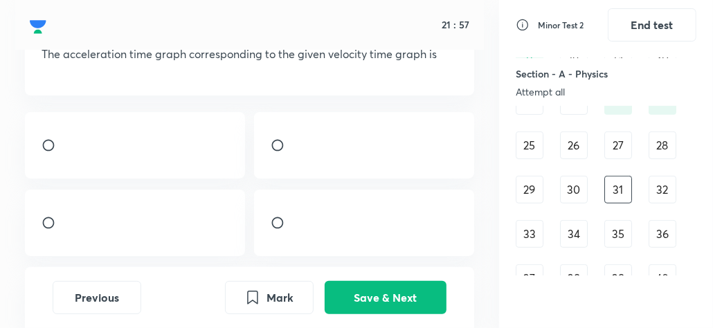
click at [661, 193] on div "32" at bounding box center [663, 190] width 28 height 28
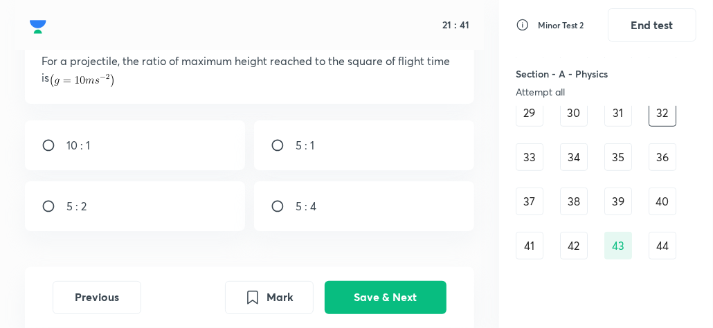
scroll to position [397, 0]
click at [539, 155] on div "33" at bounding box center [530, 156] width 28 height 28
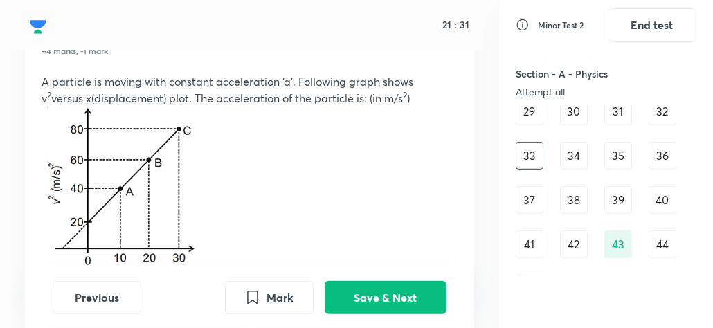
scroll to position [62, 0]
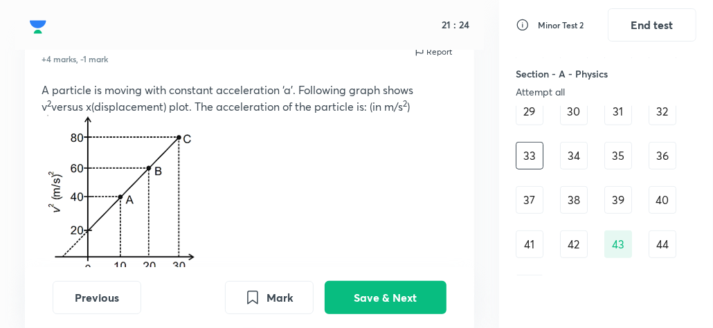
click at [586, 163] on div "34" at bounding box center [574, 156] width 28 height 28
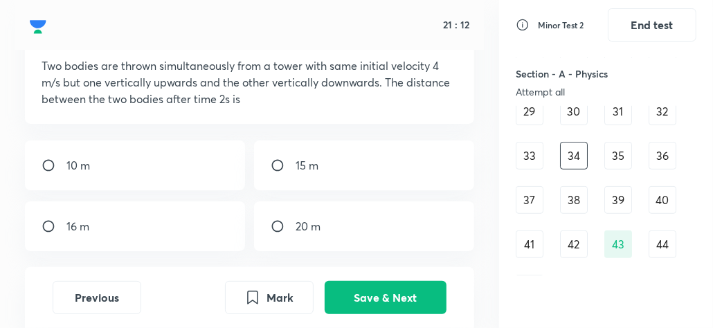
scroll to position [68, 0]
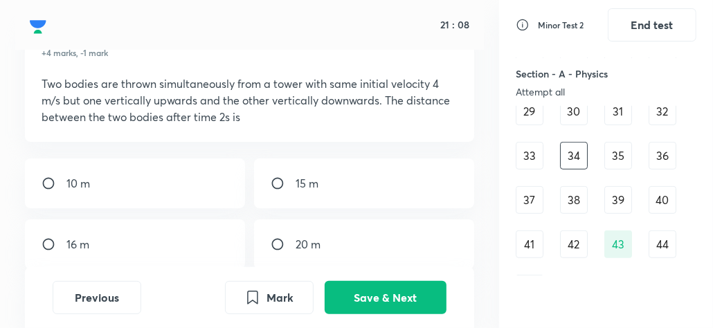
click at [624, 160] on div "35" at bounding box center [618, 156] width 28 height 28
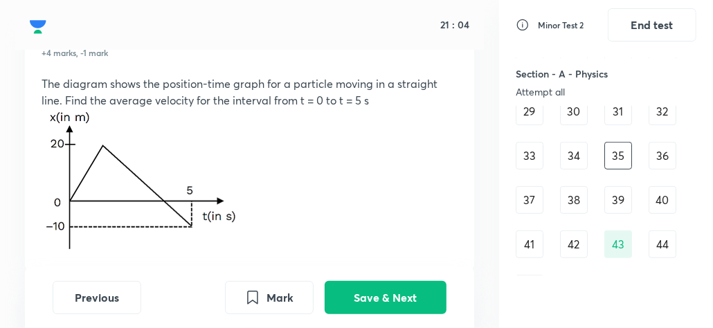
click at [662, 153] on div "36" at bounding box center [663, 156] width 28 height 28
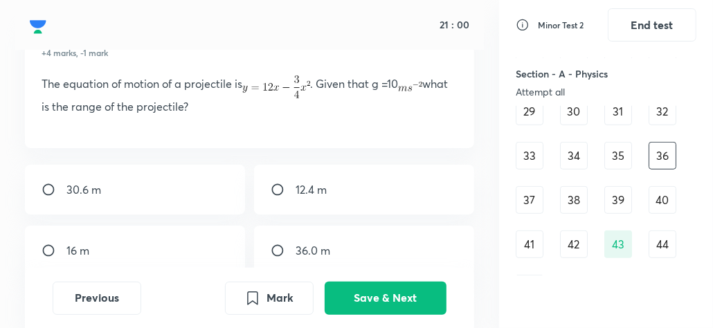
click at [528, 199] on div "37" at bounding box center [530, 200] width 28 height 28
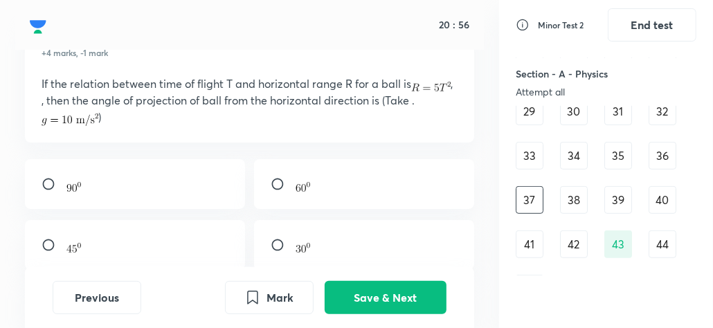
click at [563, 205] on div "38" at bounding box center [574, 200] width 28 height 28
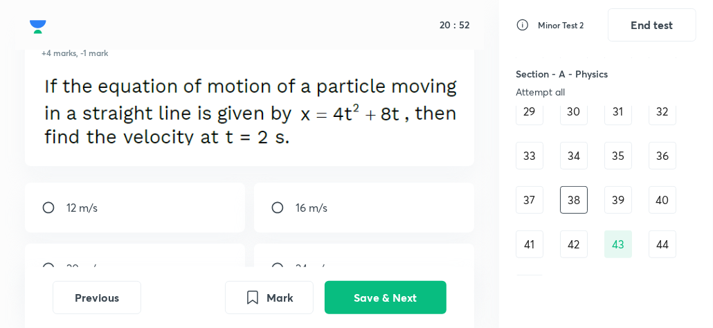
click at [615, 197] on div "39" at bounding box center [618, 200] width 28 height 28
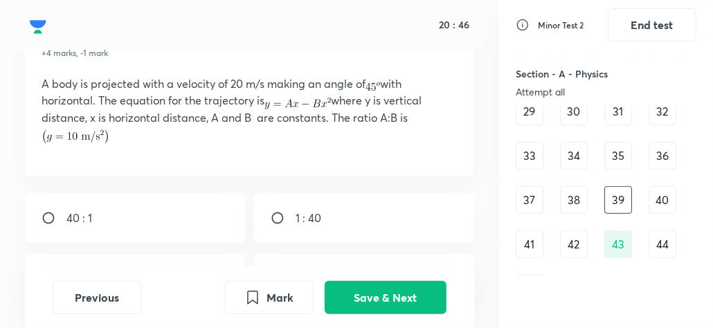
click at [663, 198] on div "40" at bounding box center [663, 200] width 28 height 28
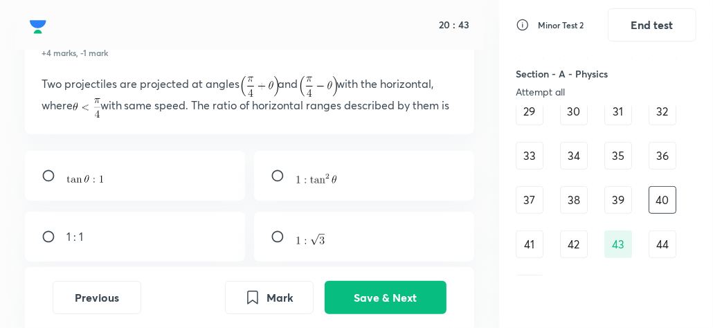
click at [537, 247] on div "41" at bounding box center [530, 245] width 28 height 28
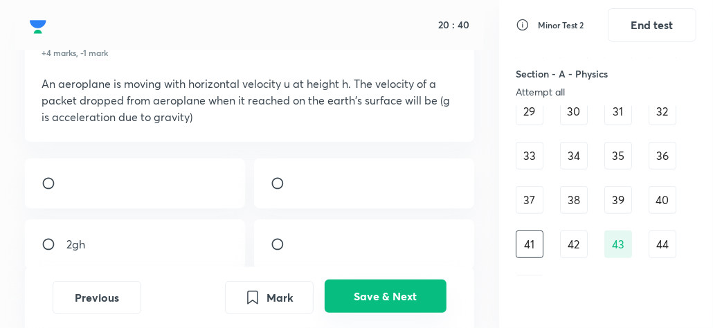
click at [397, 291] on button "Save & Next" at bounding box center [386, 296] width 122 height 33
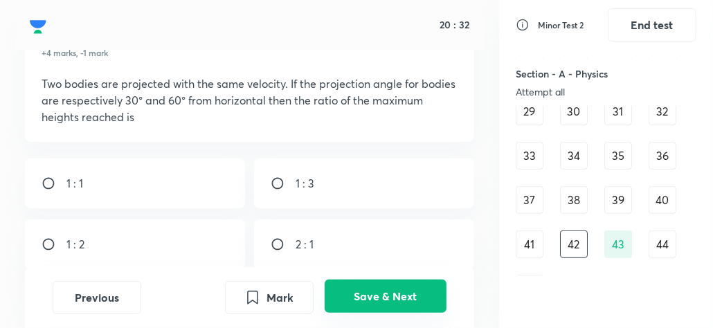
click at [382, 290] on button "Save & Next" at bounding box center [386, 296] width 122 height 33
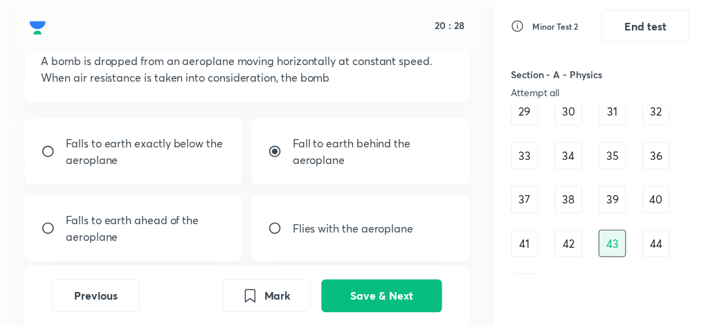
scroll to position [89, 0]
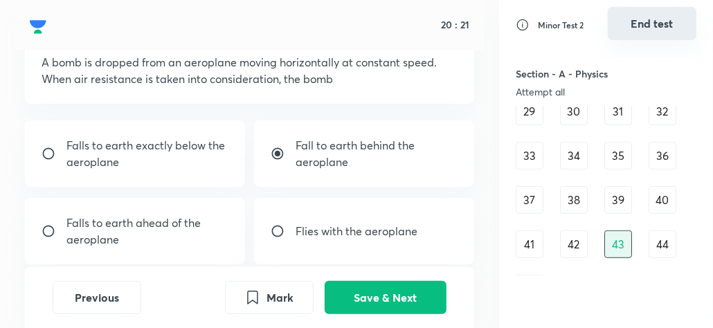
click at [655, 26] on button "End test" at bounding box center [652, 23] width 89 height 33
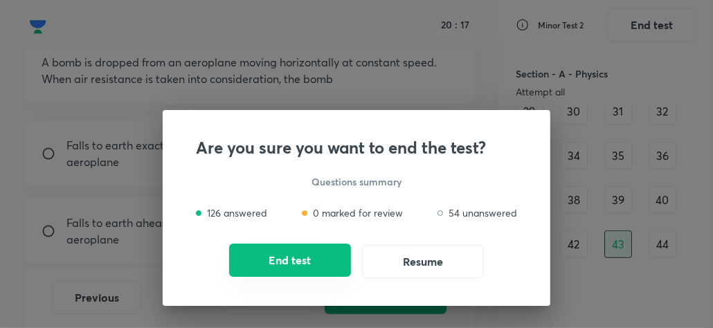
click at [311, 255] on button "End test" at bounding box center [290, 260] width 122 height 33
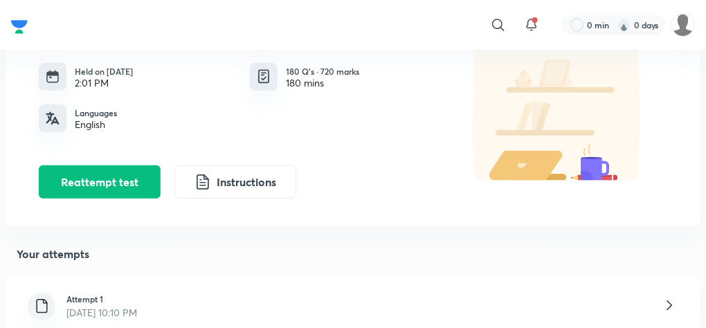
scroll to position [114, 0]
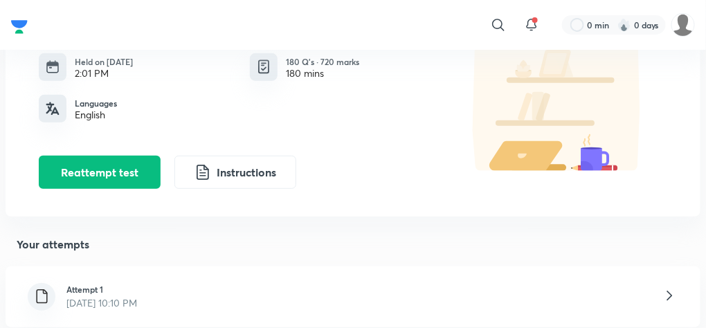
click at [190, 289] on div "Attempt 1 [DATE] 10:10 PM" at bounding box center [353, 297] width 695 height 61
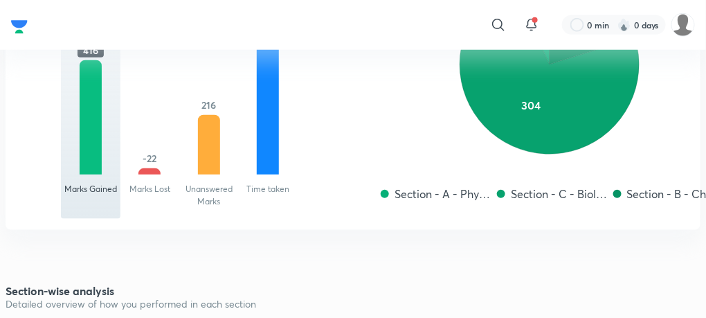
scroll to position [1587, 0]
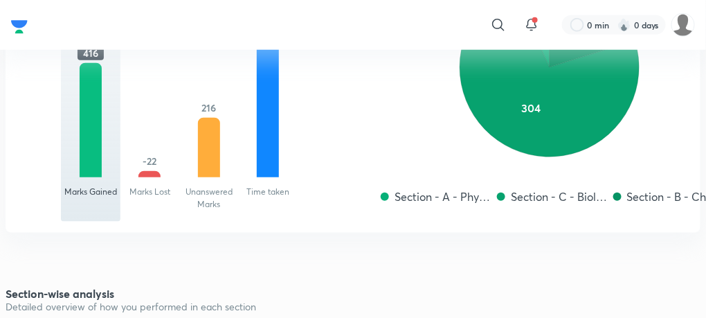
click at [143, 165] on h5 "-22" at bounding box center [149, 161] width 25 height 15
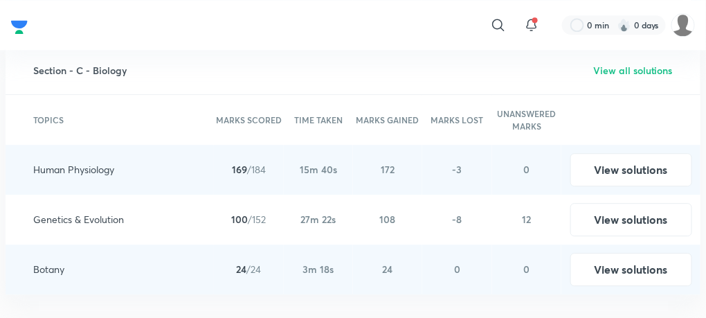
scroll to position [2162, 0]
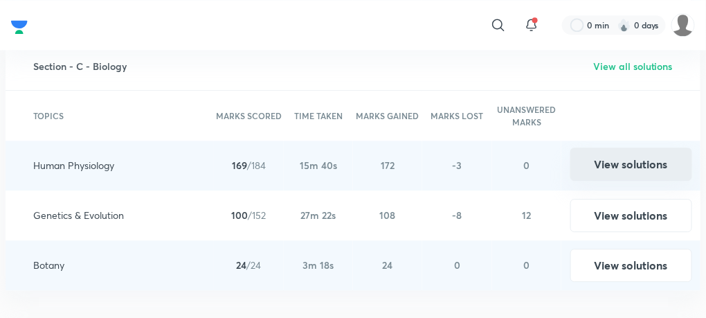
click at [638, 158] on button "View solutions" at bounding box center [632, 163] width 122 height 33
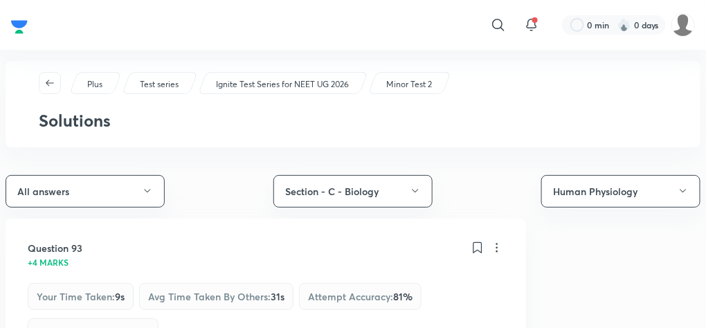
scroll to position [35, 0]
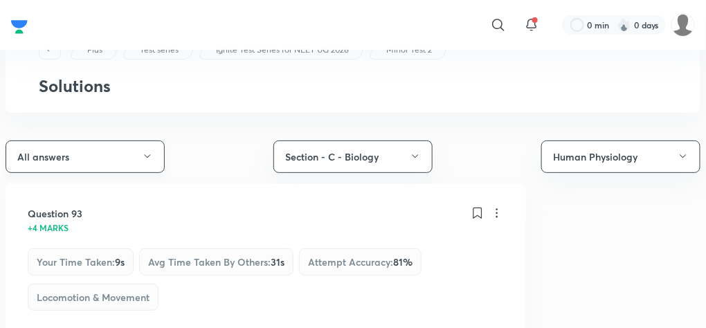
click at [150, 152] on icon "button" at bounding box center [147, 156] width 11 height 11
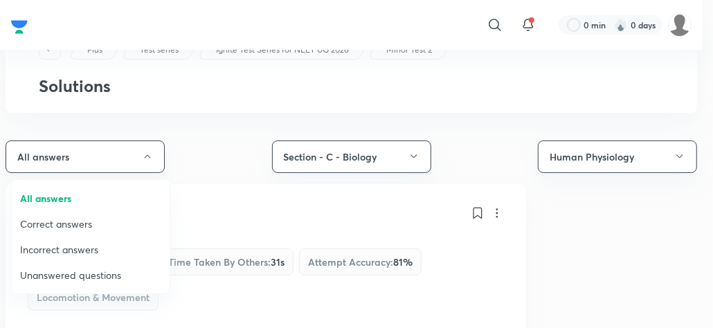
click at [98, 246] on span "Incorrect answers" at bounding box center [90, 249] width 141 height 15
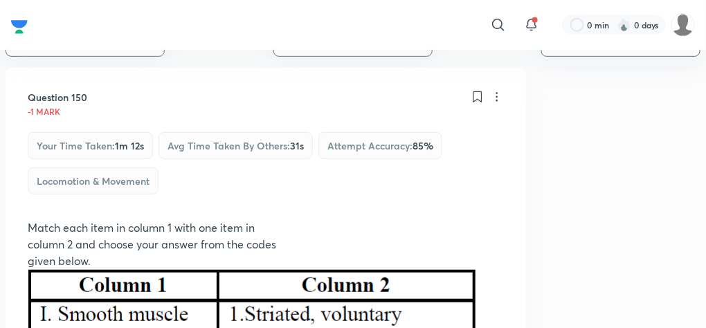
scroll to position [90, 0]
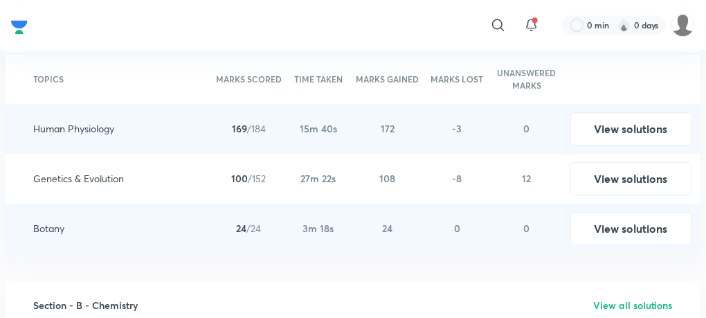
scroll to position [2199, 0]
click at [631, 181] on button "View solutions" at bounding box center [632, 176] width 122 height 33
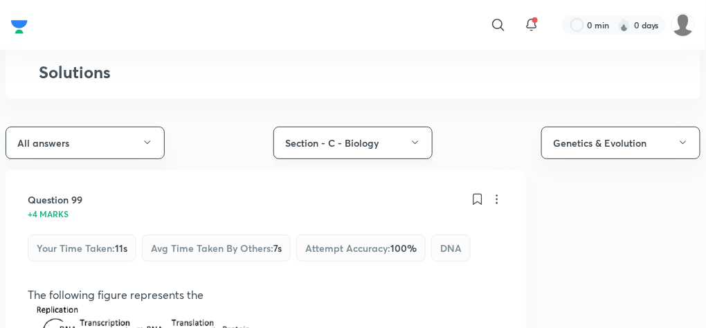
scroll to position [105, 0]
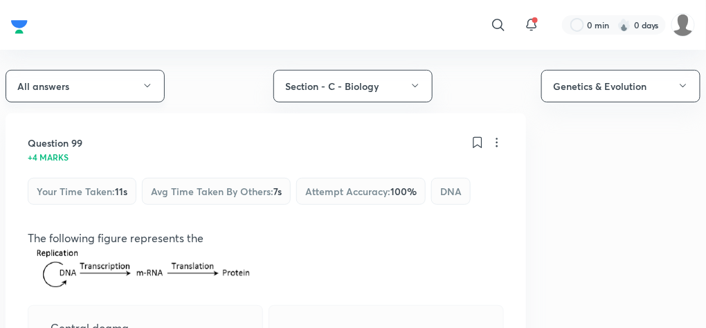
click at [150, 84] on icon "button" at bounding box center [147, 85] width 6 height 3
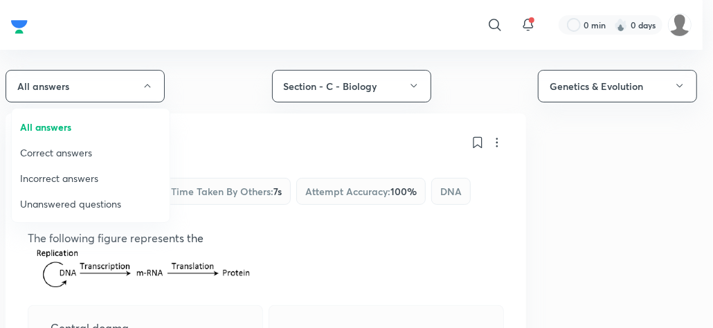
click at [150, 86] on div at bounding box center [356, 164] width 713 height 328
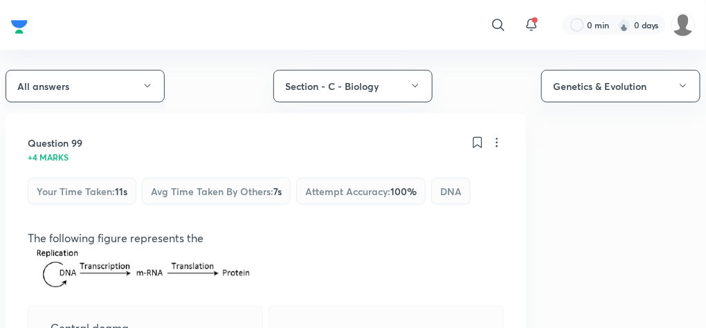
click at [149, 84] on icon "button" at bounding box center [147, 85] width 6 height 3
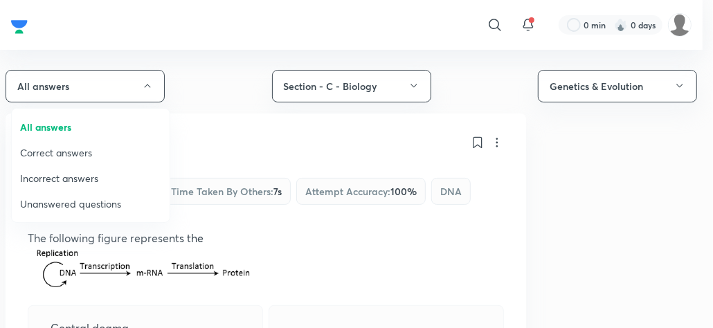
click at [99, 171] on span "Incorrect answers" at bounding box center [90, 178] width 141 height 15
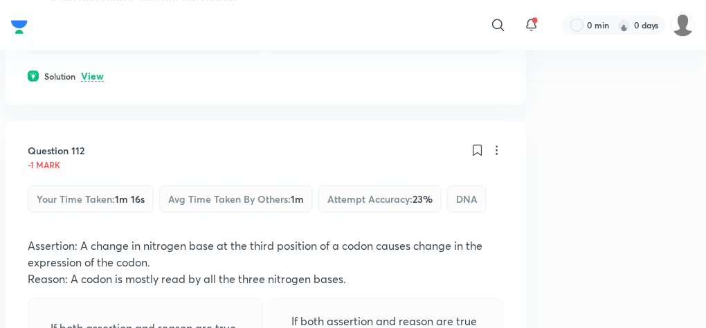
scroll to position [1048, 0]
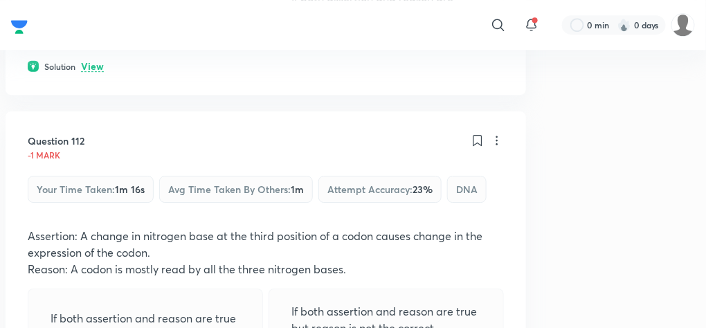
click at [94, 62] on p "View" at bounding box center [92, 67] width 23 height 10
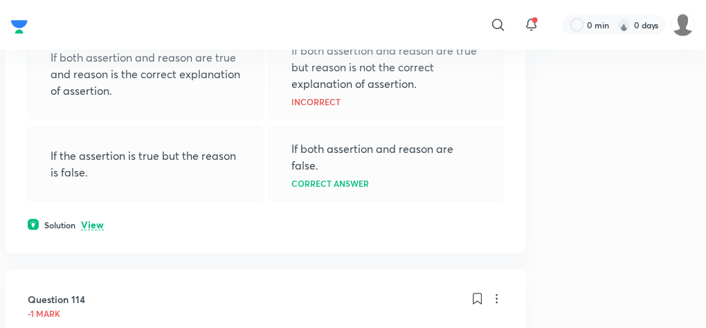
scroll to position [1489, 0]
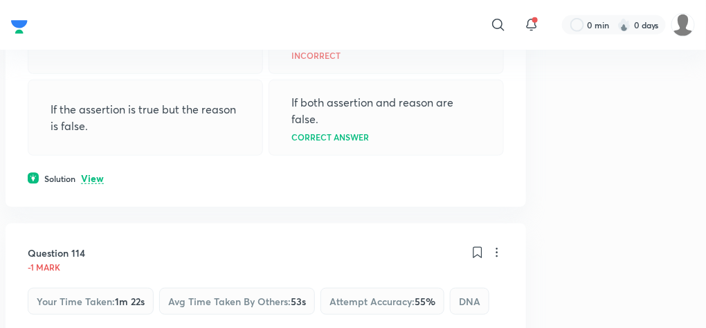
click at [100, 174] on p "View" at bounding box center [92, 179] width 23 height 10
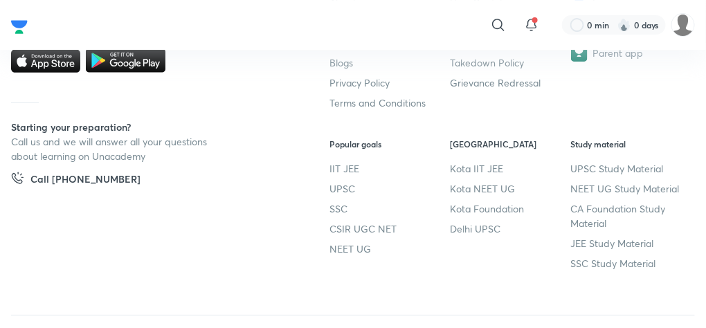
scroll to position [3873, 0]
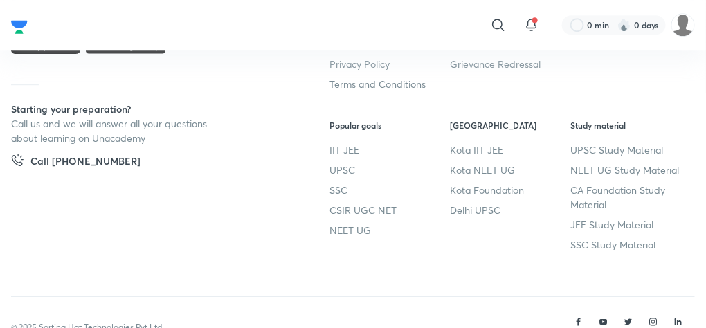
scroll to position [1004, 0]
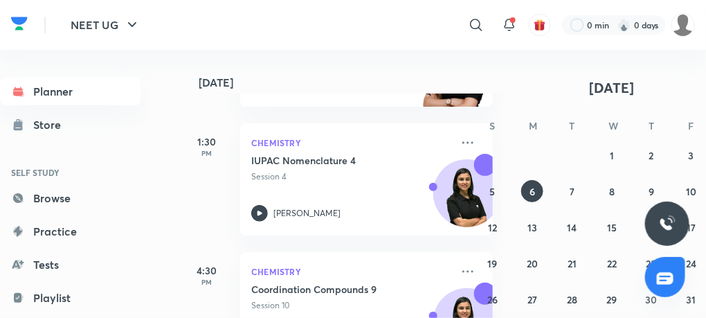
scroll to position [622, 0]
